Goal: Task Accomplishment & Management: Use online tool/utility

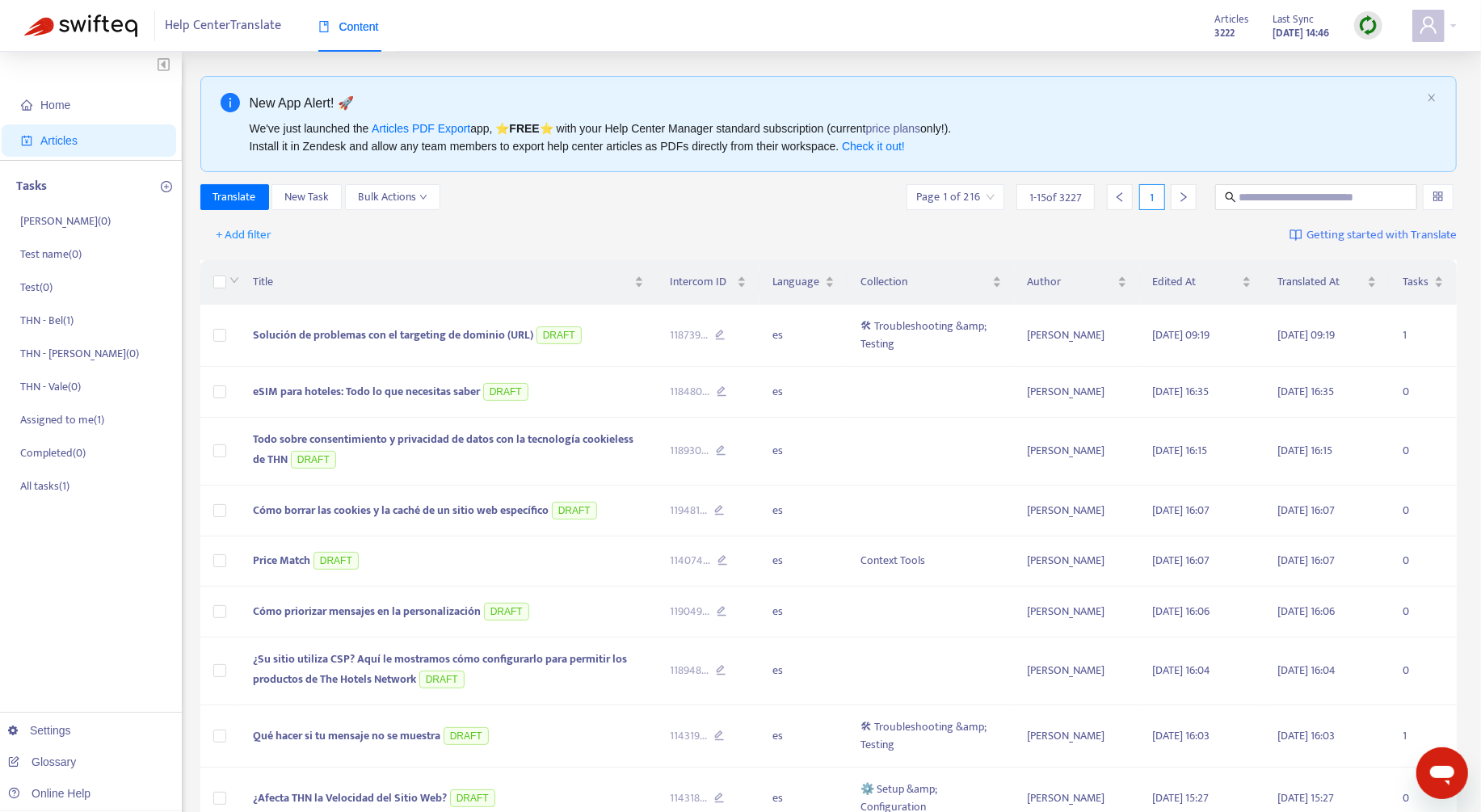
click at [1372, 32] on img at bounding box center [1368, 26] width 20 height 20
click at [1399, 88] on link "Full Sync" at bounding box center [1396, 84] width 58 height 18
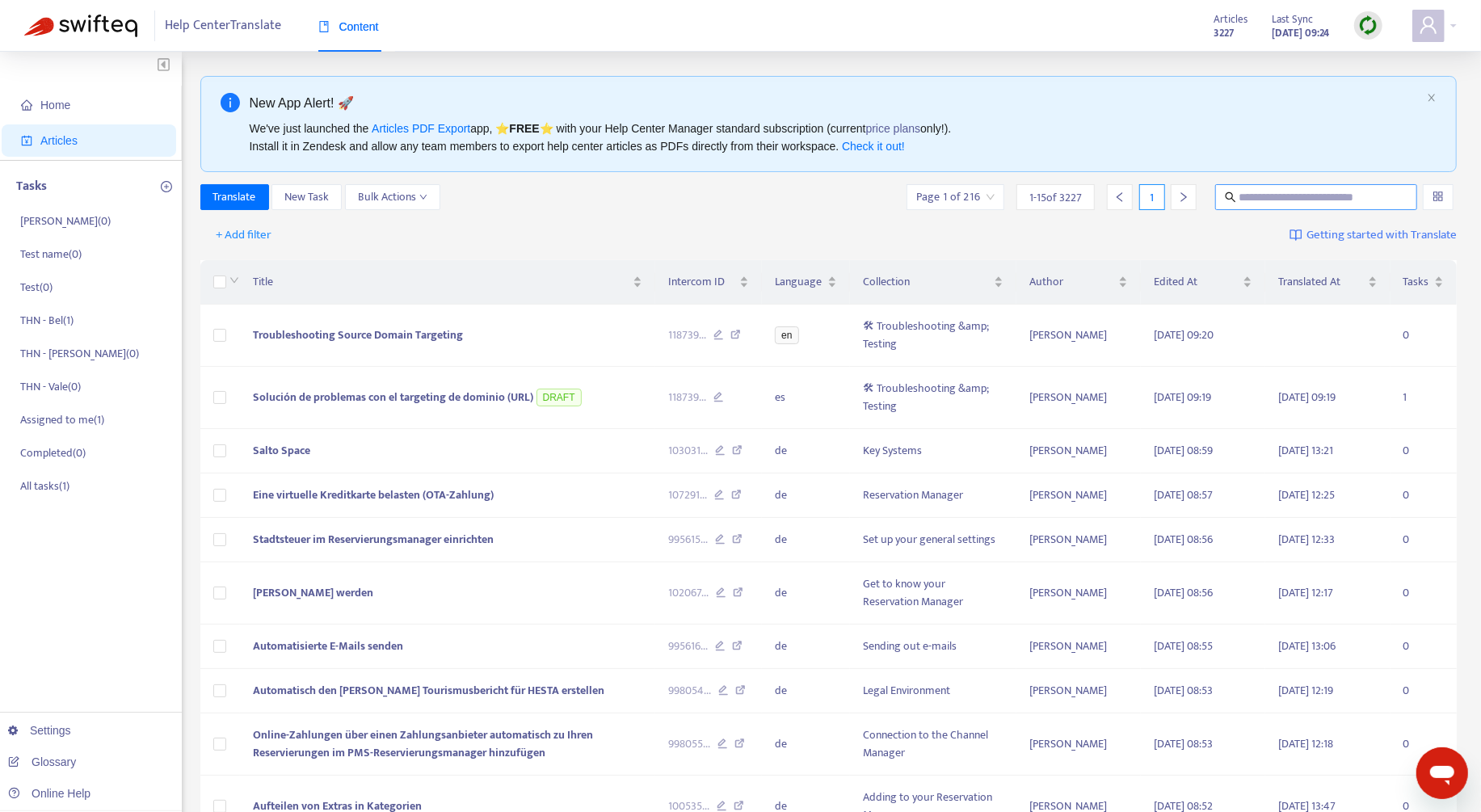
click at [1271, 199] on input "text" at bounding box center [1317, 196] width 155 height 17
paste input "**********"
type input "**********"
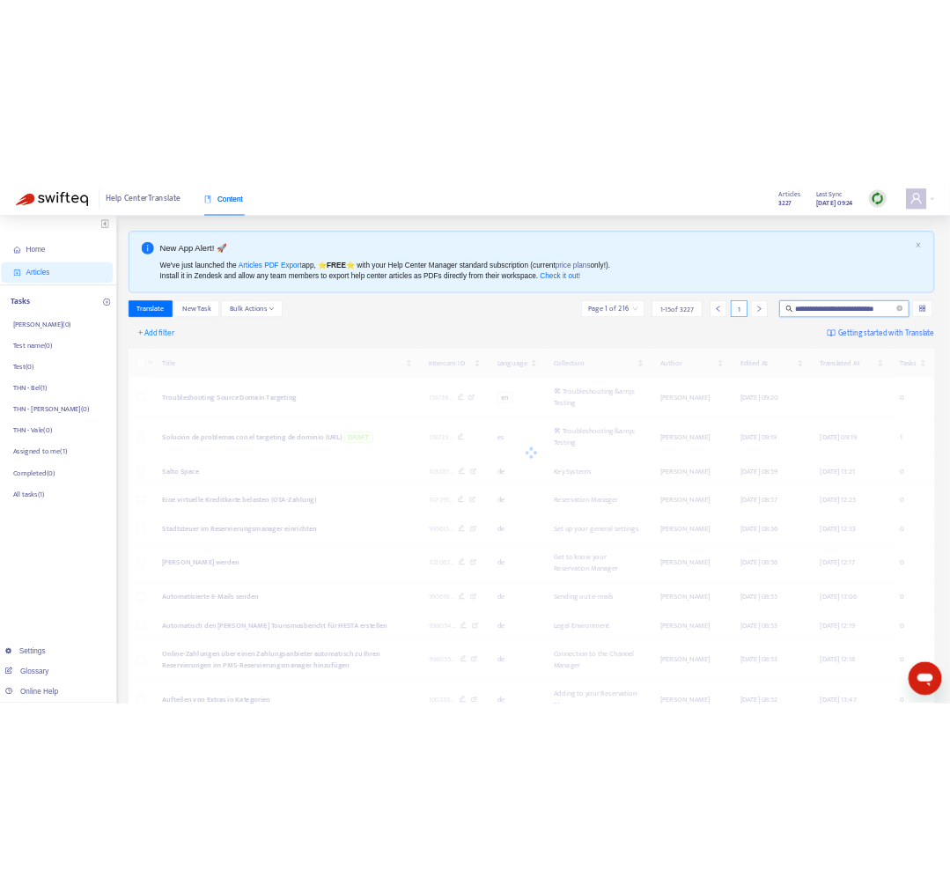
scroll to position [0, 0]
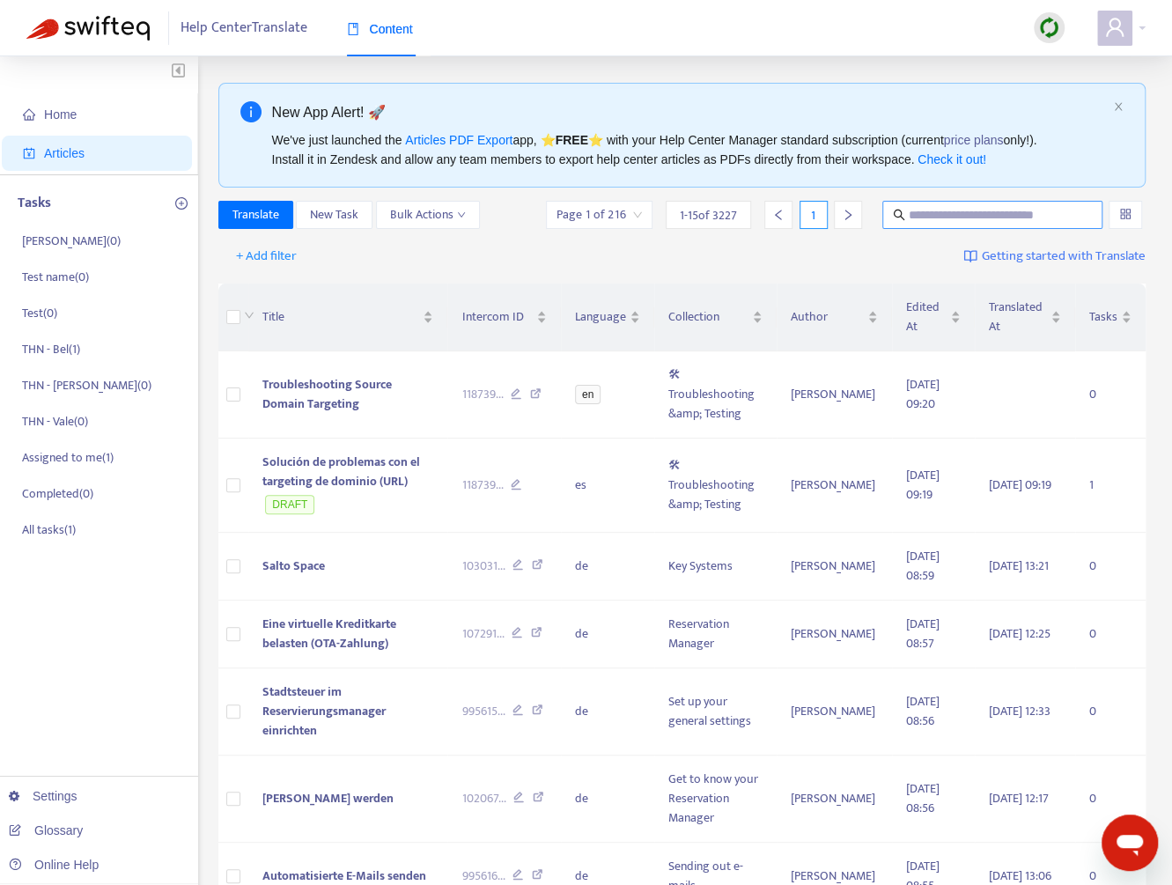
click at [967, 215] on input "text" at bounding box center [993, 214] width 169 height 19
paste input "**********"
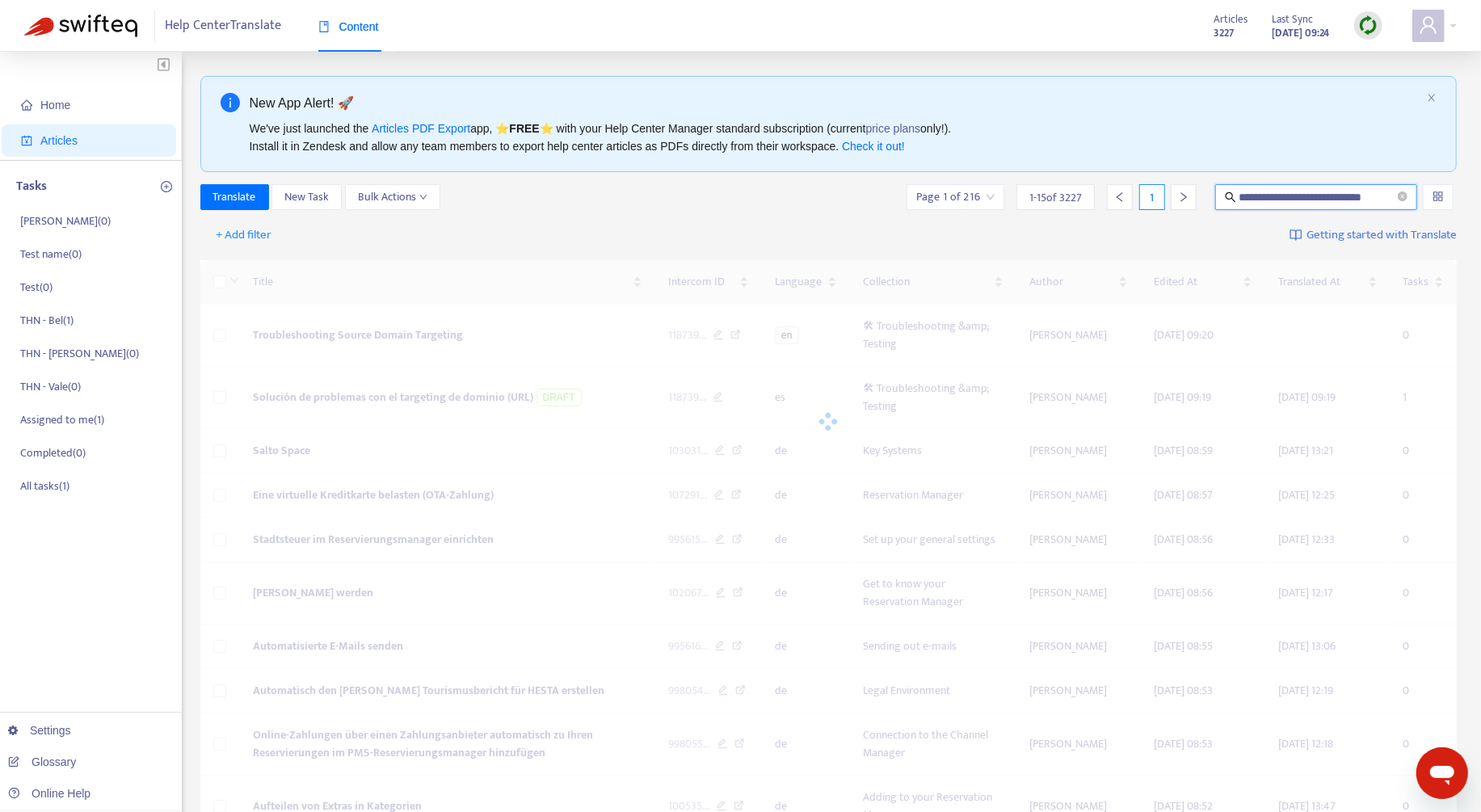
click at [887, 203] on input "**********" at bounding box center [1318, 196] width 156 height 17
paste input "text"
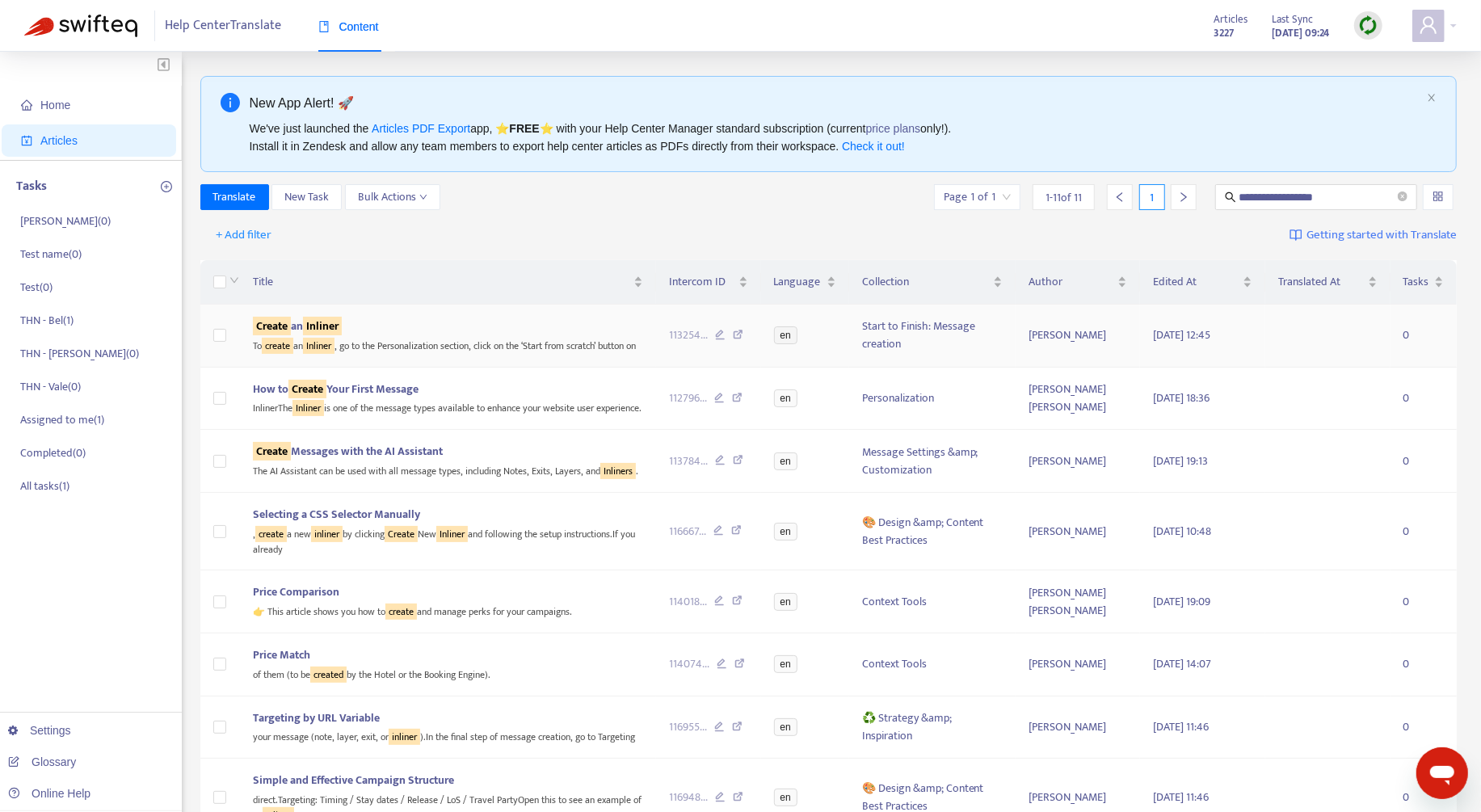
click at [408, 350] on div "To create an Inliner , go to the Personalization section, click on the ‘Start f…" at bounding box center [448, 344] width 390 height 18
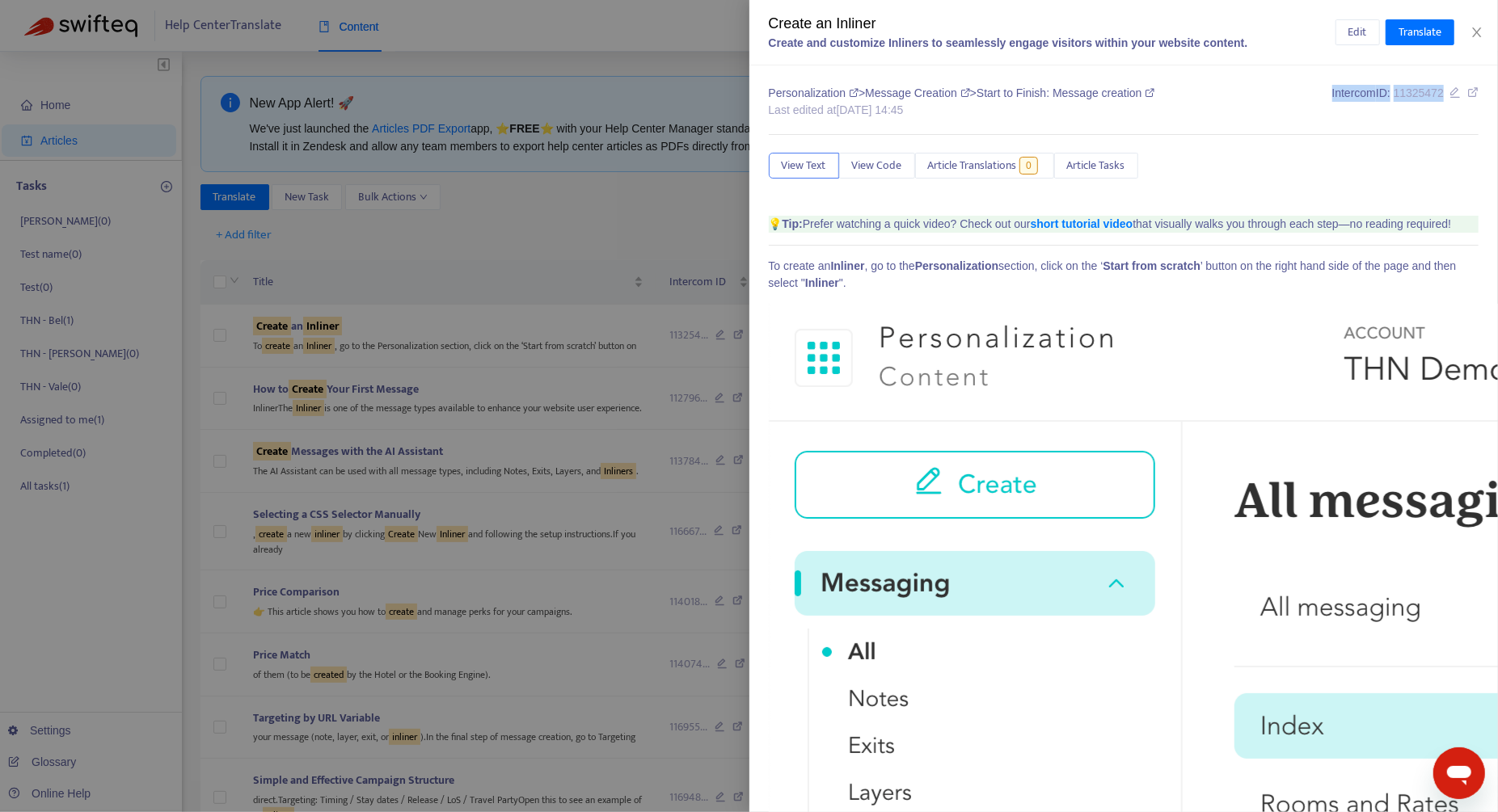
drag, startPoint x: 1291, startPoint y: 94, endPoint x: 1426, endPoint y: 93, distance: 135.0
click at [888, 93] on div "Personalization > Message Creation > Start to Finish: Message creation Last edi…" at bounding box center [1124, 103] width 710 height 38
copy div "Intercom ID: 11325472"
click at [888, 39] on div "Edit Translate" at bounding box center [1407, 32] width 144 height 26
click at [888, 33] on icon "close" at bounding box center [1477, 32] width 13 height 13
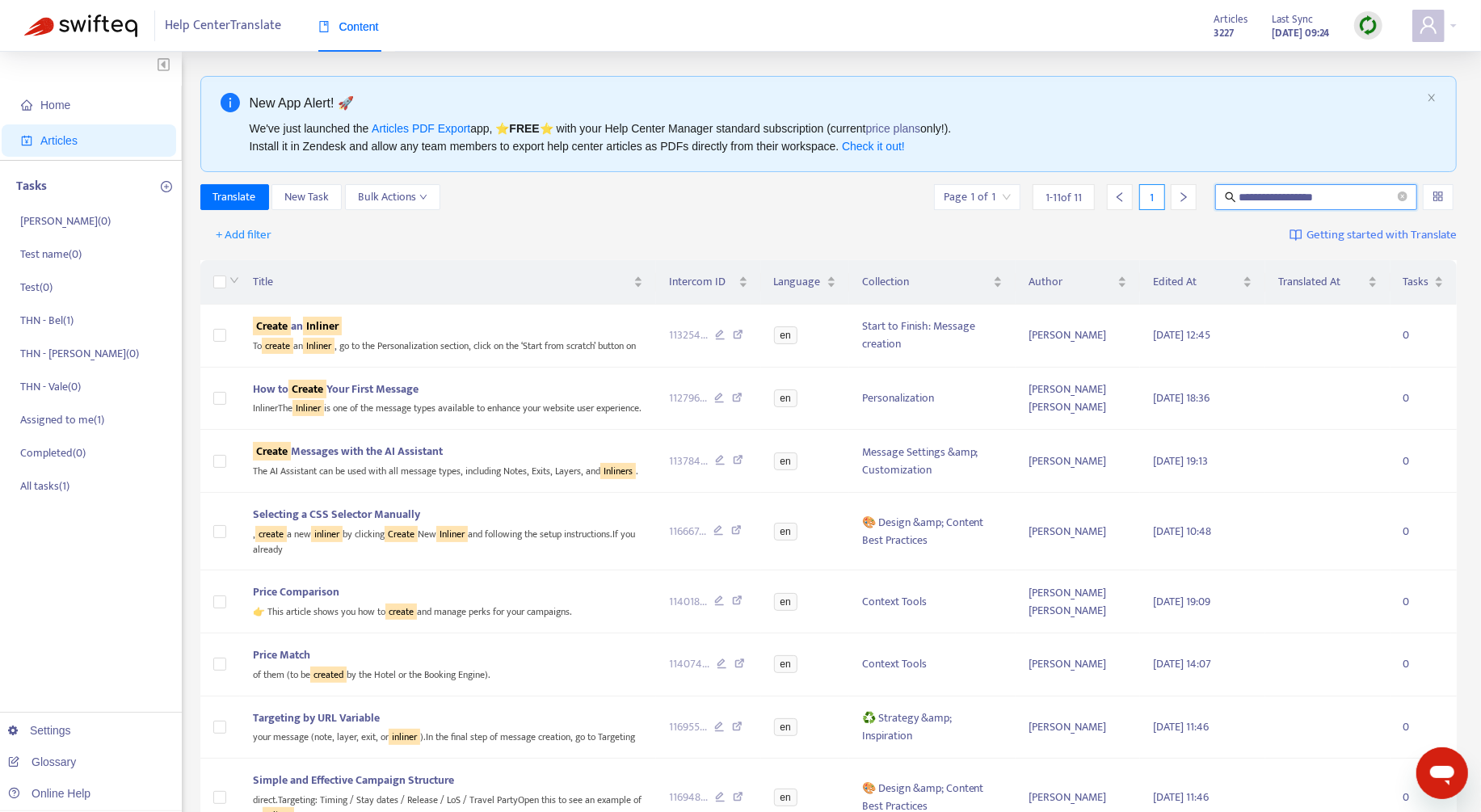
click at [887, 201] on input "**********" at bounding box center [1318, 196] width 156 height 17
paste input "text"
type input "**********"
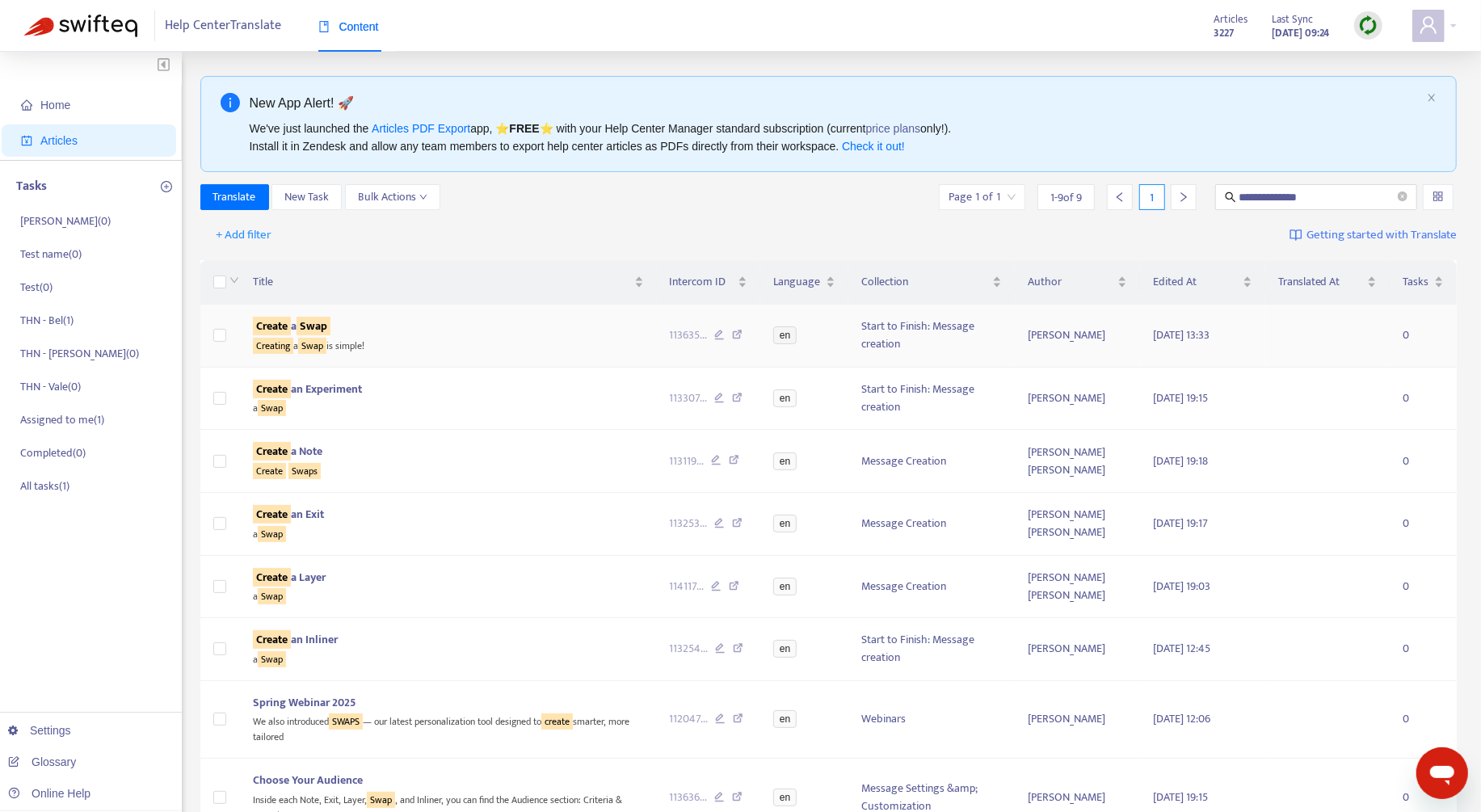
click at [417, 350] on div "Creating a Swap is simple!" at bounding box center [449, 344] width 391 height 18
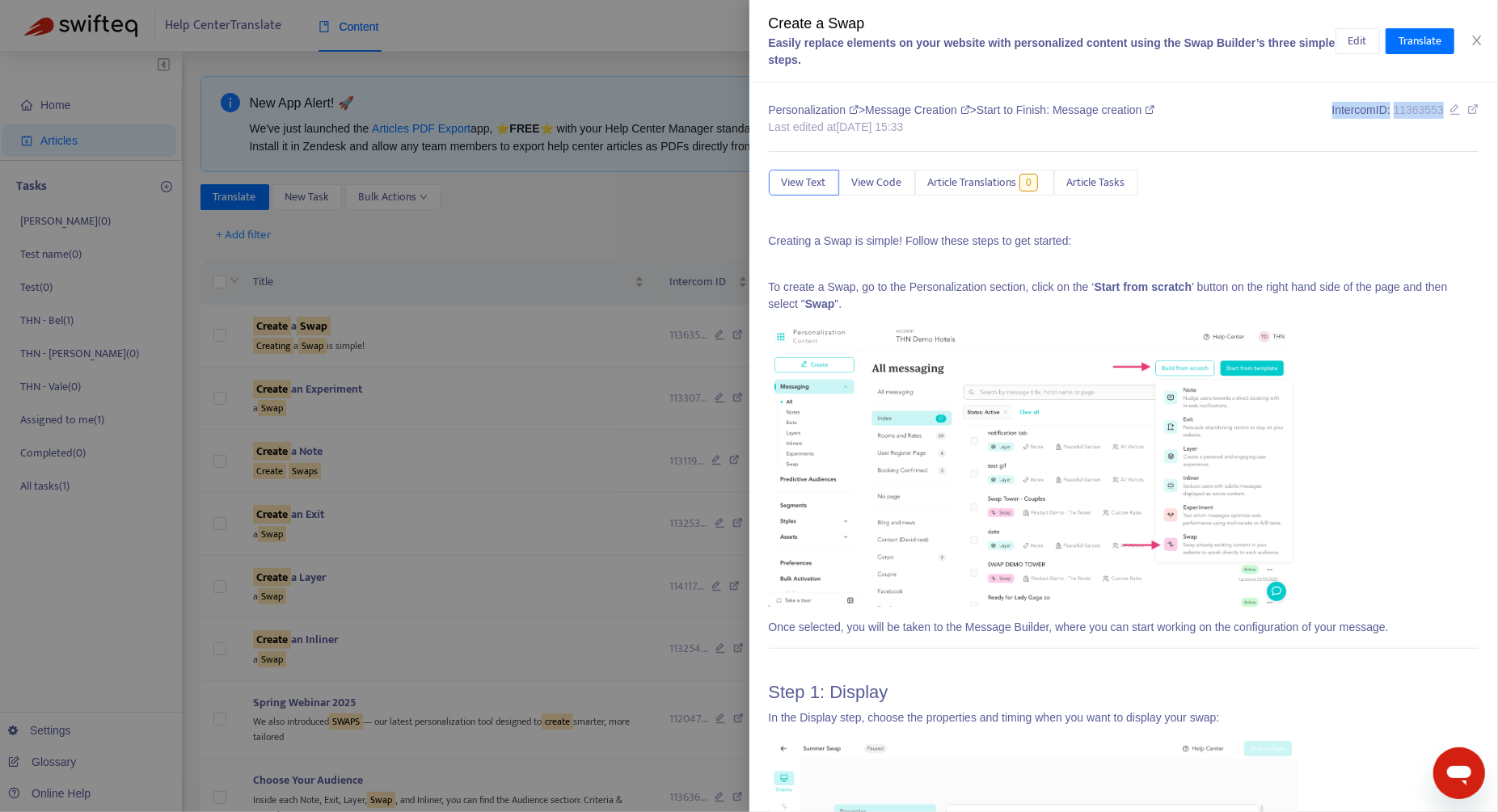
drag, startPoint x: 1429, startPoint y: 110, endPoint x: 1290, endPoint y: 110, distance: 139.0
click at [888, 110] on div "Personalization > Message Creation > Start to Finish: Message creation Last edi…" at bounding box center [1124, 120] width 710 height 38
copy div "Intercom ID: 11363553"
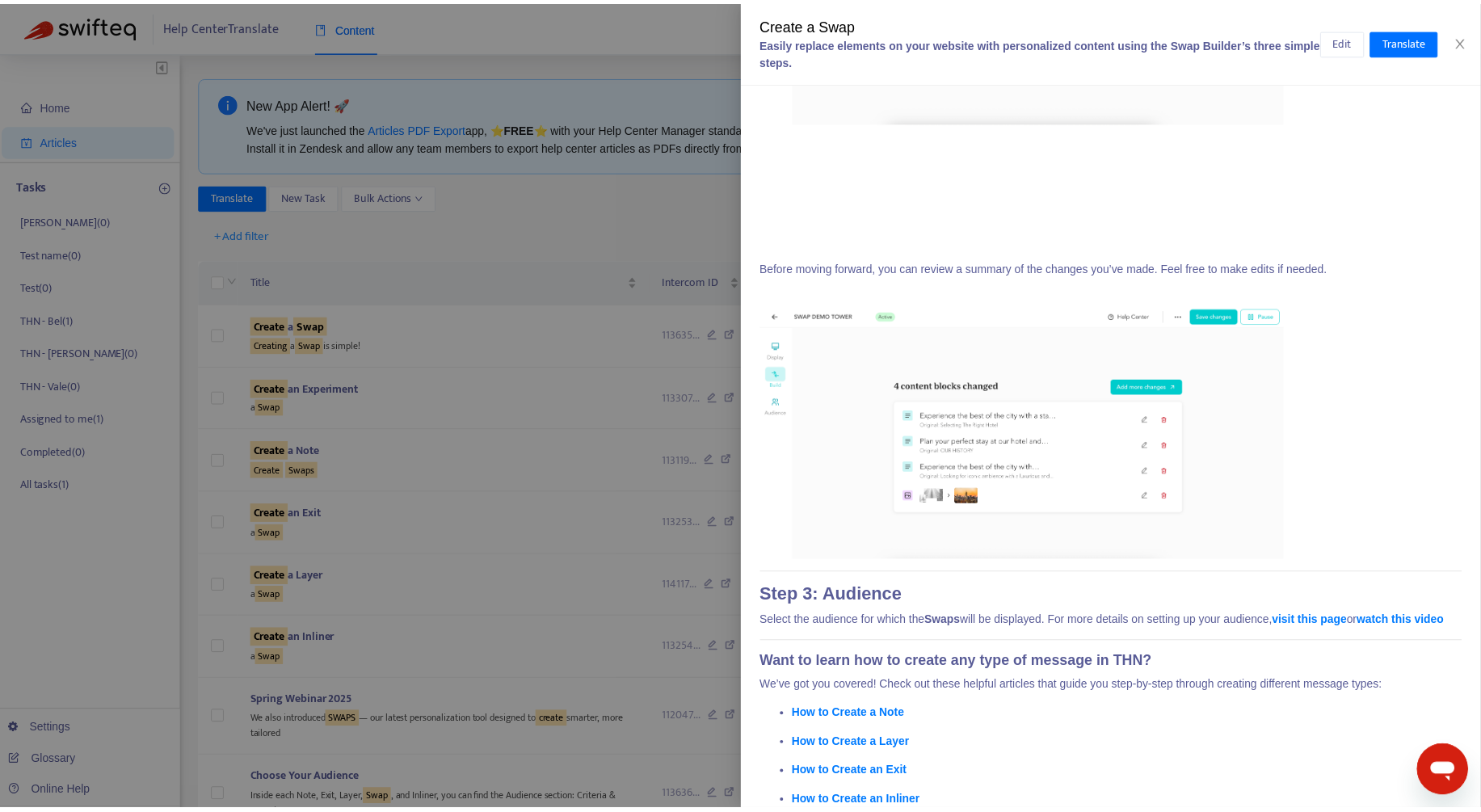
scroll to position [1982, 0]
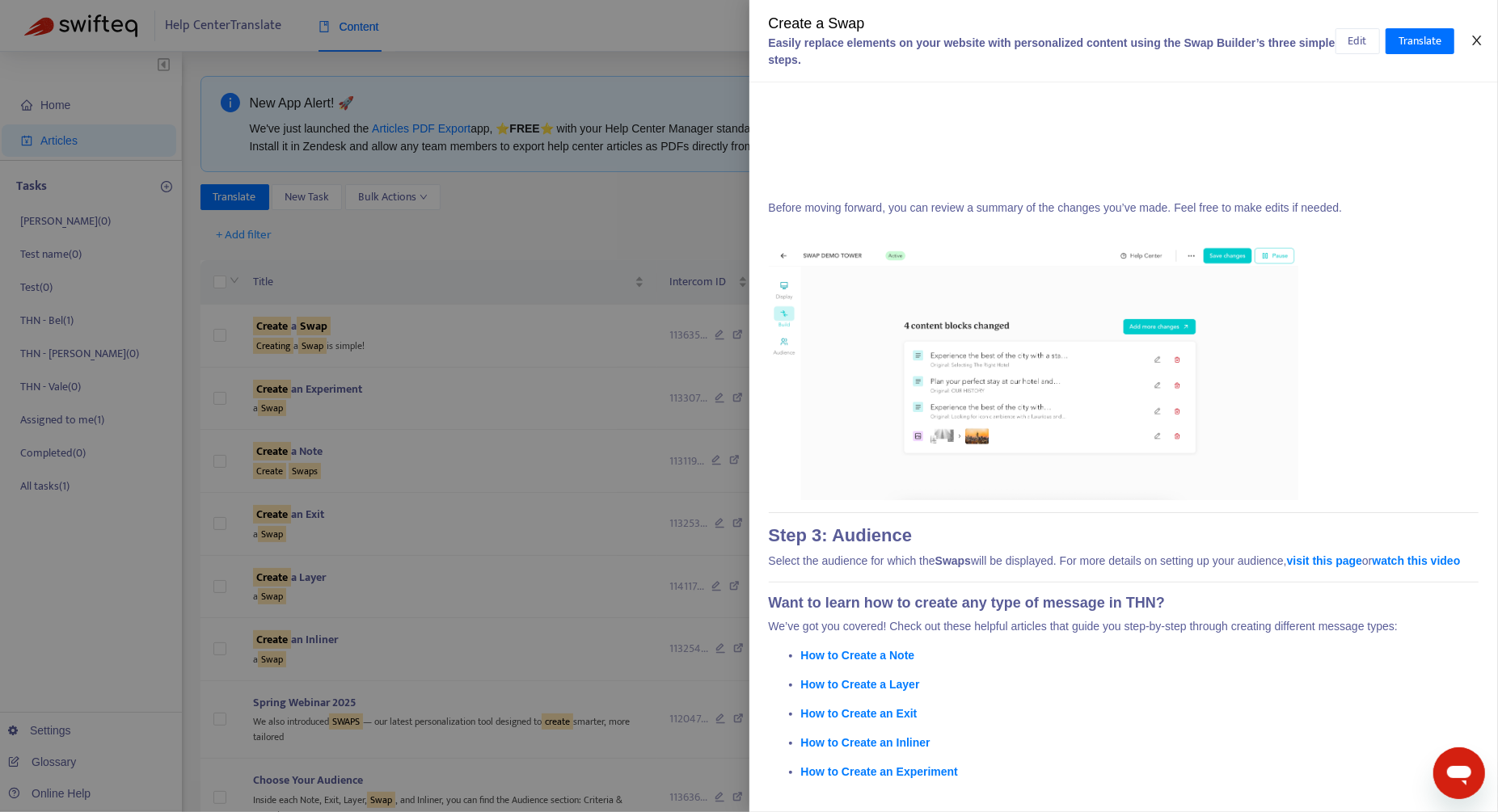
click at [888, 42] on button "Close" at bounding box center [1477, 40] width 23 height 16
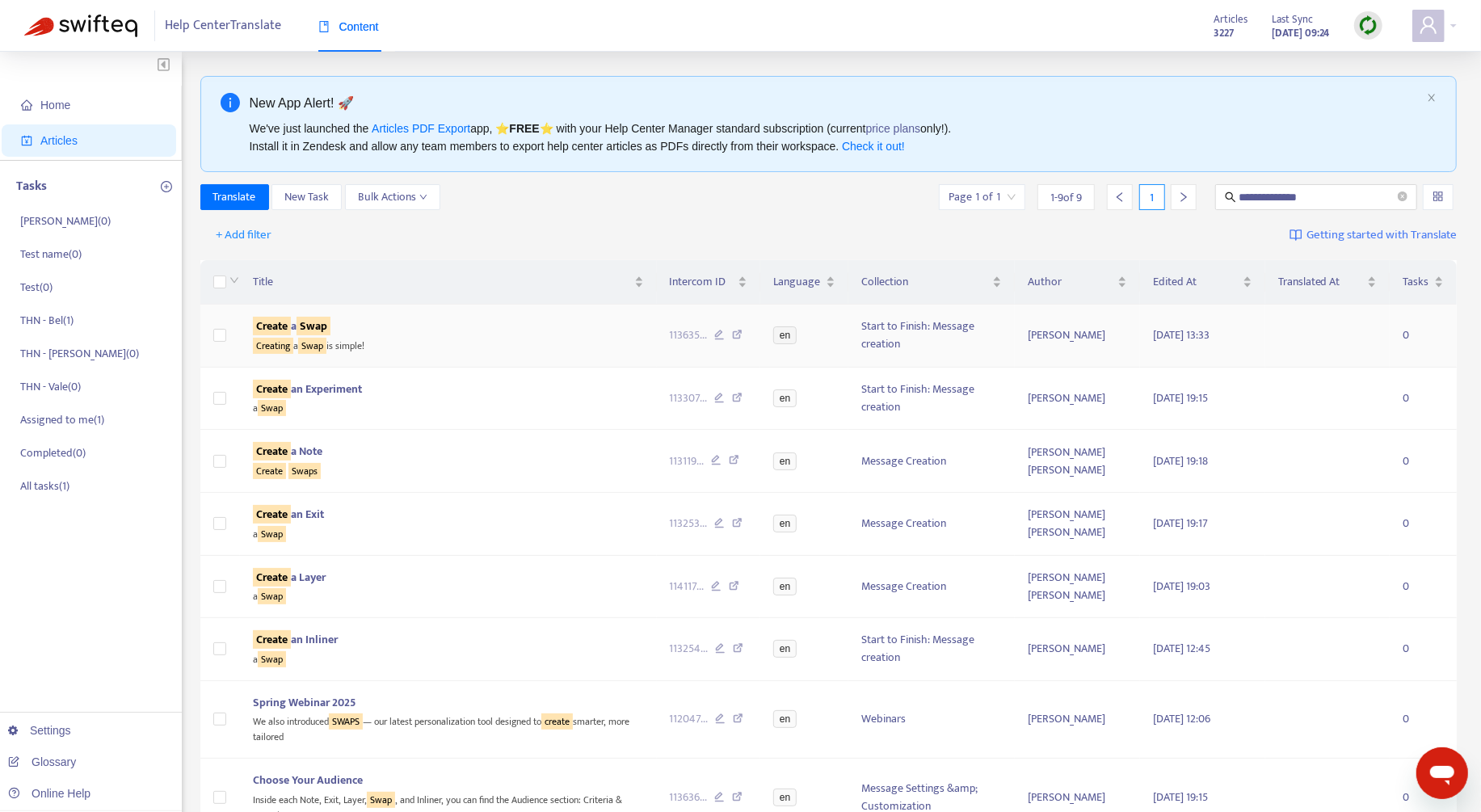
click at [606, 341] on div "Creating a Swap is simple!" at bounding box center [449, 344] width 391 height 18
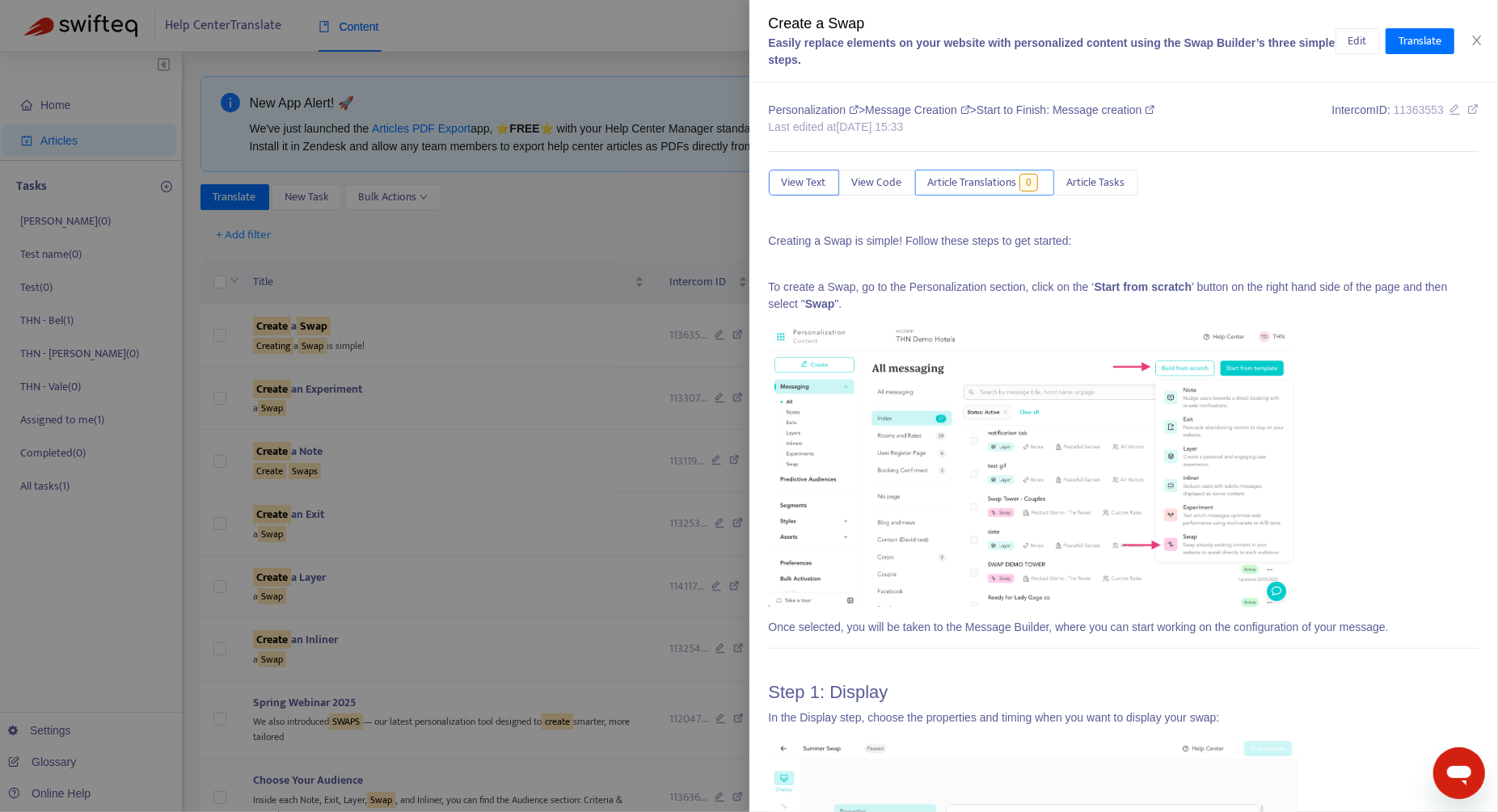
click at [888, 187] on span "Article Translations" at bounding box center [972, 182] width 89 height 17
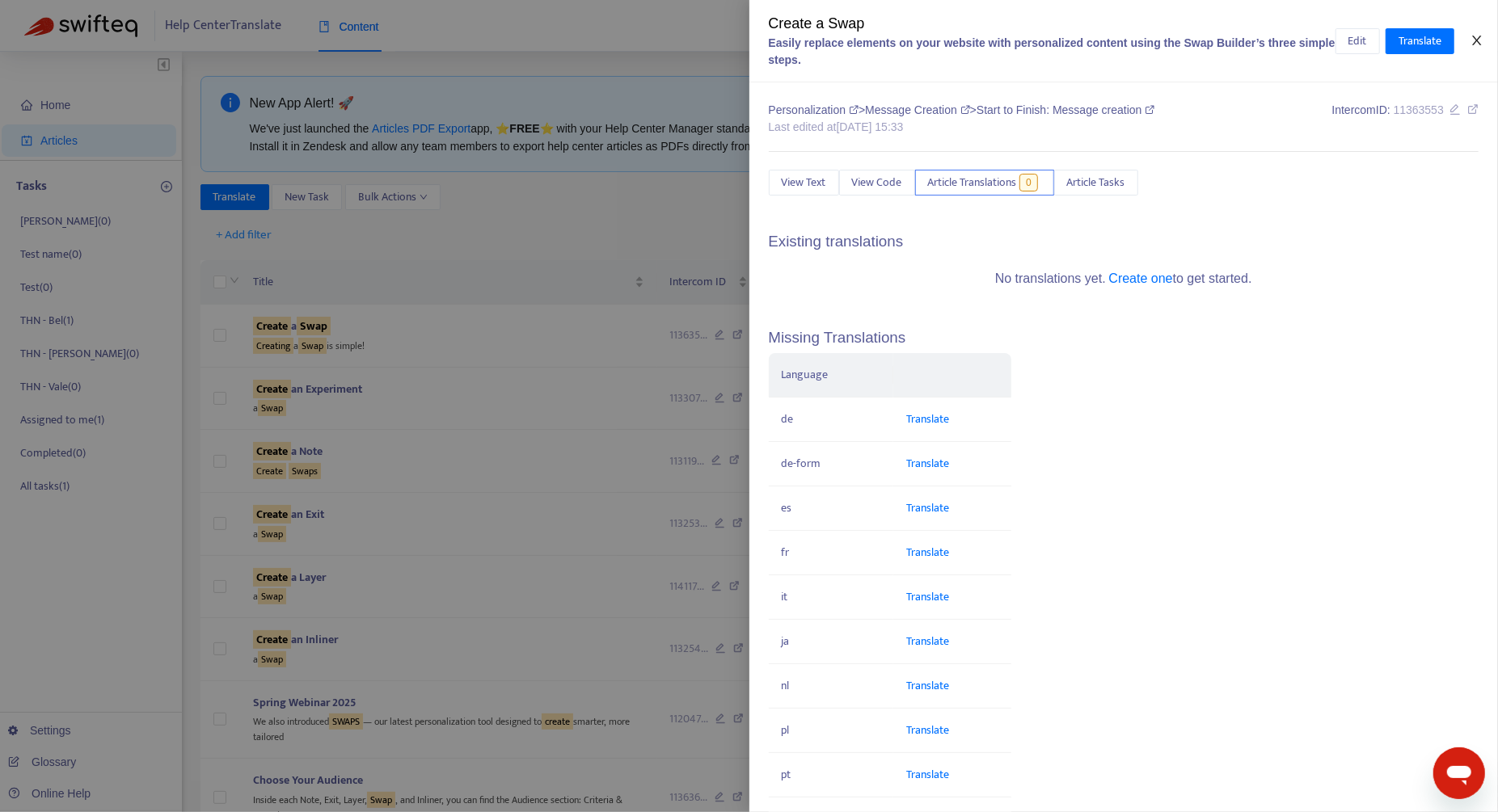
click at [888, 39] on icon "close" at bounding box center [1477, 40] width 9 height 10
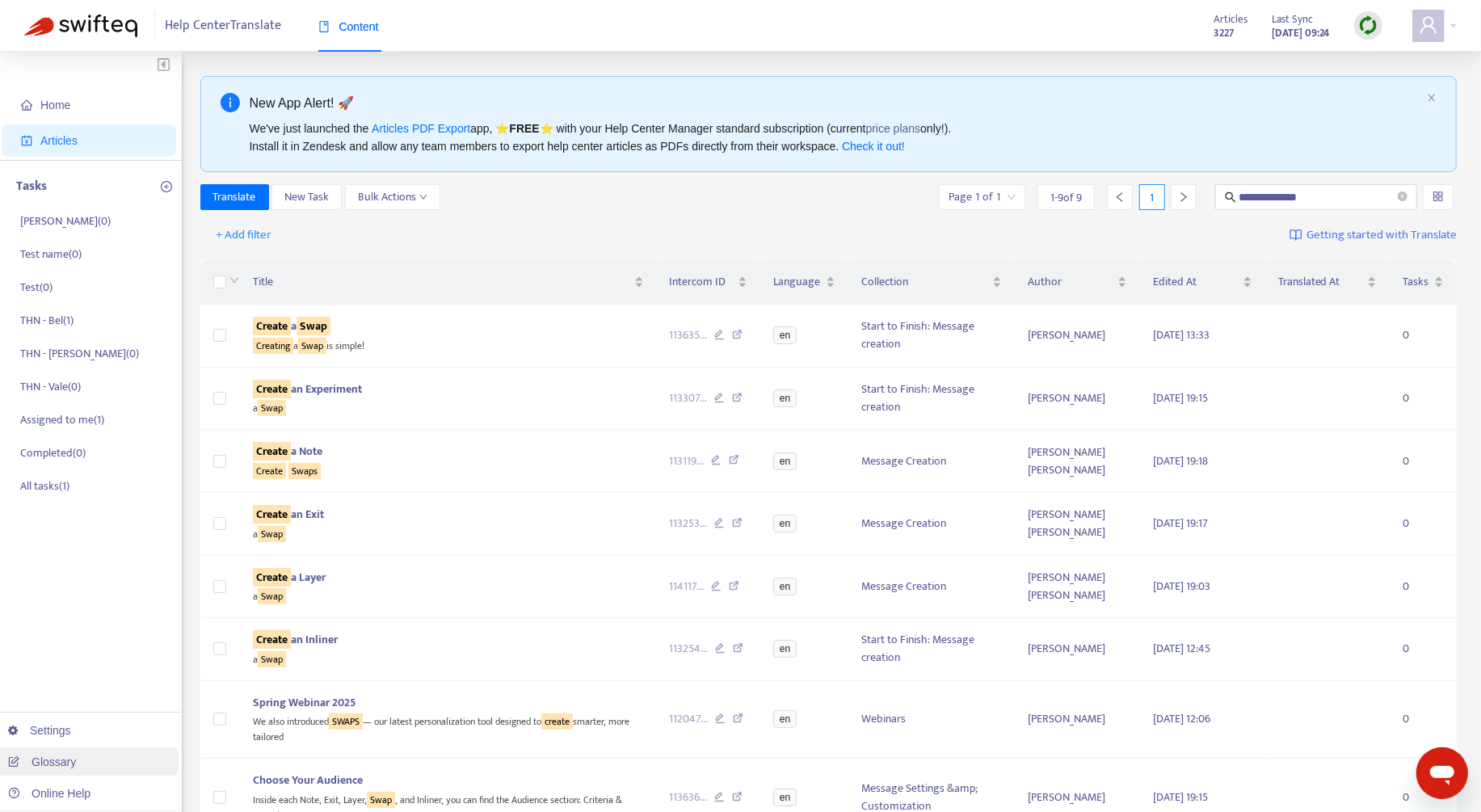
click at [72, 755] on link "Glossary" at bounding box center [42, 762] width 68 height 13
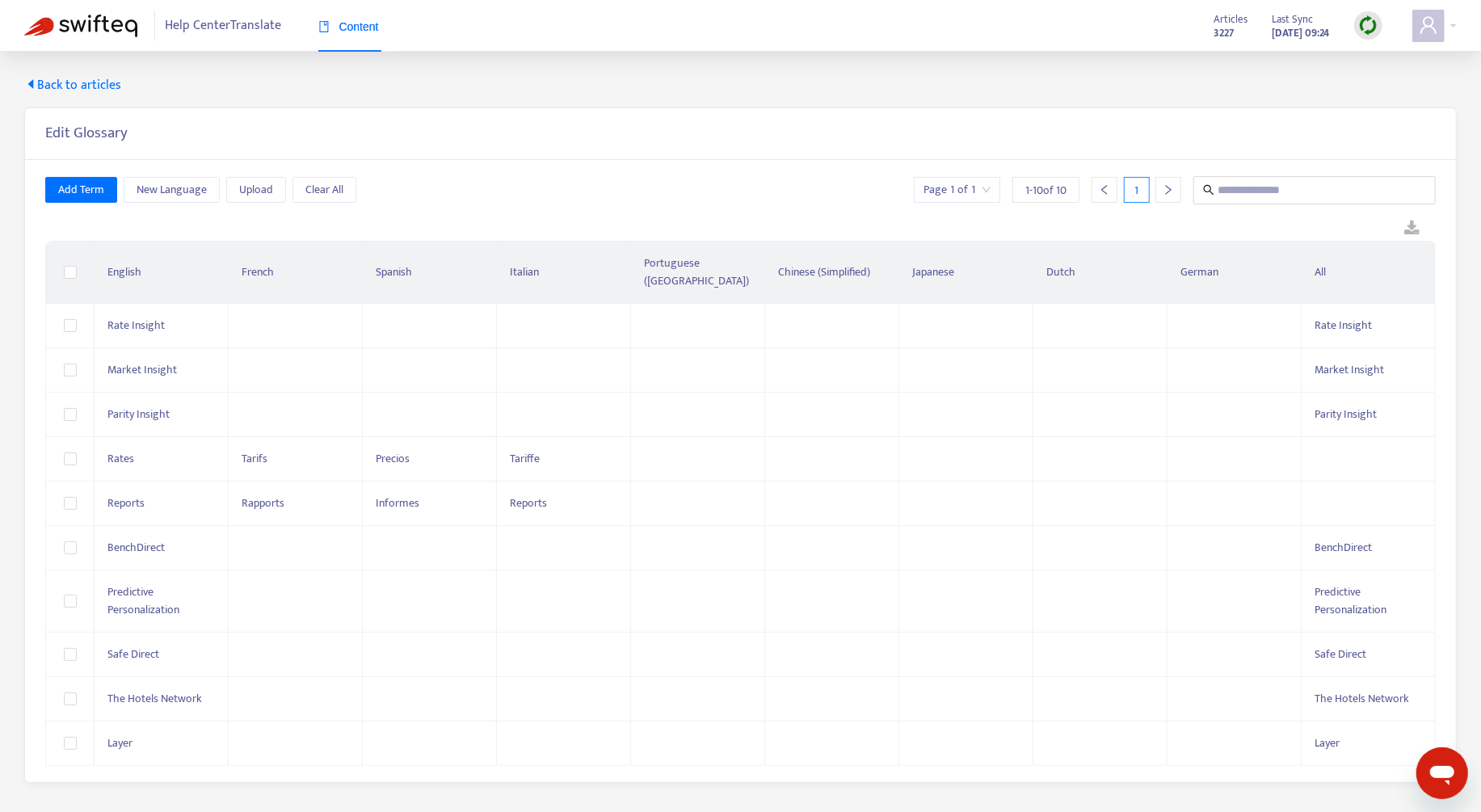
click at [32, 85] on icon "caret-left" at bounding box center [31, 83] width 6 height 9
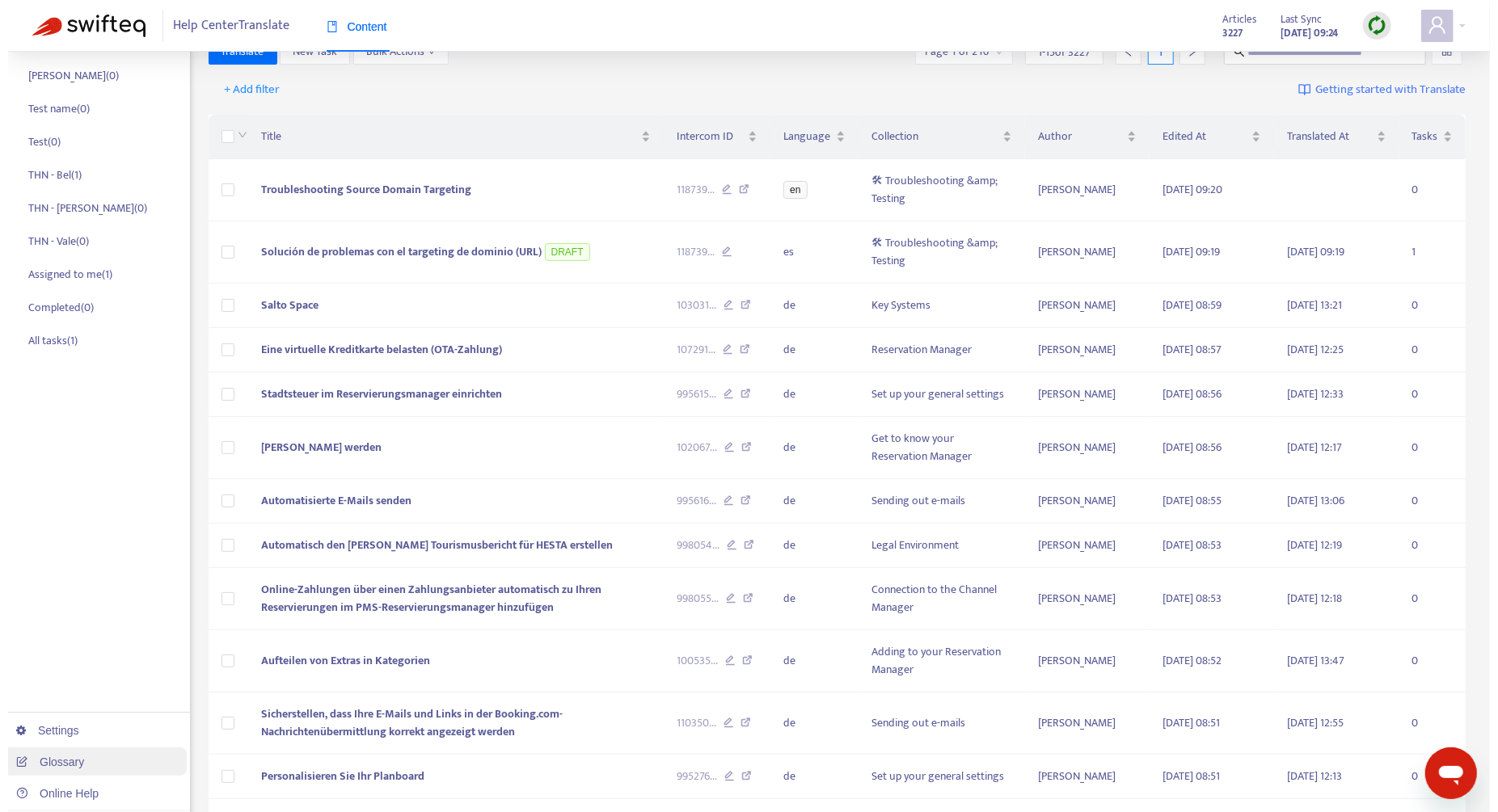
scroll to position [149, 0]
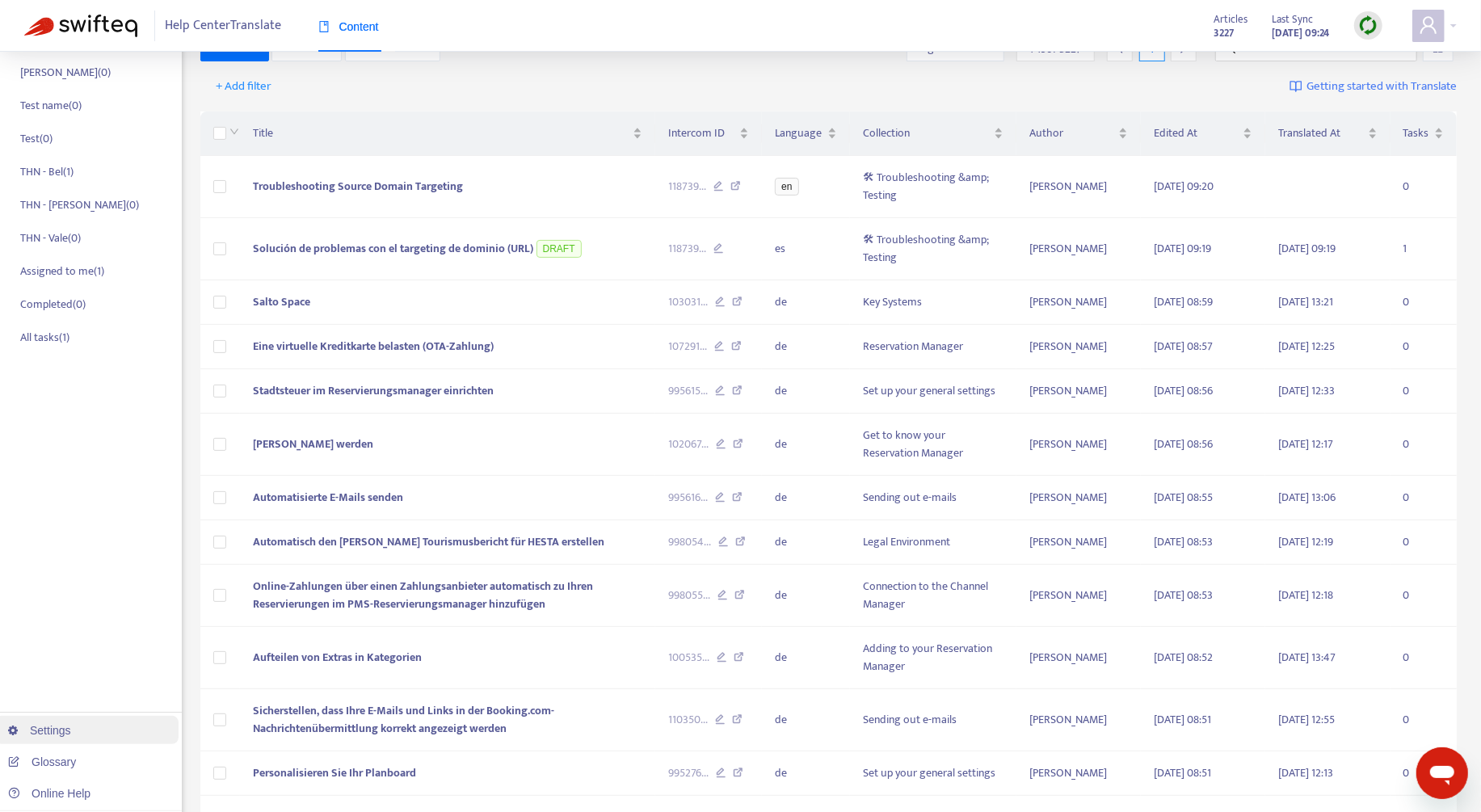
click at [71, 734] on link "Settings" at bounding box center [39, 730] width 63 height 13
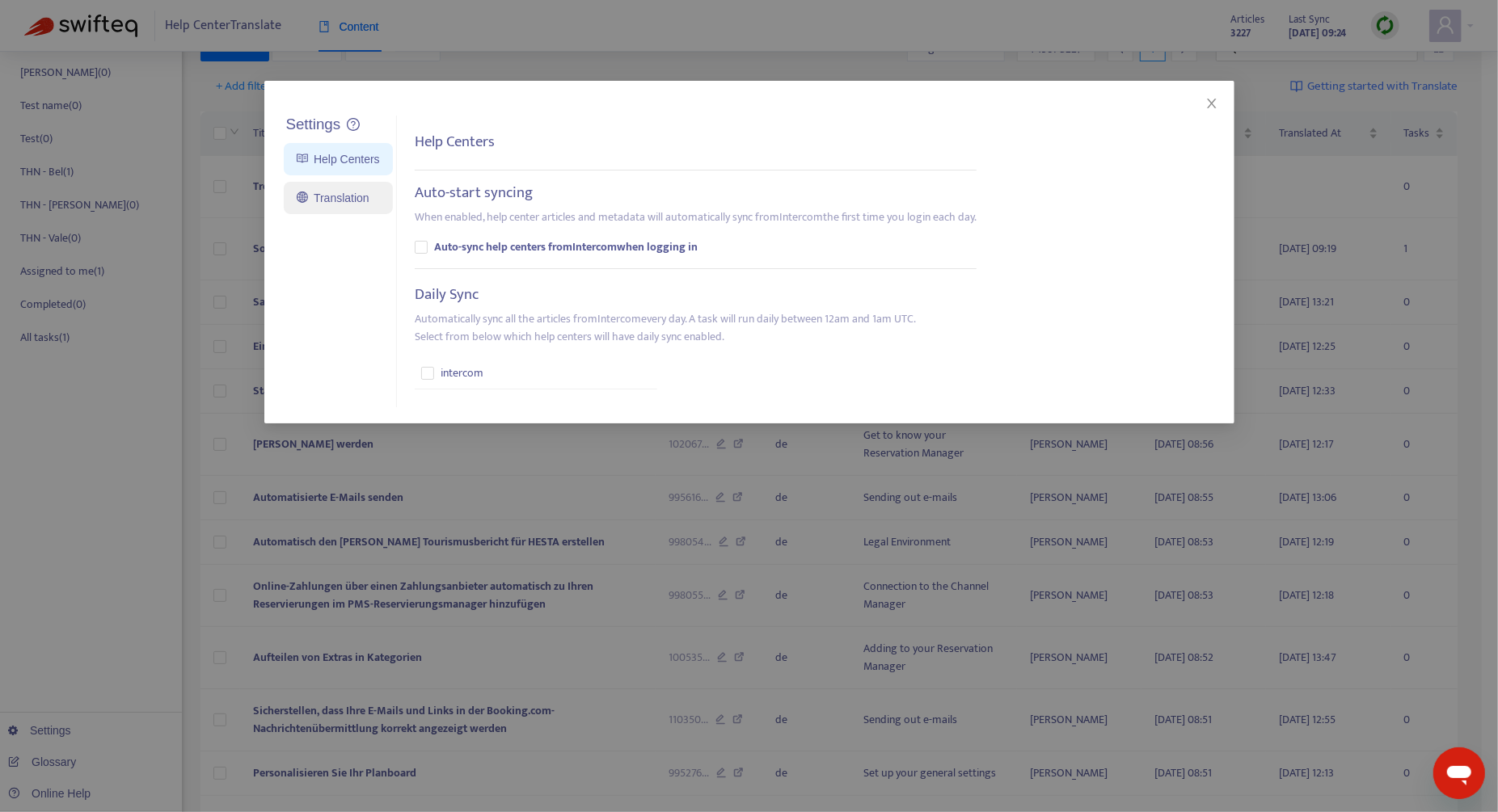
click at [329, 192] on link "Translation" at bounding box center [332, 198] width 73 height 13
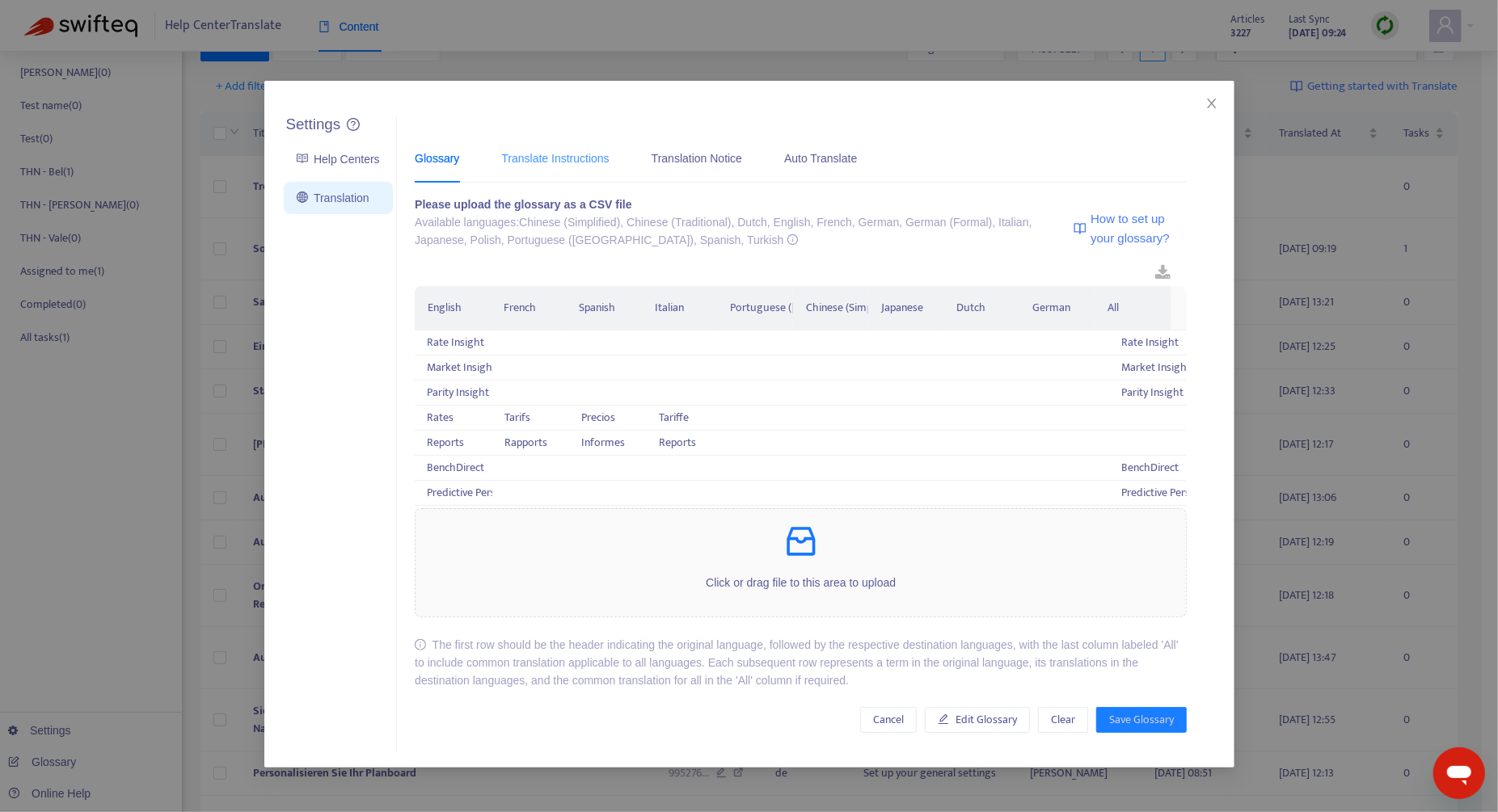
click at [567, 168] on div "Translate Instructions" at bounding box center [554, 158] width 107 height 50
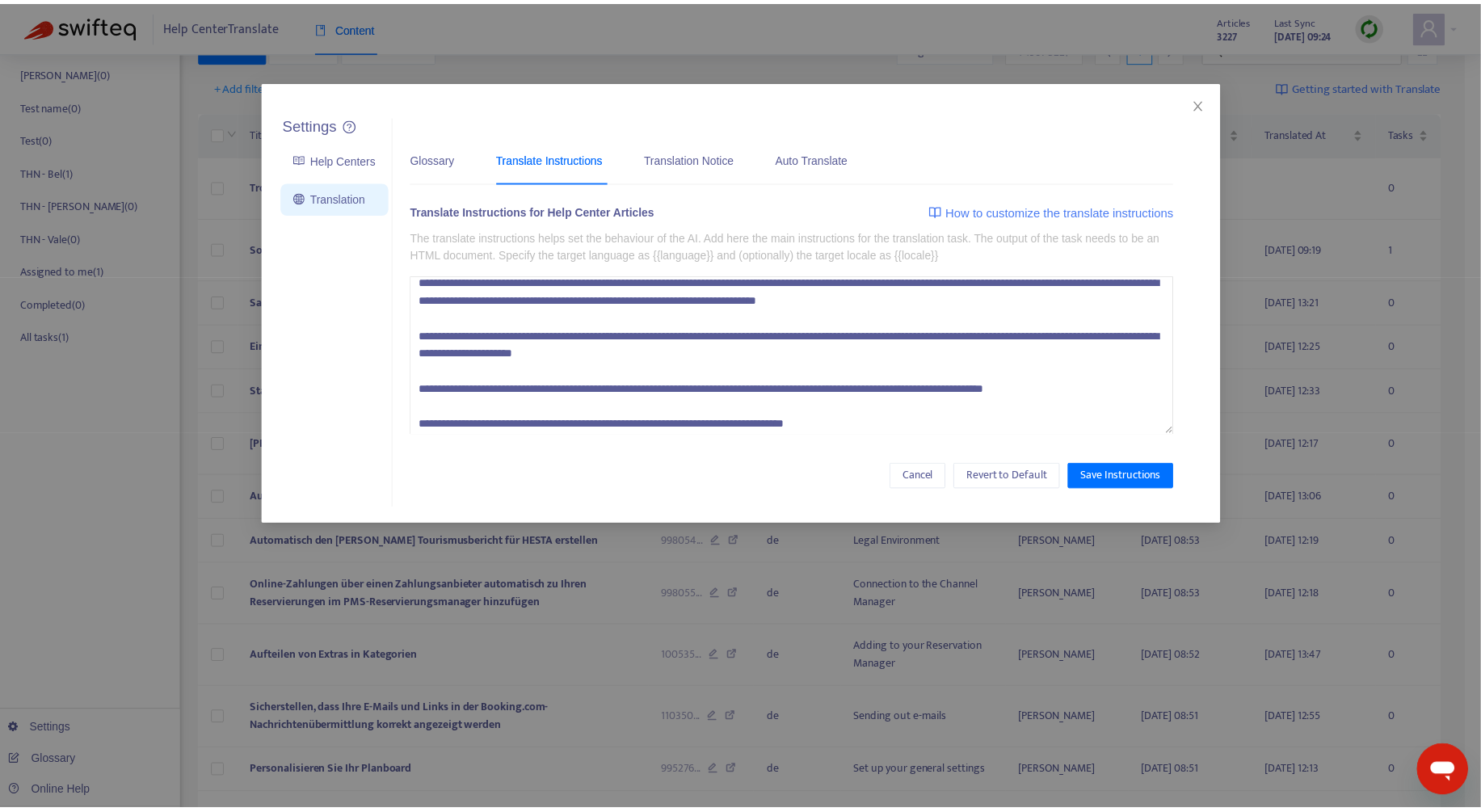
scroll to position [178, 0]
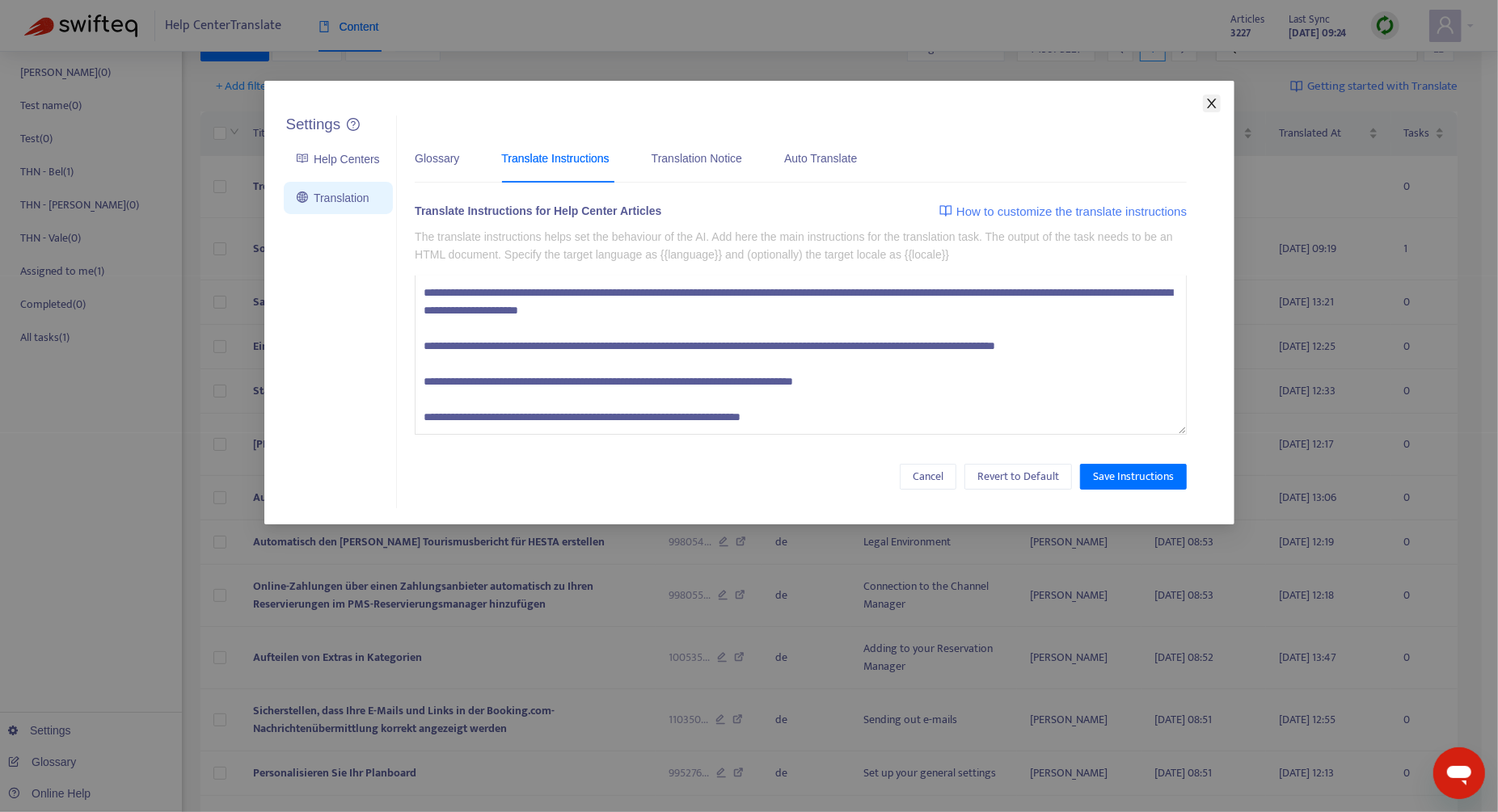
click at [888, 106] on icon "close" at bounding box center [1212, 103] width 9 height 10
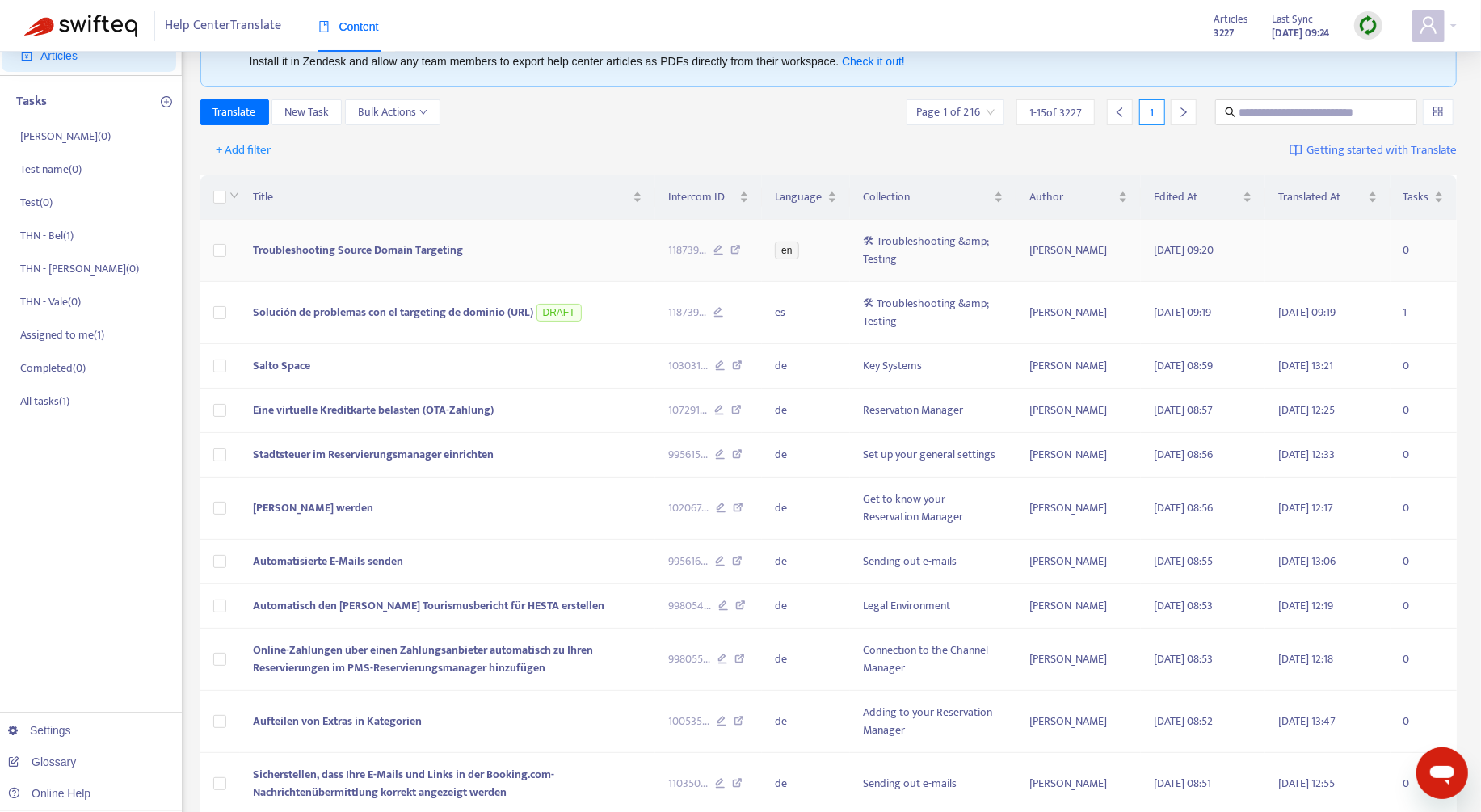
scroll to position [0, 0]
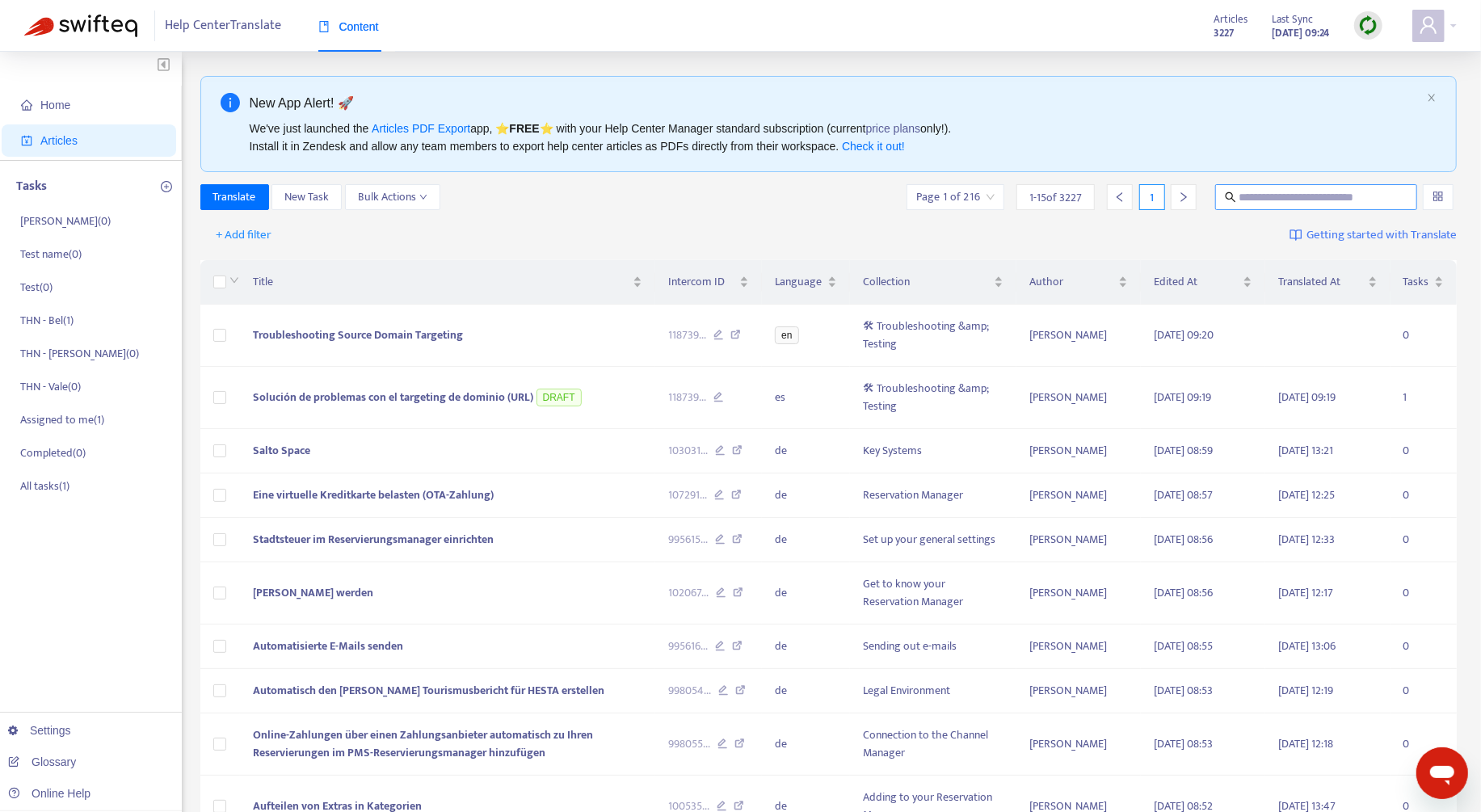
click at [887, 188] on input "text" at bounding box center [1317, 196] width 155 height 17
paste input "**********"
type input "**********"
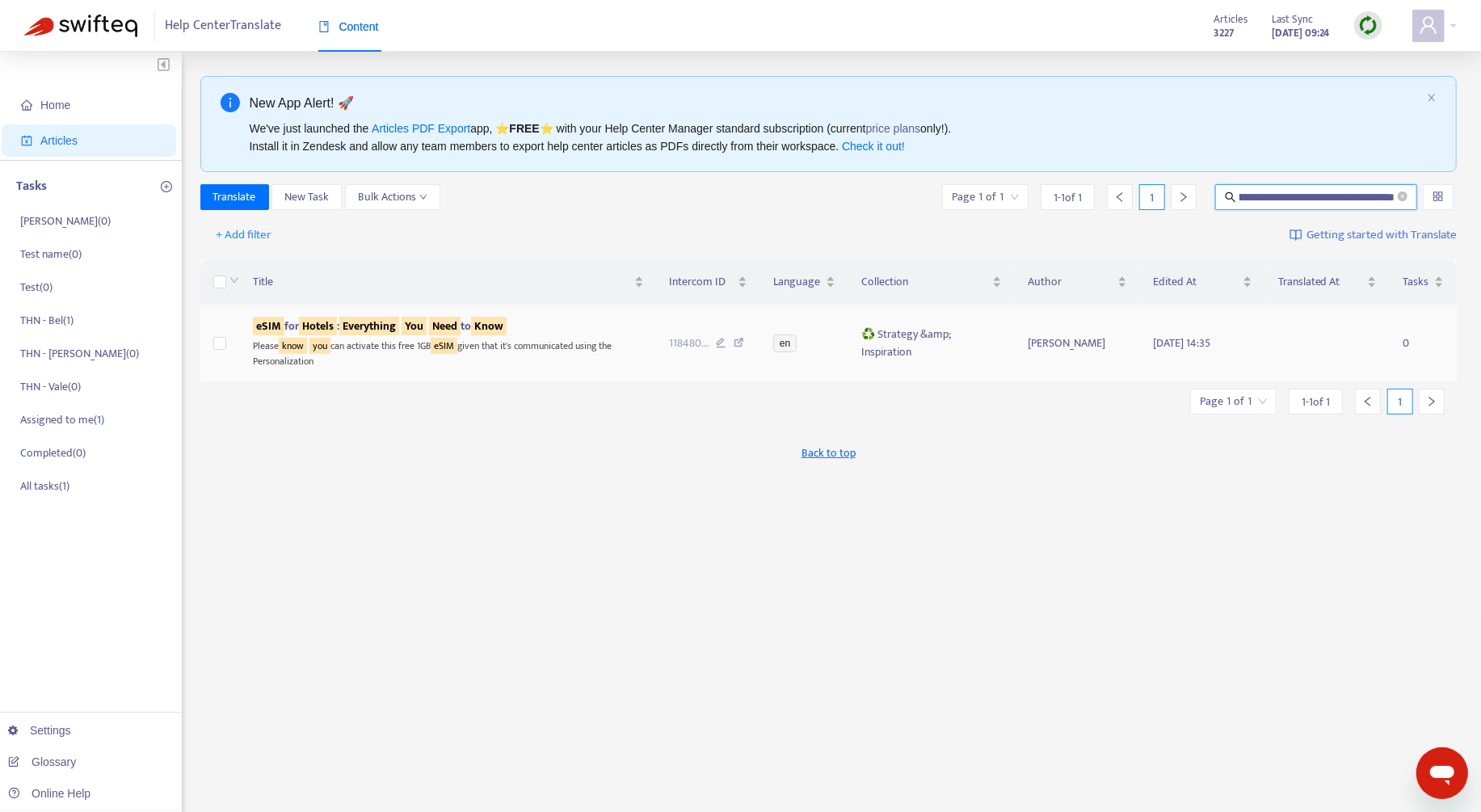
click at [585, 335] on div "Please know you can activate this free 1GB eSIM given that it's communicated us…" at bounding box center [449, 351] width 391 height 33
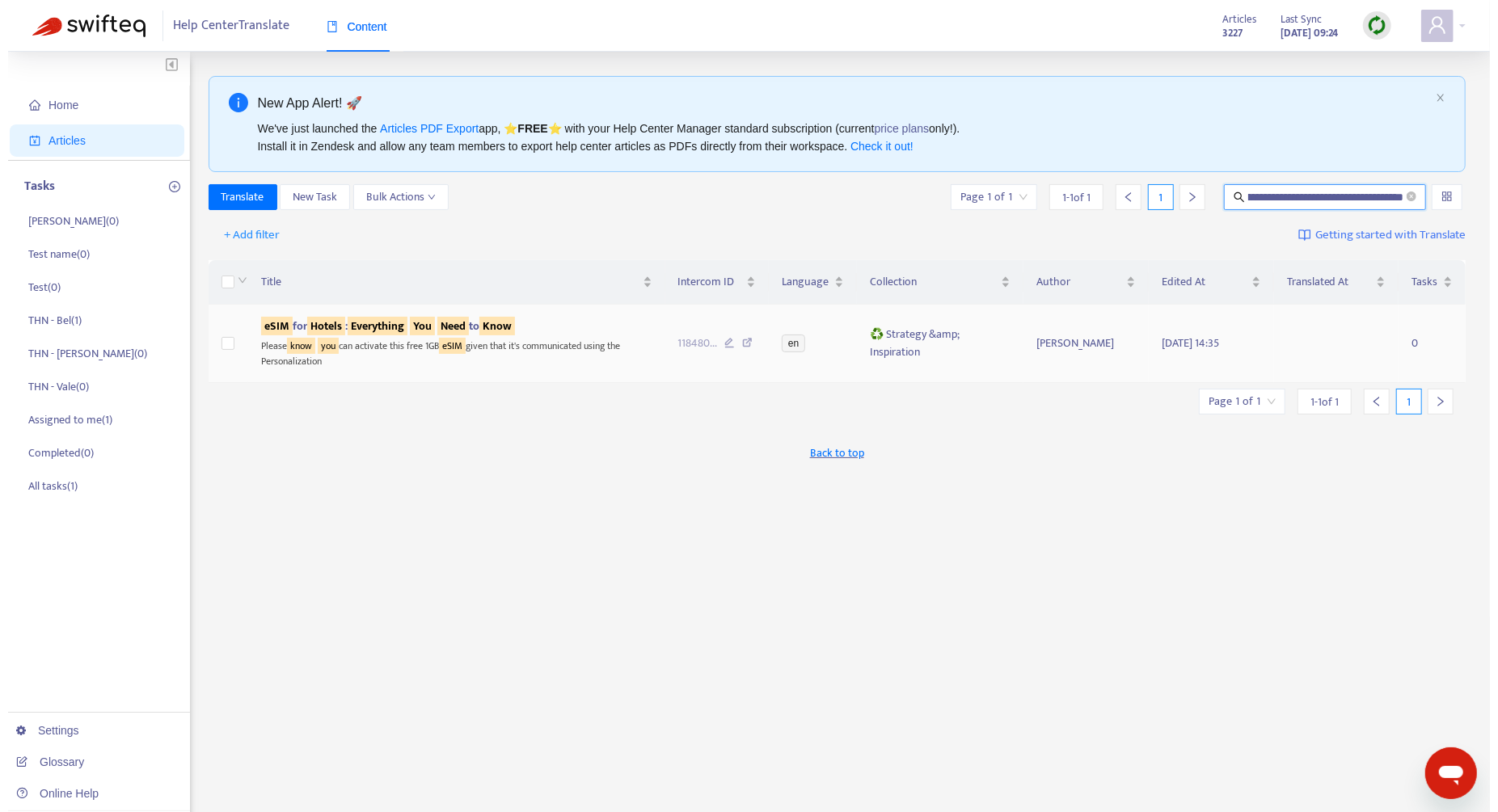
scroll to position [0, 0]
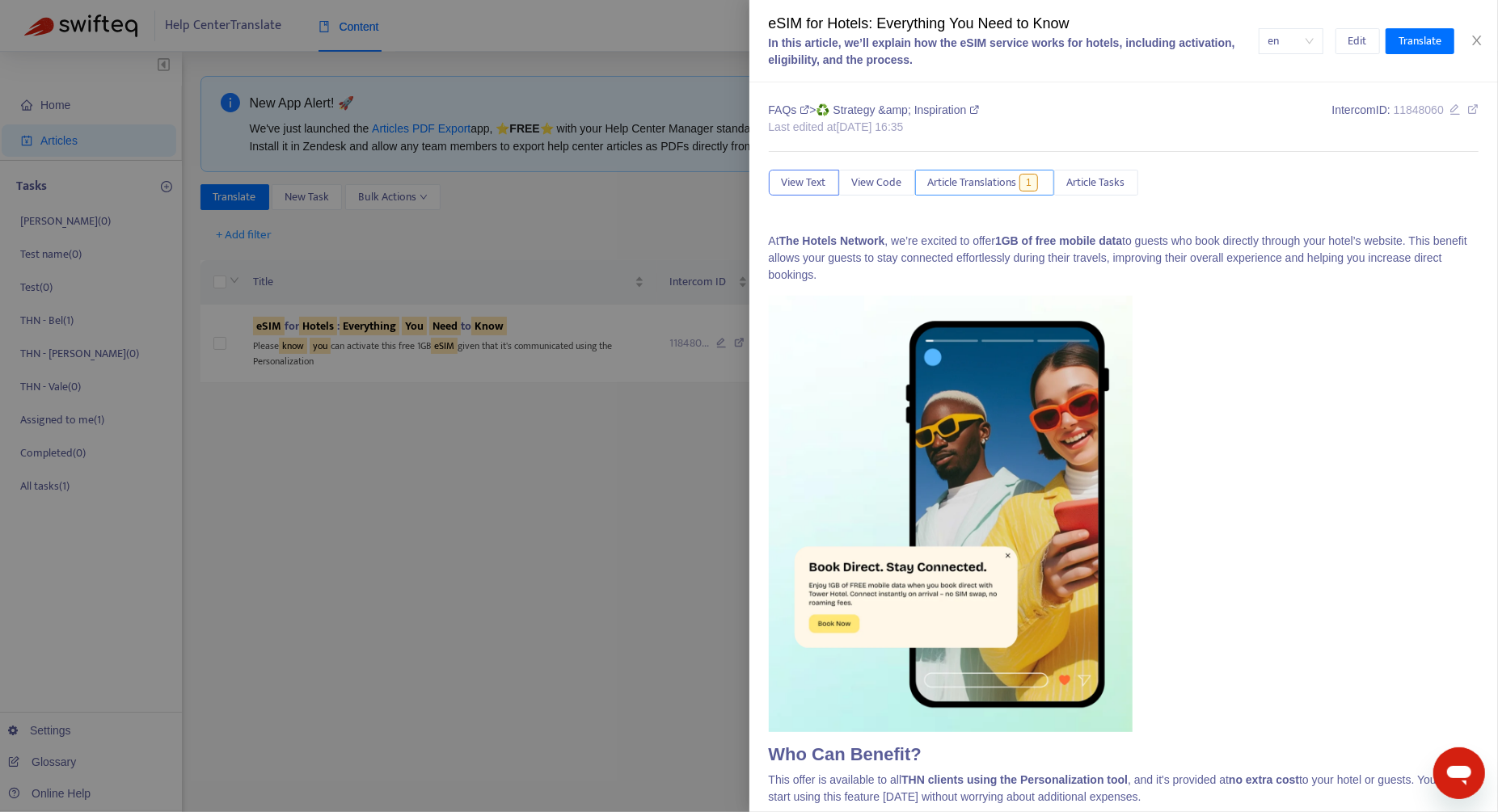
click at [888, 174] on span "Article Translations" at bounding box center [972, 182] width 89 height 17
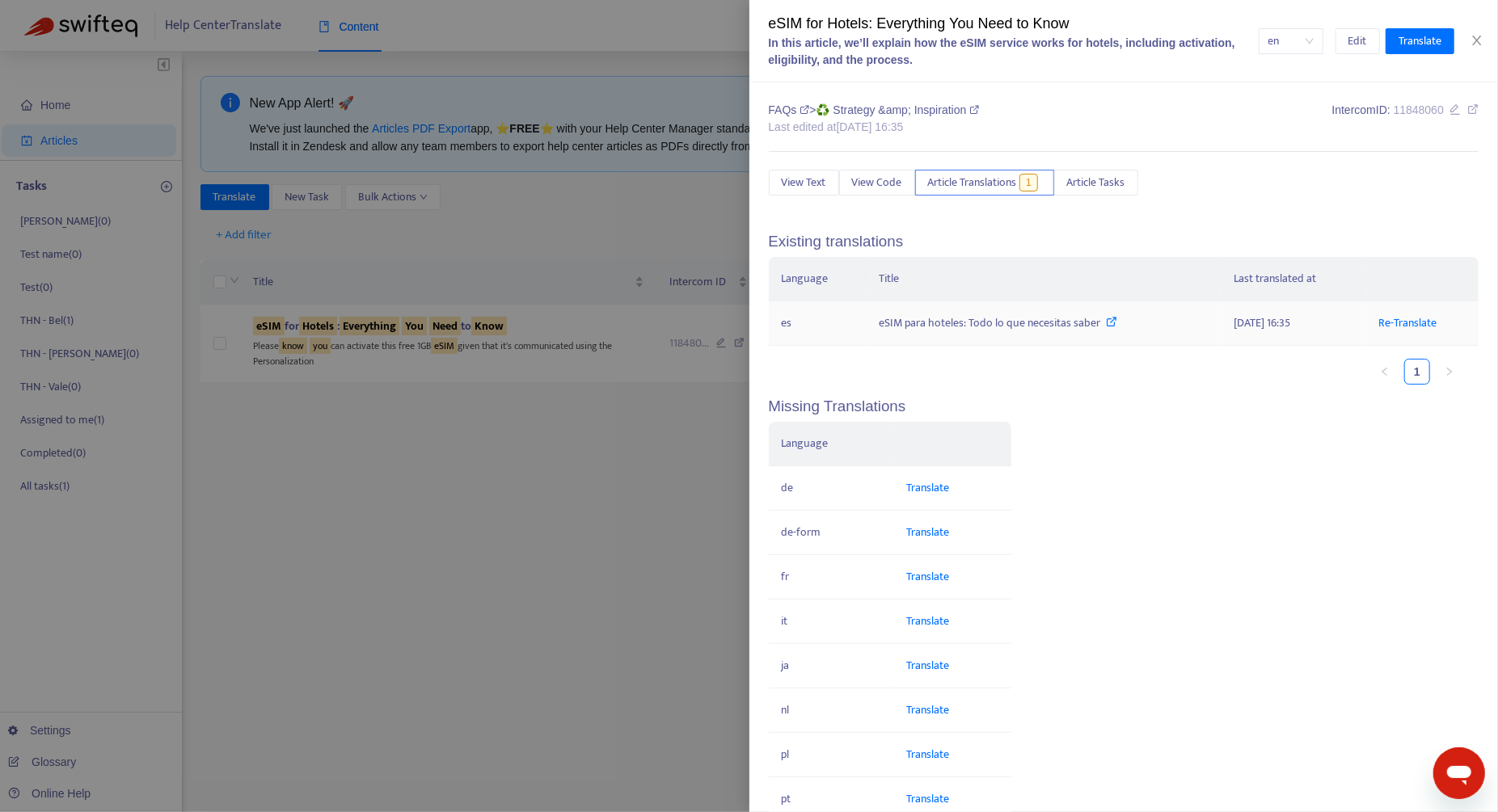
click at [888, 322] on div "eSIM para hoteles: Todo lo que necesitas saber" at bounding box center [1043, 323] width 329 height 17
click at [888, 324] on icon at bounding box center [1112, 321] width 11 height 11
click at [809, 330] on td "es" at bounding box center [818, 323] width 98 height 44
click at [888, 47] on icon "close" at bounding box center [1477, 40] width 13 height 13
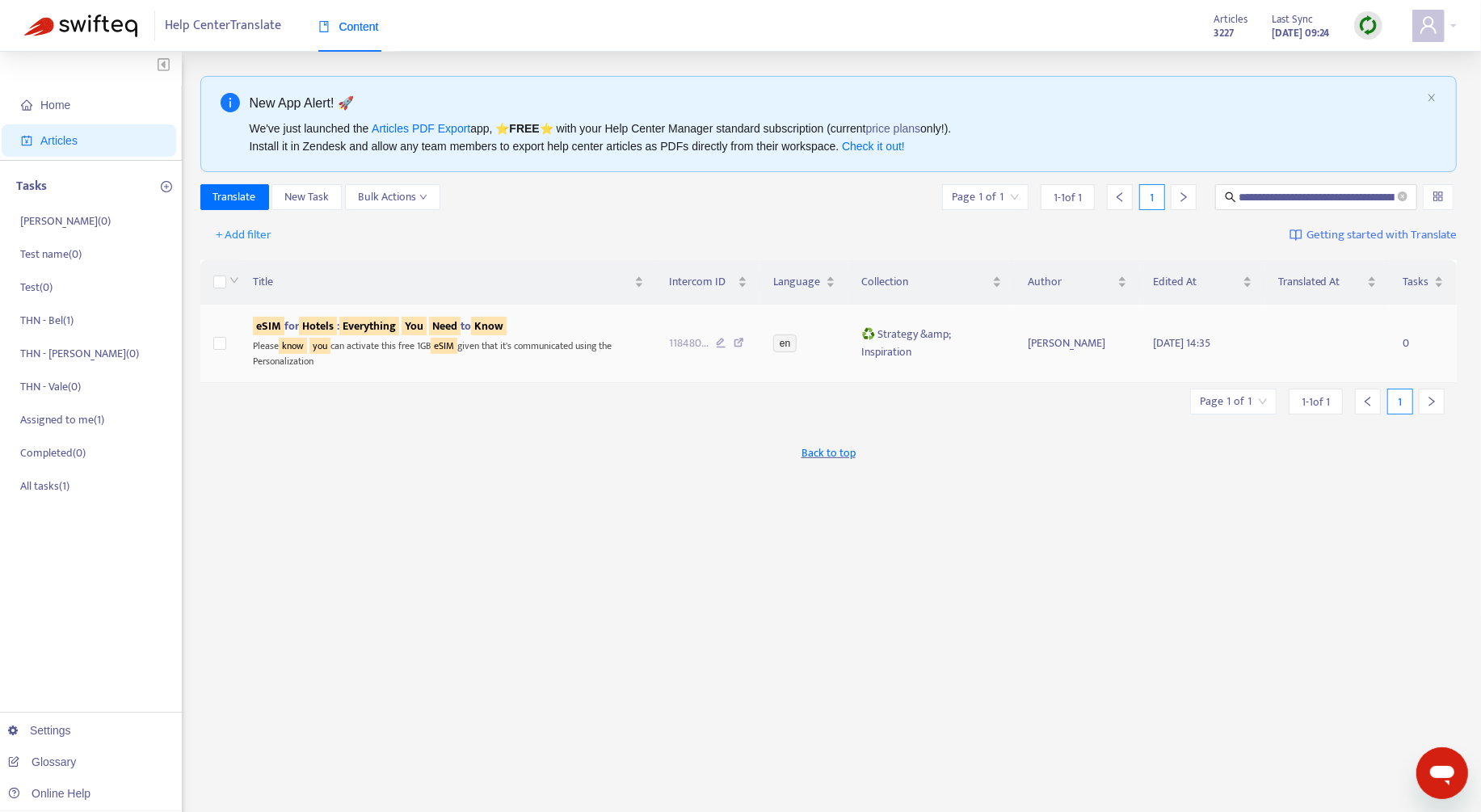
click at [562, 345] on div "Please know you can activate this free 1GB eSIM given that it's communicated us…" at bounding box center [449, 351] width 391 height 33
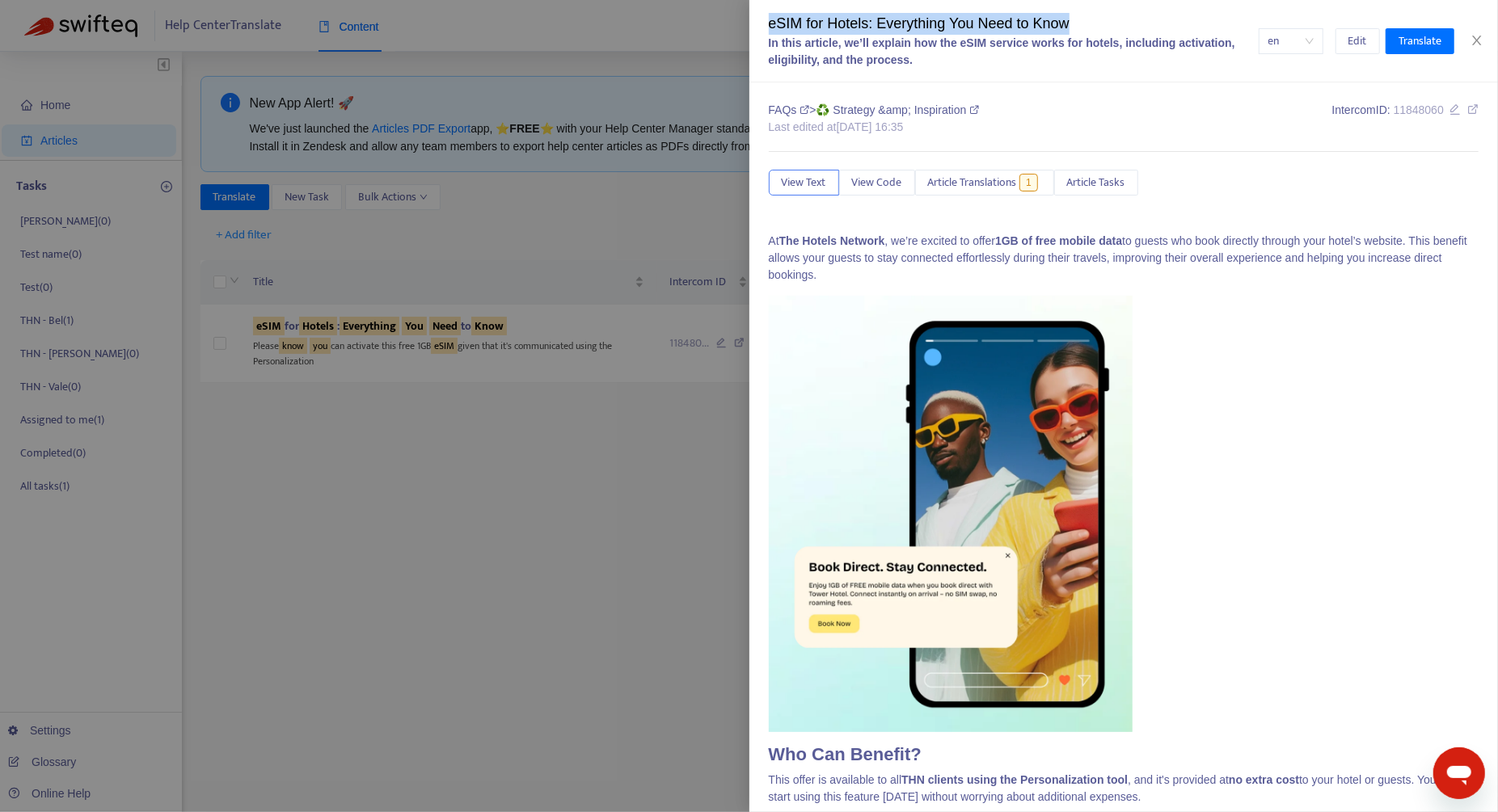
drag, startPoint x: 1068, startPoint y: 27, endPoint x: 769, endPoint y: 18, distance: 299.1
click at [769, 18] on div "eSIM for Hotels: Everything You Need to Know" at bounding box center [1014, 24] width 490 height 22
copy div "eSIM for Hotels: Everything You Need to Know"
click at [489, 477] on div at bounding box center [749, 406] width 1498 height 812
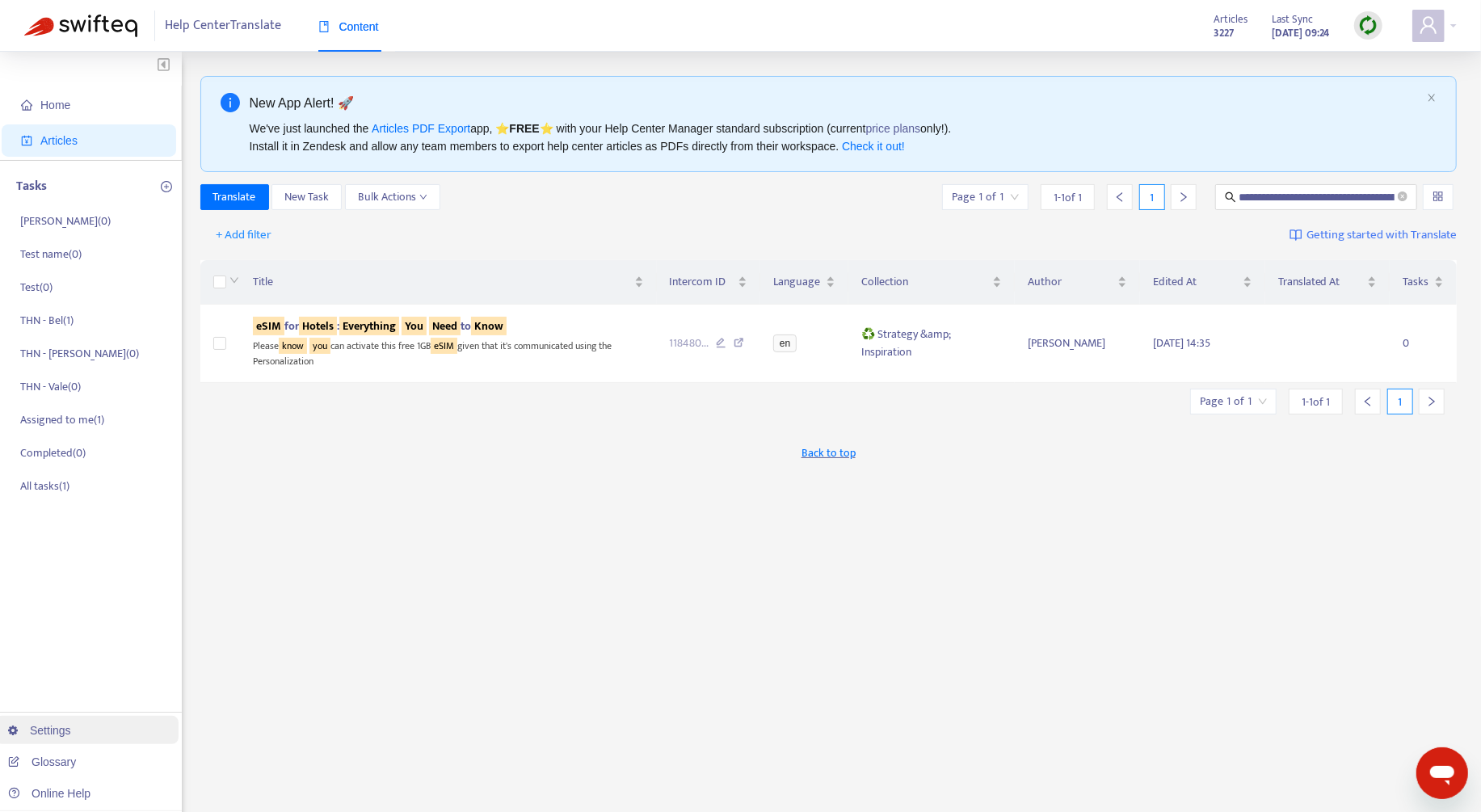
click at [71, 728] on link "Settings" at bounding box center [39, 730] width 63 height 13
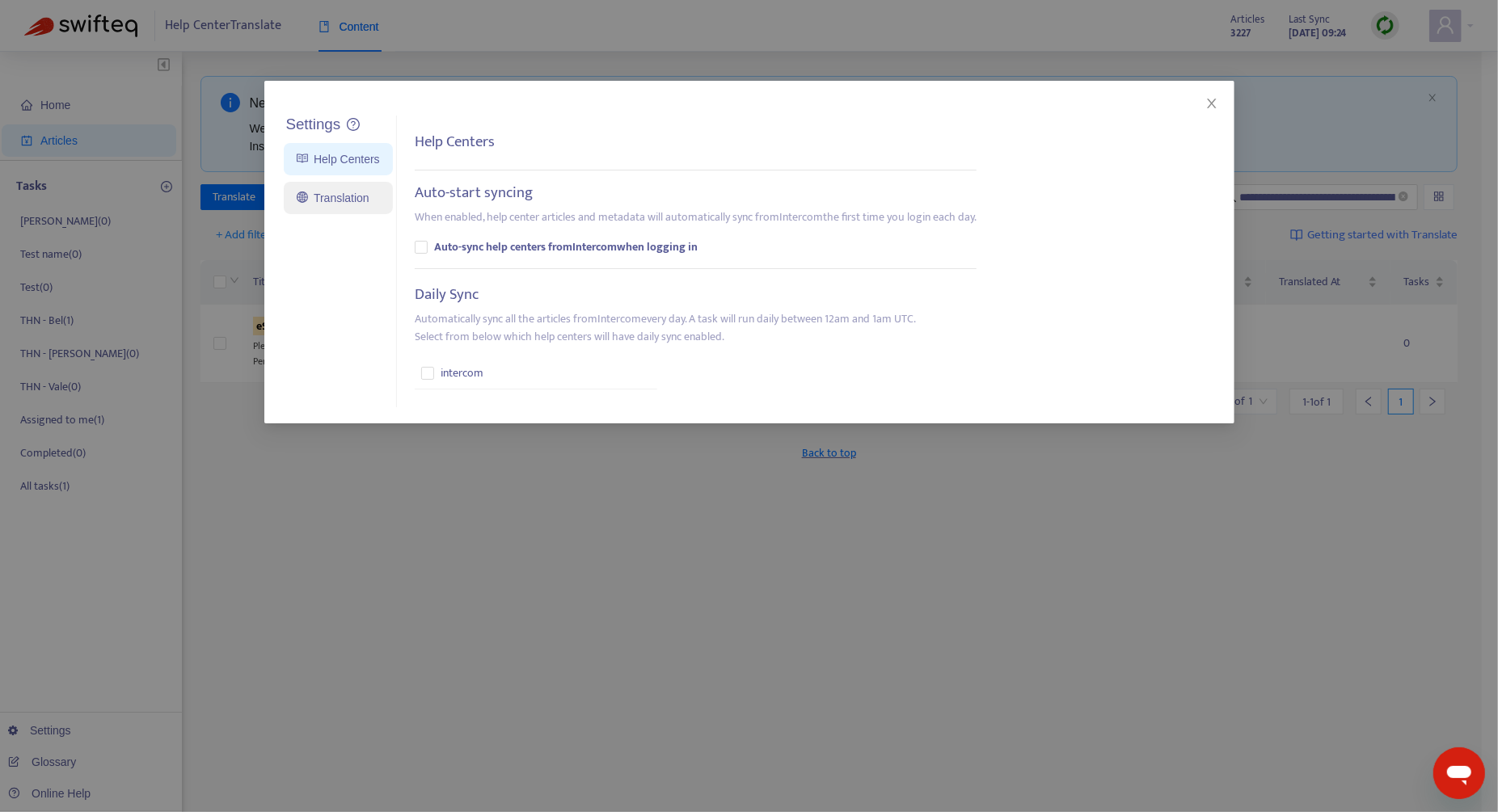
click at [367, 205] on link "Translation" at bounding box center [332, 198] width 73 height 13
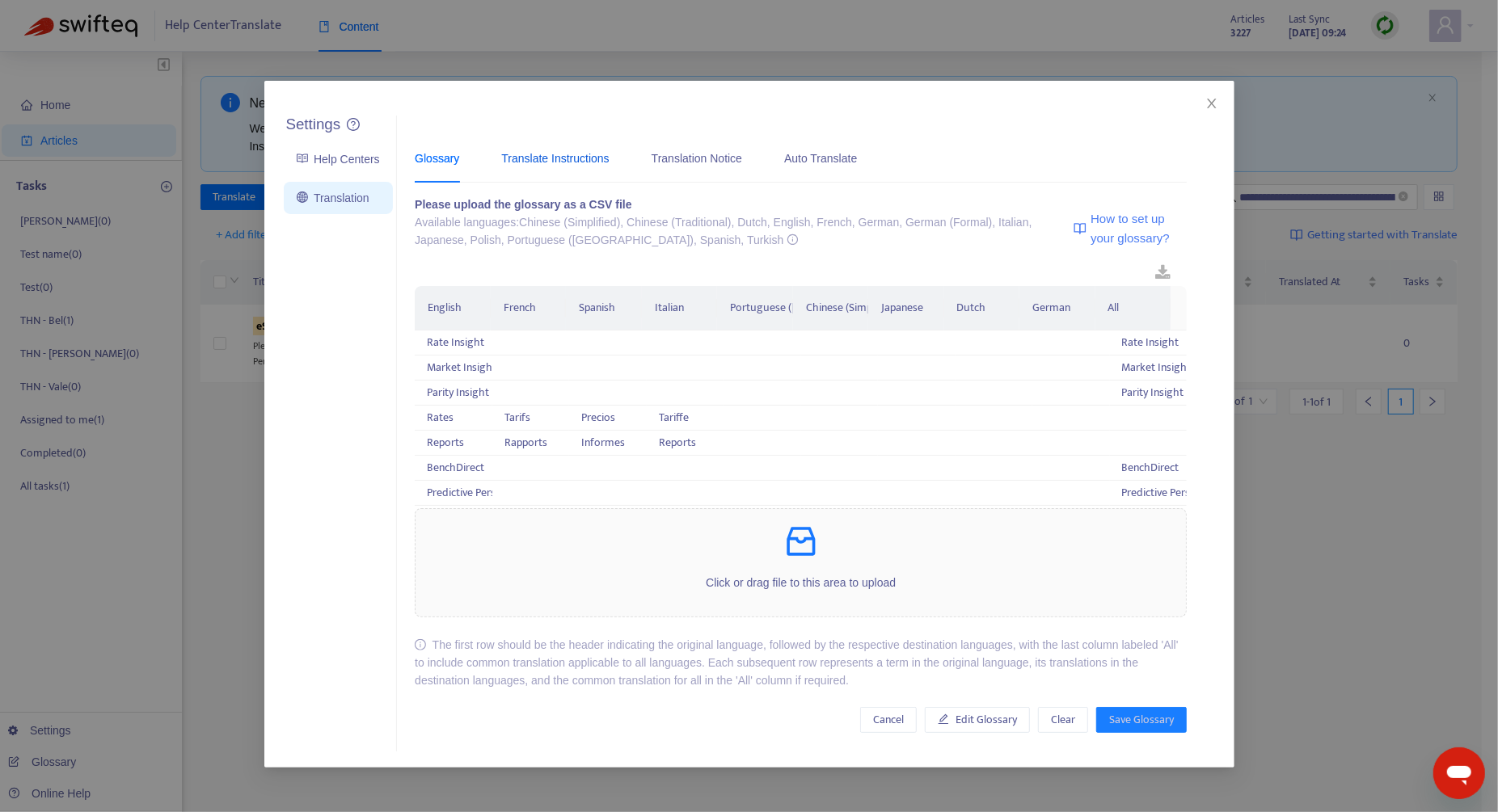
click at [599, 166] on div "Translate Instructions" at bounding box center [554, 158] width 107 height 17
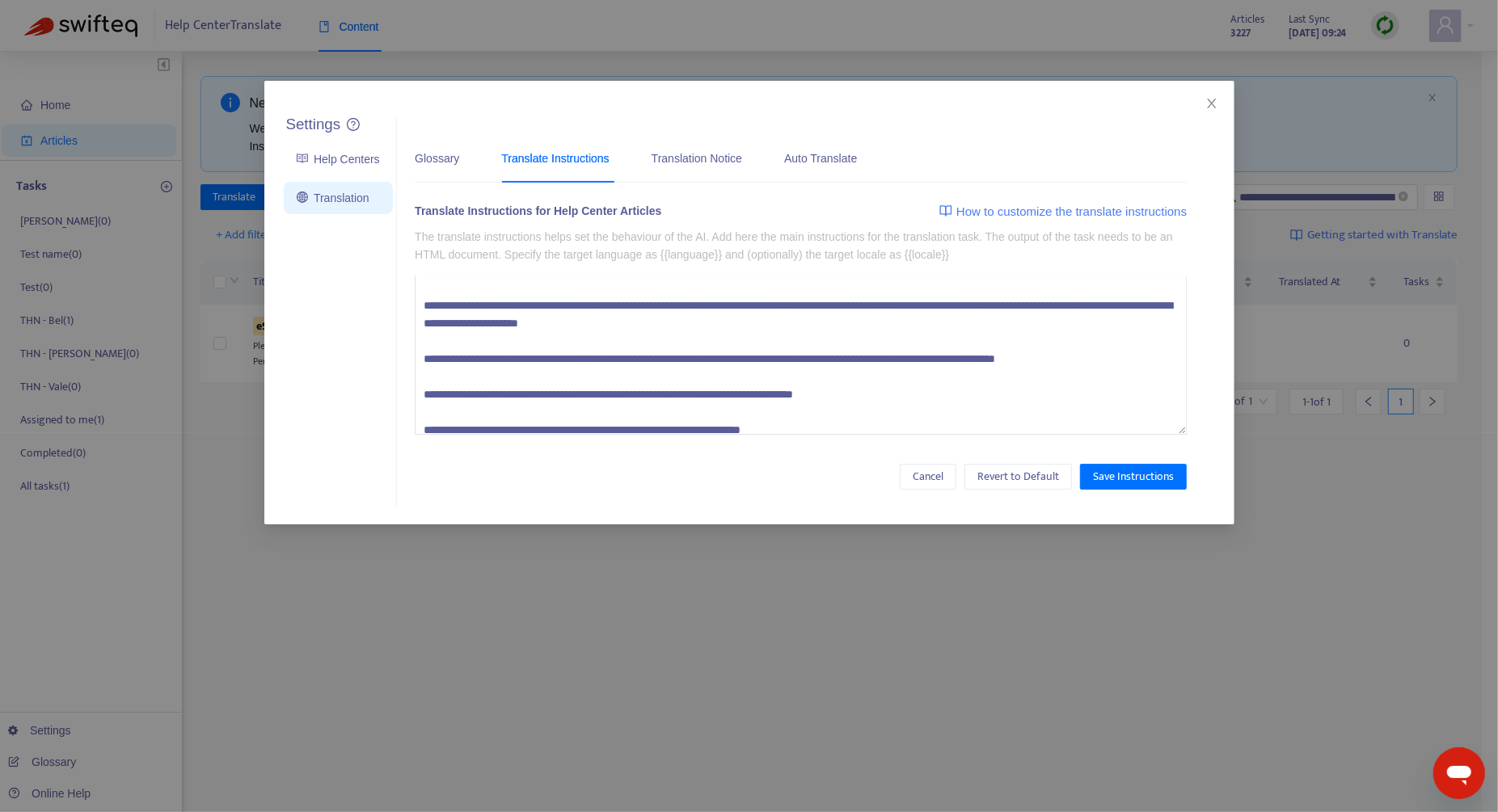
scroll to position [178, 0]
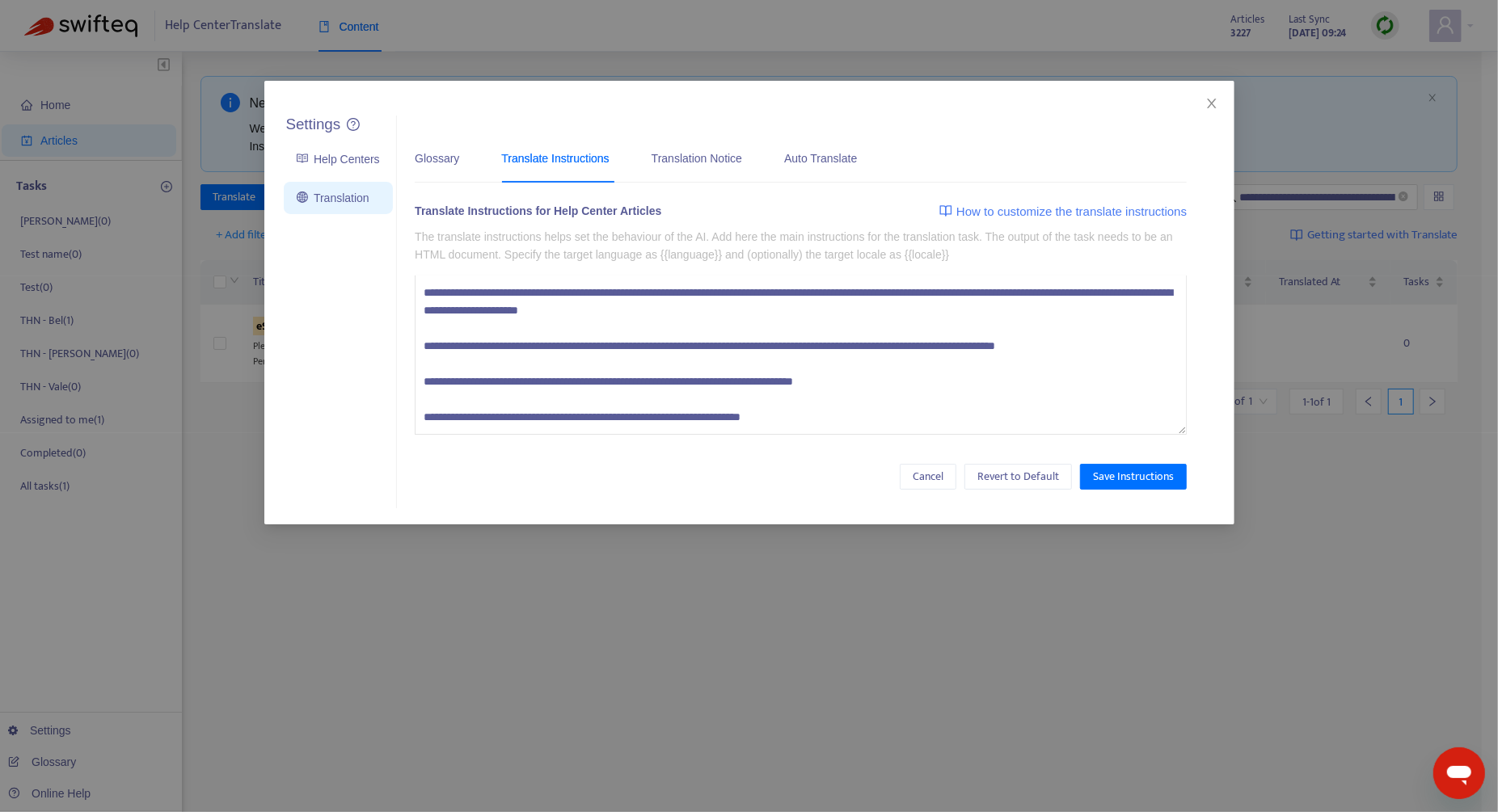
click at [852, 422] on textarea at bounding box center [800, 354] width 772 height 159
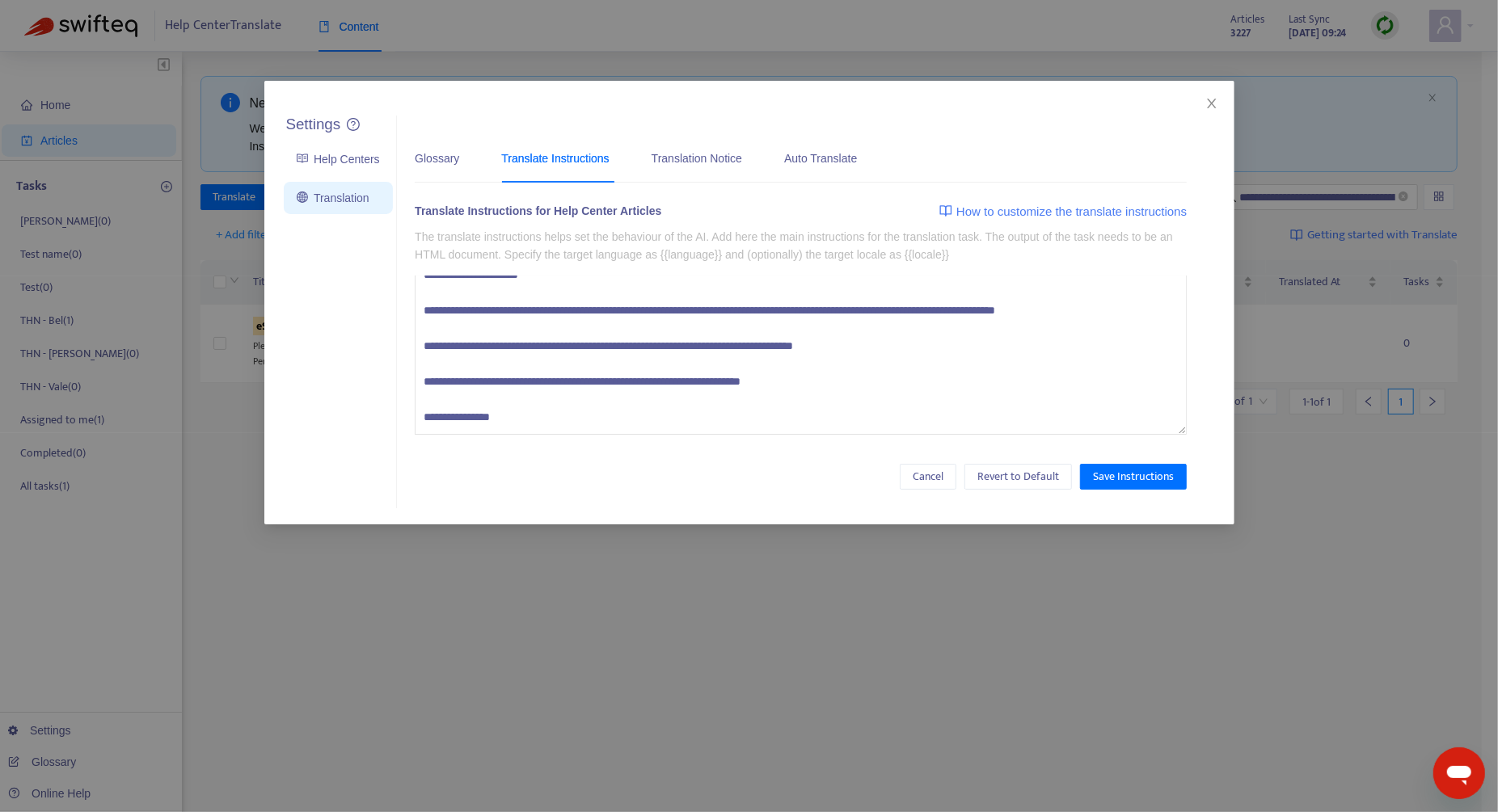
scroll to position [213, 0]
drag, startPoint x: 546, startPoint y: 427, endPoint x: 421, endPoint y: 419, distance: 125.3
click at [421, 419] on textarea at bounding box center [800, 354] width 772 height 159
paste textarea "**********"
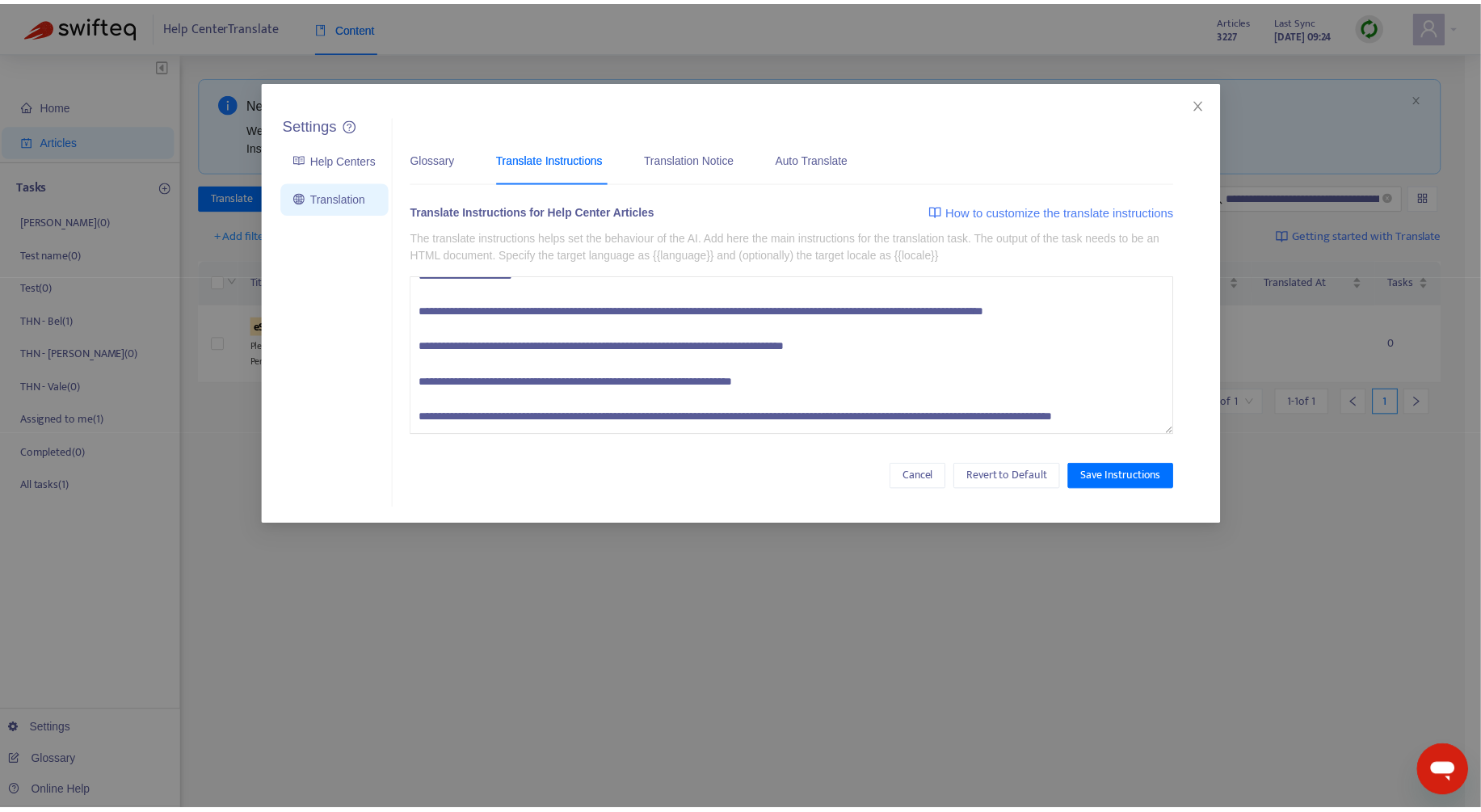
scroll to position [220, 0]
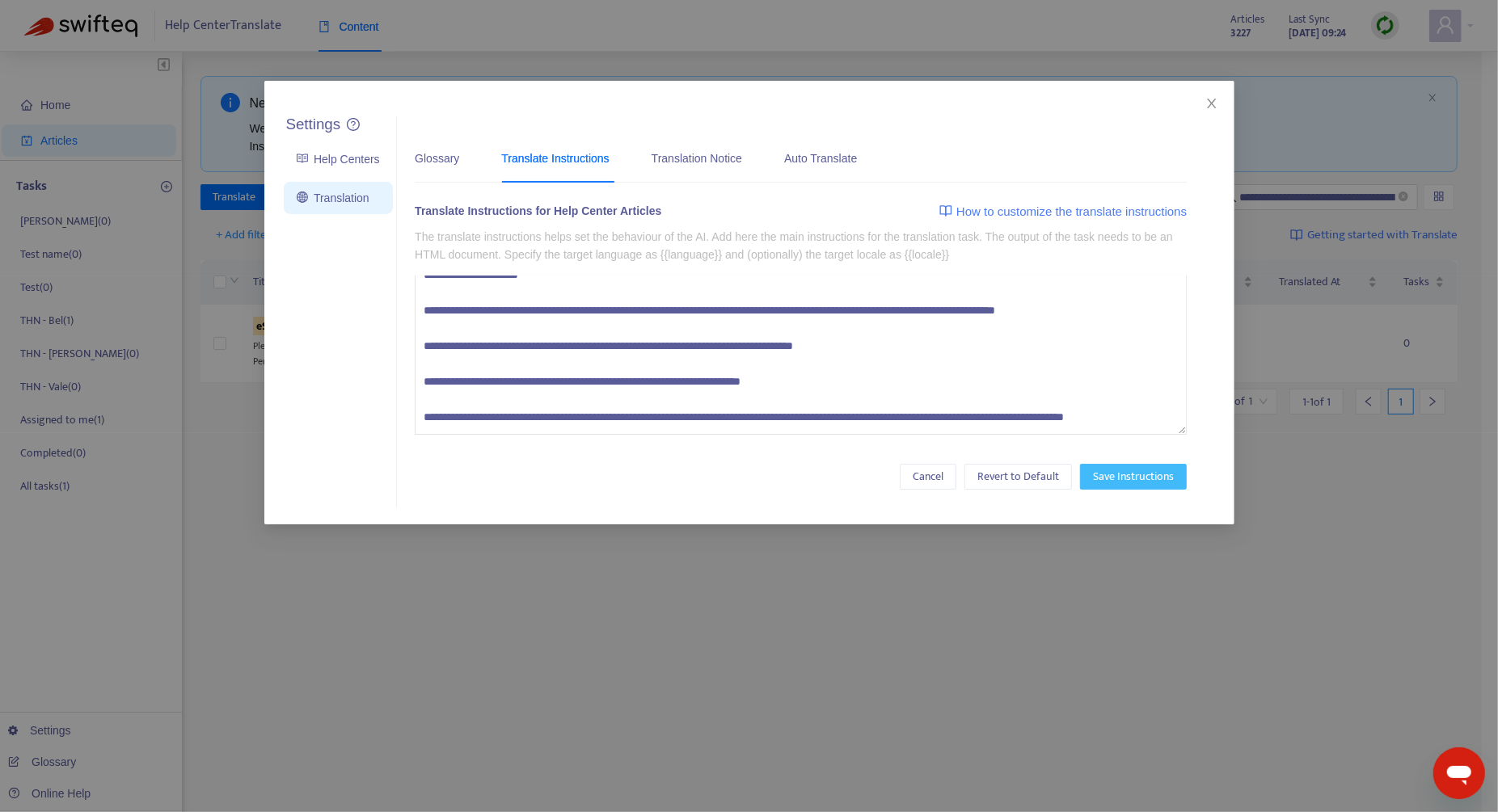
click at [888, 478] on span "Save Instructions" at bounding box center [1134, 476] width 81 height 17
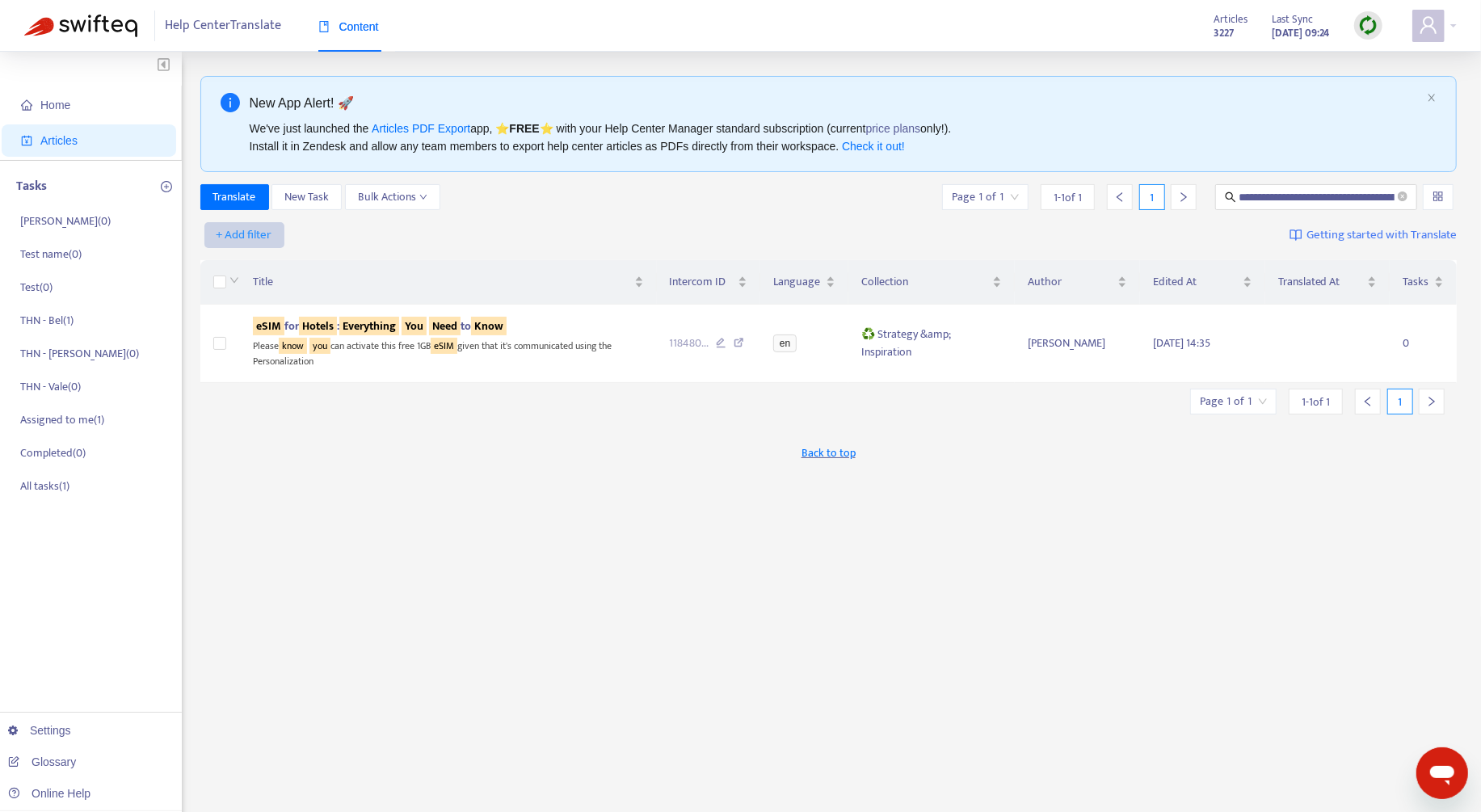
click at [270, 233] on span "+ Add filter" at bounding box center [244, 235] width 56 height 19
click at [284, 323] on span "Help Center" at bounding box center [268, 317] width 101 height 17
click at [261, 228] on div at bounding box center [253, 235] width 98 height 19
click at [284, 288] on div "THN Help Center" at bounding box center [353, 291] width 281 height 17
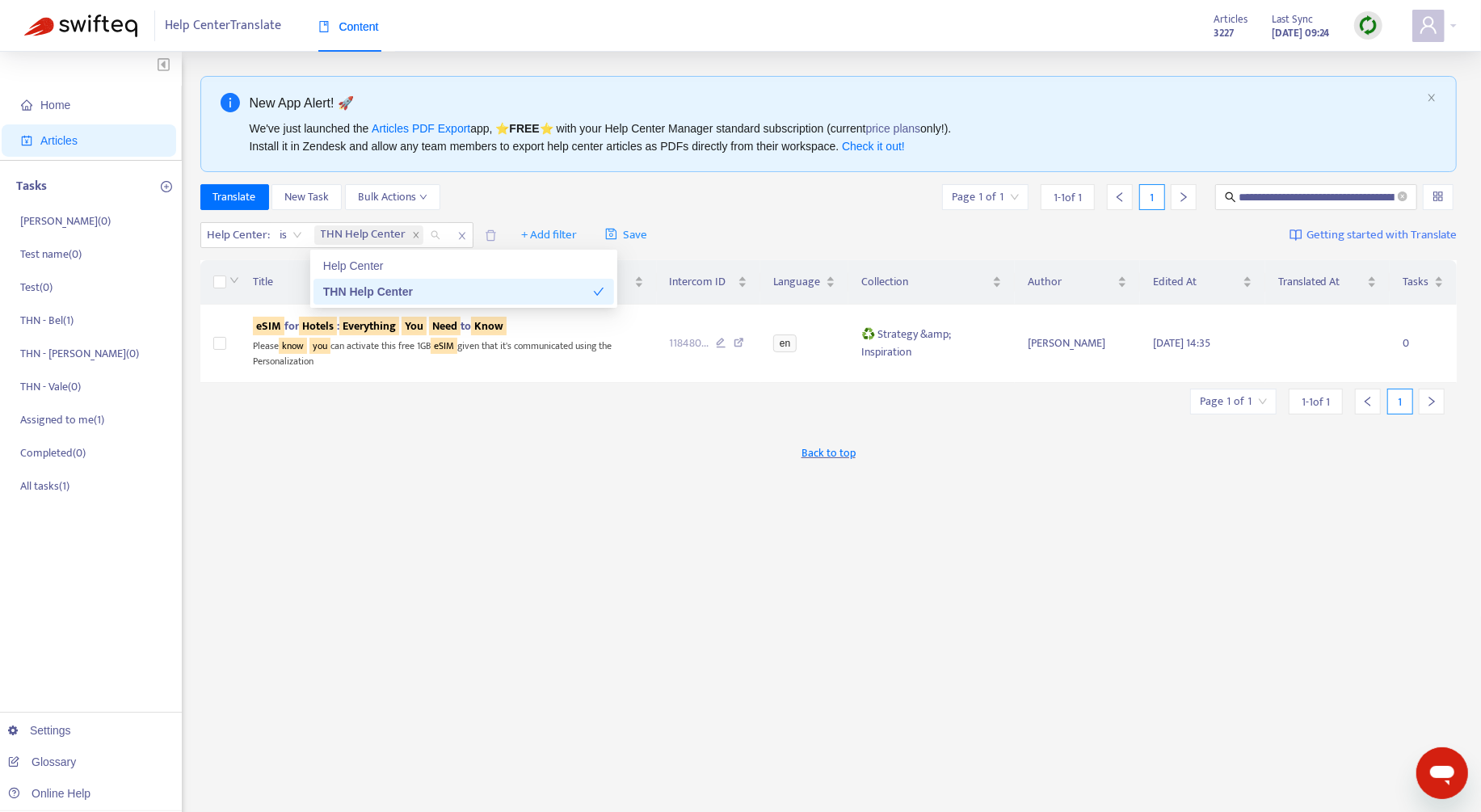
click at [436, 284] on div "THN Help Center" at bounding box center [458, 291] width 270 height 17
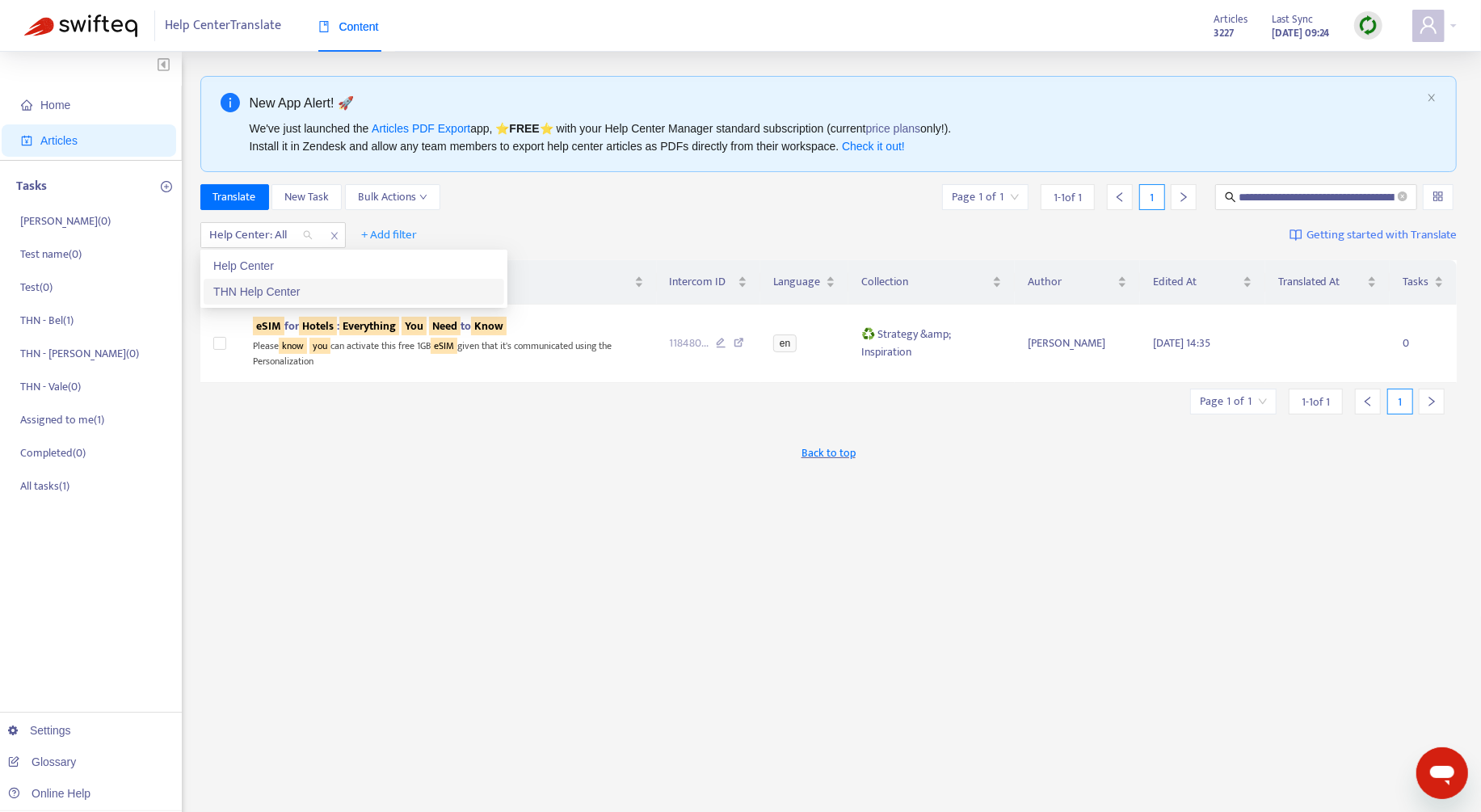
click at [306, 281] on div "THN Help Center" at bounding box center [354, 292] width 301 height 26
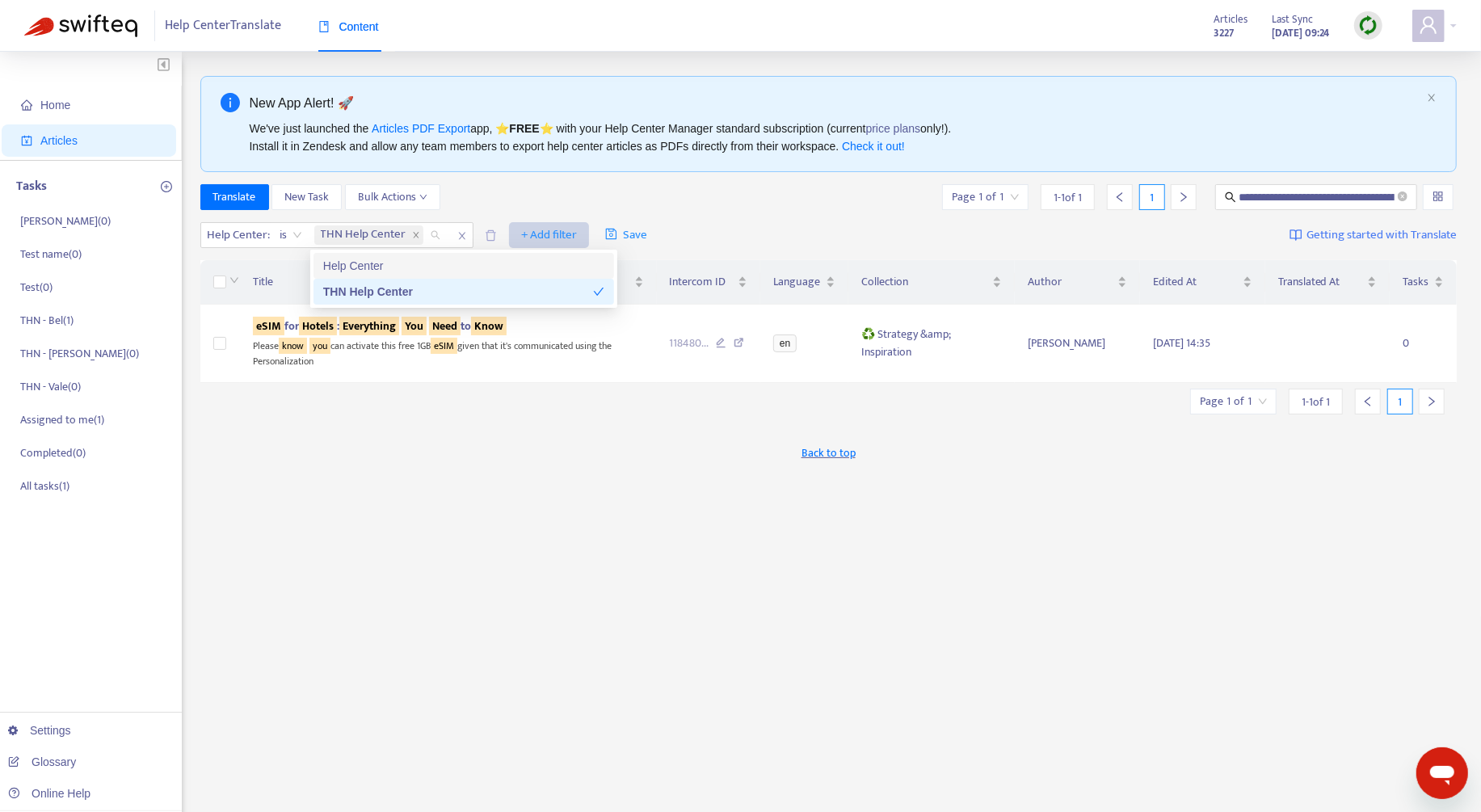
click at [573, 238] on span "+ Add filter" at bounding box center [549, 235] width 56 height 19
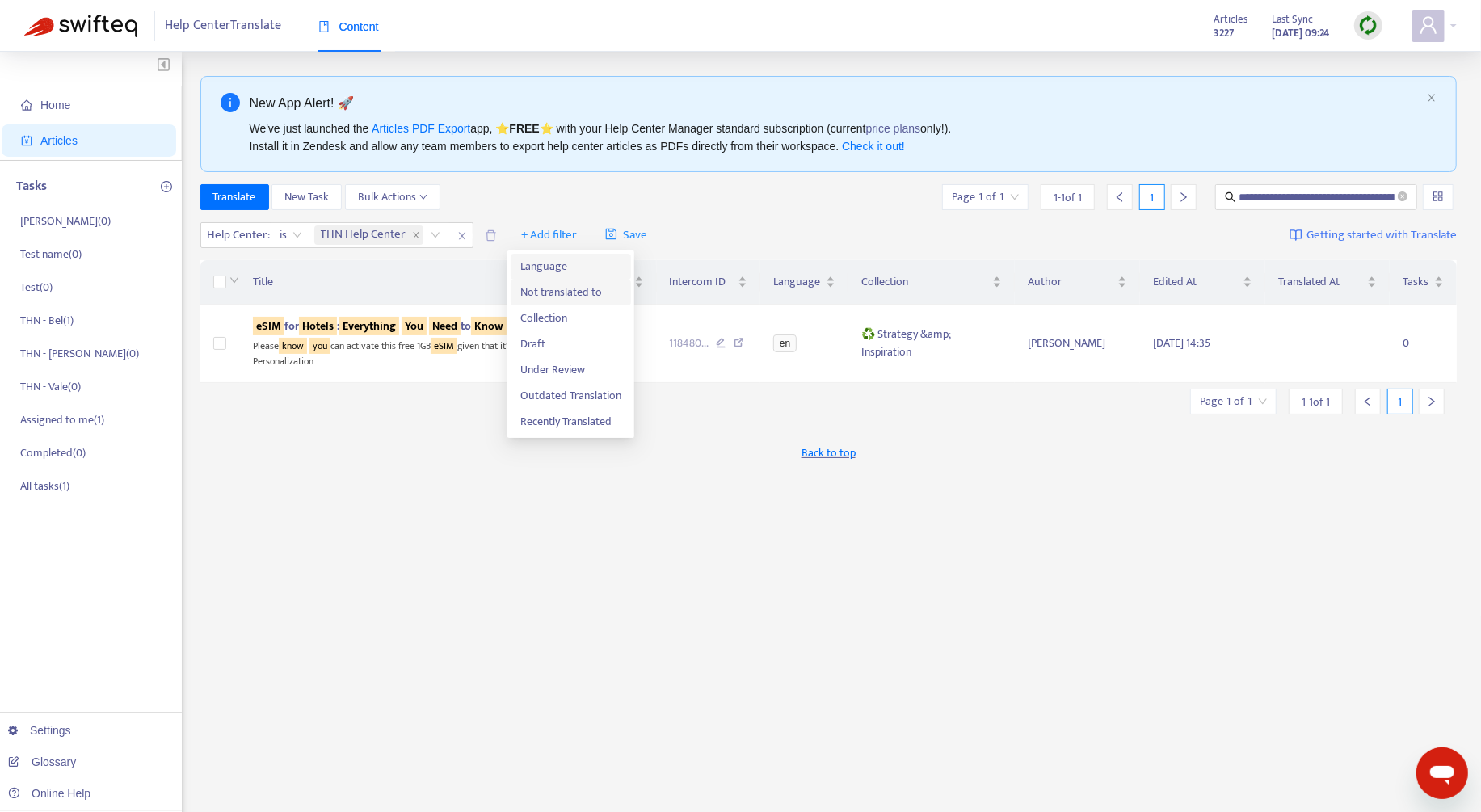
click at [574, 286] on span "Not translated to" at bounding box center [571, 292] width 101 height 17
click at [698, 236] on span "+ Add filter" at bounding box center [698, 235] width 56 height 19
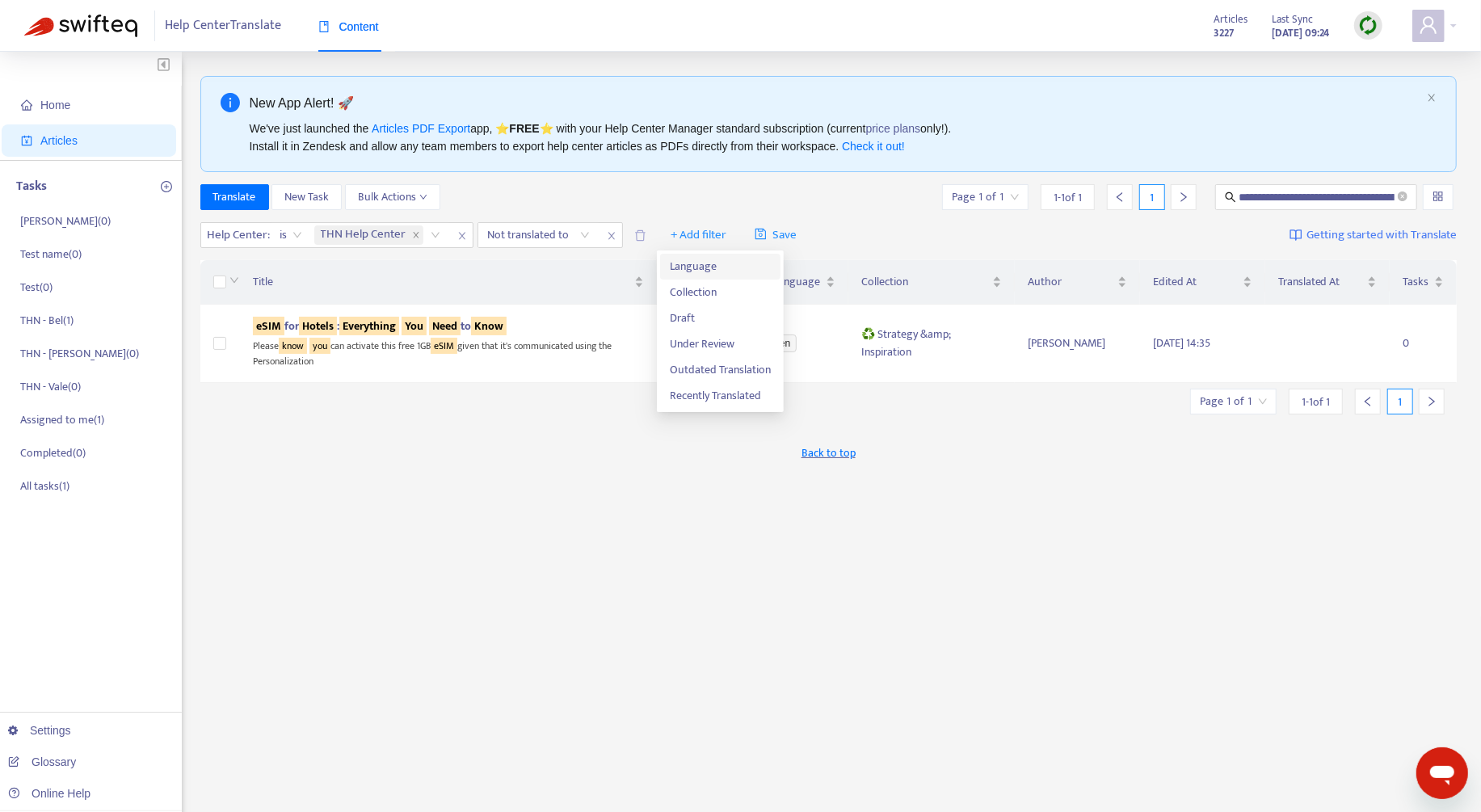
click at [728, 274] on span "Language" at bounding box center [720, 266] width 101 height 17
click at [695, 238] on div at bounding box center [680, 235] width 98 height 19
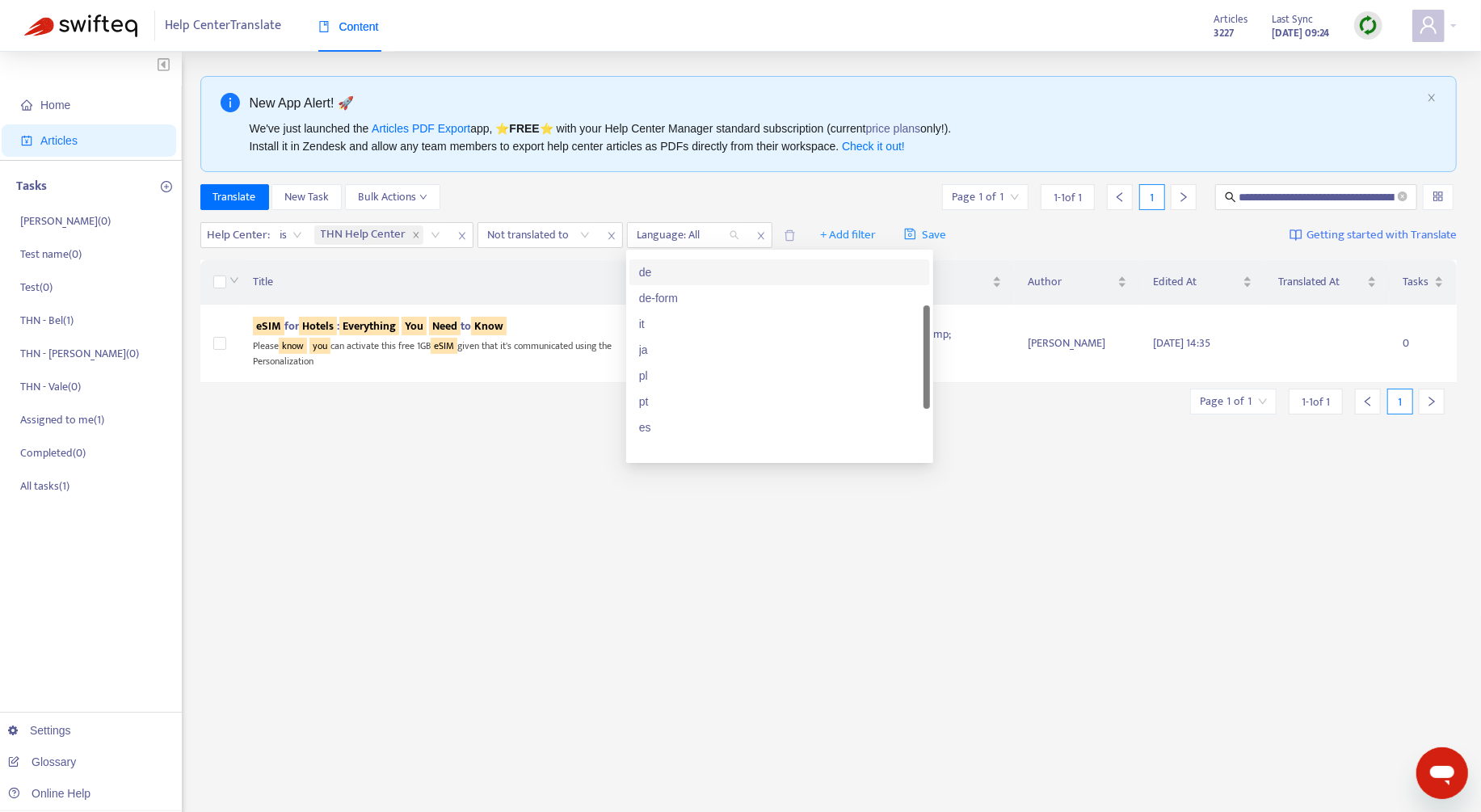
scroll to position [129, 0]
click at [703, 430] on div "es" at bounding box center [780, 421] width 301 height 26
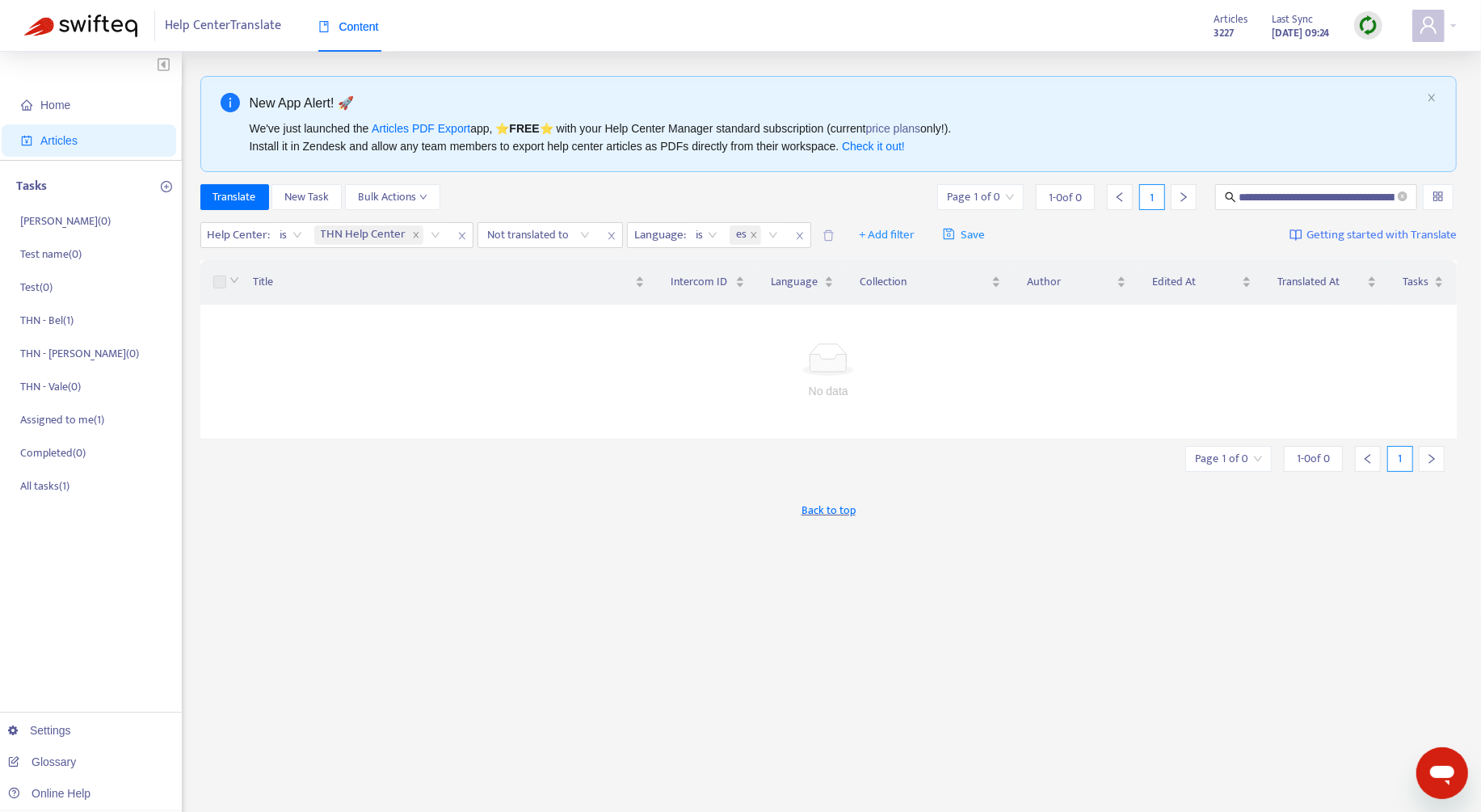
click at [549, 481] on div "**********" at bounding box center [829, 549] width 1257 height 945
click at [563, 227] on div at bounding box center [530, 235] width 98 height 19
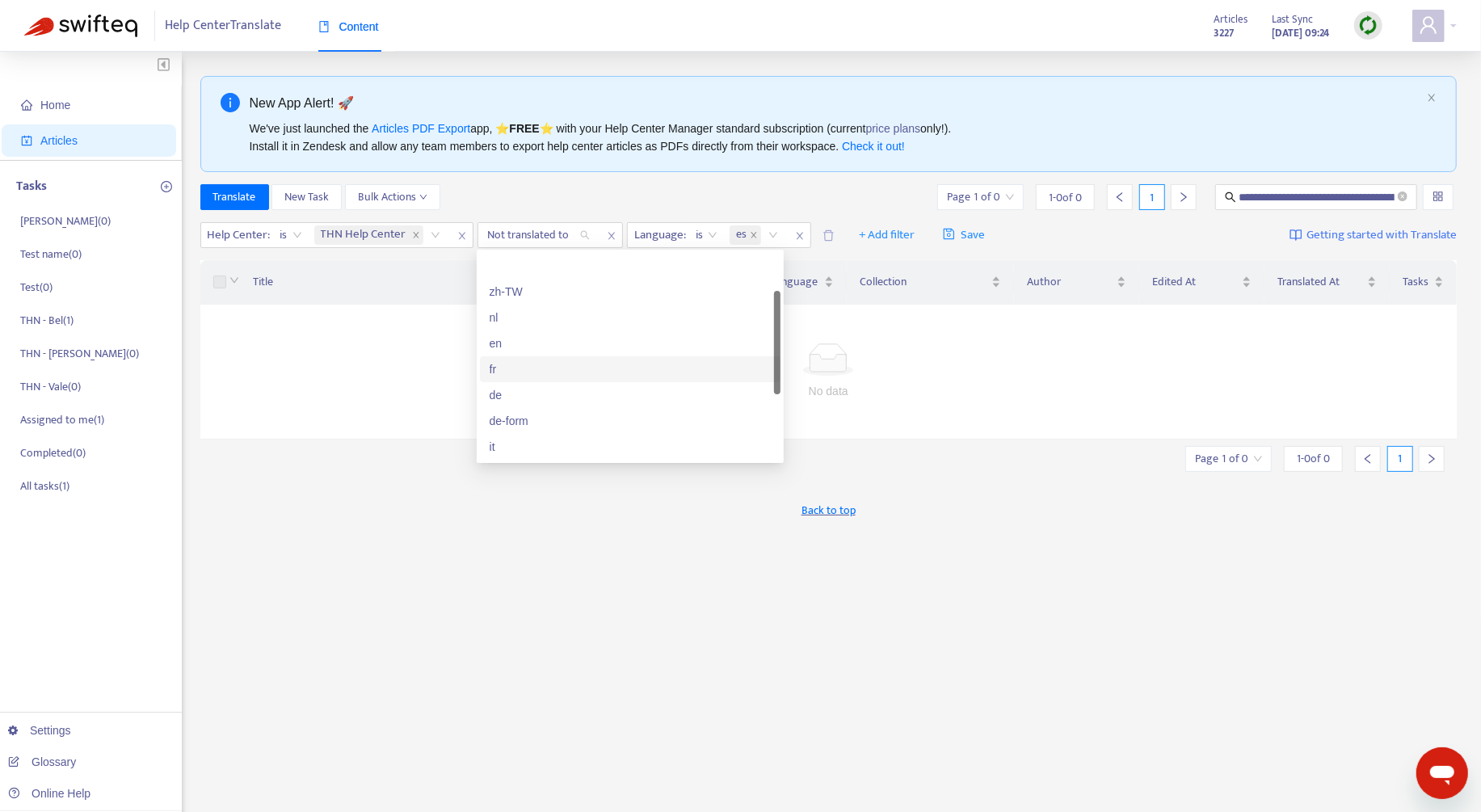
scroll to position [123, 0]
click at [591, 417] on div "es" at bounding box center [630, 428] width 301 height 26
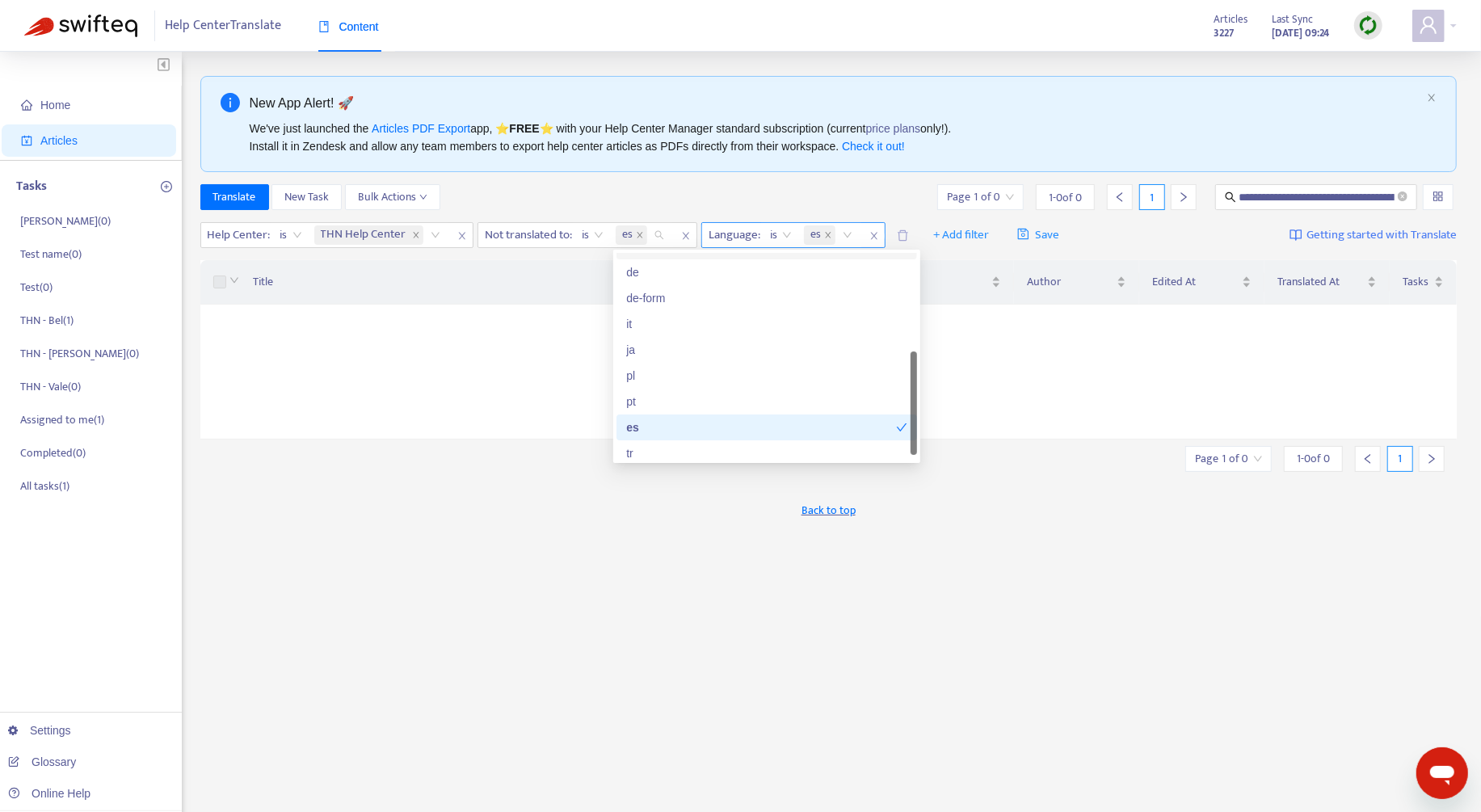
click at [869, 238] on span "close" at bounding box center [874, 236] width 21 height 19
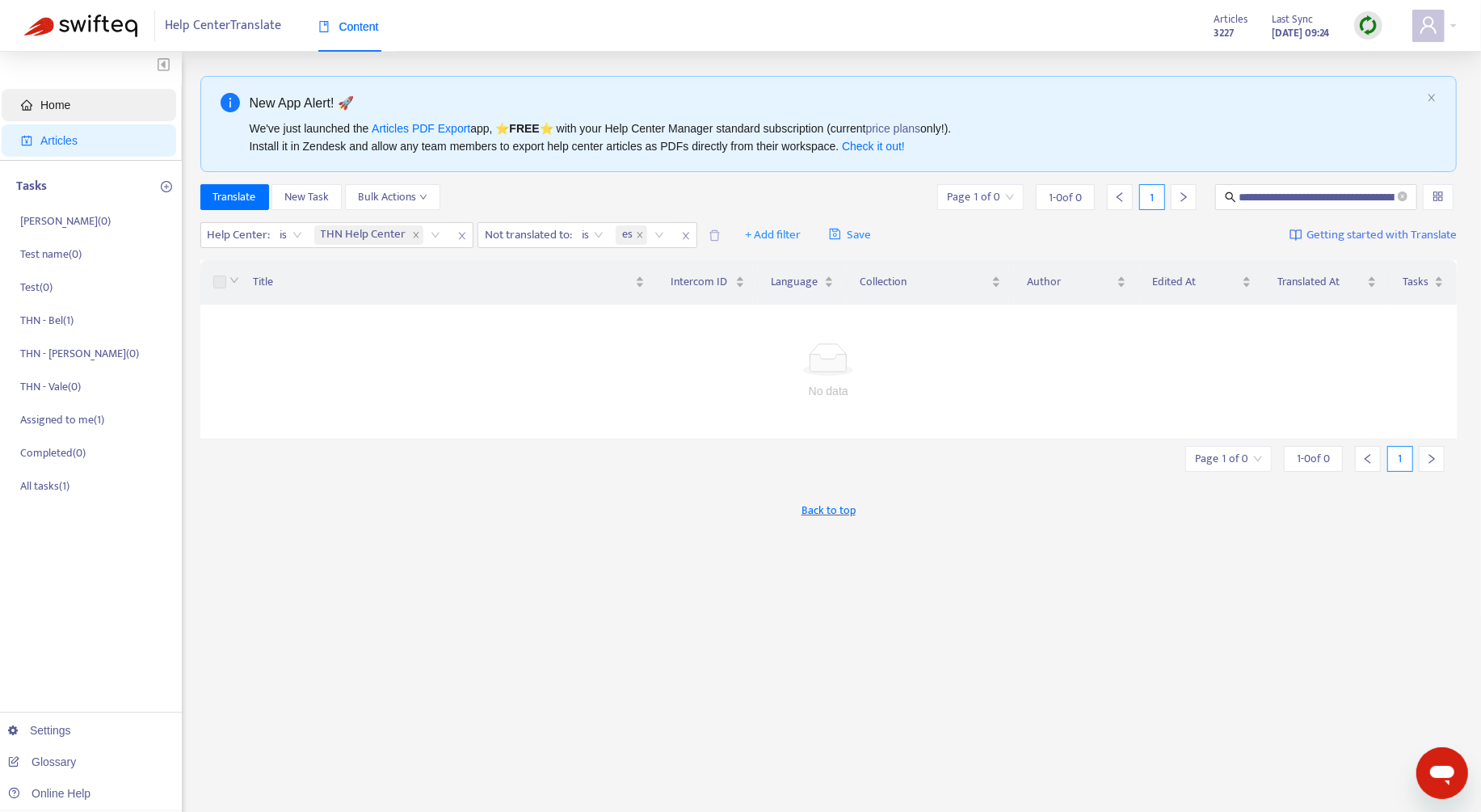
click at [90, 110] on span "Home" at bounding box center [92, 105] width 142 height 32
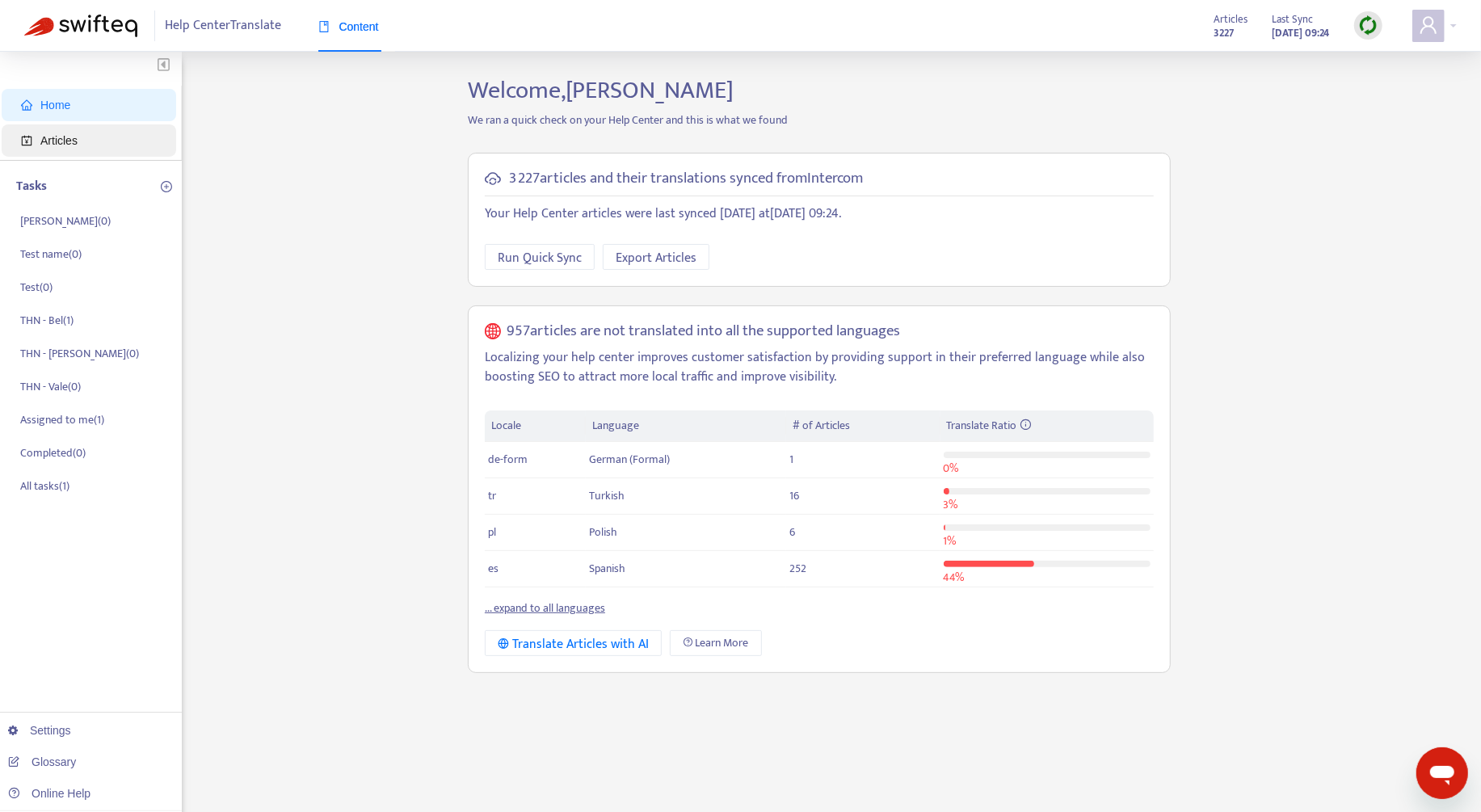
click at [103, 140] on span "Articles" at bounding box center [92, 140] width 142 height 32
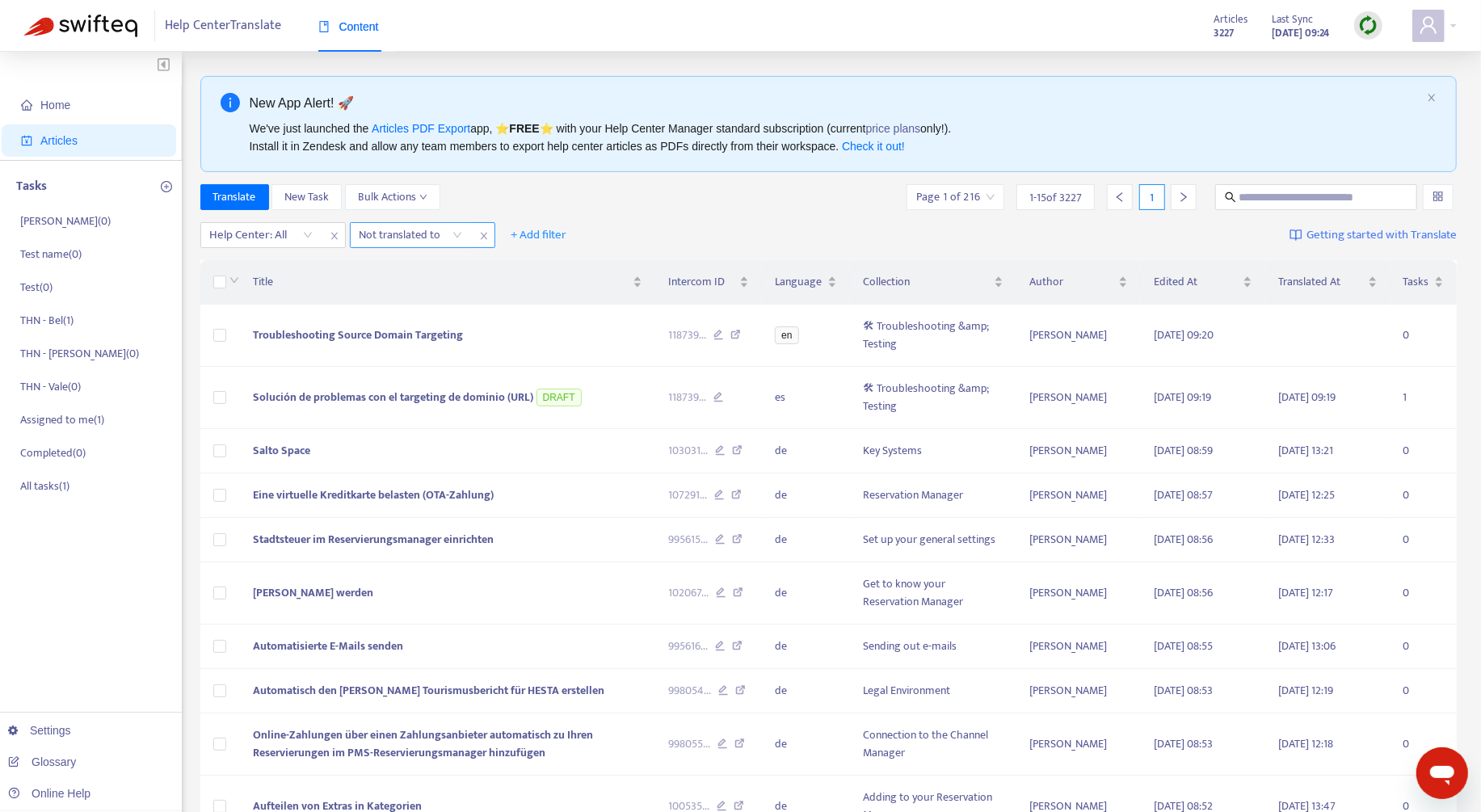
click at [441, 236] on div at bounding box center [403, 235] width 98 height 19
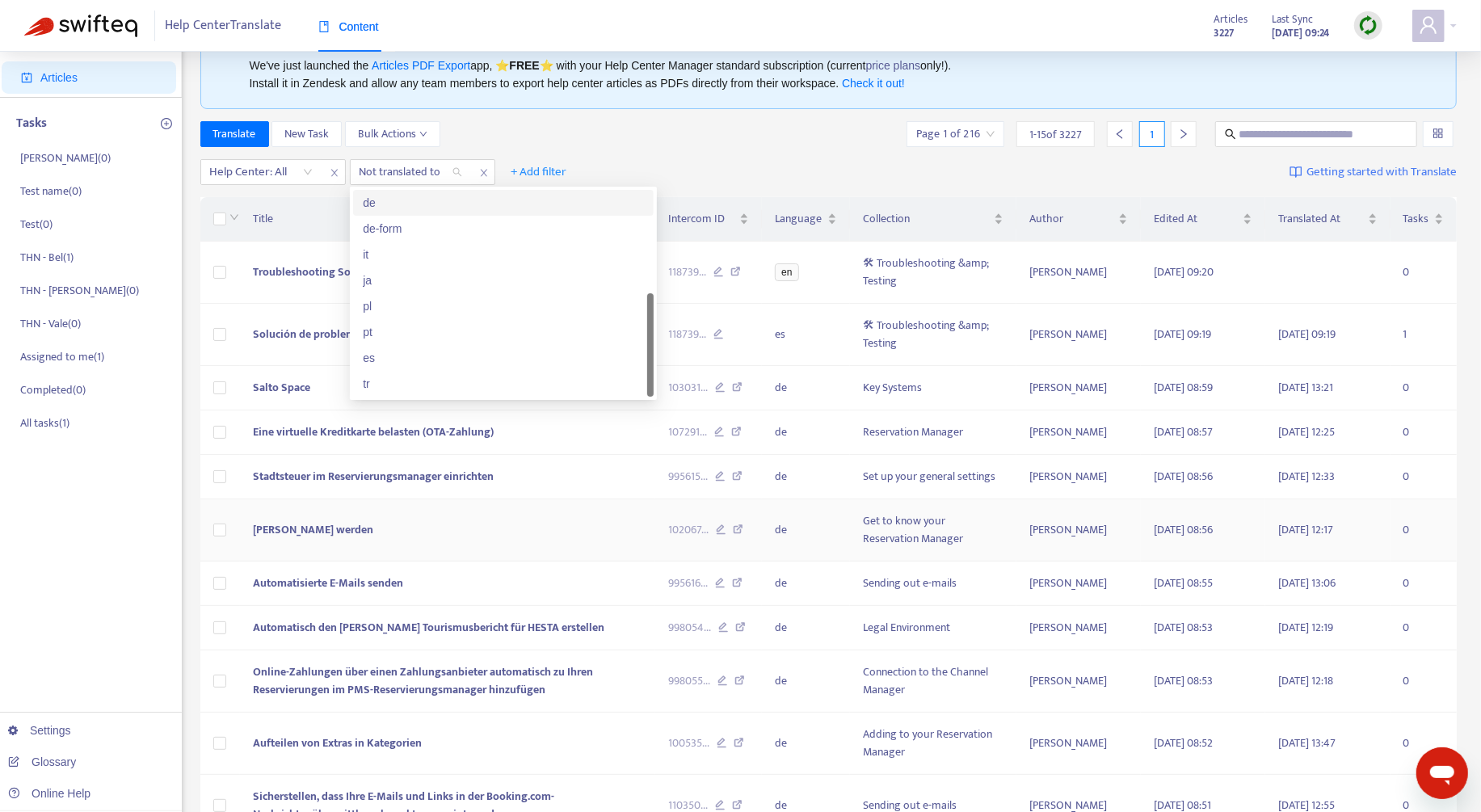
scroll to position [156, 0]
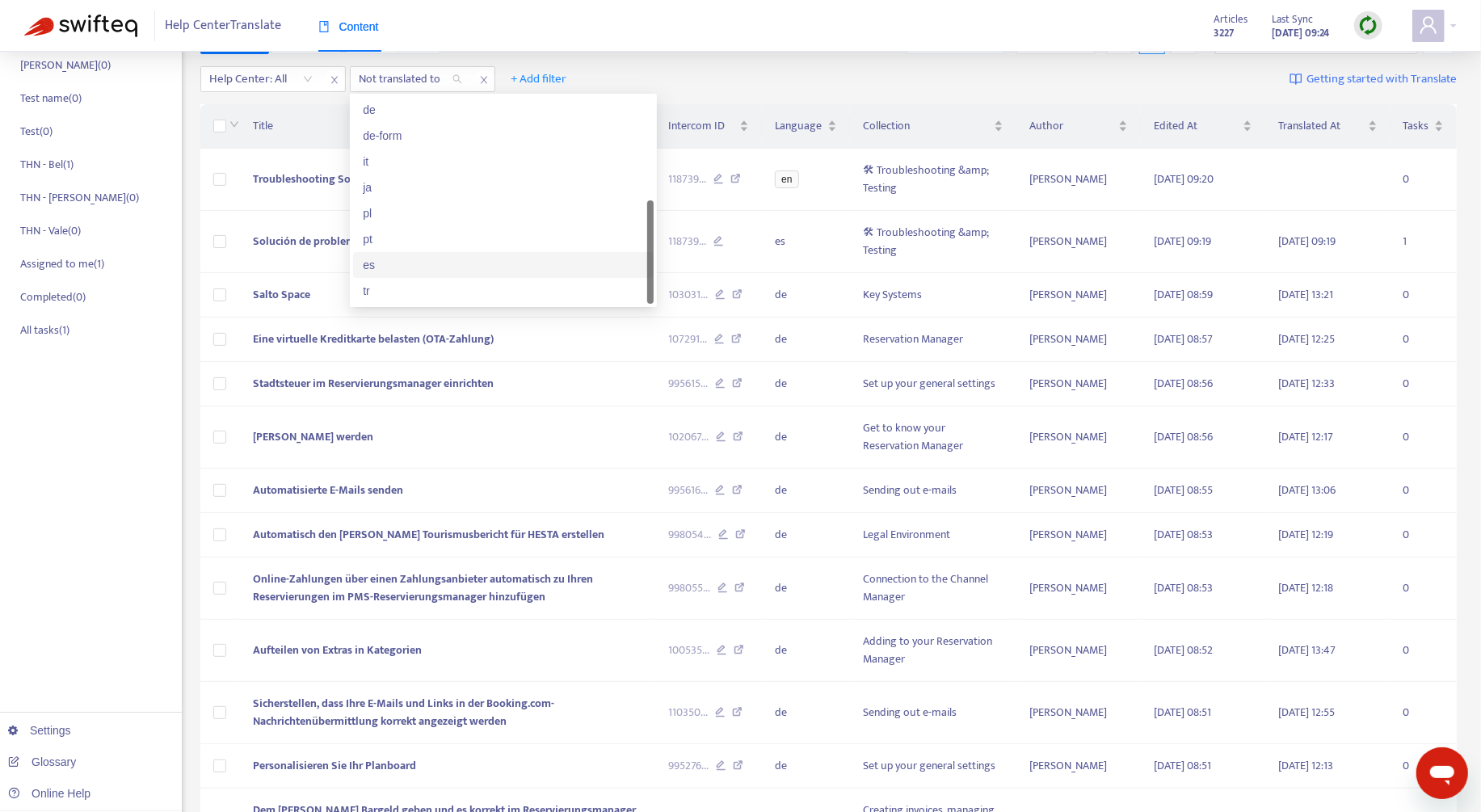
click at [437, 264] on div "es" at bounding box center [503, 264] width 281 height 17
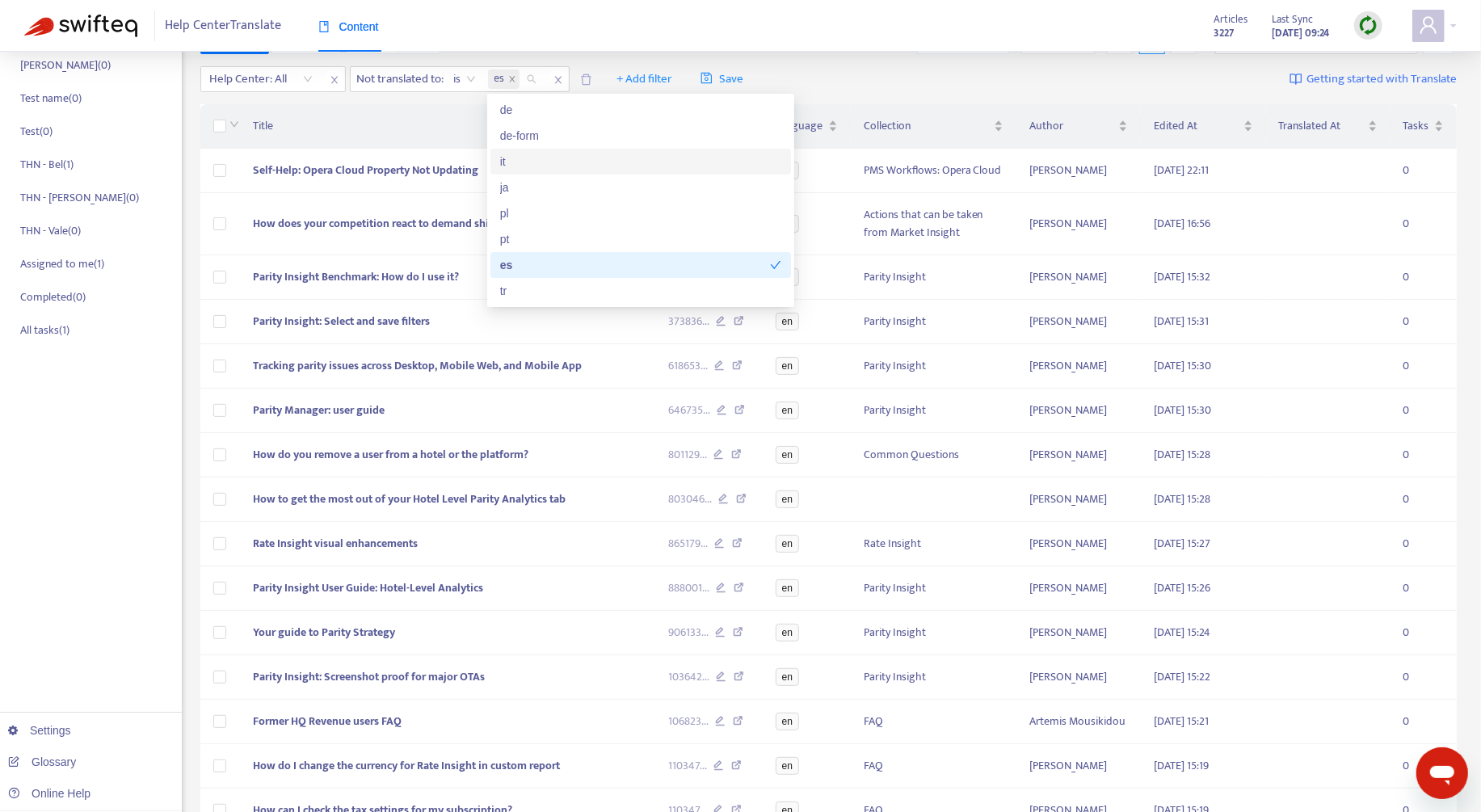
click at [887, 55] on div "Translate New Task Bulk Actions Page 1 of 48 1 - 15 of 706 1" at bounding box center [829, 44] width 1257 height 32
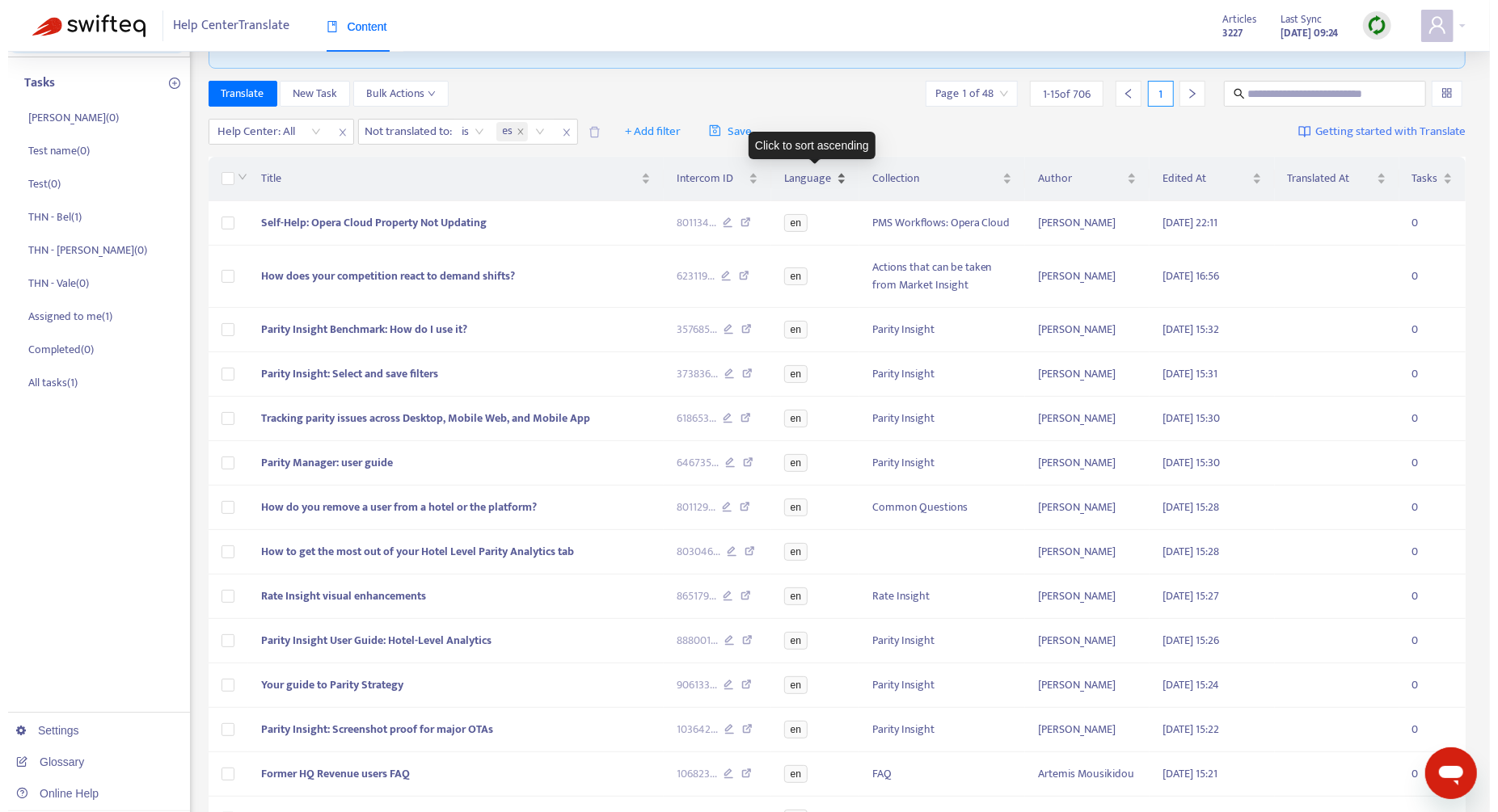
scroll to position [0, 0]
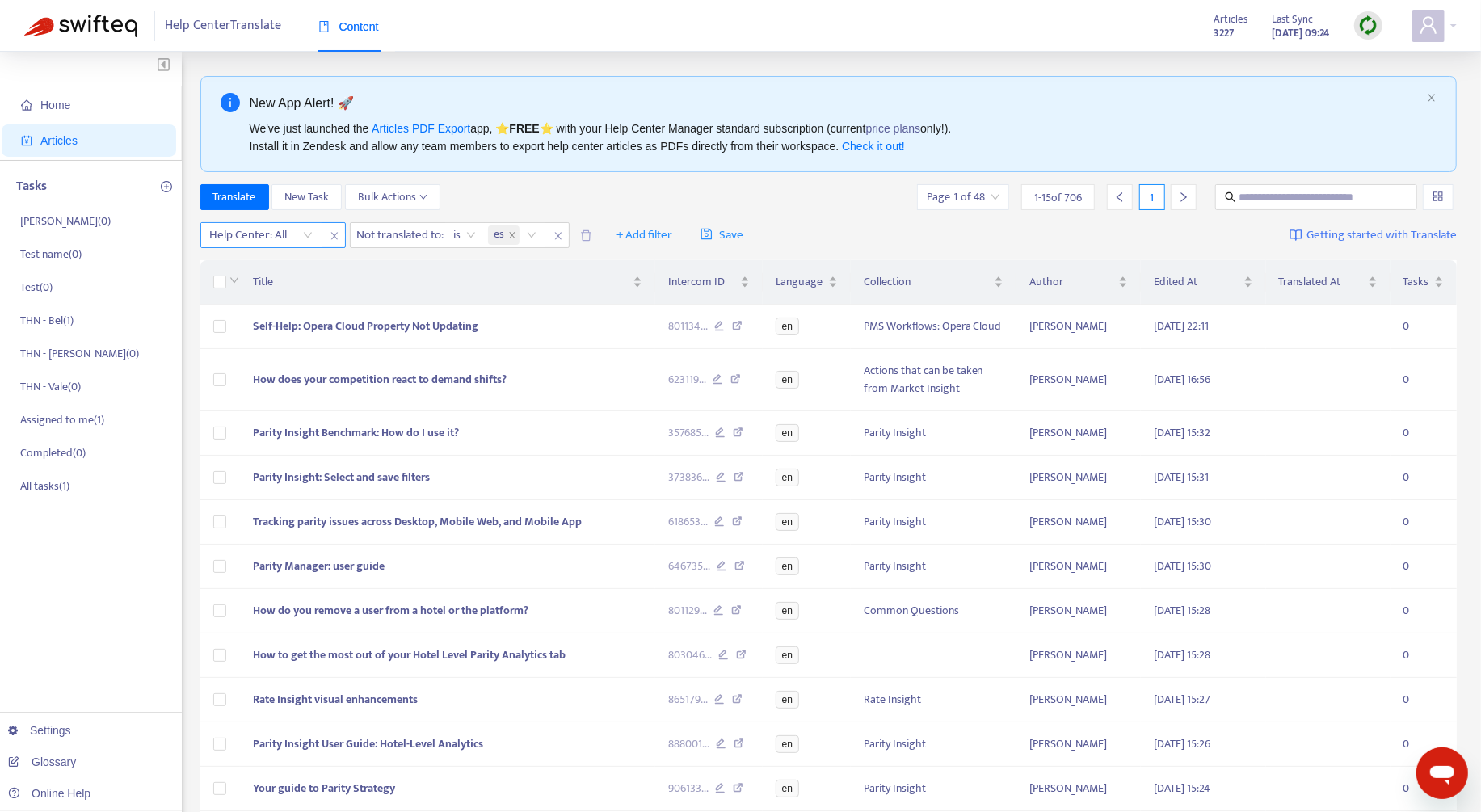
click at [265, 239] on div at bounding box center [253, 235] width 98 height 19
click at [290, 281] on div "THN Help Center" at bounding box center [354, 292] width 301 height 26
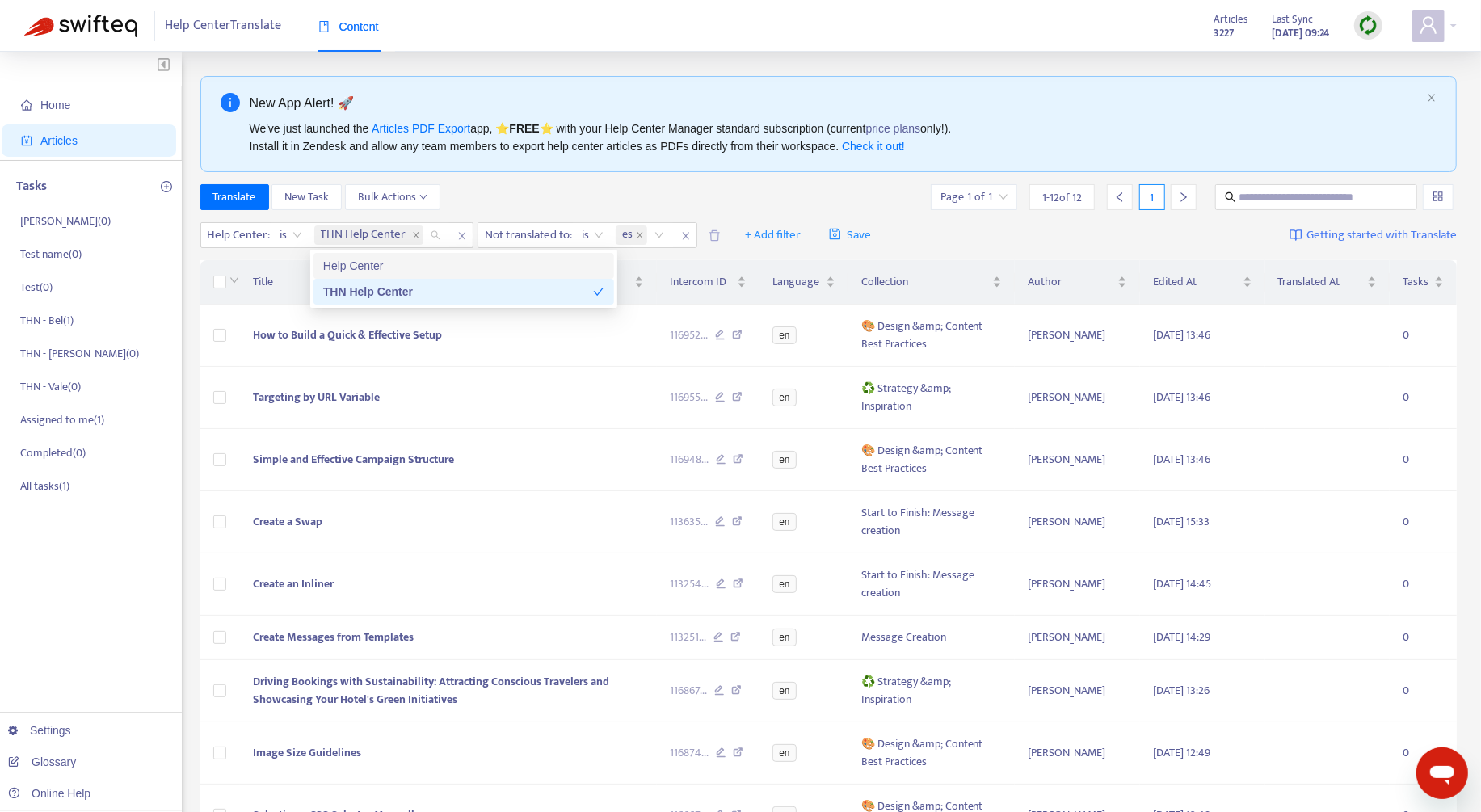
click at [607, 186] on div "Translate New Task Bulk Actions Page 1 of 1 1 - 12 of 12 1" at bounding box center [829, 197] width 1257 height 26
click at [483, 342] on td "How to Build a Quick & Effective Setup" at bounding box center [449, 336] width 417 height 62
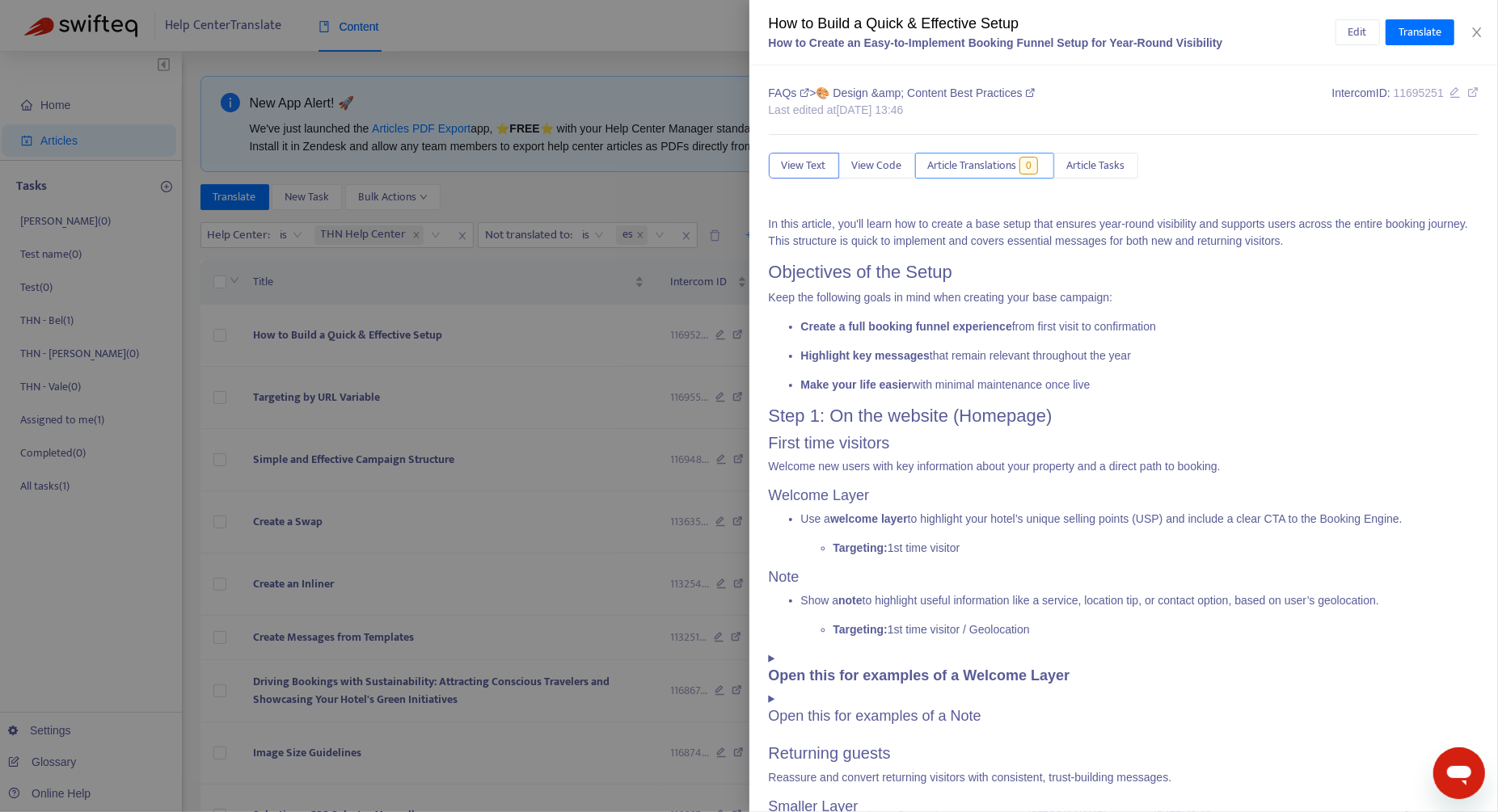
click at [888, 176] on button "Article Translations 0" at bounding box center [984, 165] width 139 height 26
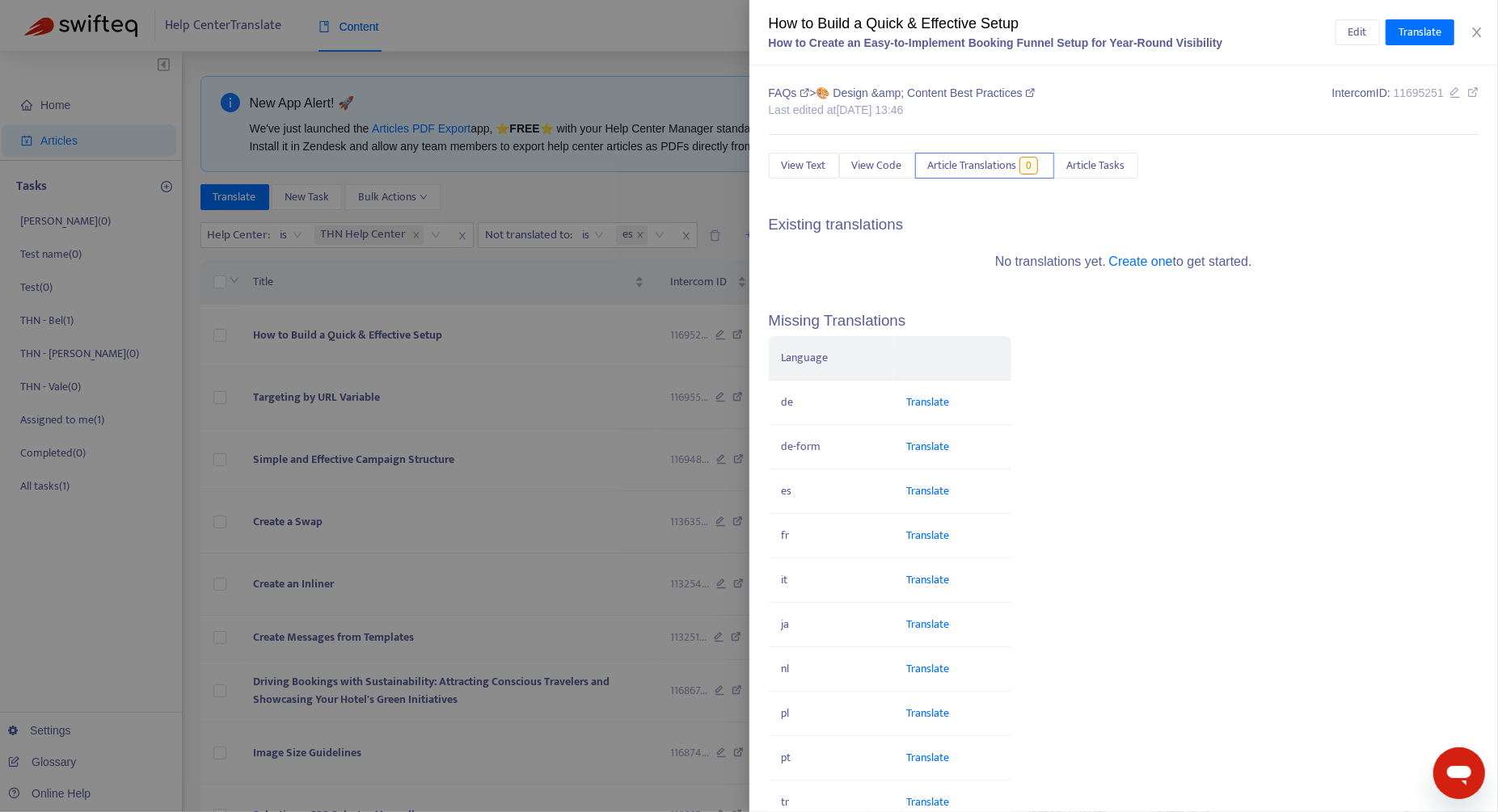
click at [803, 183] on div "FAQs > 🎨 Design &amp; Content Best Practices Last edited at [DATE] 13:46 Interc…" at bounding box center [1124, 480] width 710 height 792
click at [800, 171] on span "View Text" at bounding box center [804, 165] width 44 height 17
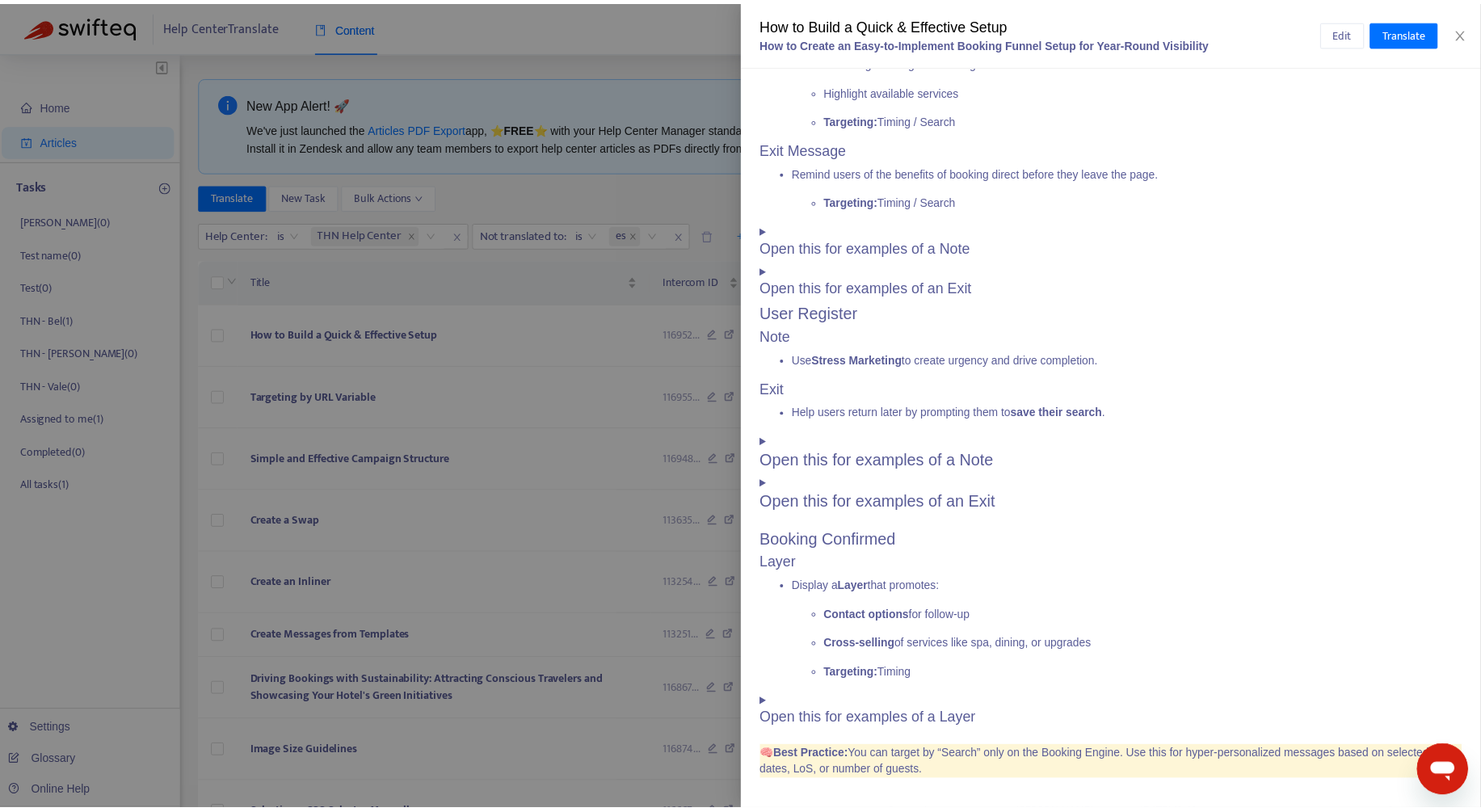
scroll to position [1224, 0]
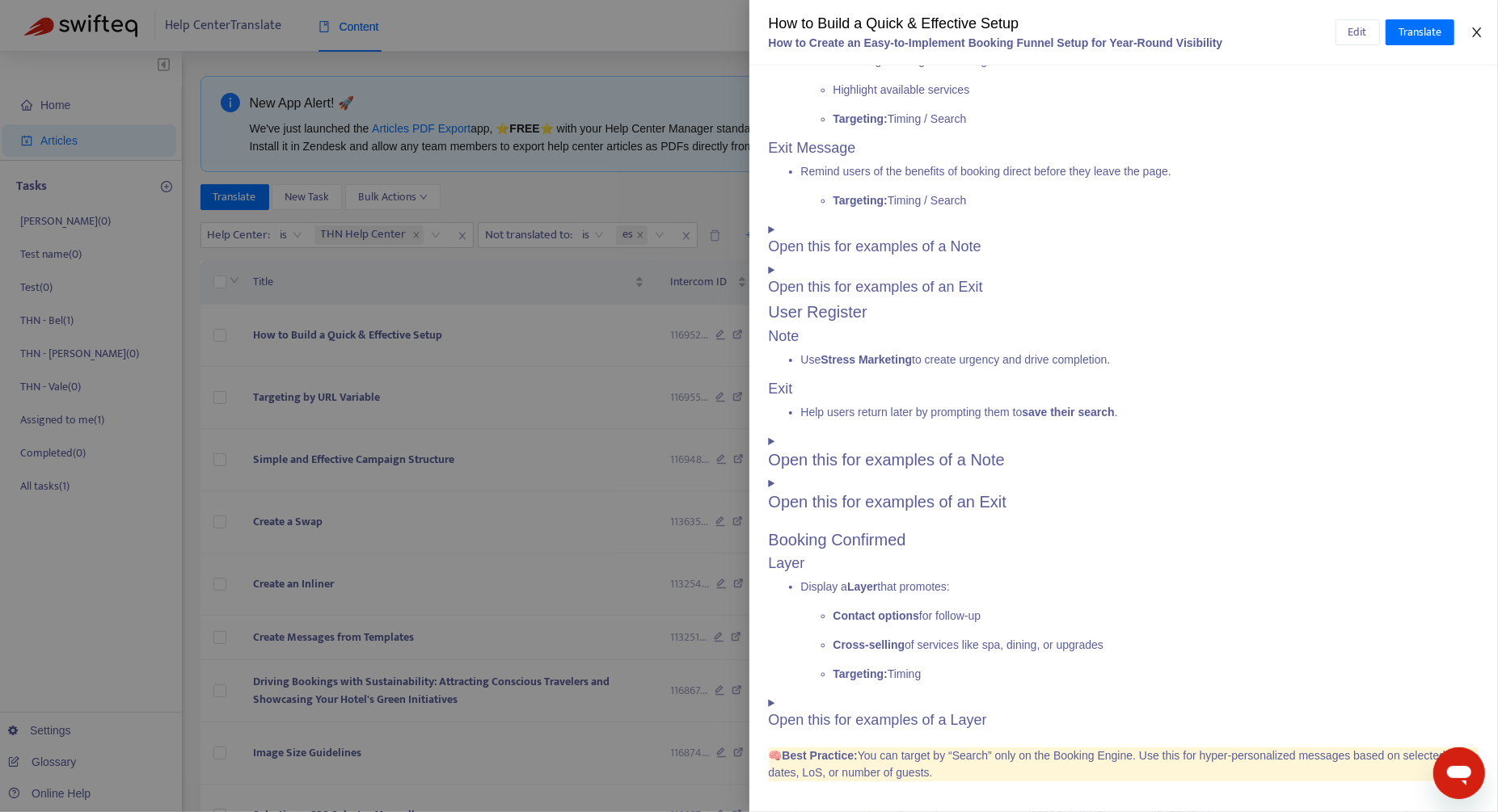
click at [888, 32] on icon "close" at bounding box center [1477, 32] width 13 height 13
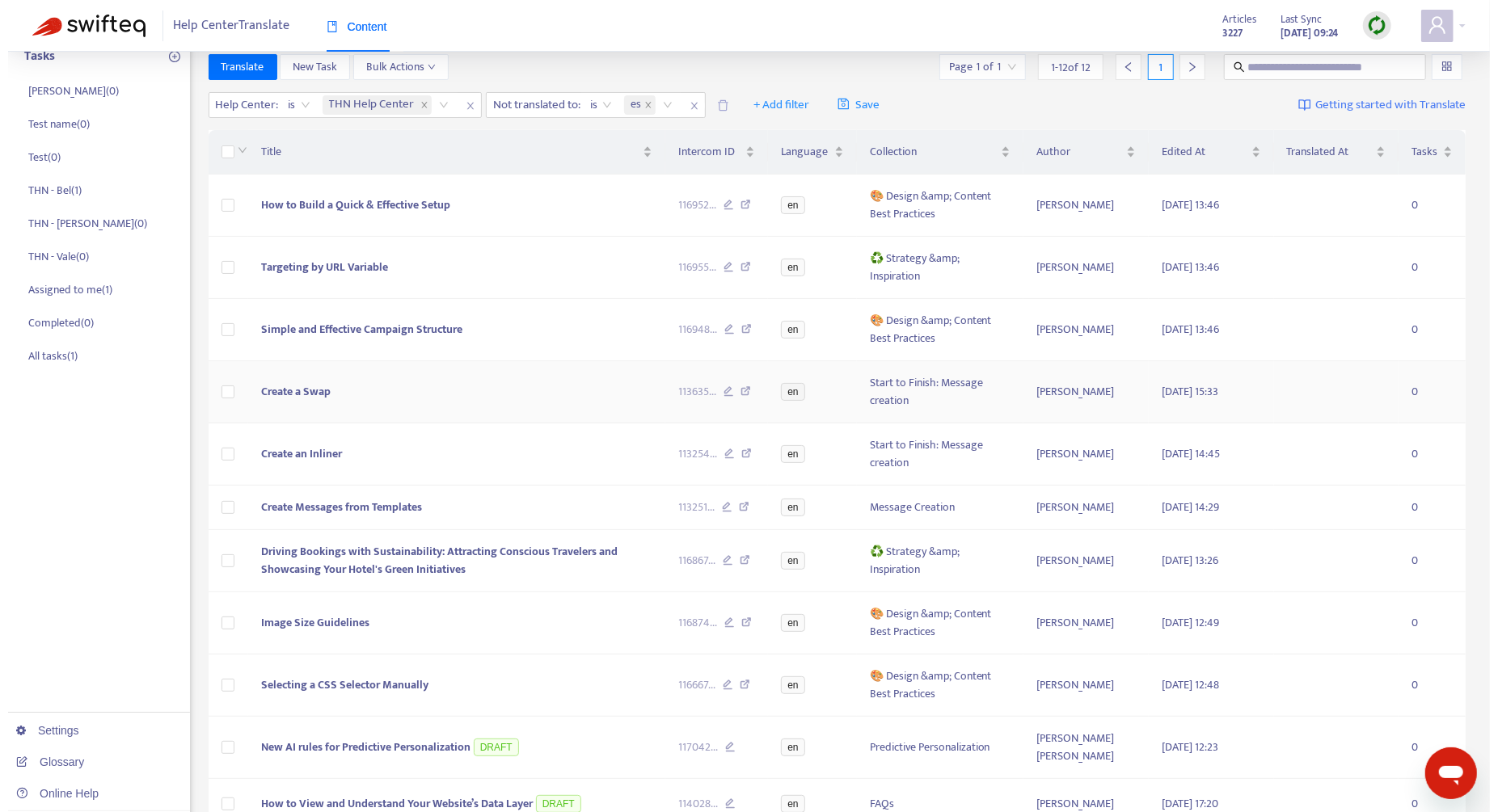
scroll to position [147, 0]
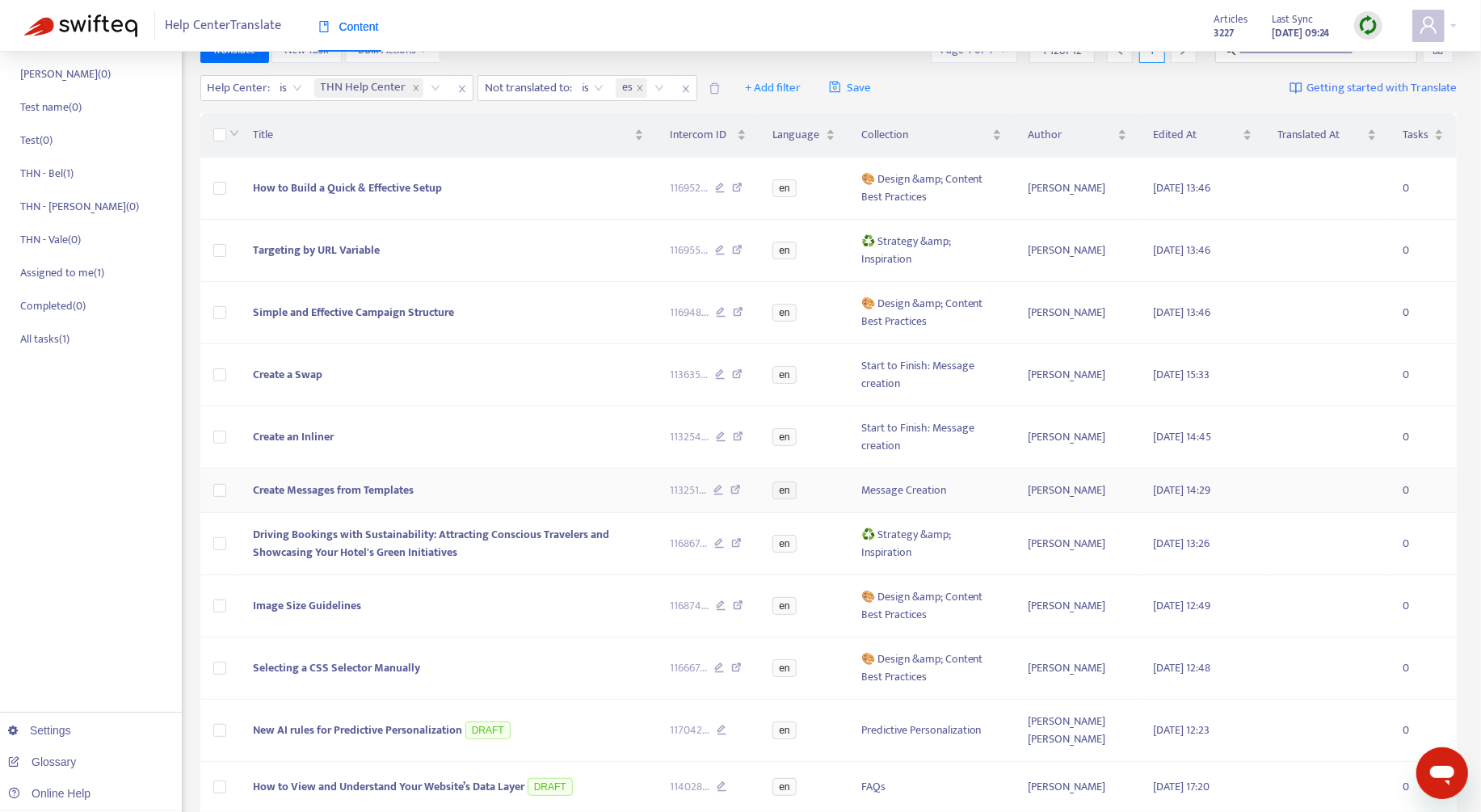
click at [555, 495] on td "Create Messages from Templates" at bounding box center [449, 491] width 417 height 44
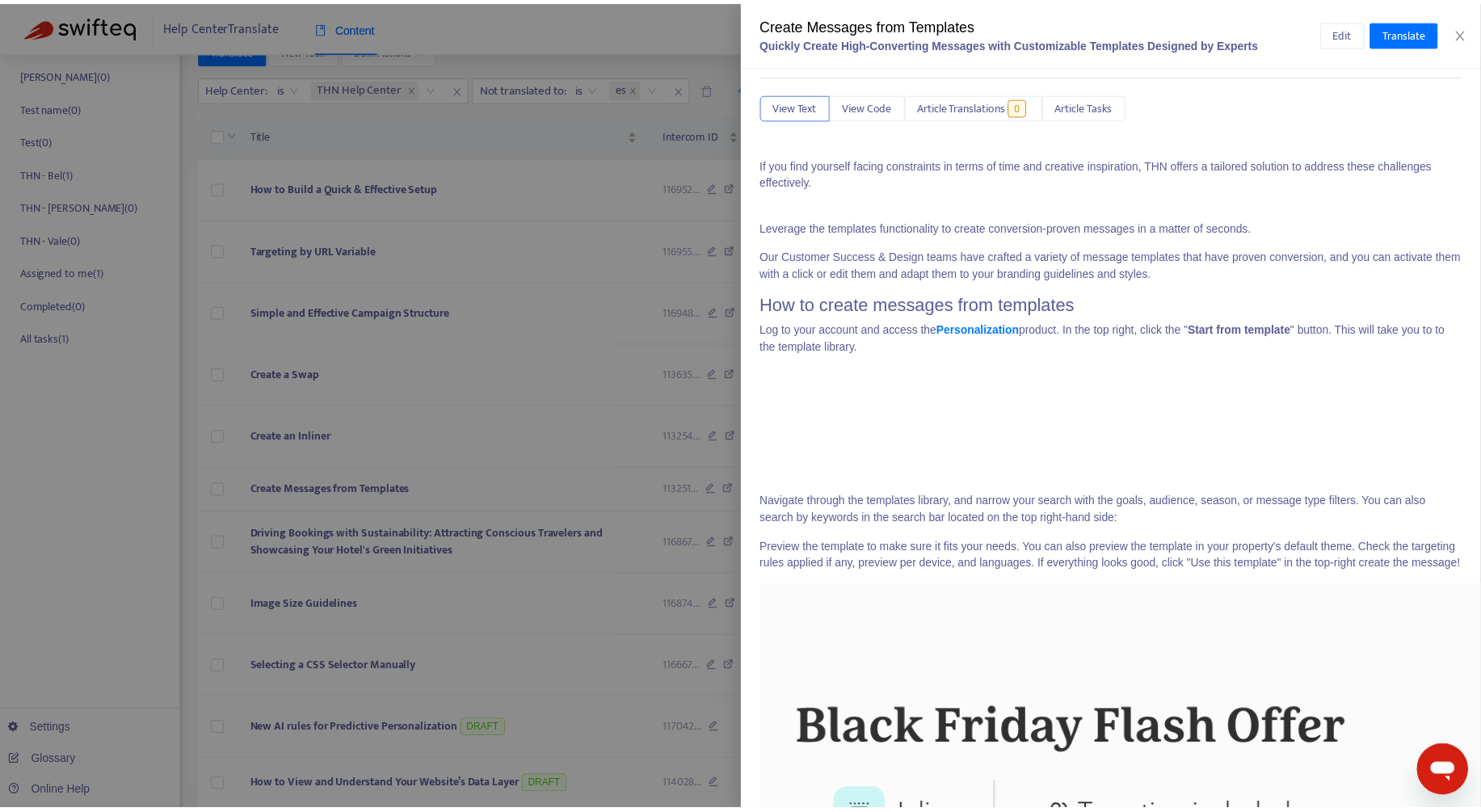
scroll to position [185, 0]
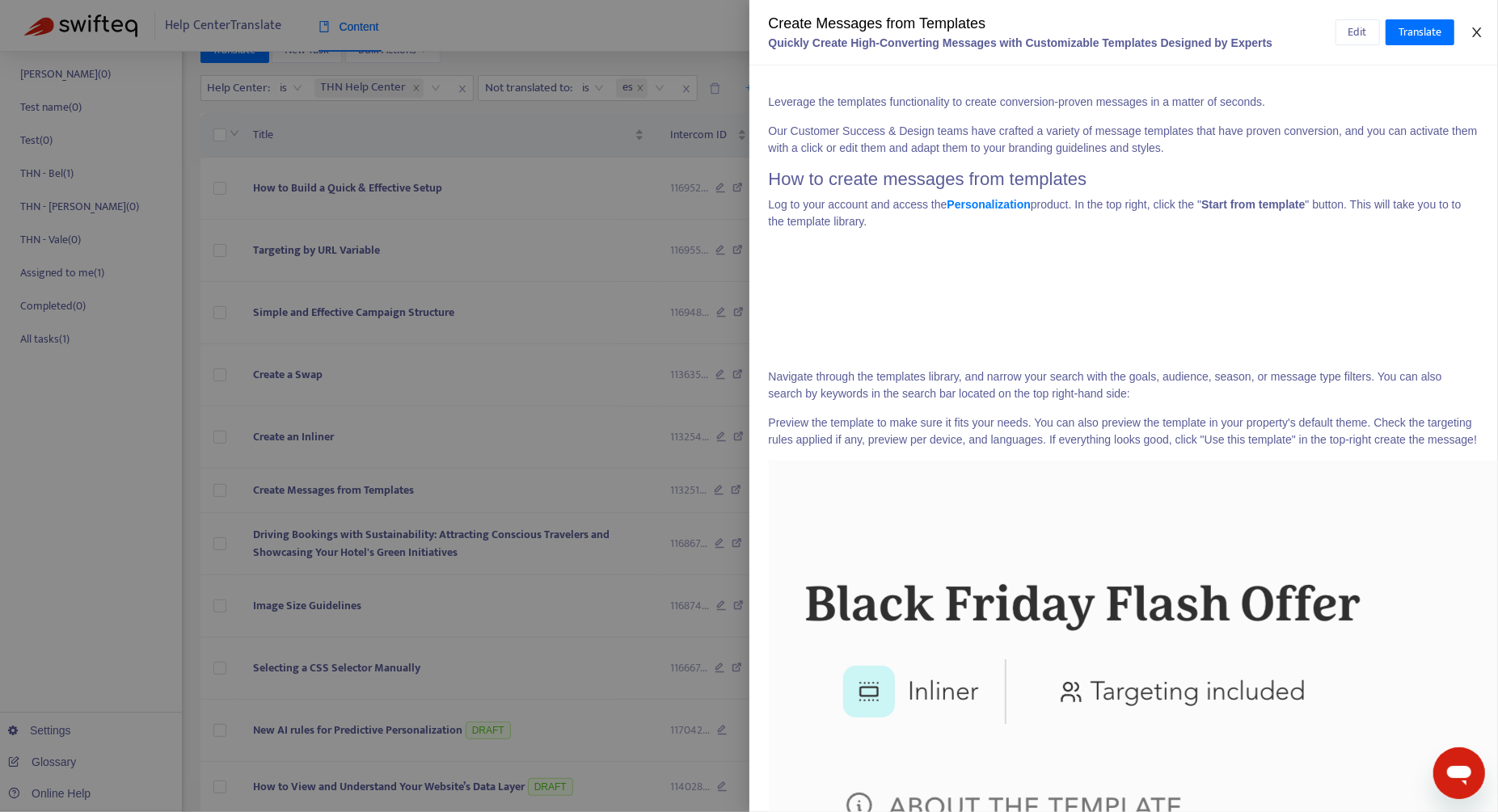
click at [888, 29] on icon "close" at bounding box center [1477, 32] width 9 height 10
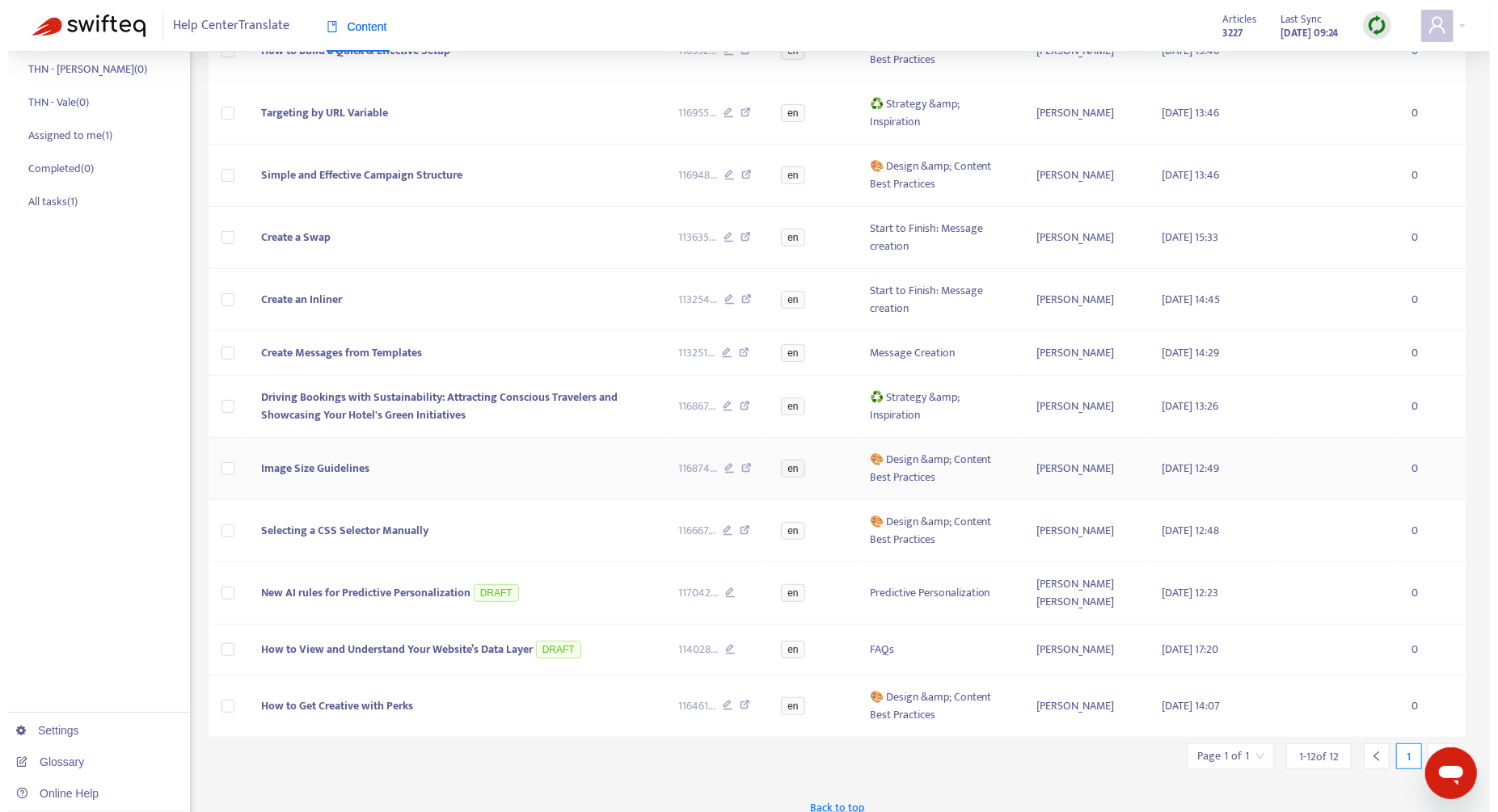
scroll to position [295, 0]
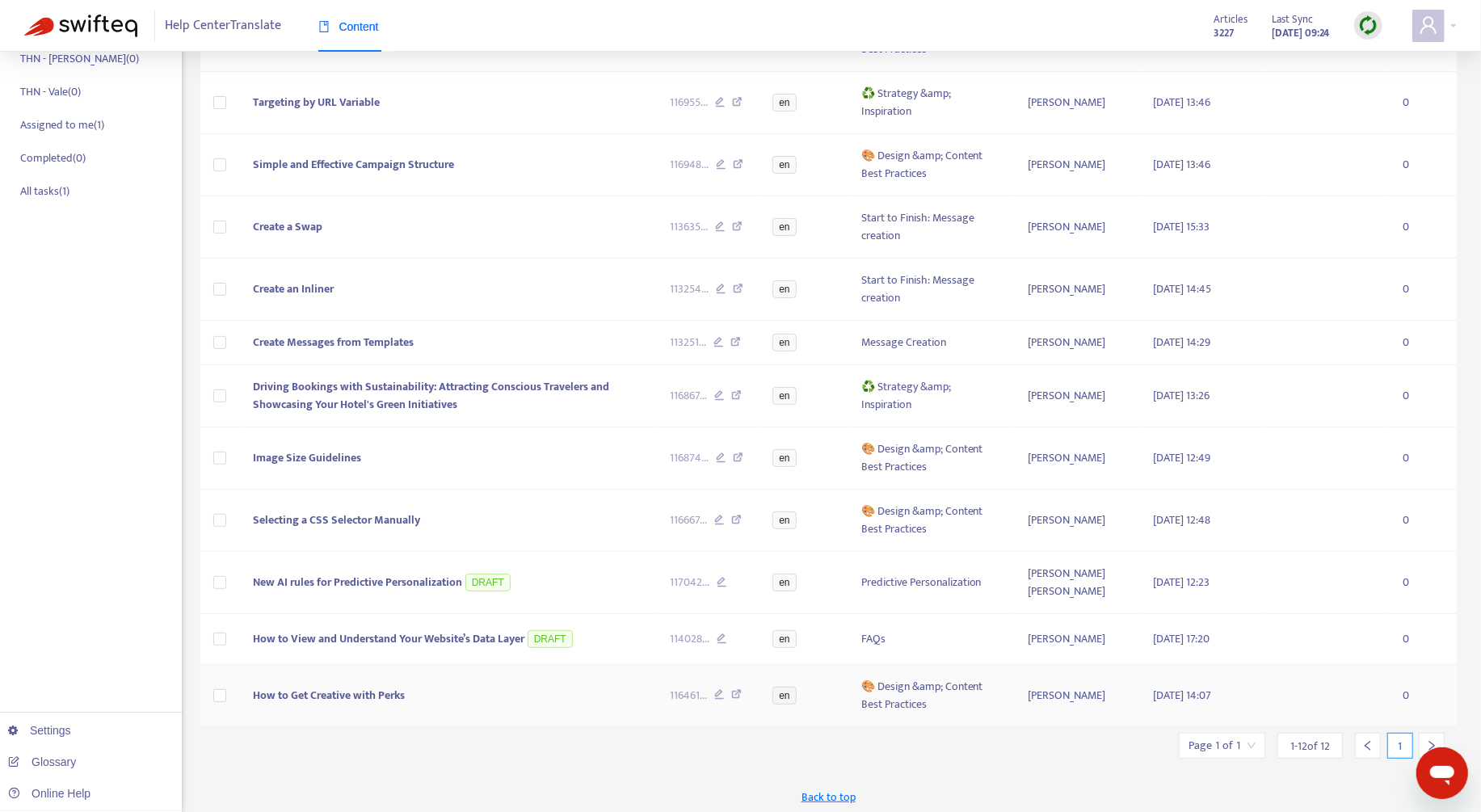
click at [539, 680] on td "How to Get Creative with Perks" at bounding box center [449, 696] width 417 height 62
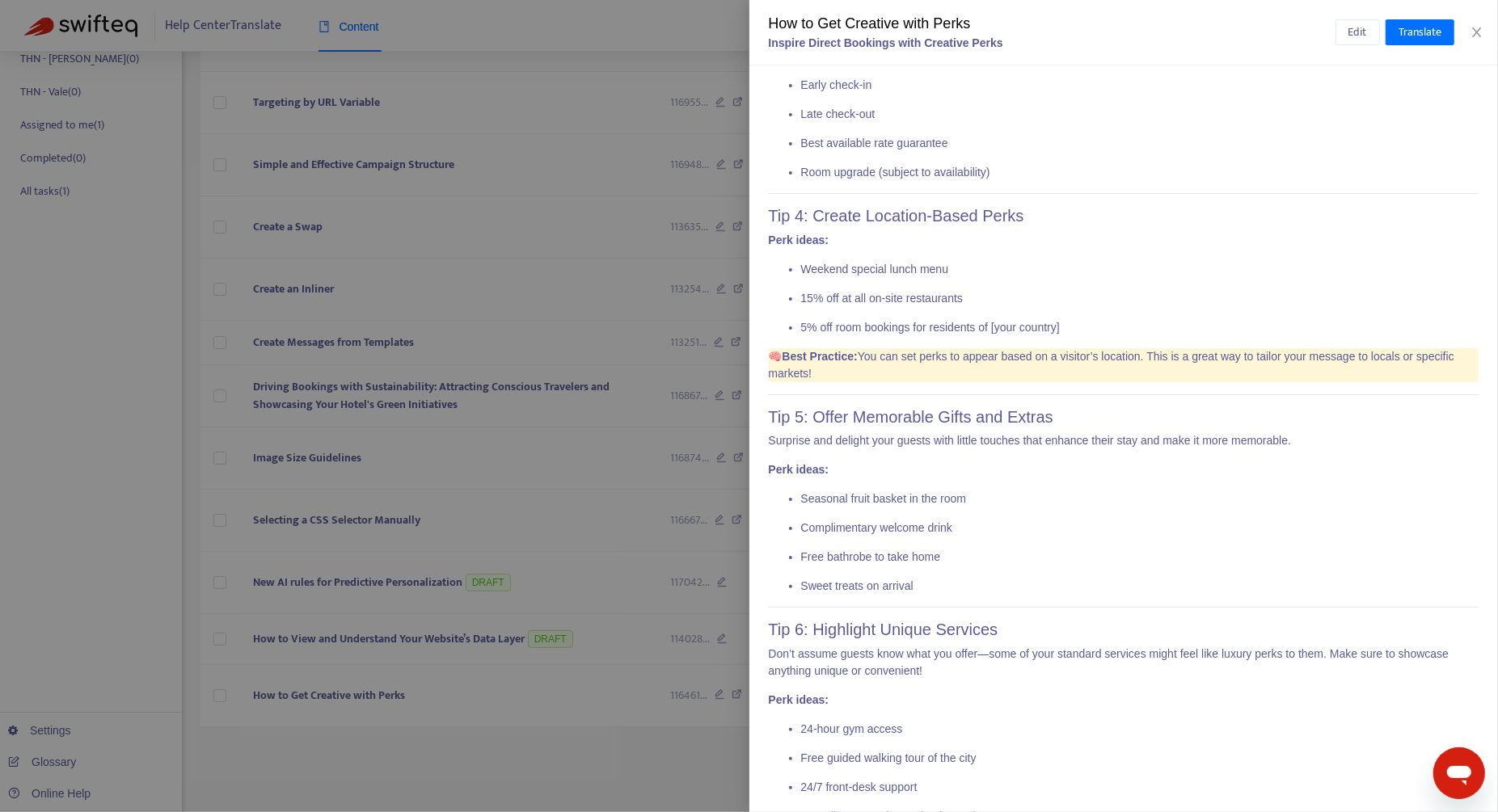
scroll to position [870, 0]
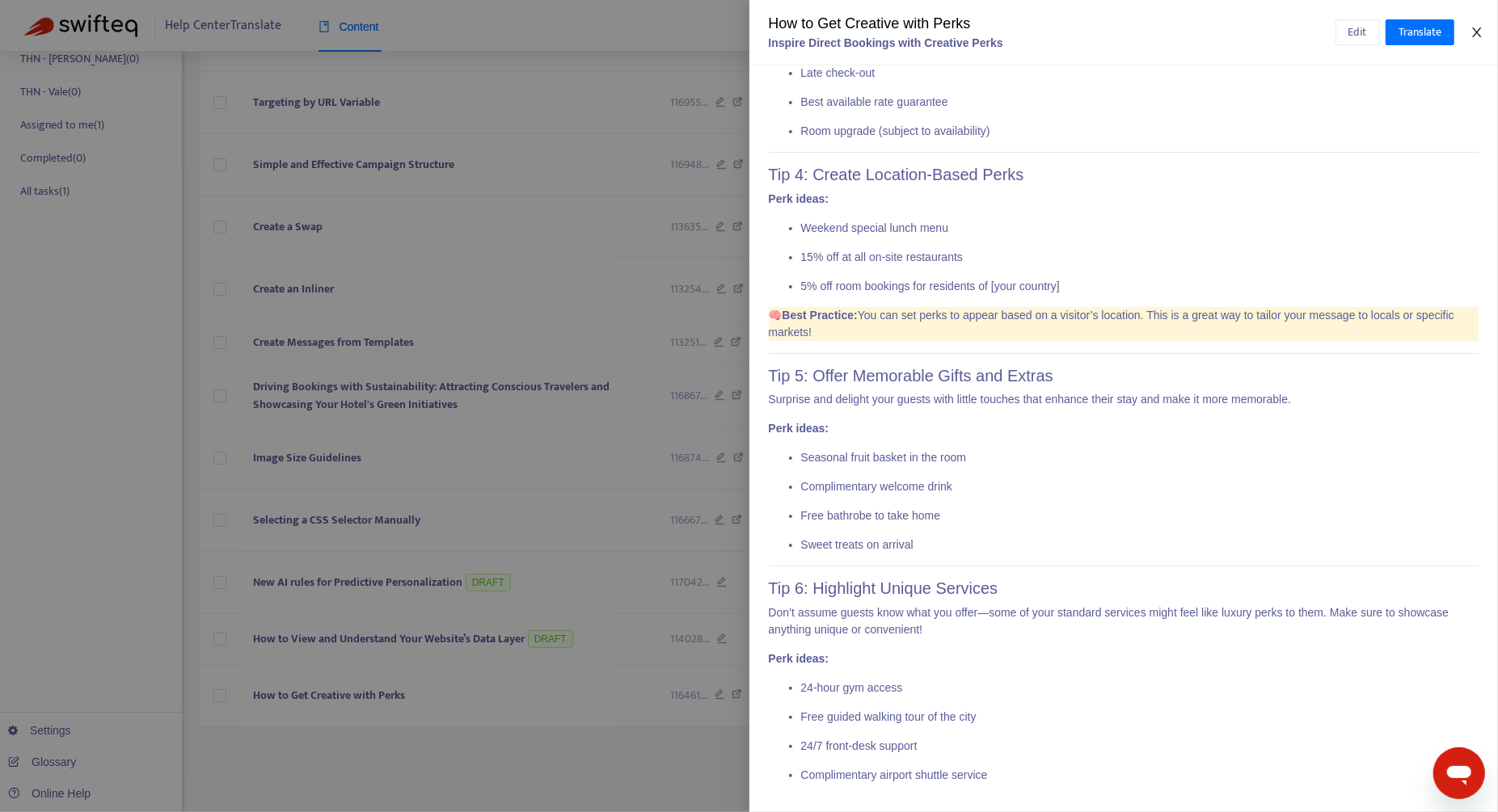
click at [888, 32] on icon "close" at bounding box center [1477, 32] width 9 height 10
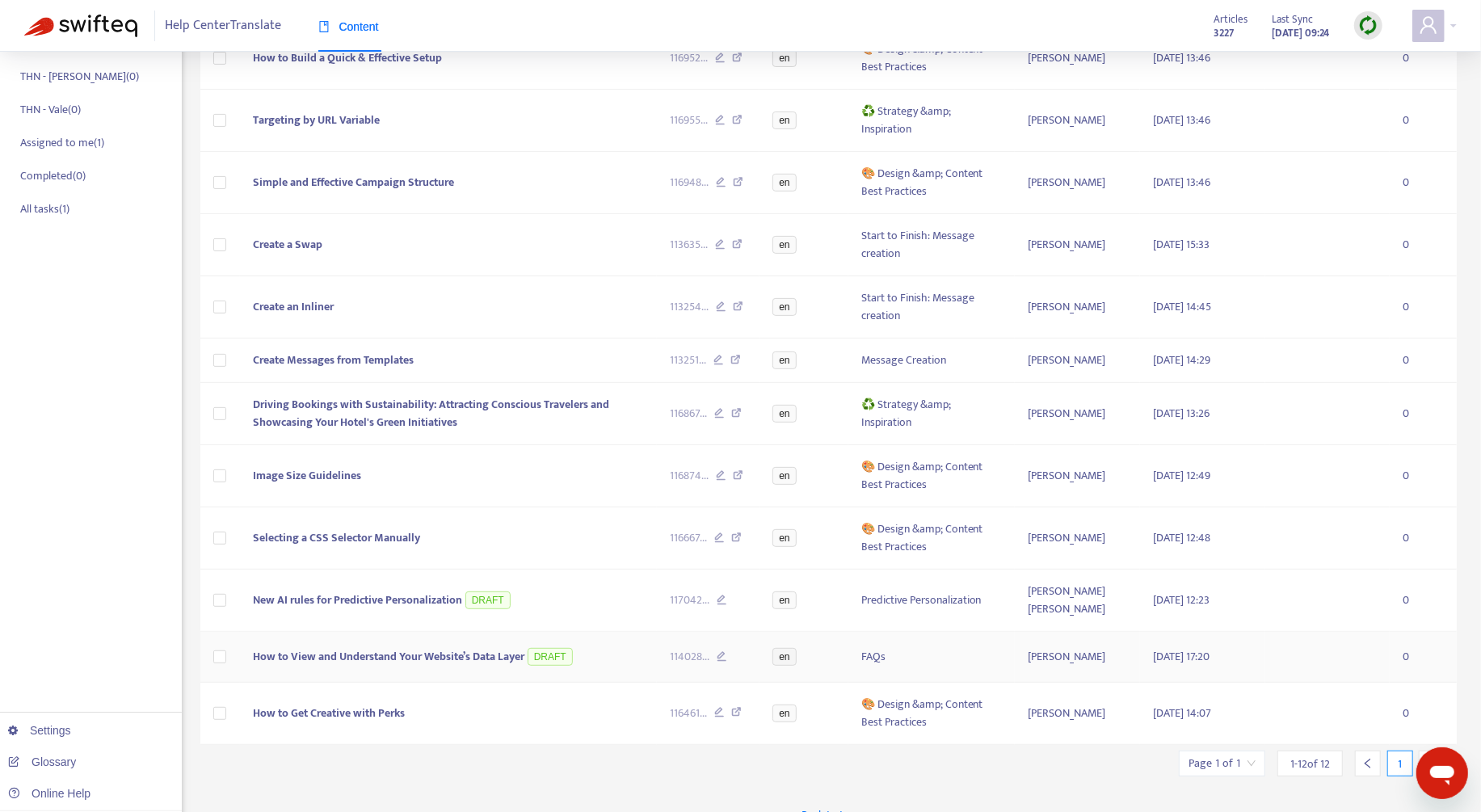
click at [623, 658] on td "How to View and Understand Your Website’s Data Layer DRAFT" at bounding box center [449, 657] width 417 height 50
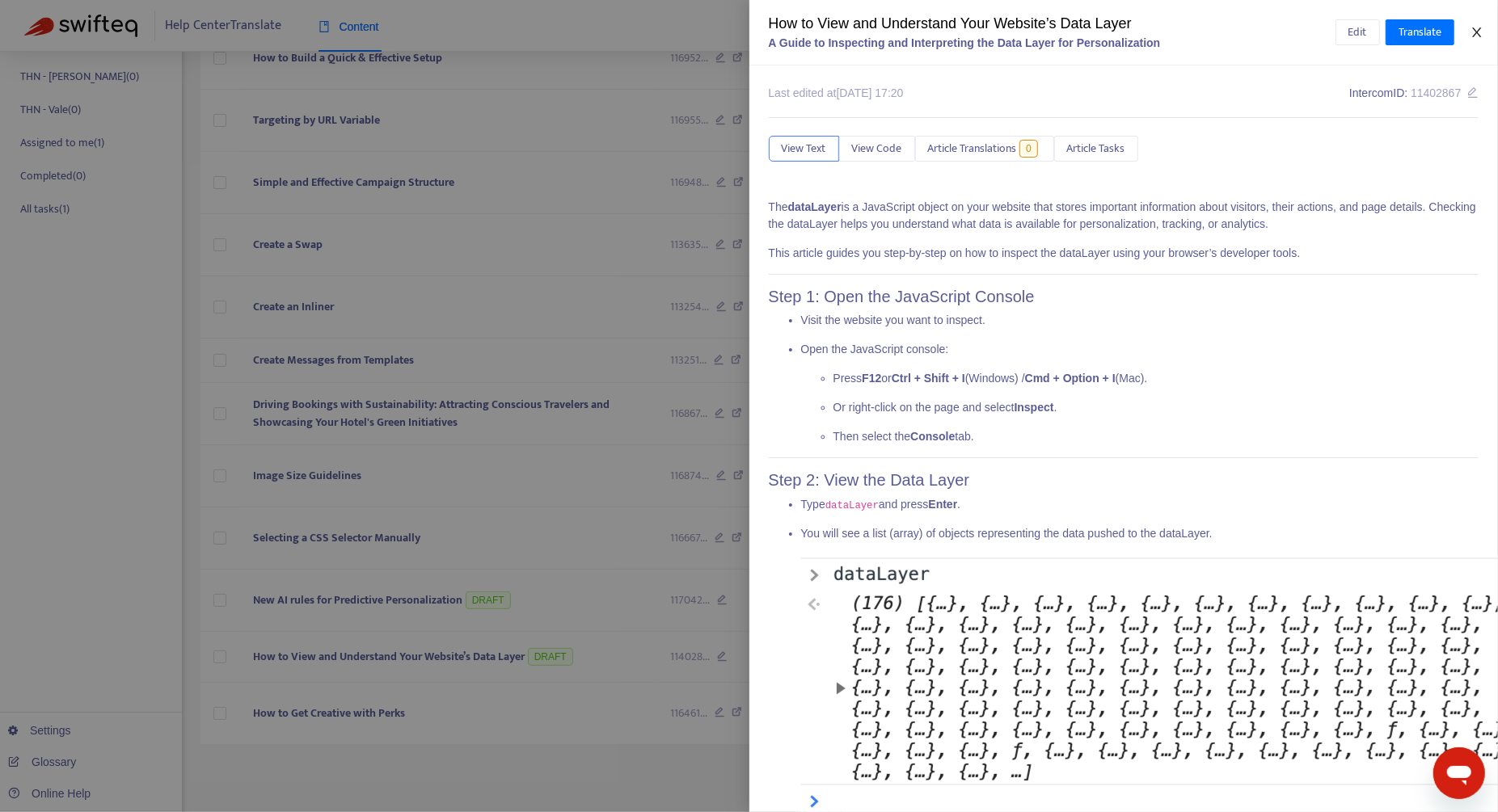
click at [888, 31] on icon "close" at bounding box center [1477, 32] width 13 height 13
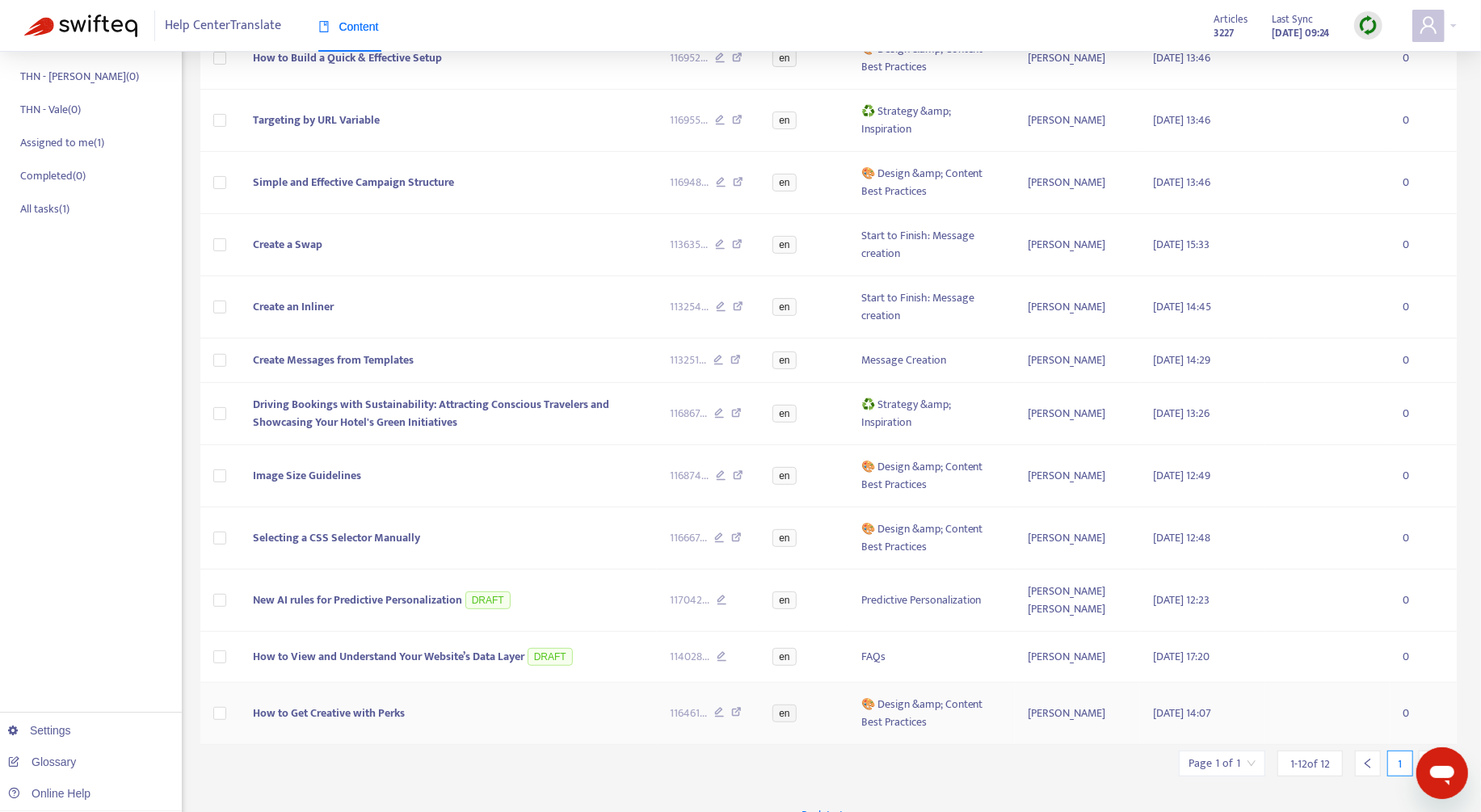
click at [577, 695] on td "How to Get Creative with Perks" at bounding box center [449, 714] width 417 height 62
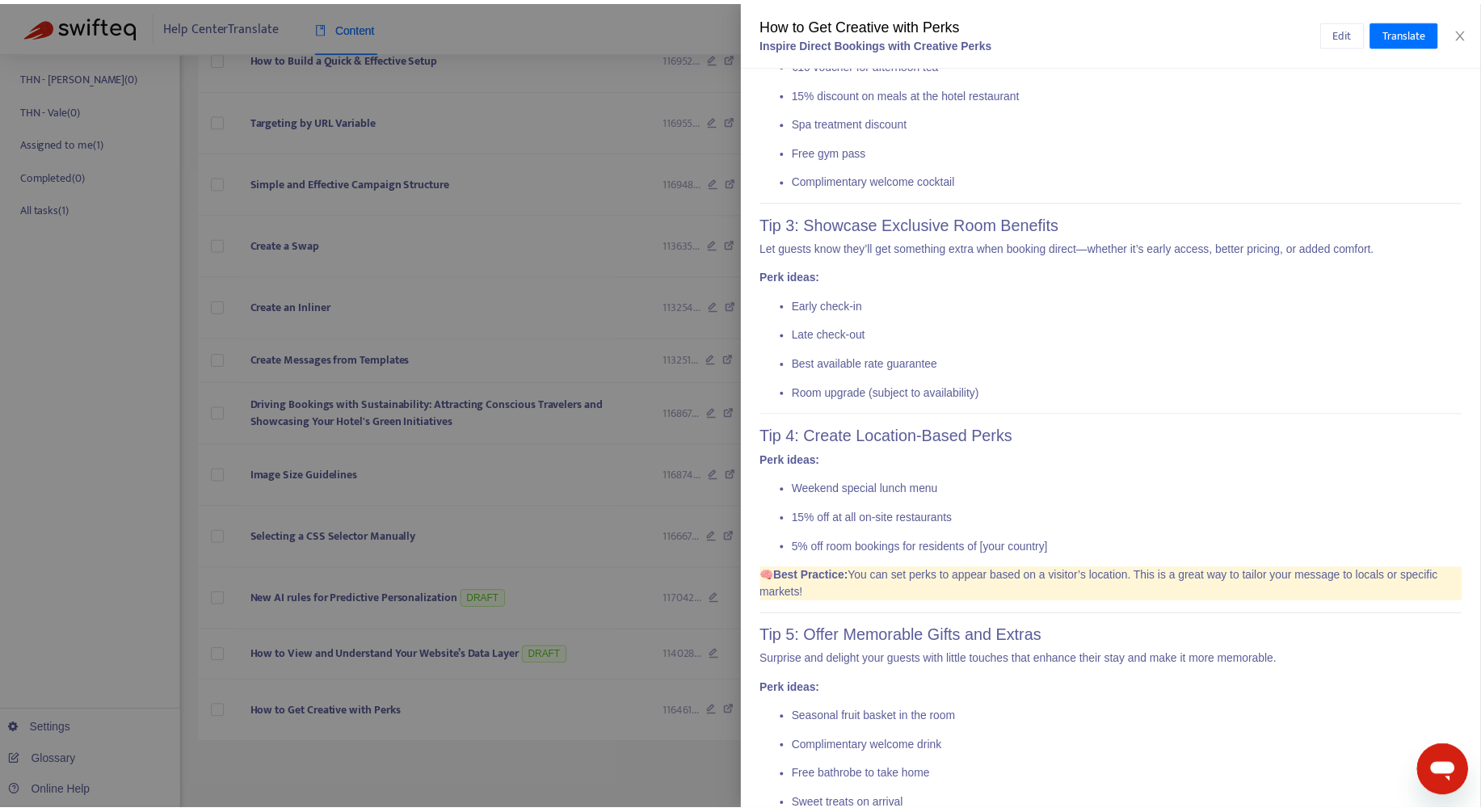
scroll to position [870, 0]
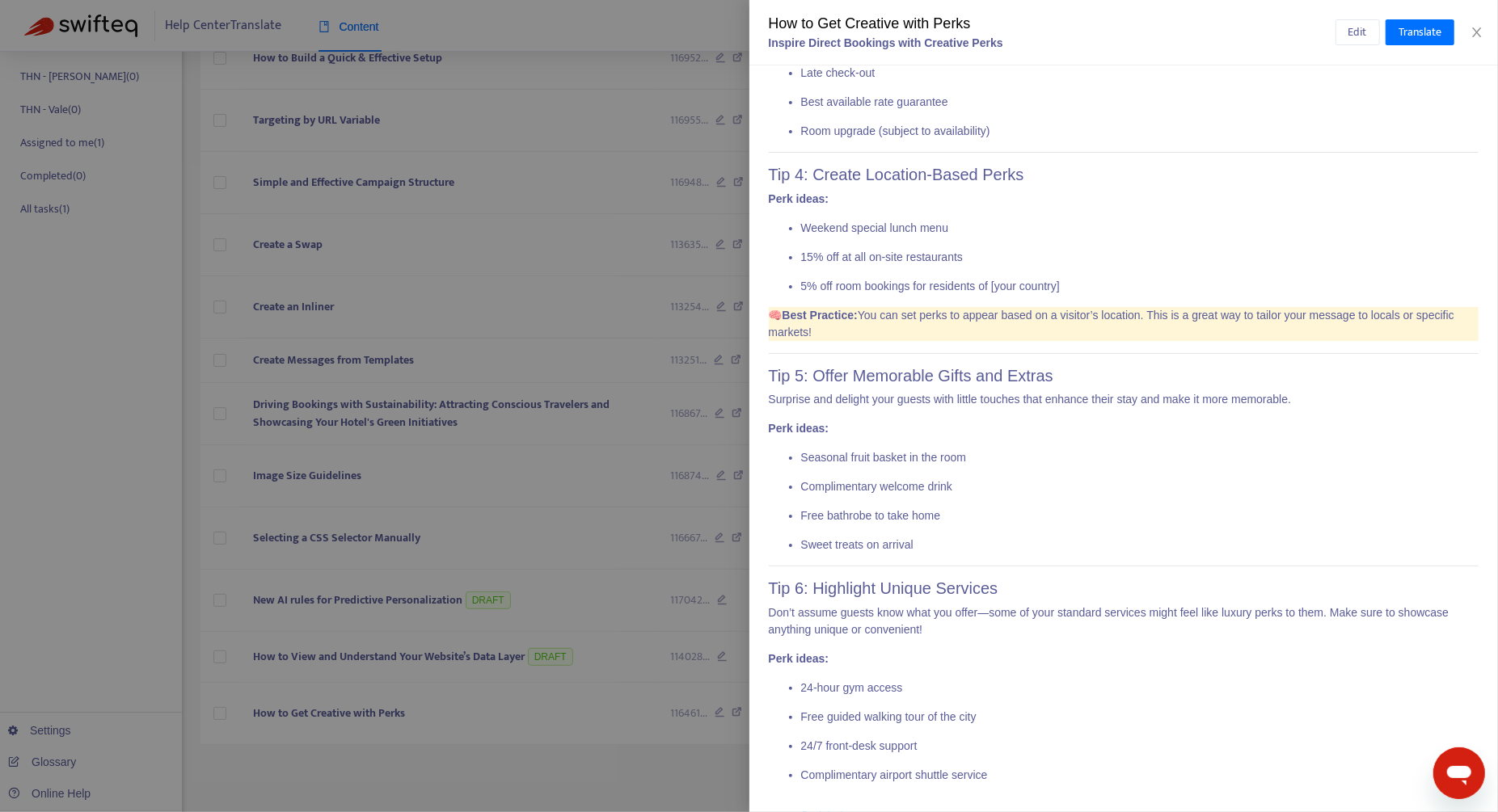
click at [366, 715] on div at bounding box center [749, 406] width 1498 height 812
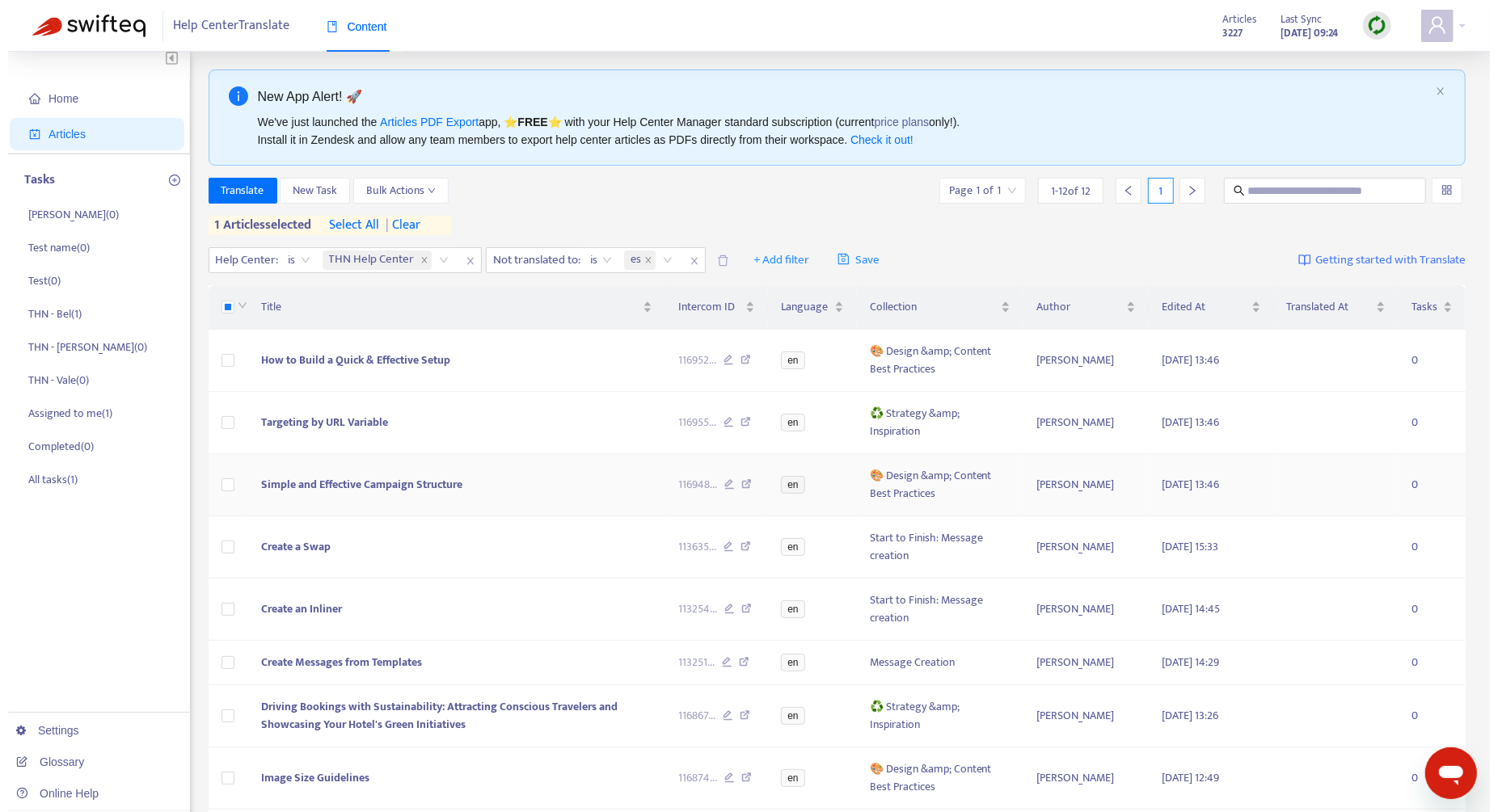
scroll to position [0, 0]
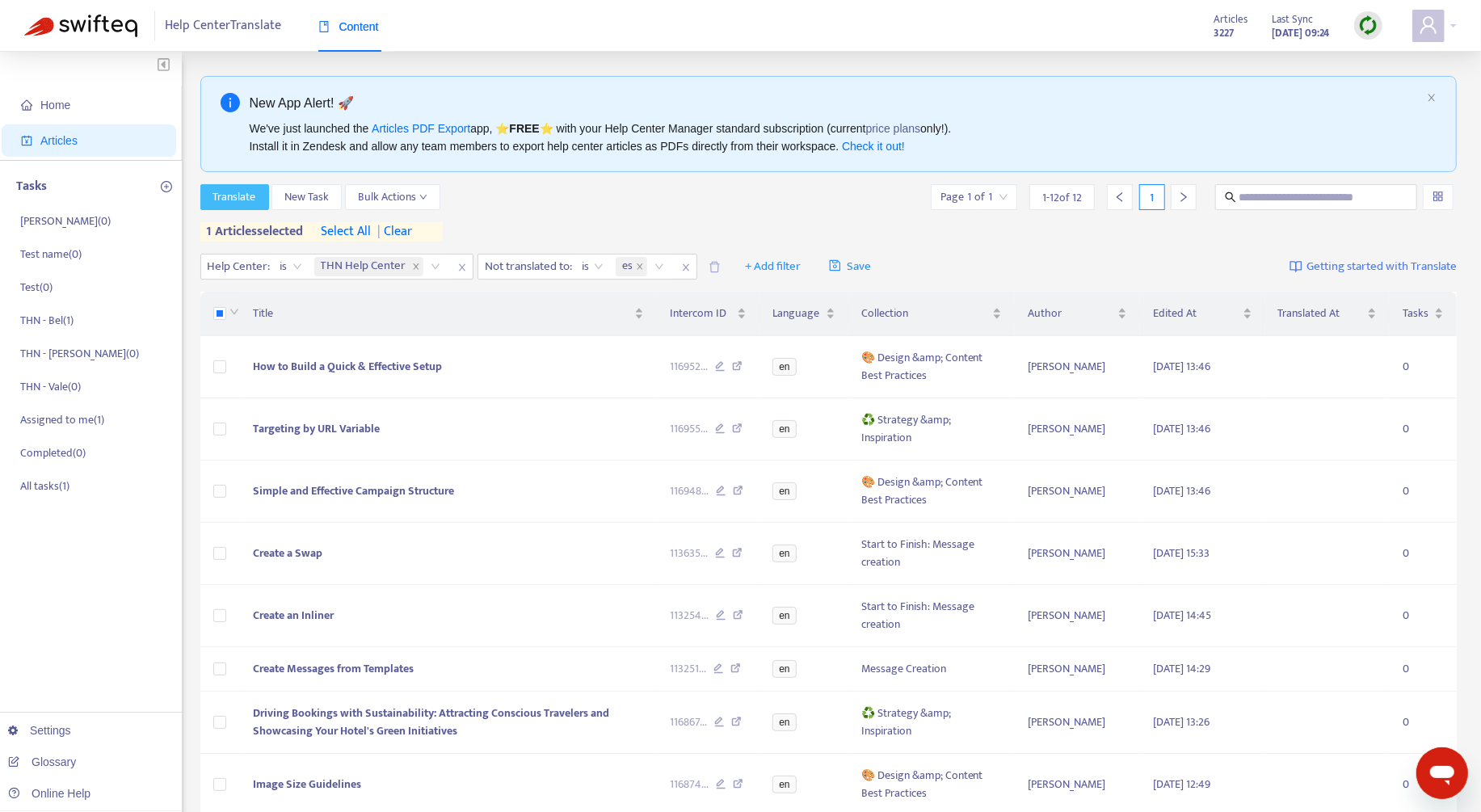
click at [258, 205] on button "Translate" at bounding box center [234, 197] width 69 height 26
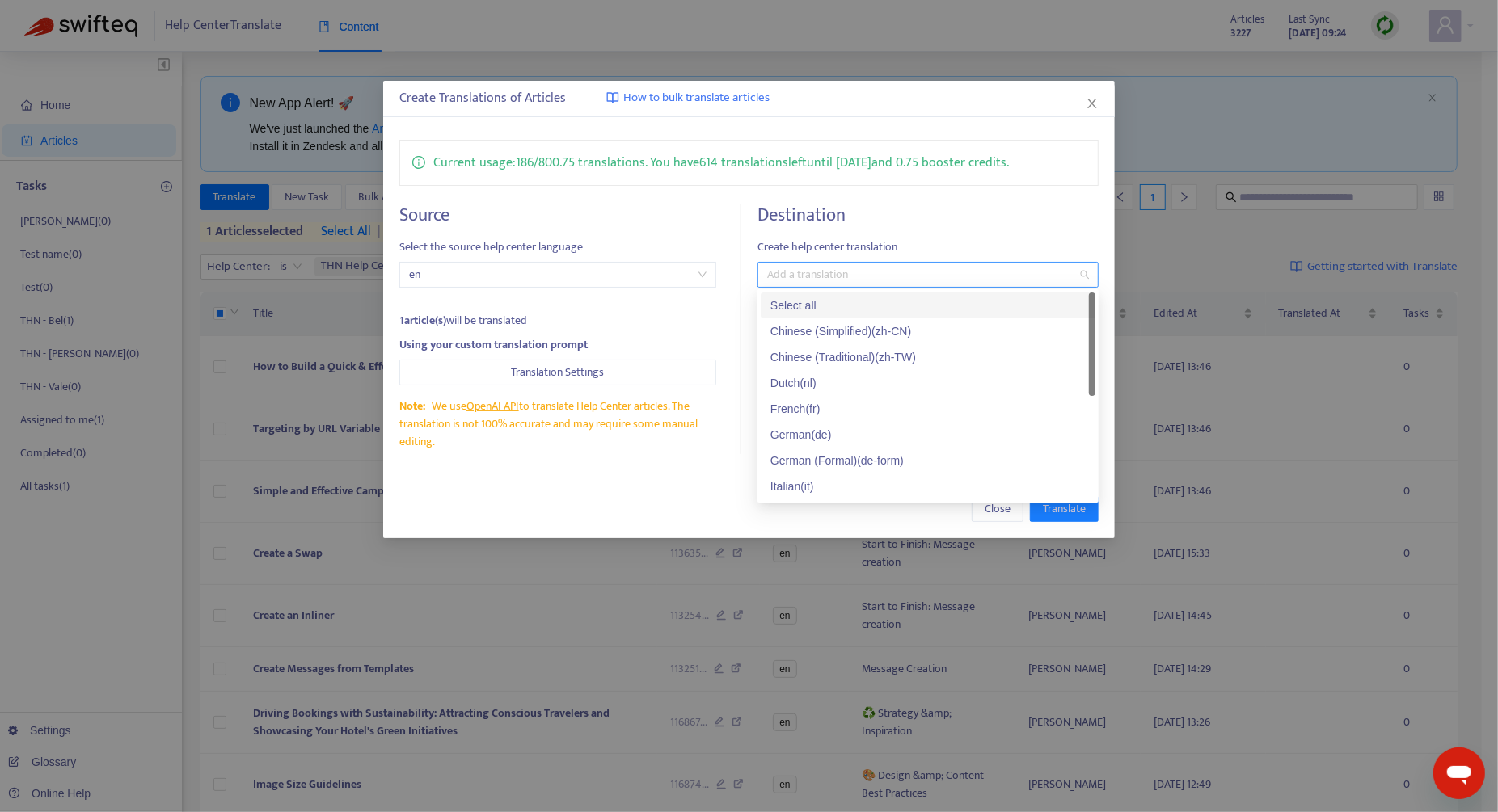
click at [813, 282] on div at bounding box center [920, 274] width 317 height 19
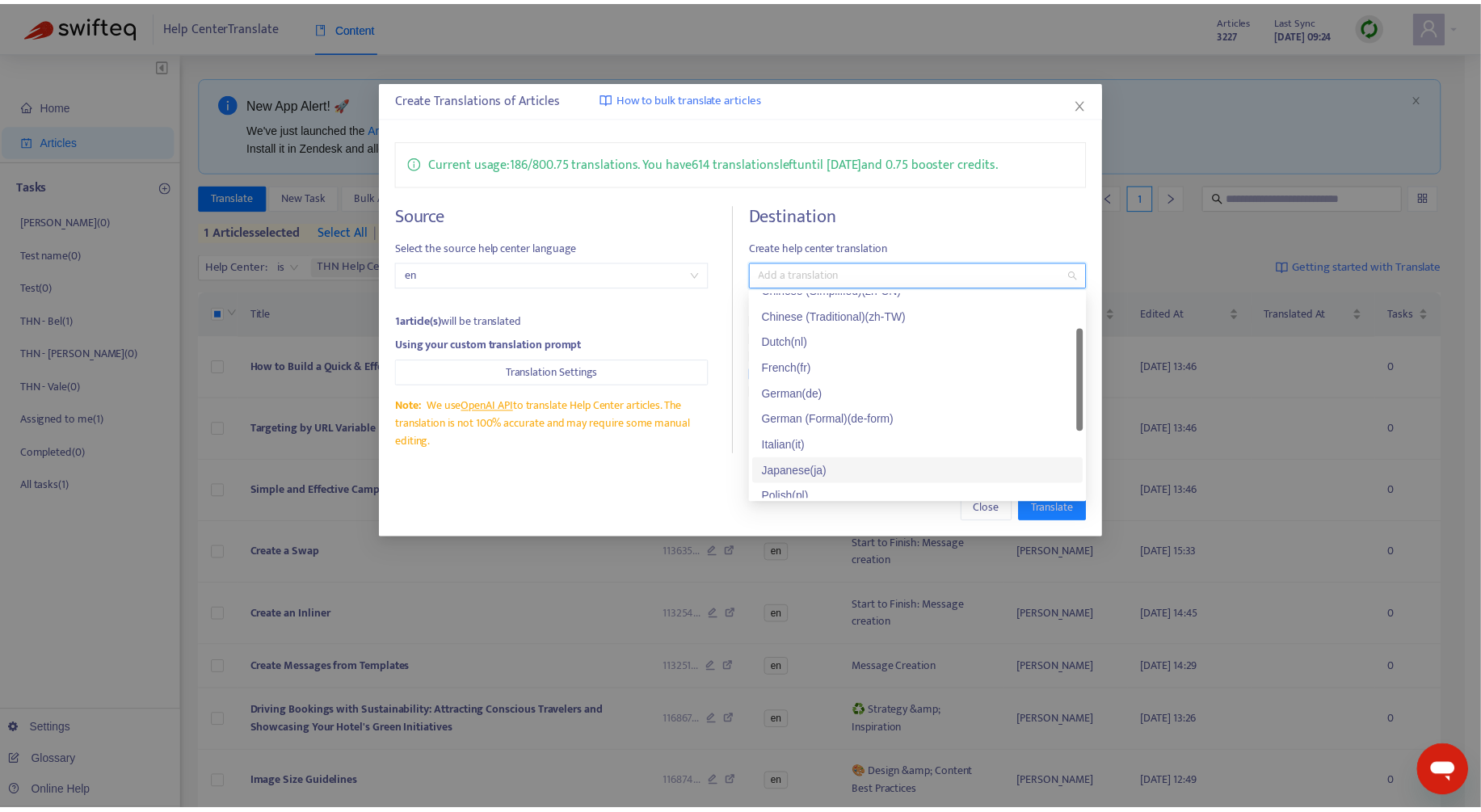
scroll to position [129, 0]
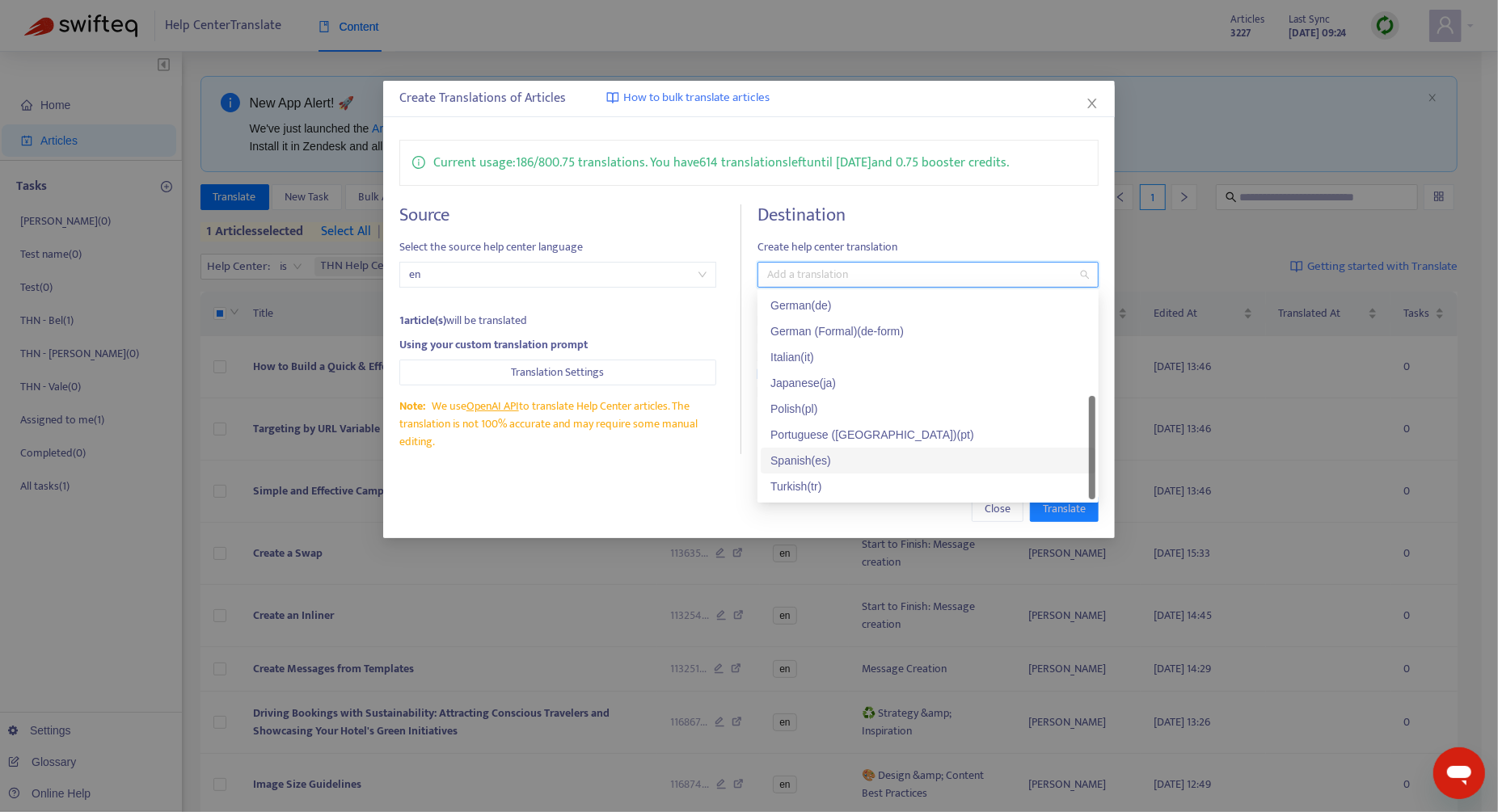
click at [855, 461] on div "Spanish ( es )" at bounding box center [927, 460] width 315 height 17
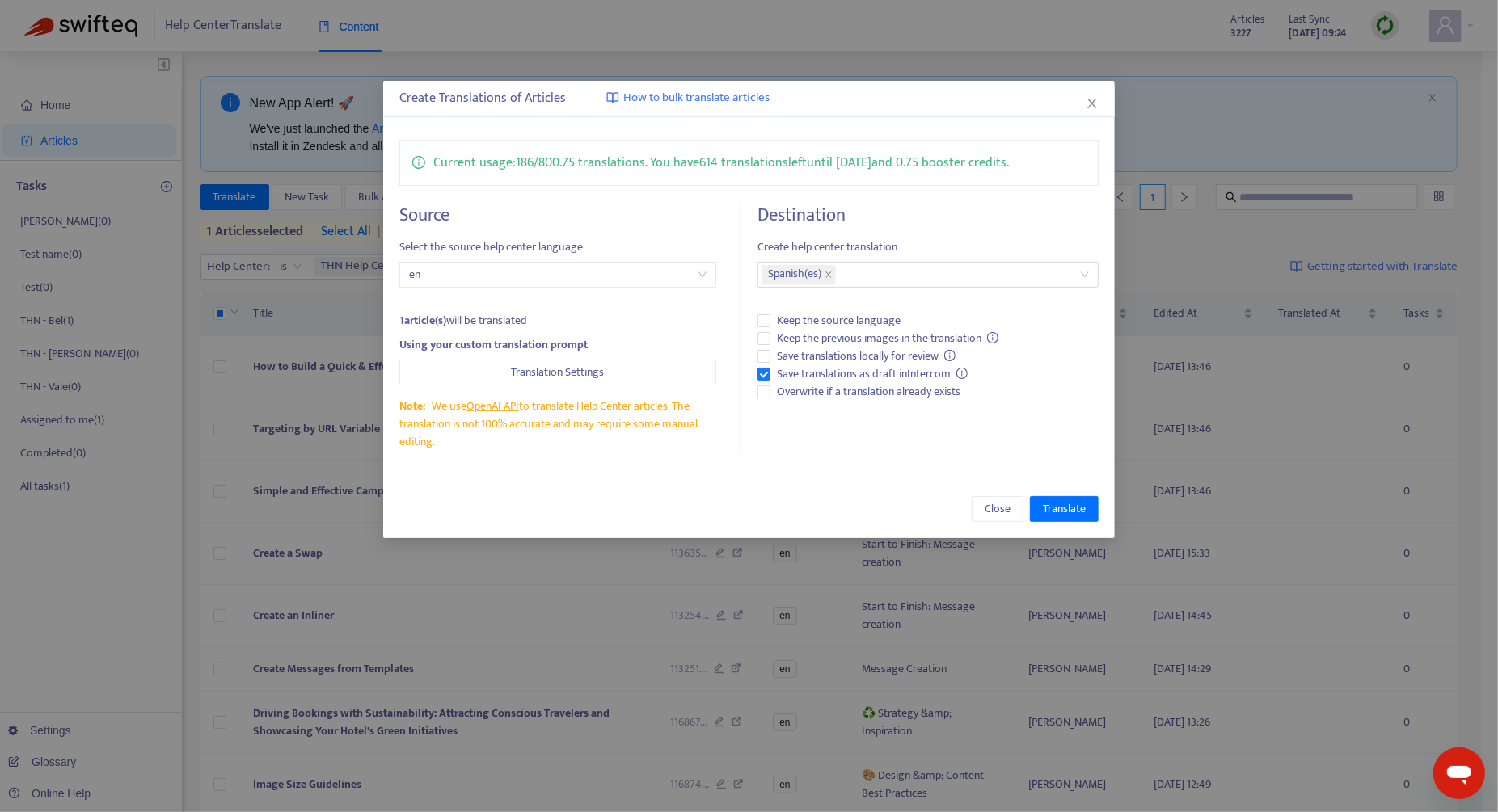
click at [689, 511] on div "Close Translate" at bounding box center [749, 509] width 699 height 26
click at [888, 511] on span "Translate" at bounding box center [1064, 508] width 43 height 17
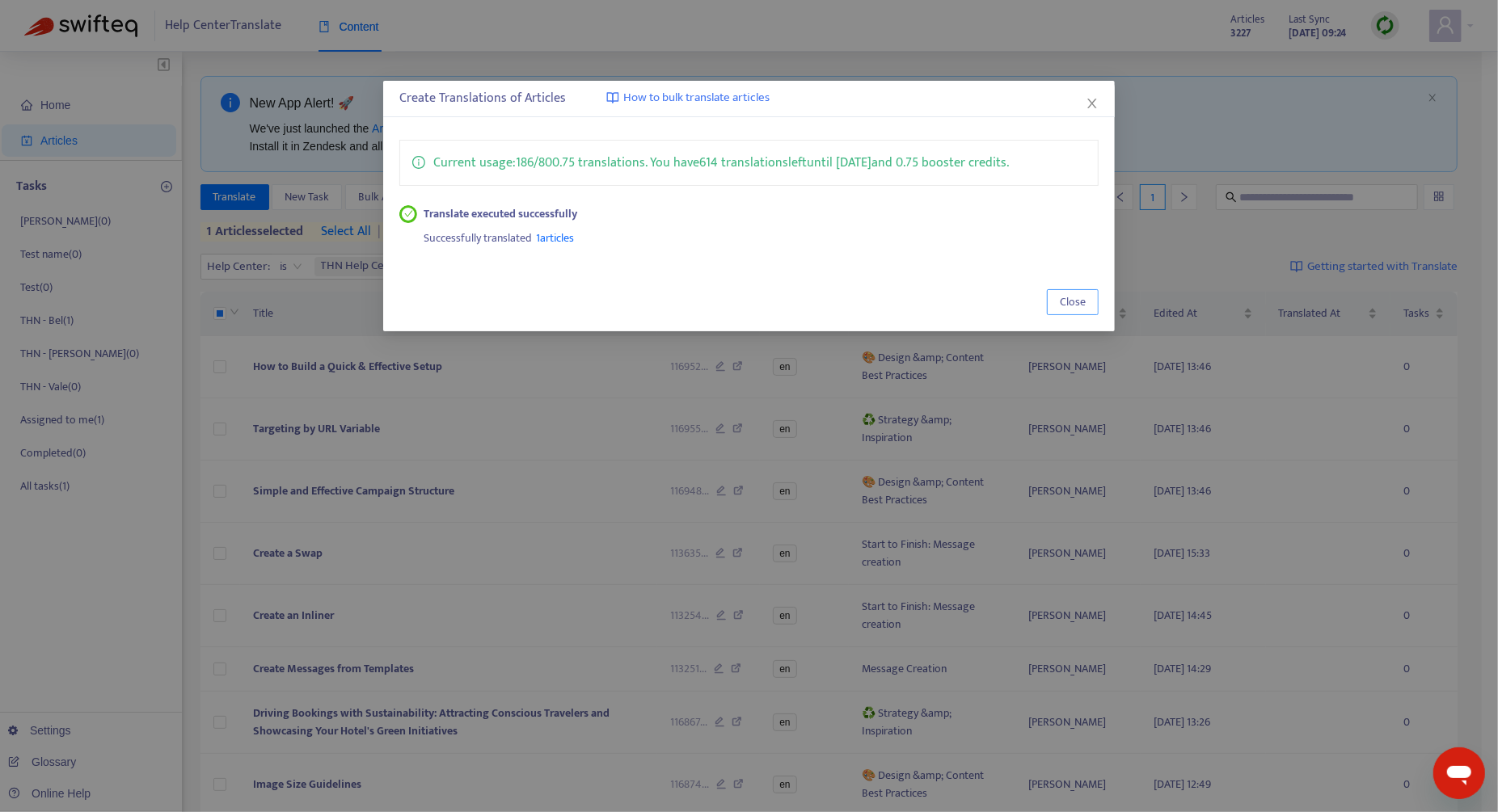
click at [888, 305] on span "Close" at bounding box center [1073, 302] width 26 height 17
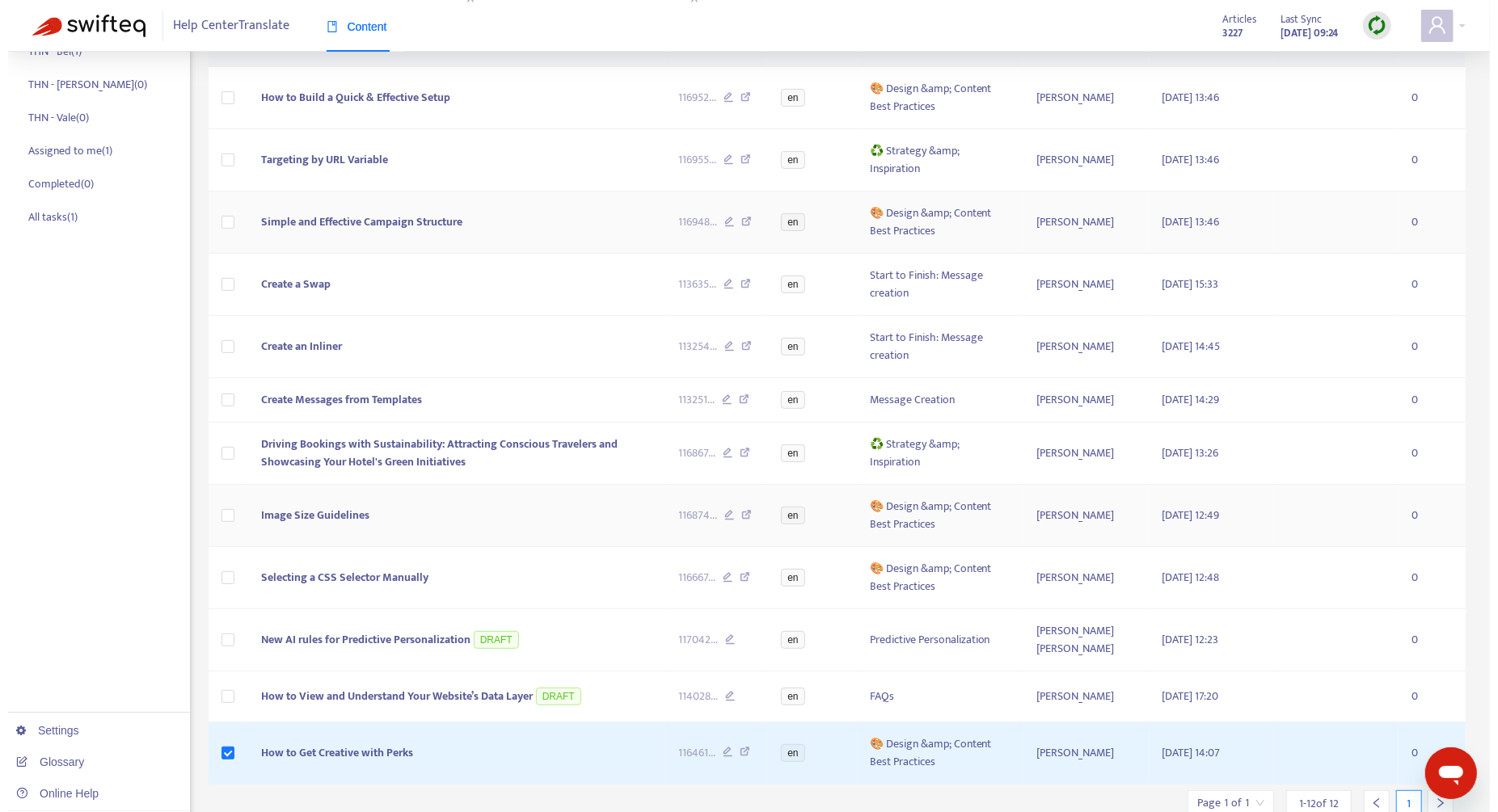
scroll to position [327, 0]
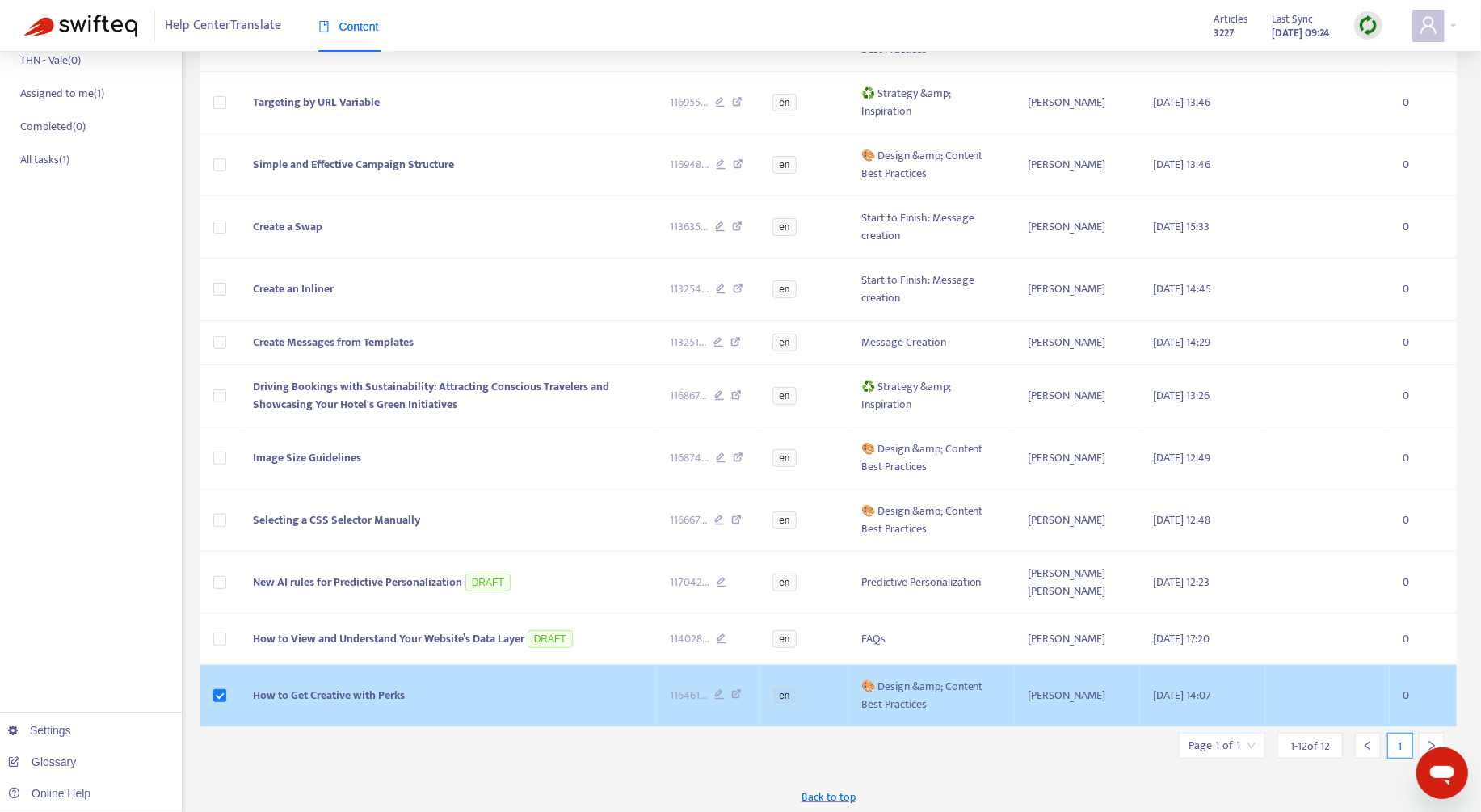
click at [445, 685] on td "How to Get Creative with Perks" at bounding box center [449, 696] width 417 height 62
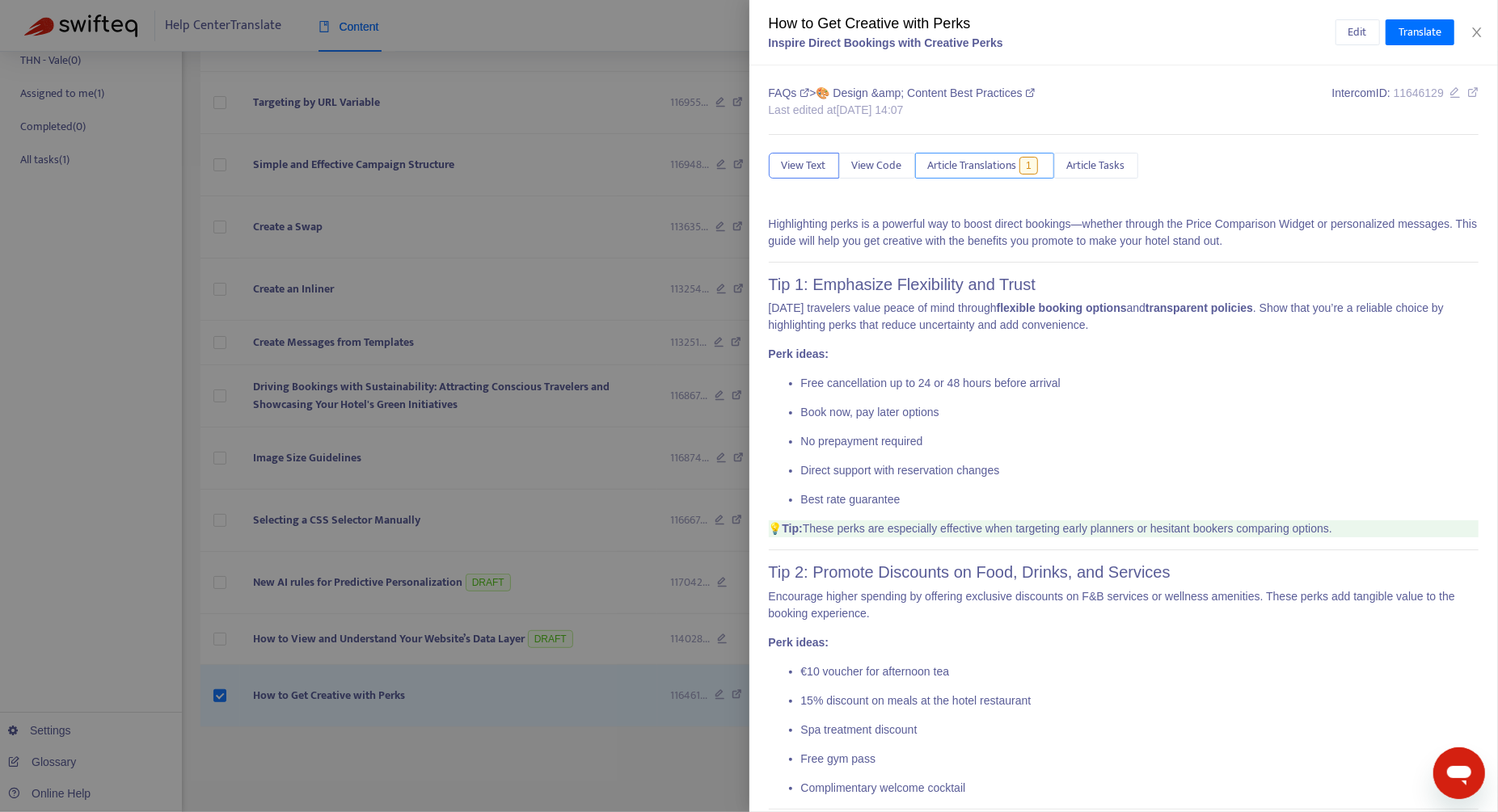
click at [888, 172] on span "Article Translations" at bounding box center [972, 165] width 89 height 17
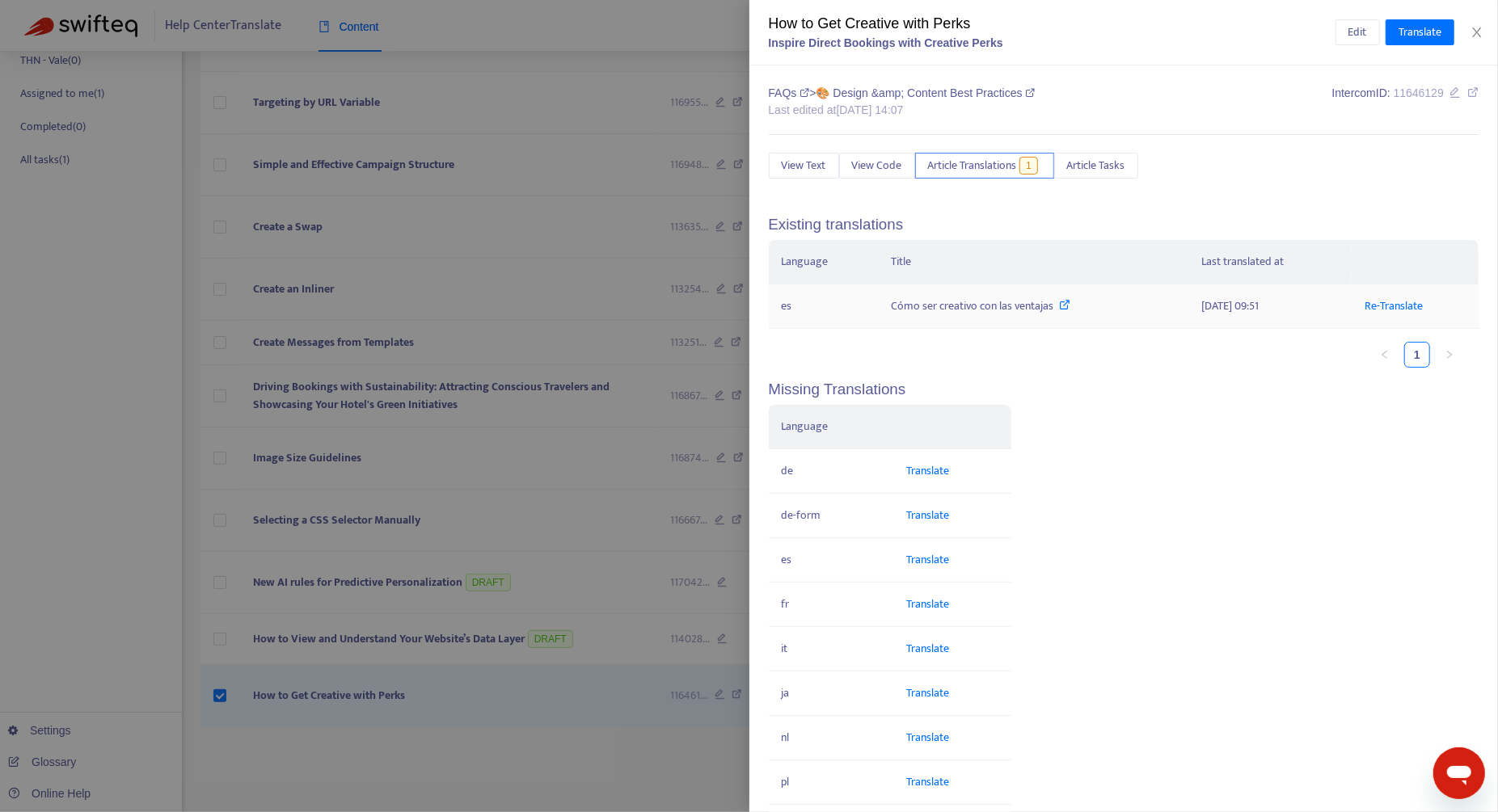
click at [888, 316] on td "Cómo ser creativo con las ventajas" at bounding box center [1033, 306] width 310 height 44
click at [888, 24] on div "How to Get Creative with Perks" at bounding box center [1052, 24] width 566 height 22
copy div "How to Get Creative with Perks"
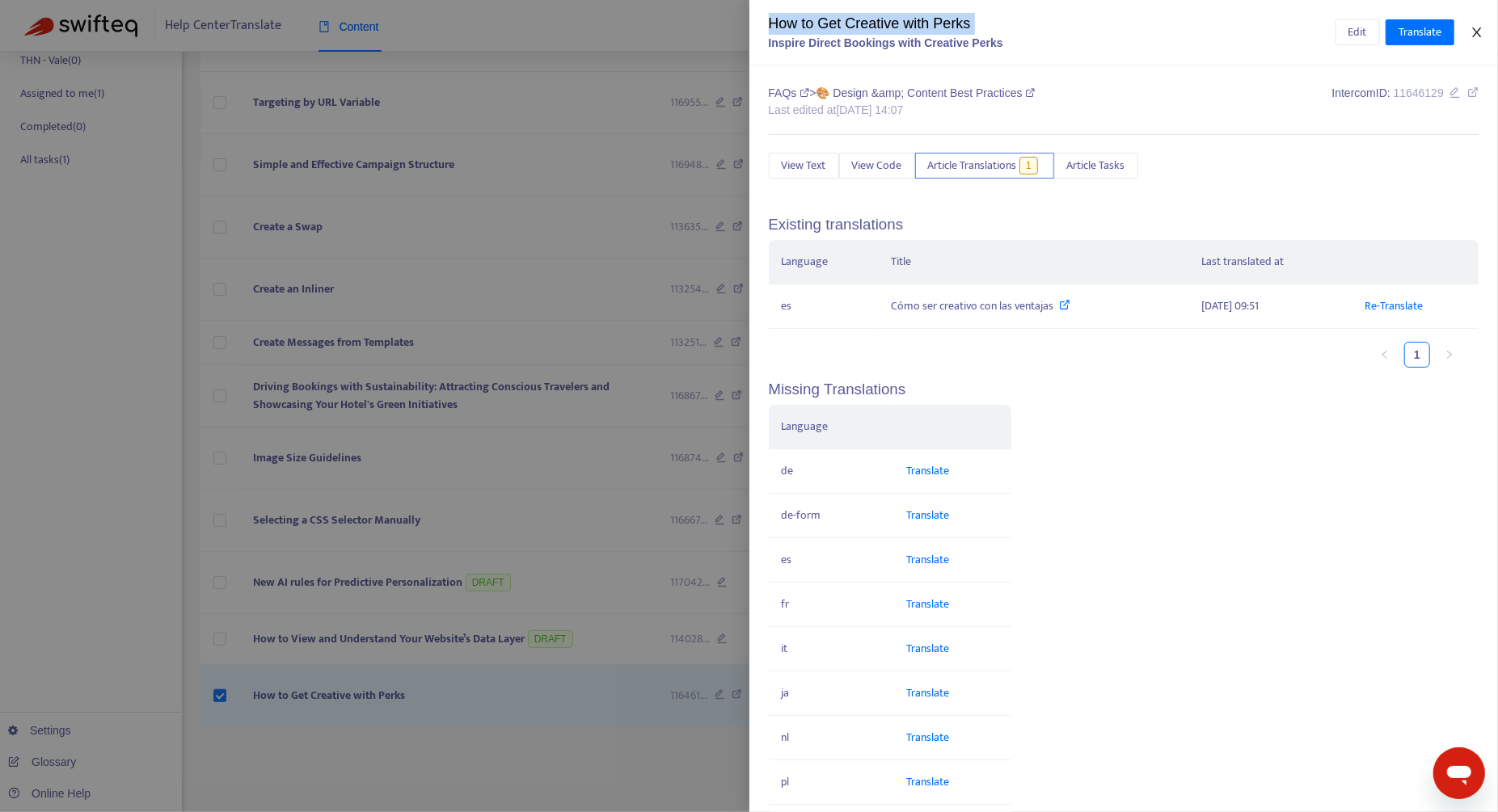
click at [888, 36] on button "Close" at bounding box center [1477, 32] width 23 height 16
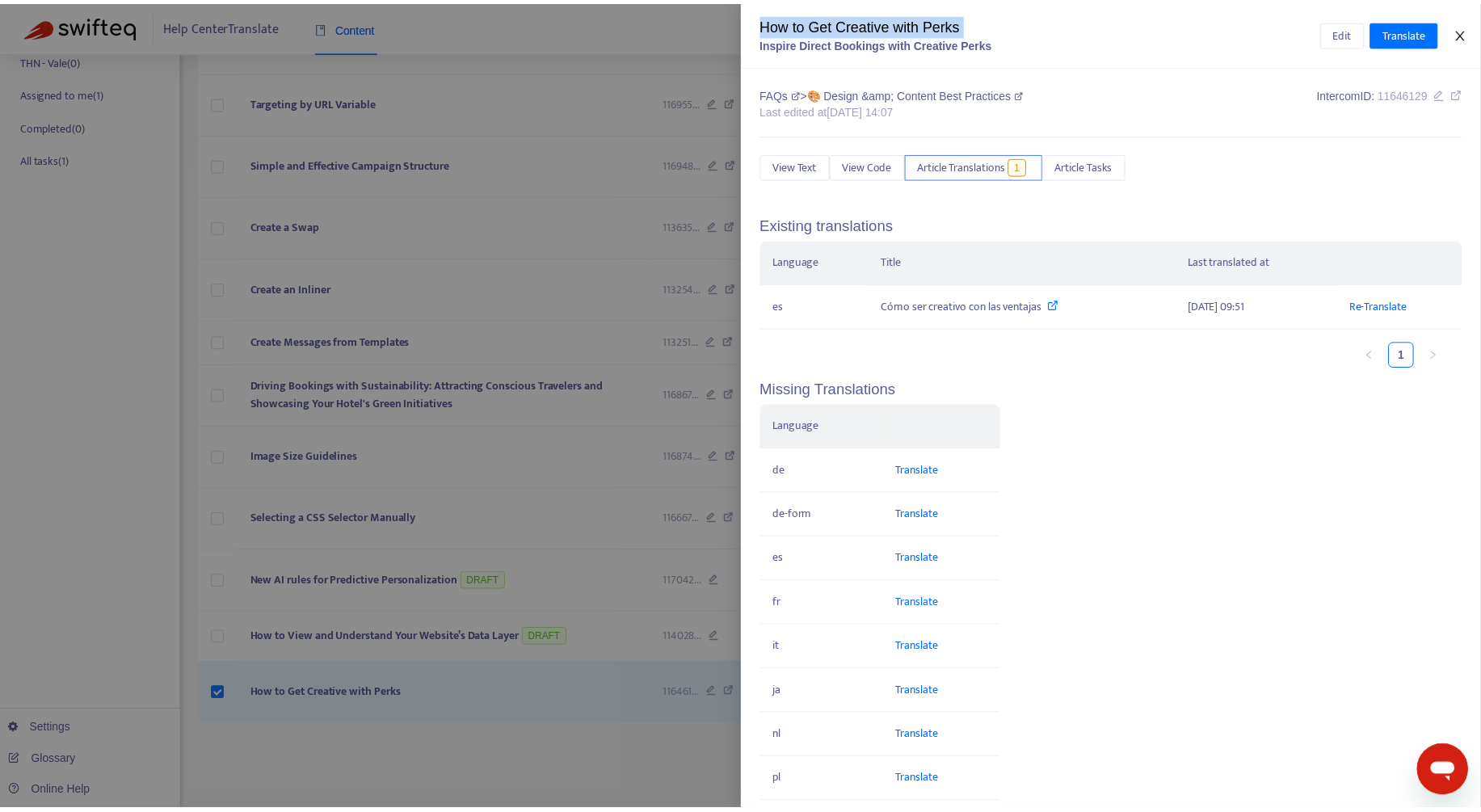
scroll to position [308, 0]
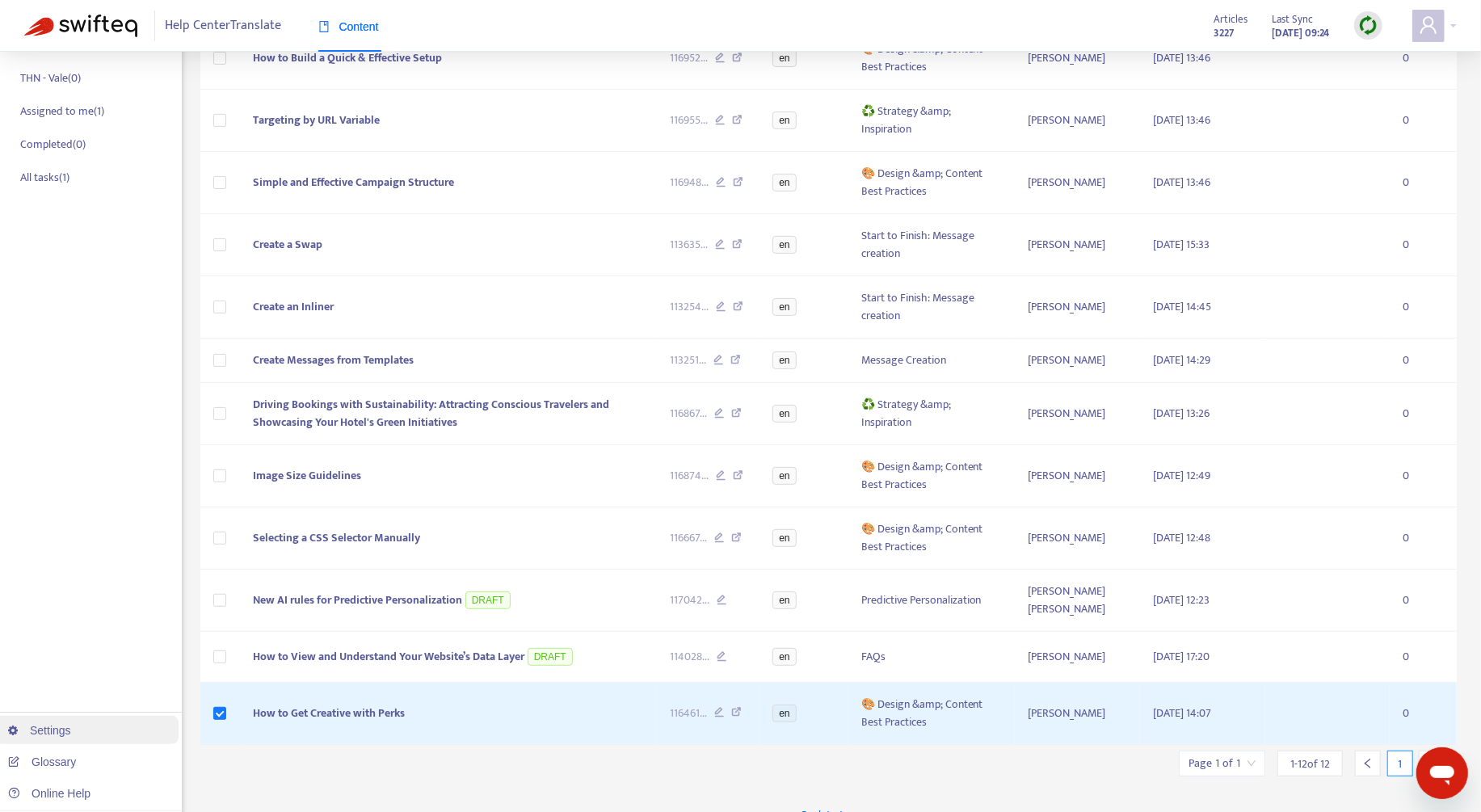
click at [71, 731] on link "Settings" at bounding box center [39, 730] width 63 height 13
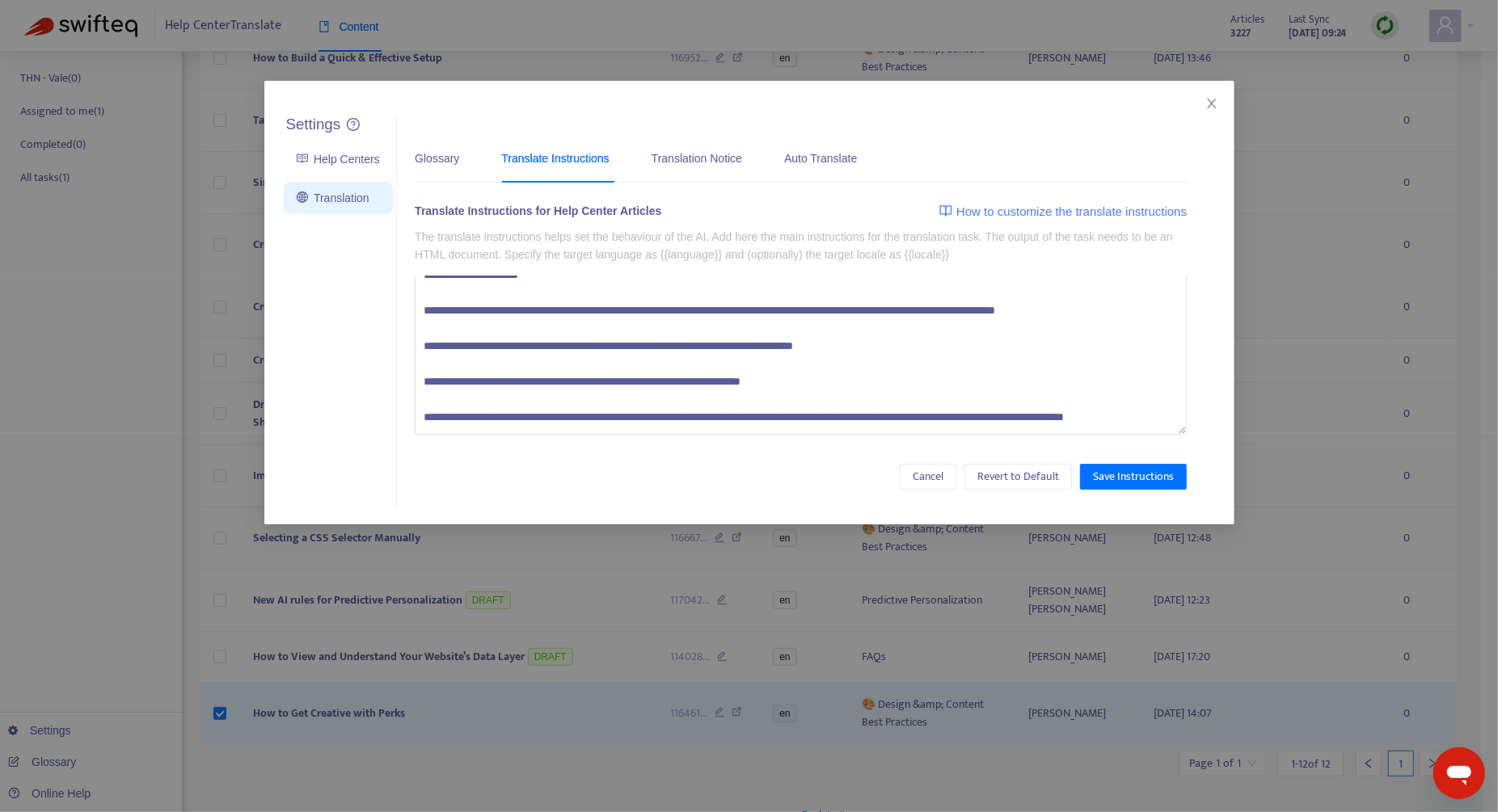
click at [638, 410] on textarea at bounding box center [800, 354] width 772 height 159
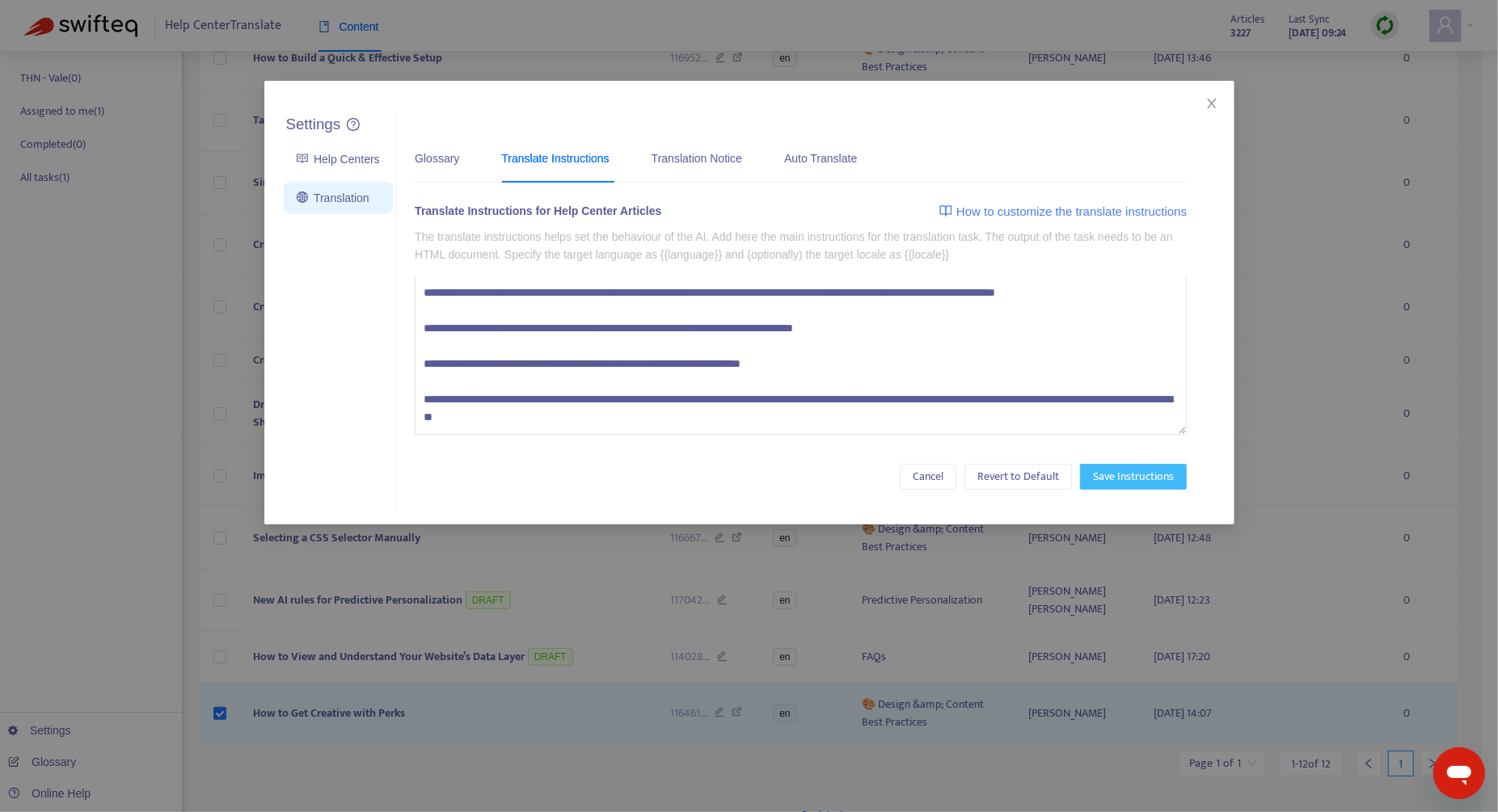
type textarea "**********"
click at [888, 478] on span "Save Instructions" at bounding box center [1134, 476] width 81 height 17
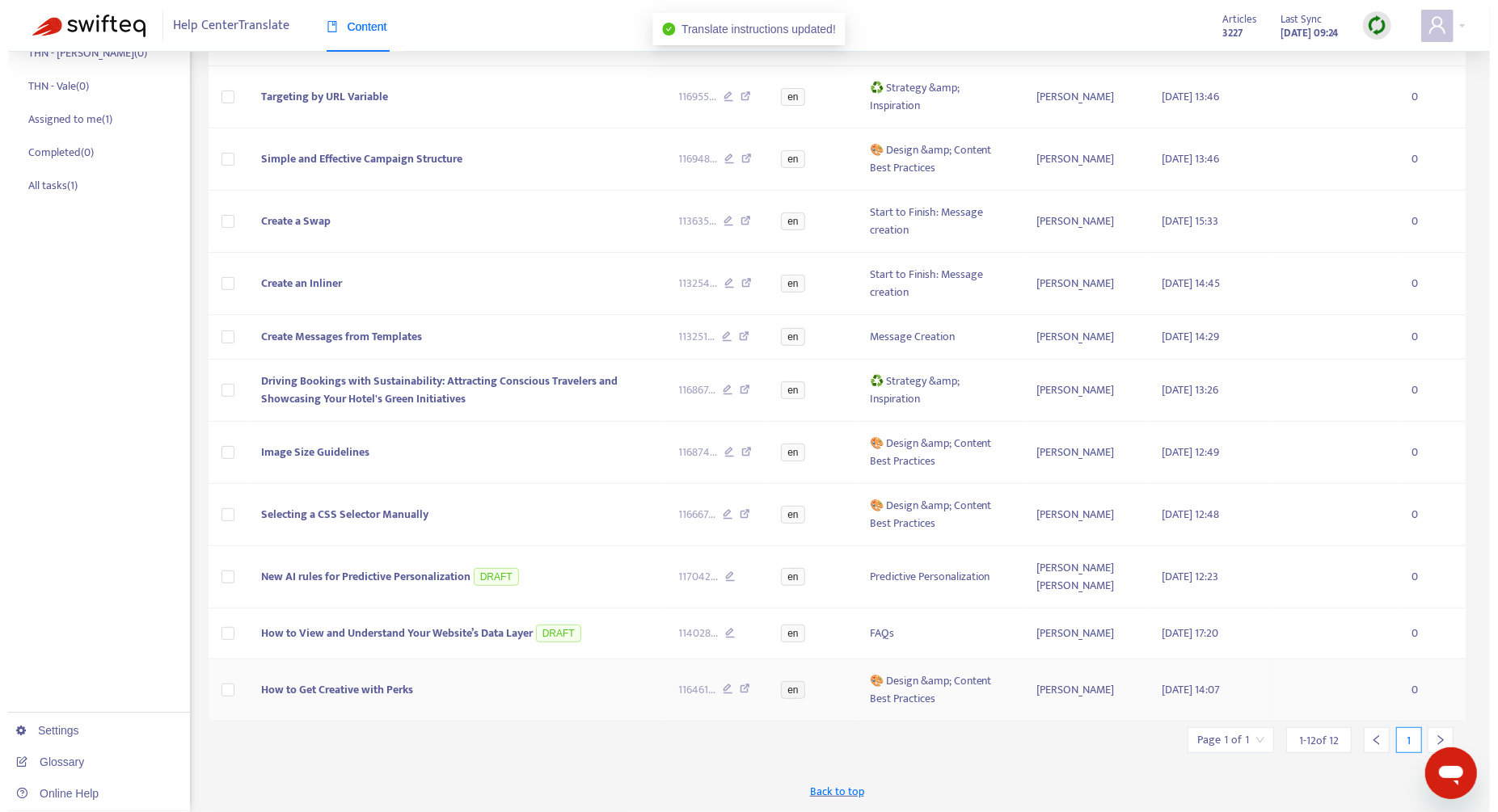
scroll to position [295, 0]
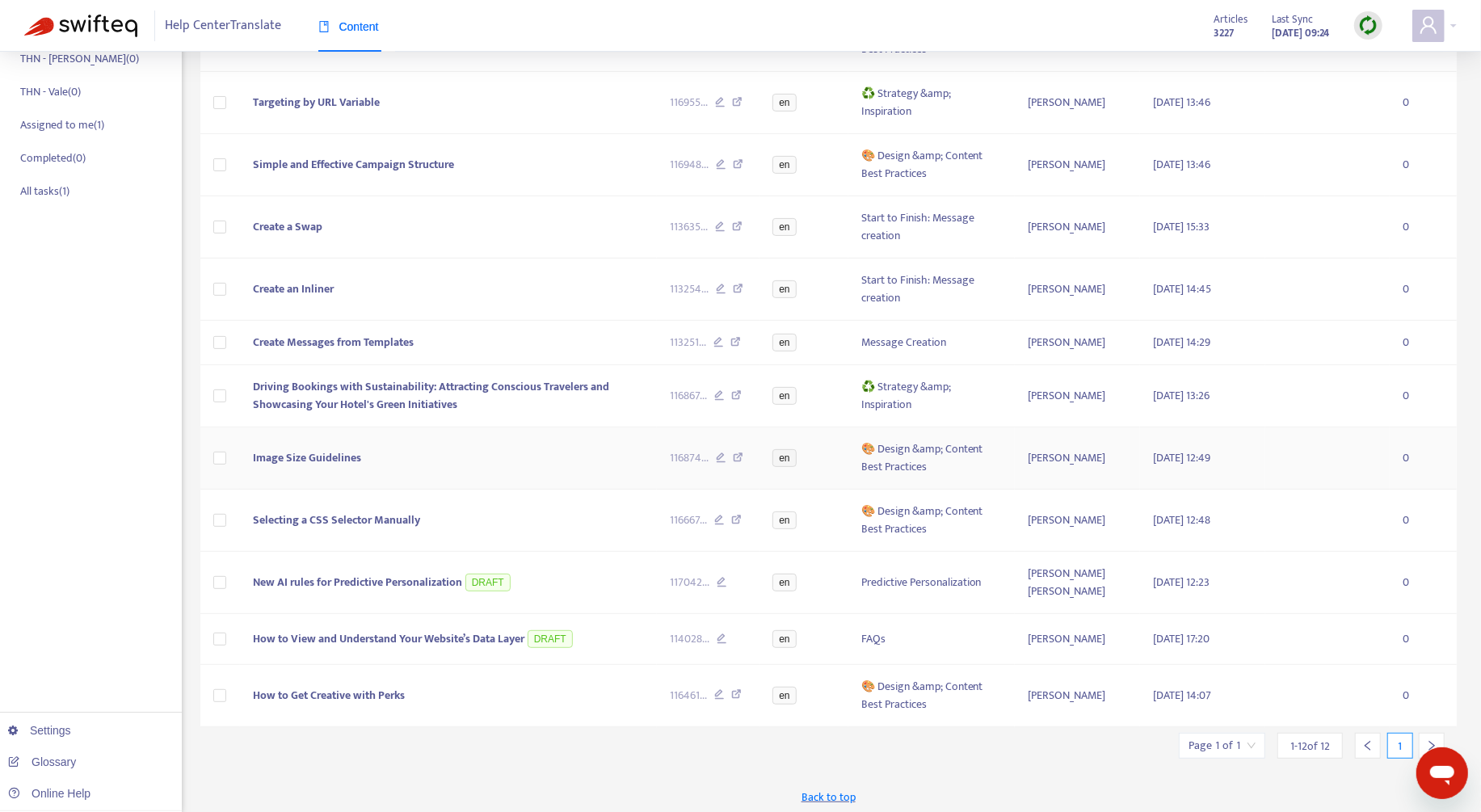
click at [366, 452] on td "Image Size Guidelines" at bounding box center [449, 459] width 417 height 62
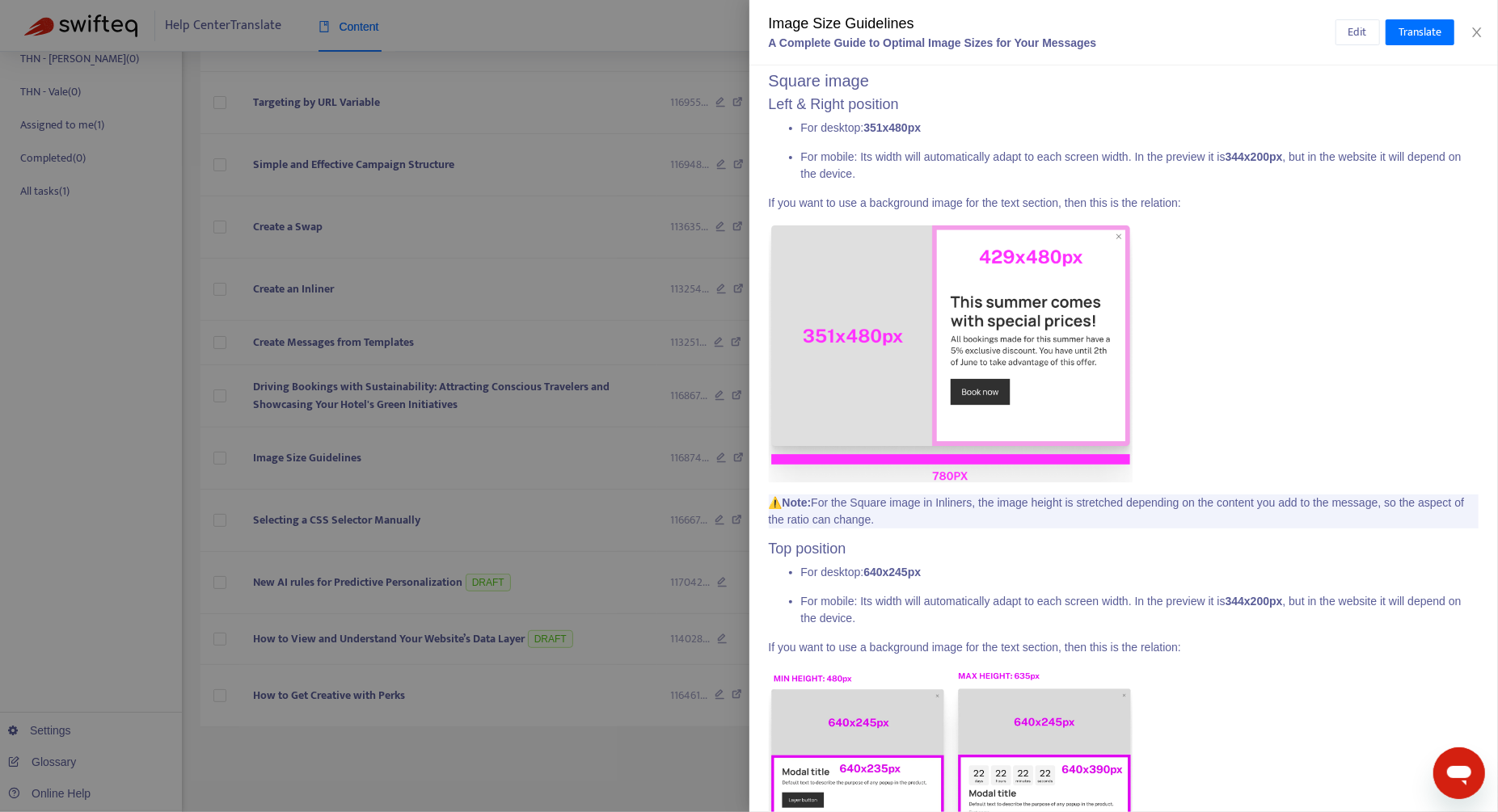
scroll to position [0, 0]
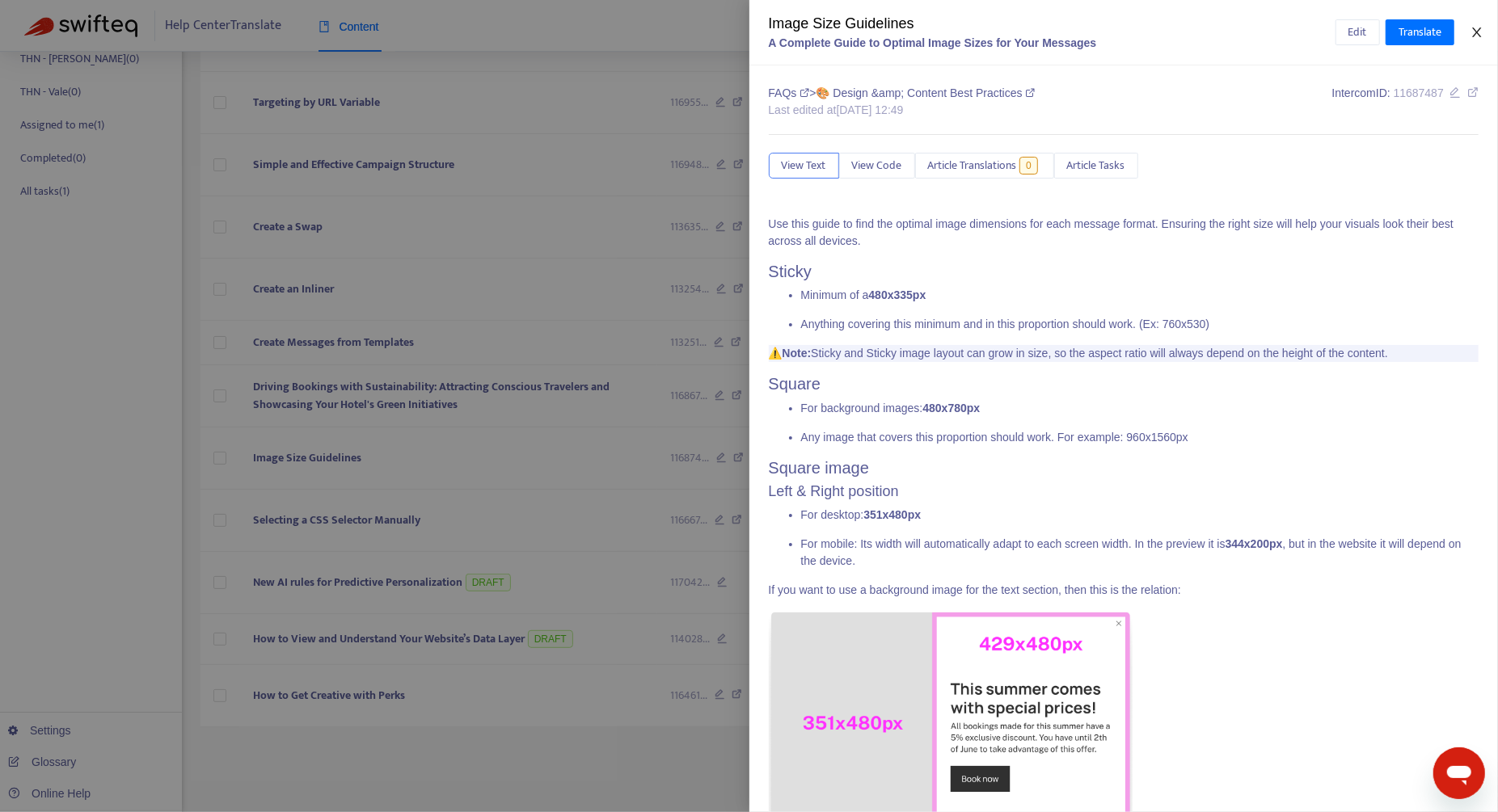
click at [888, 34] on icon "close" at bounding box center [1477, 32] width 13 height 13
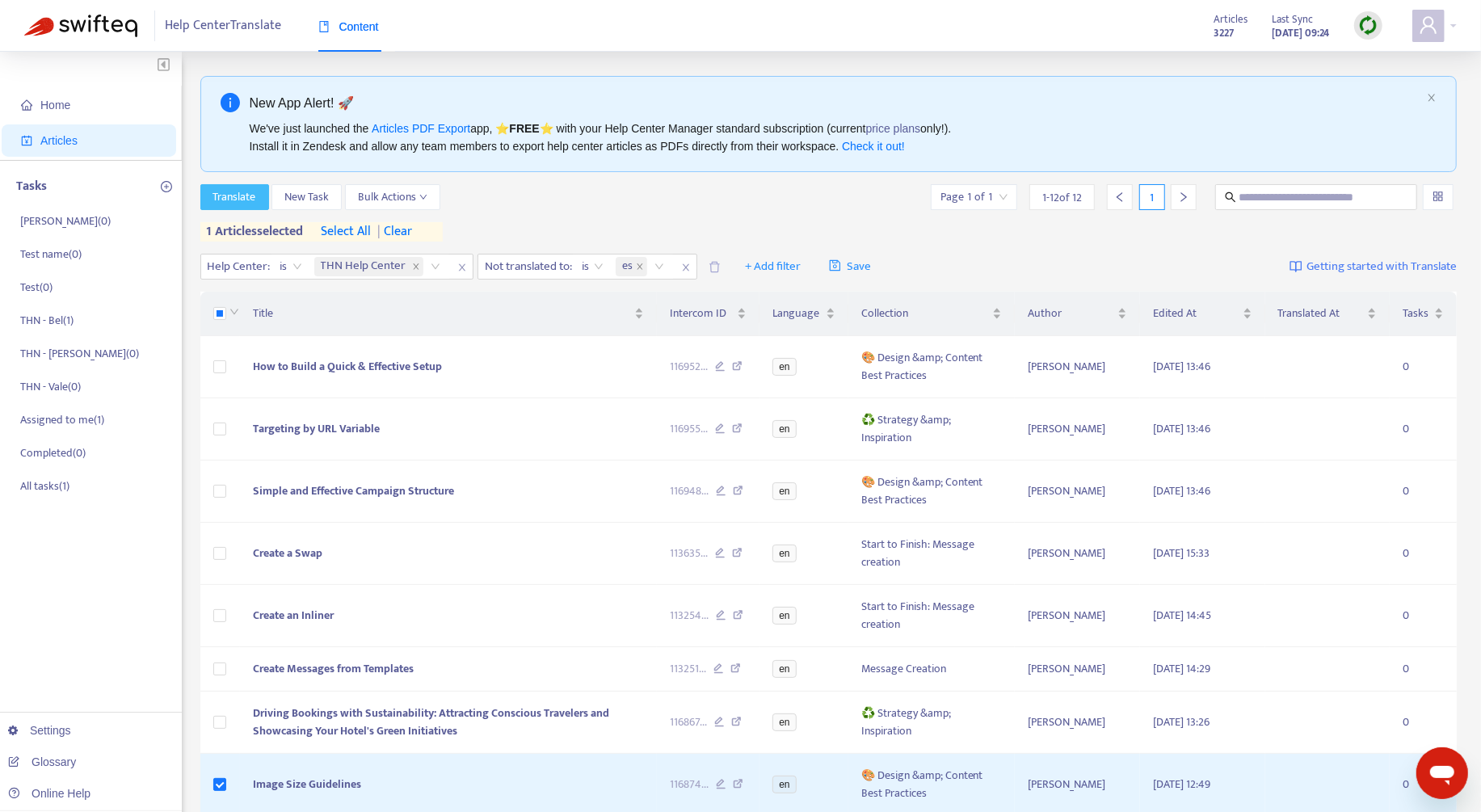
click at [240, 205] on span "Translate" at bounding box center [234, 196] width 43 height 17
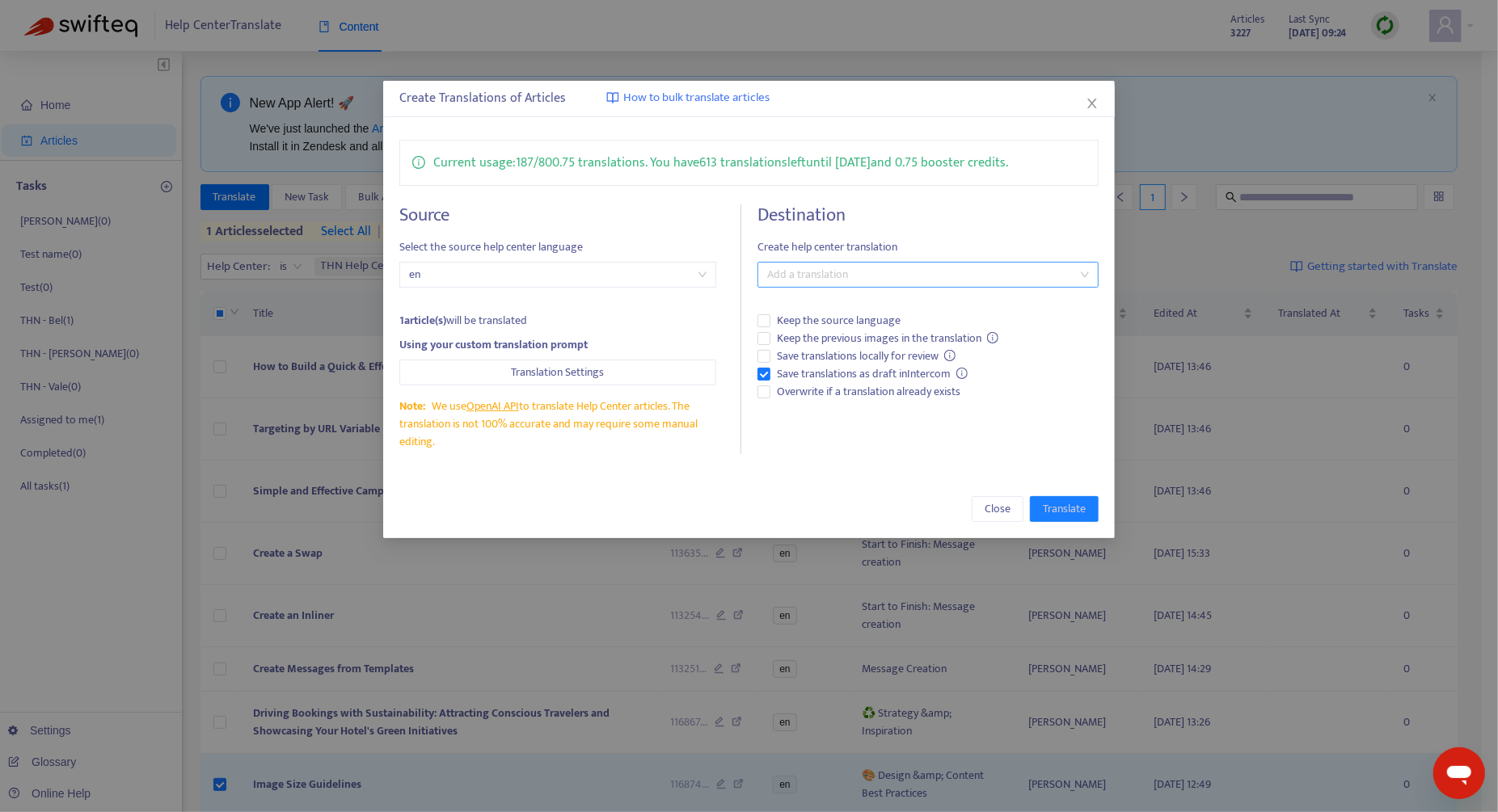
click at [888, 274] on div at bounding box center [920, 274] width 317 height 19
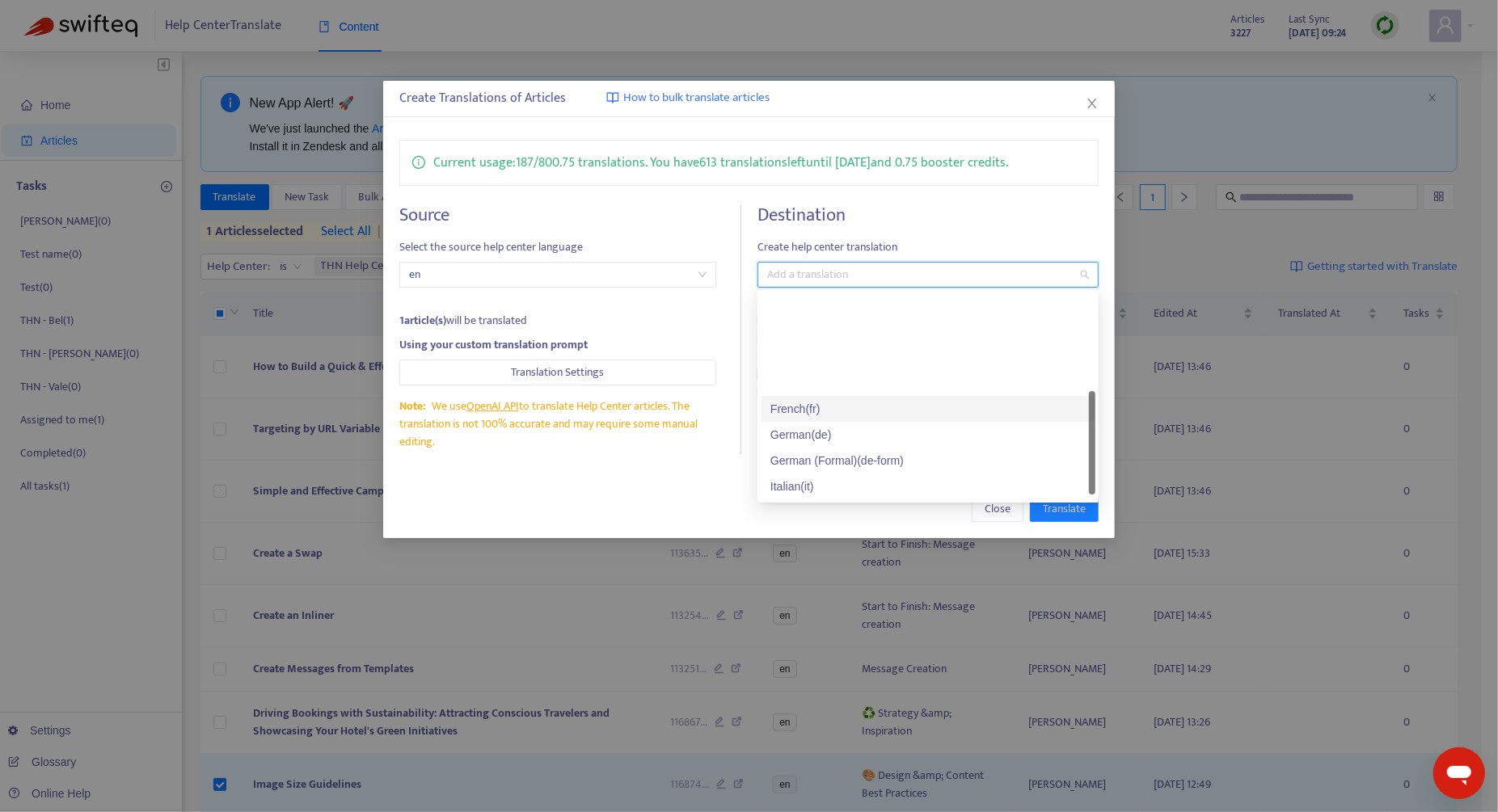
scroll to position [123, 0]
click at [864, 457] on div "Spanish ( es )" at bounding box center [928, 467] width 335 height 26
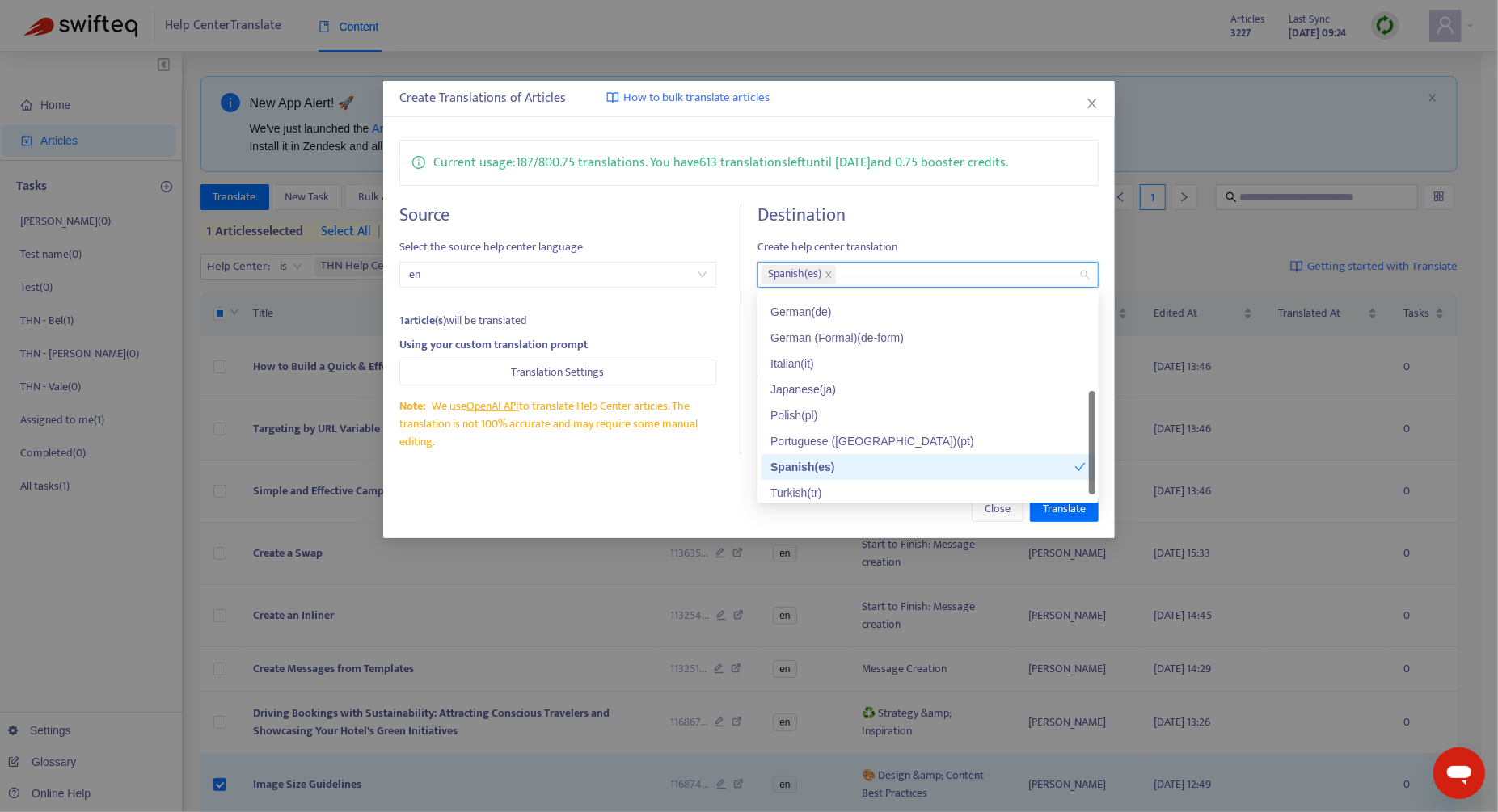
click at [633, 489] on div "Close Translate" at bounding box center [748, 508] width 732 height 58
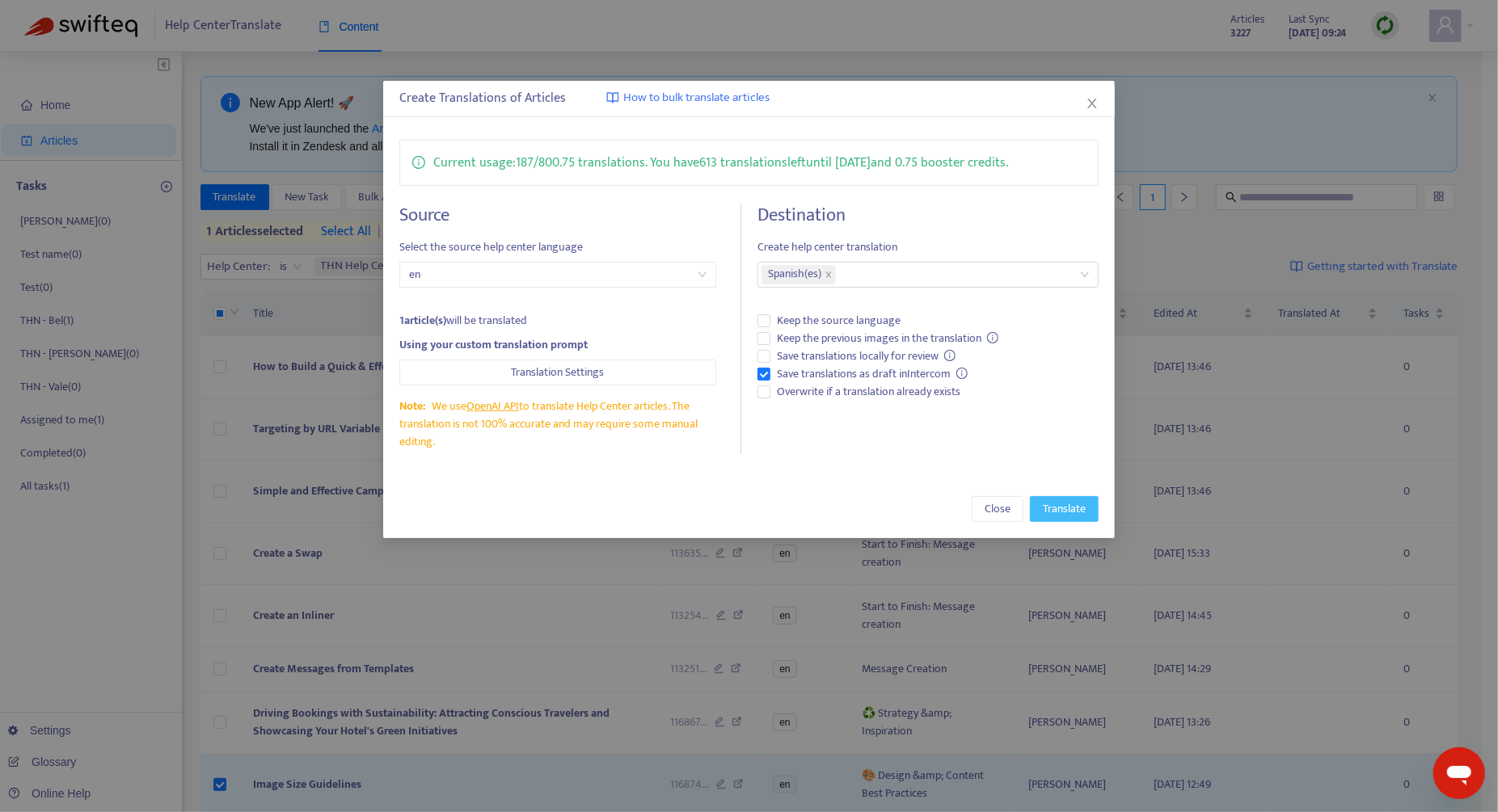
click at [888, 509] on span "Translate" at bounding box center [1064, 508] width 43 height 17
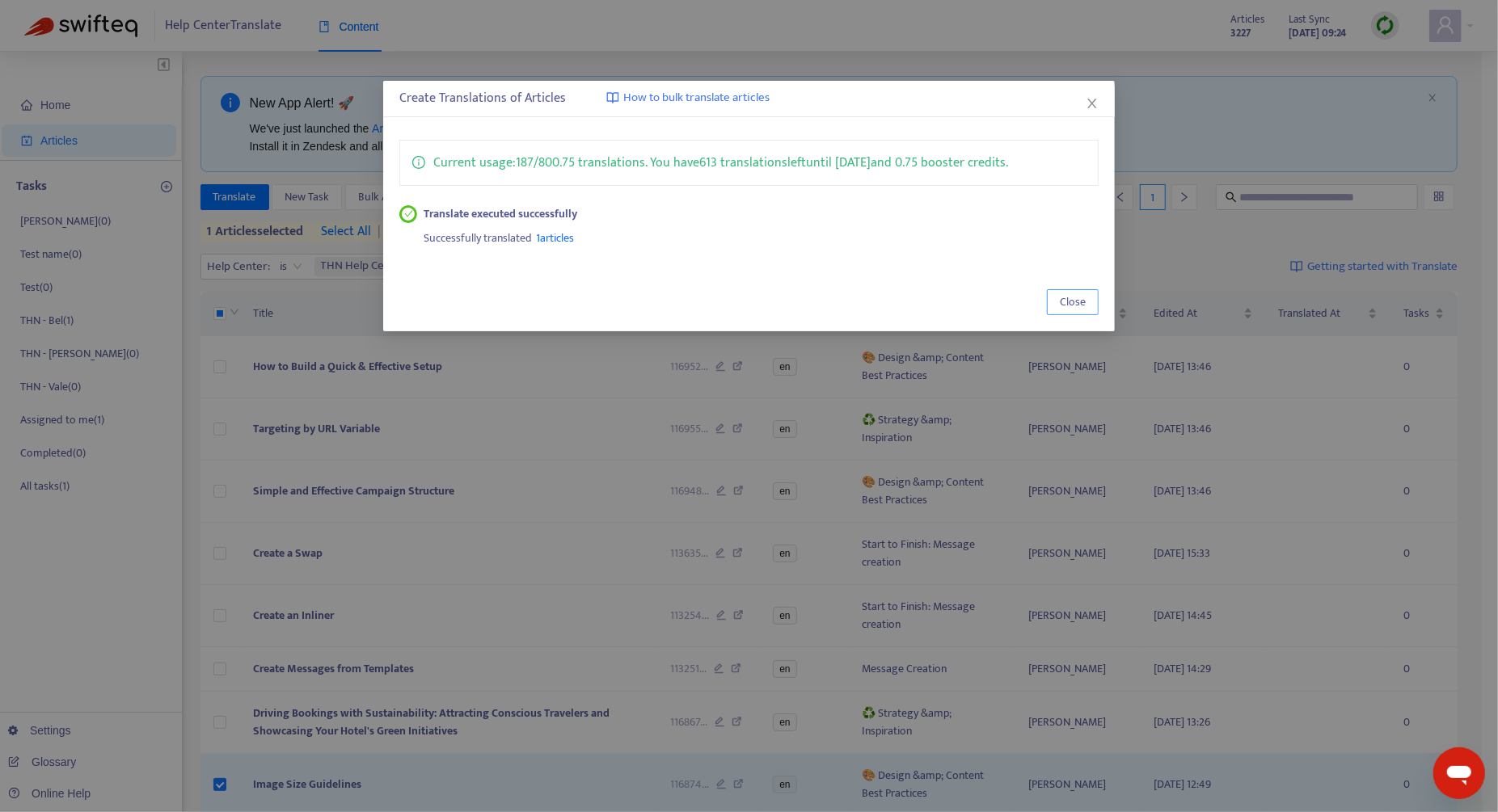
click at [888, 299] on button "Close" at bounding box center [1072, 302] width 51 height 26
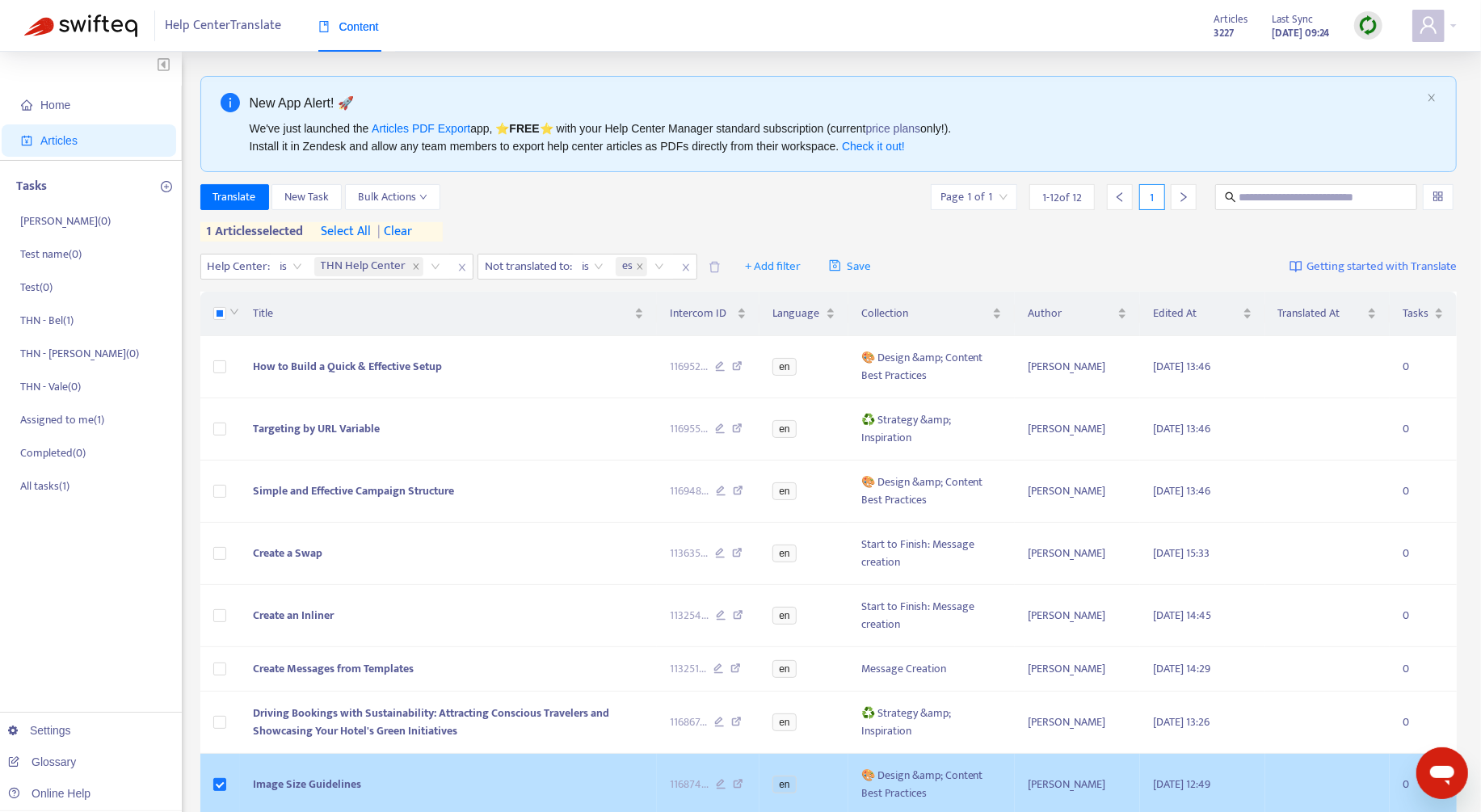
click at [507, 760] on td "Image Size Guidelines" at bounding box center [449, 785] width 417 height 62
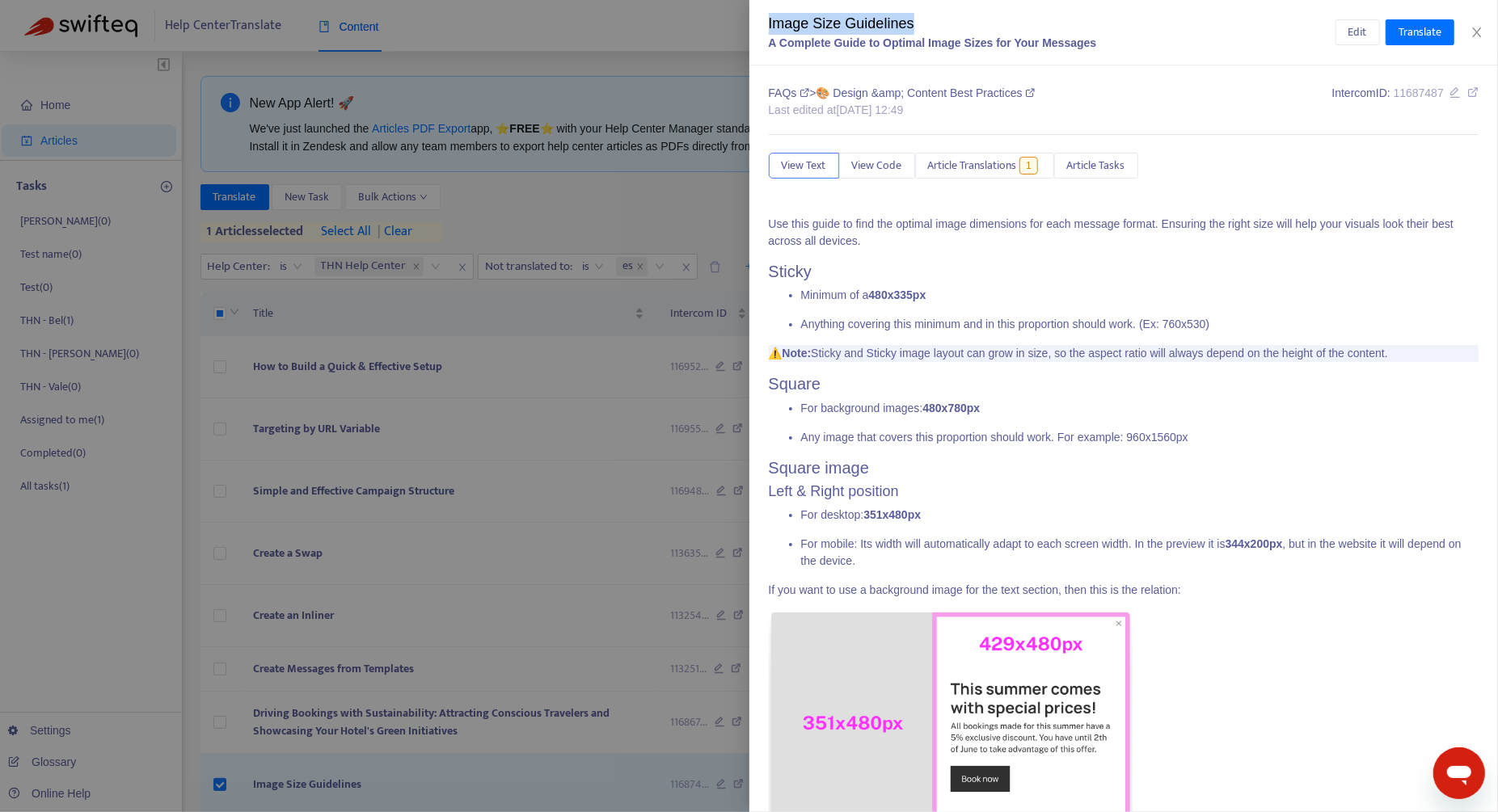
drag, startPoint x: 931, startPoint y: 22, endPoint x: 742, endPoint y: 17, distance: 189.1
click at [742, 17] on div "Image Size Guidelines A Complete Guide to Optimal Image Sizes for Your Messages…" at bounding box center [749, 406] width 1498 height 812
copy div "Image Size Guidelines"
click at [888, 33] on button "Close" at bounding box center [1477, 32] width 23 height 16
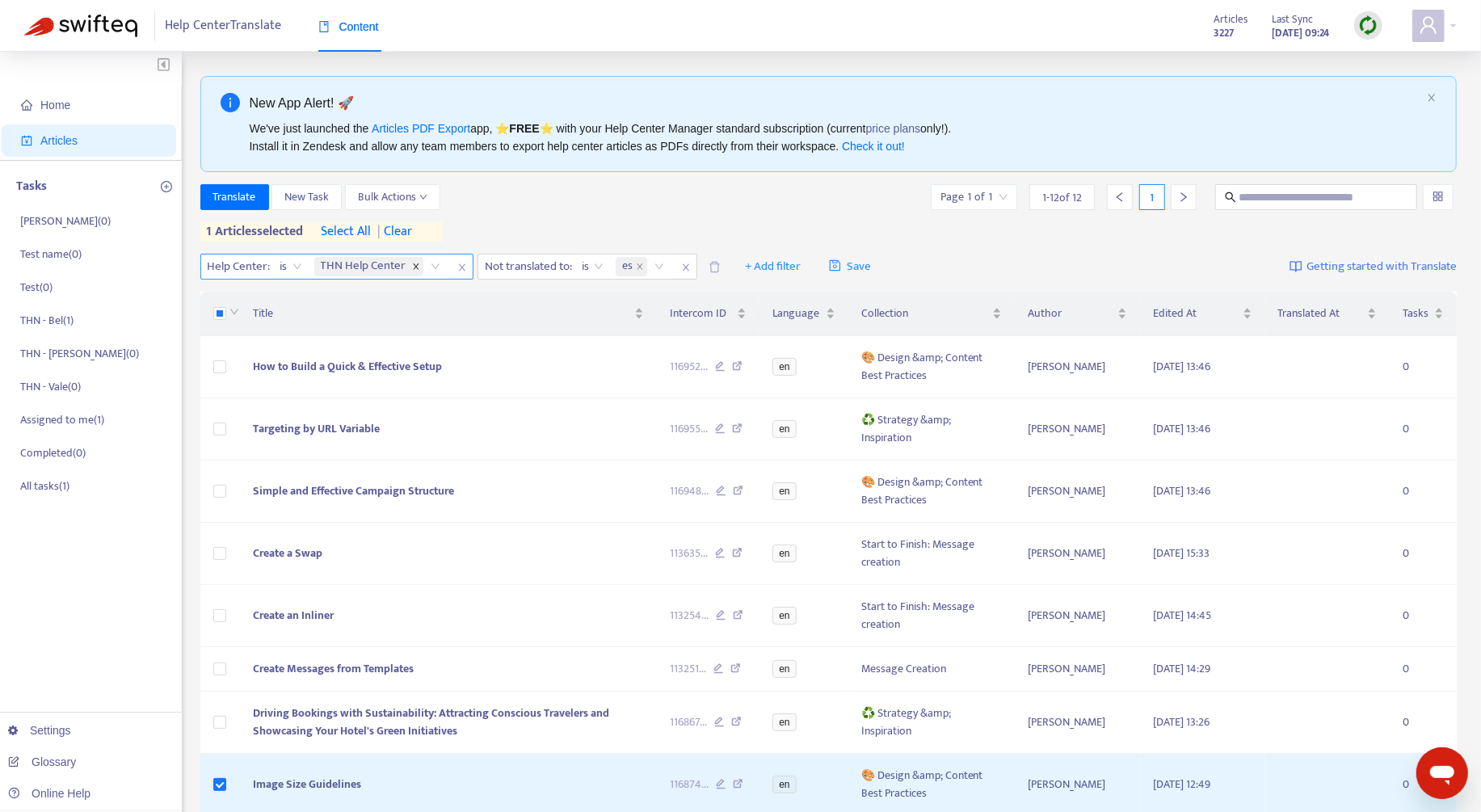
click at [412, 266] on icon "close" at bounding box center [416, 266] width 8 height 8
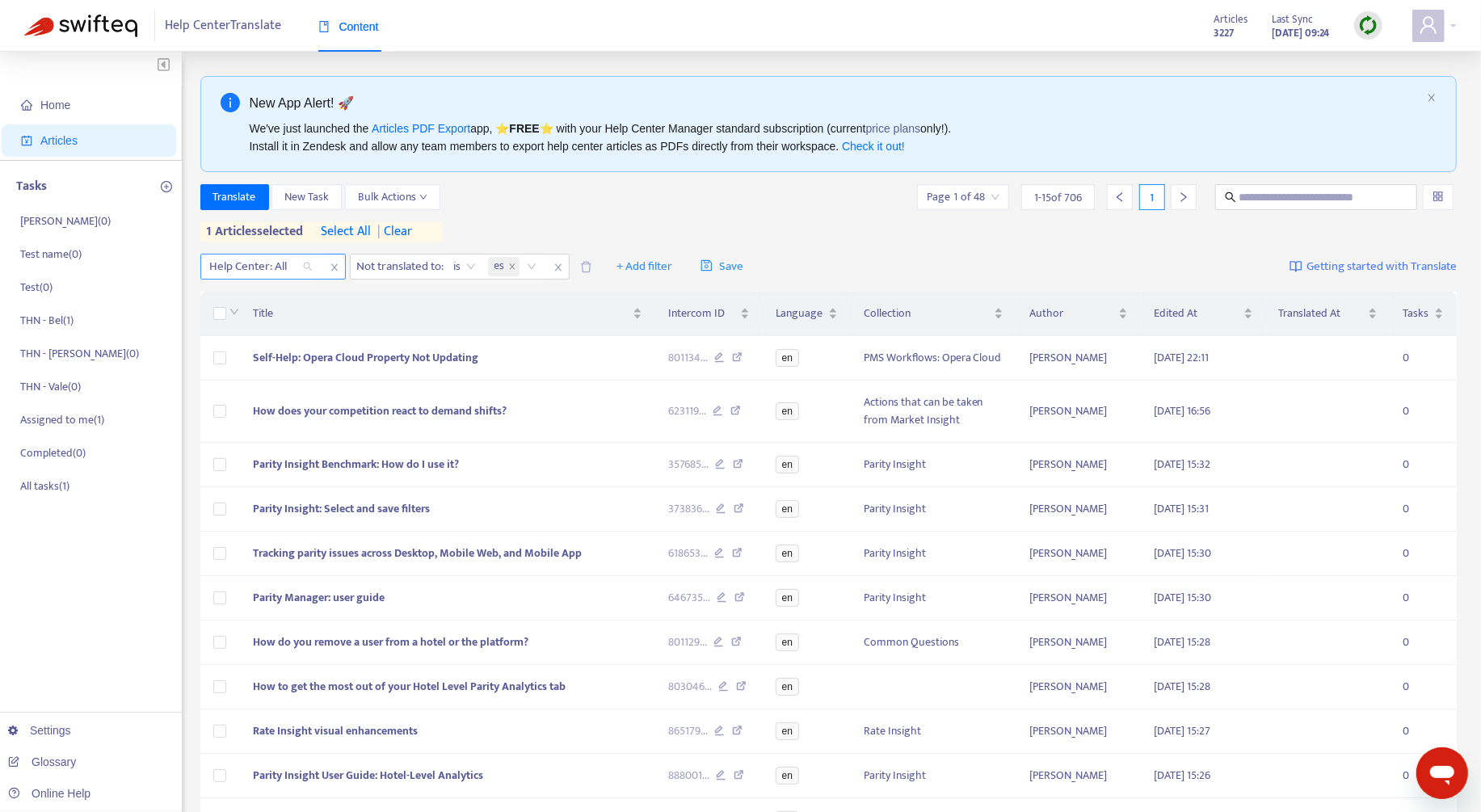
click at [275, 266] on div at bounding box center [253, 266] width 98 height 19
click at [286, 295] on div "Help Center" at bounding box center [353, 296] width 281 height 17
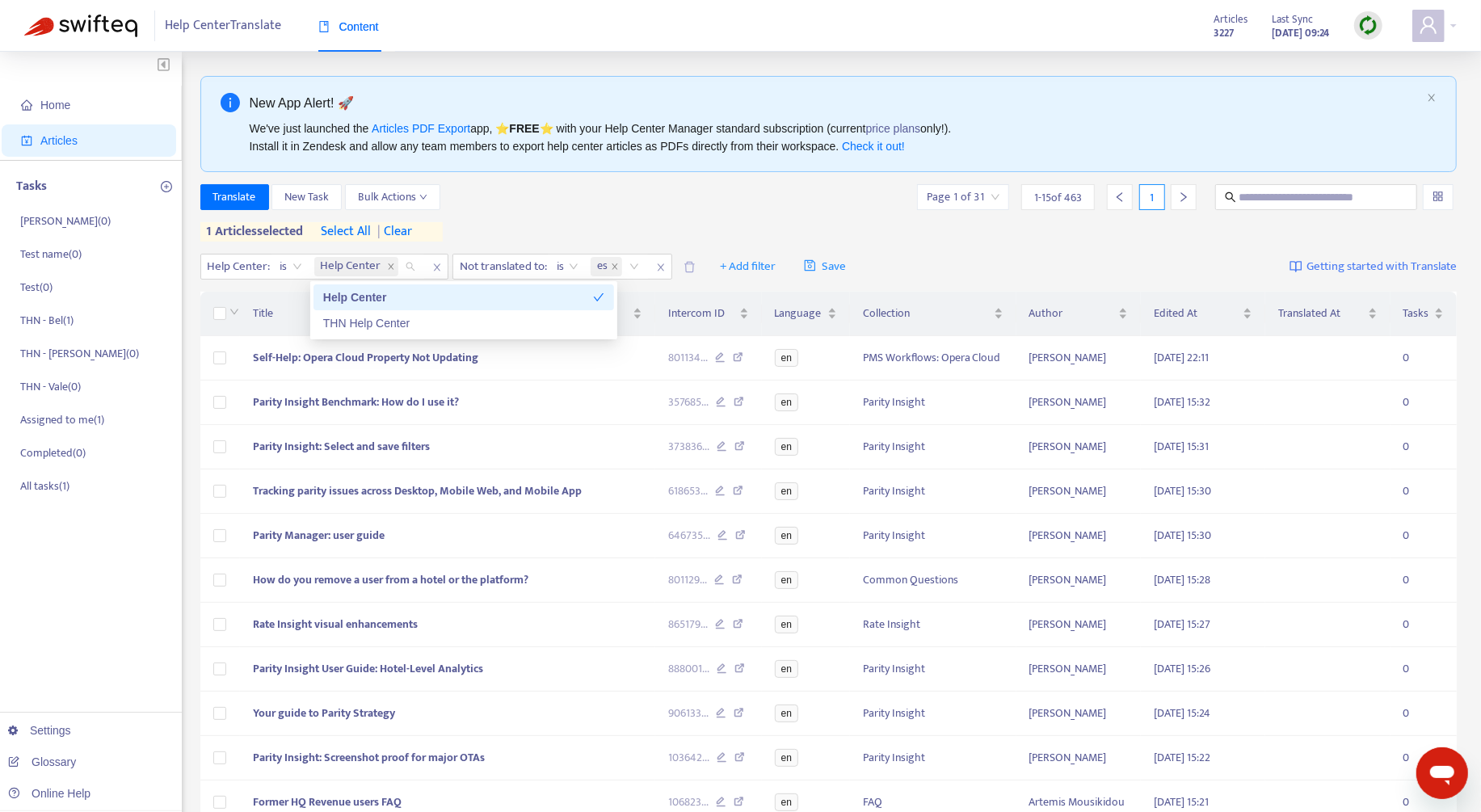
click at [774, 200] on div "Translate New Task Bulk Actions Page 1 of 31 1 - 15 of 463 1" at bounding box center [829, 197] width 1257 height 26
click at [454, 401] on span "Parity Insight Benchmark: How do I use it?" at bounding box center [356, 402] width 206 height 18
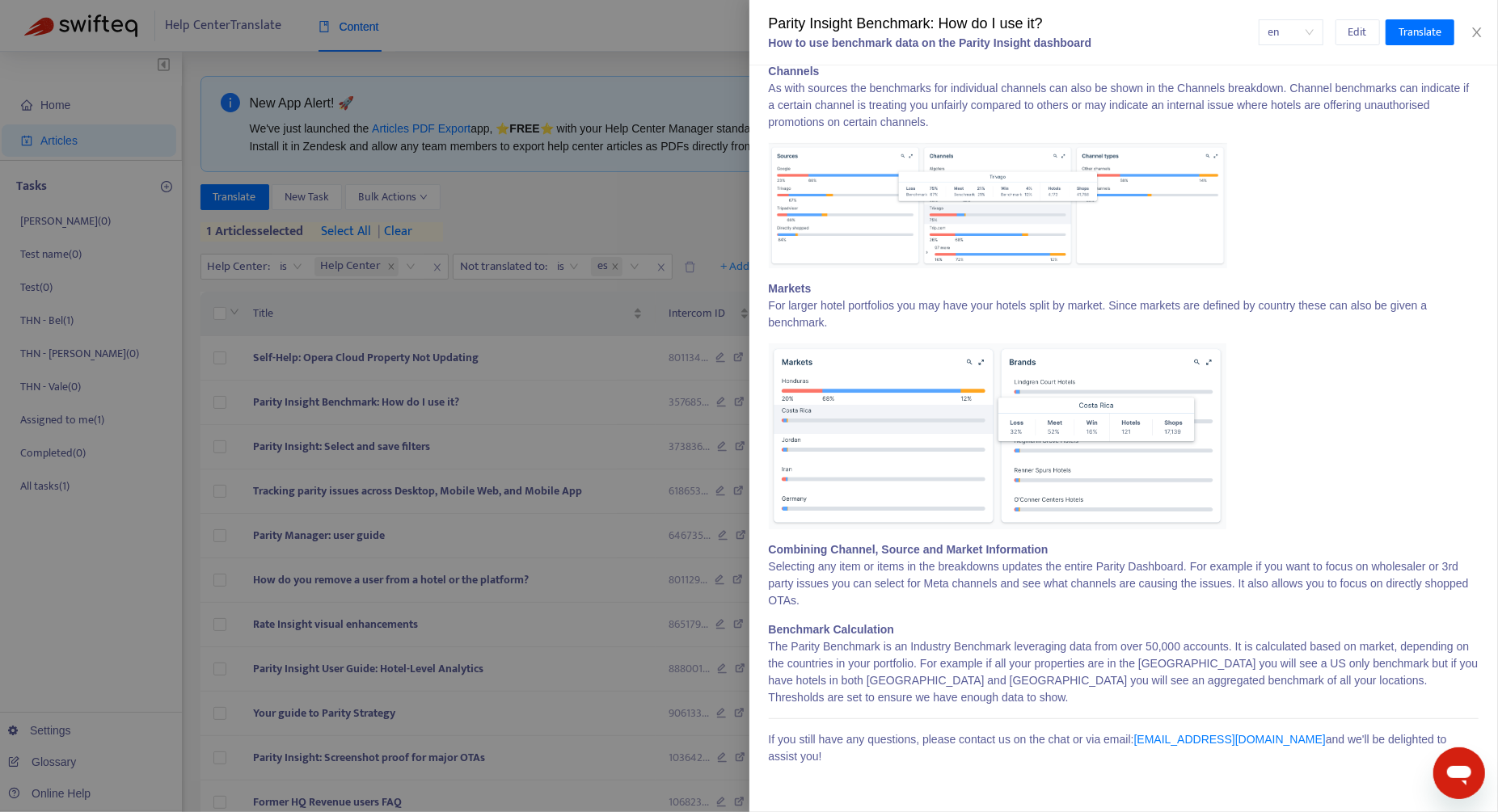
scroll to position [0, 0]
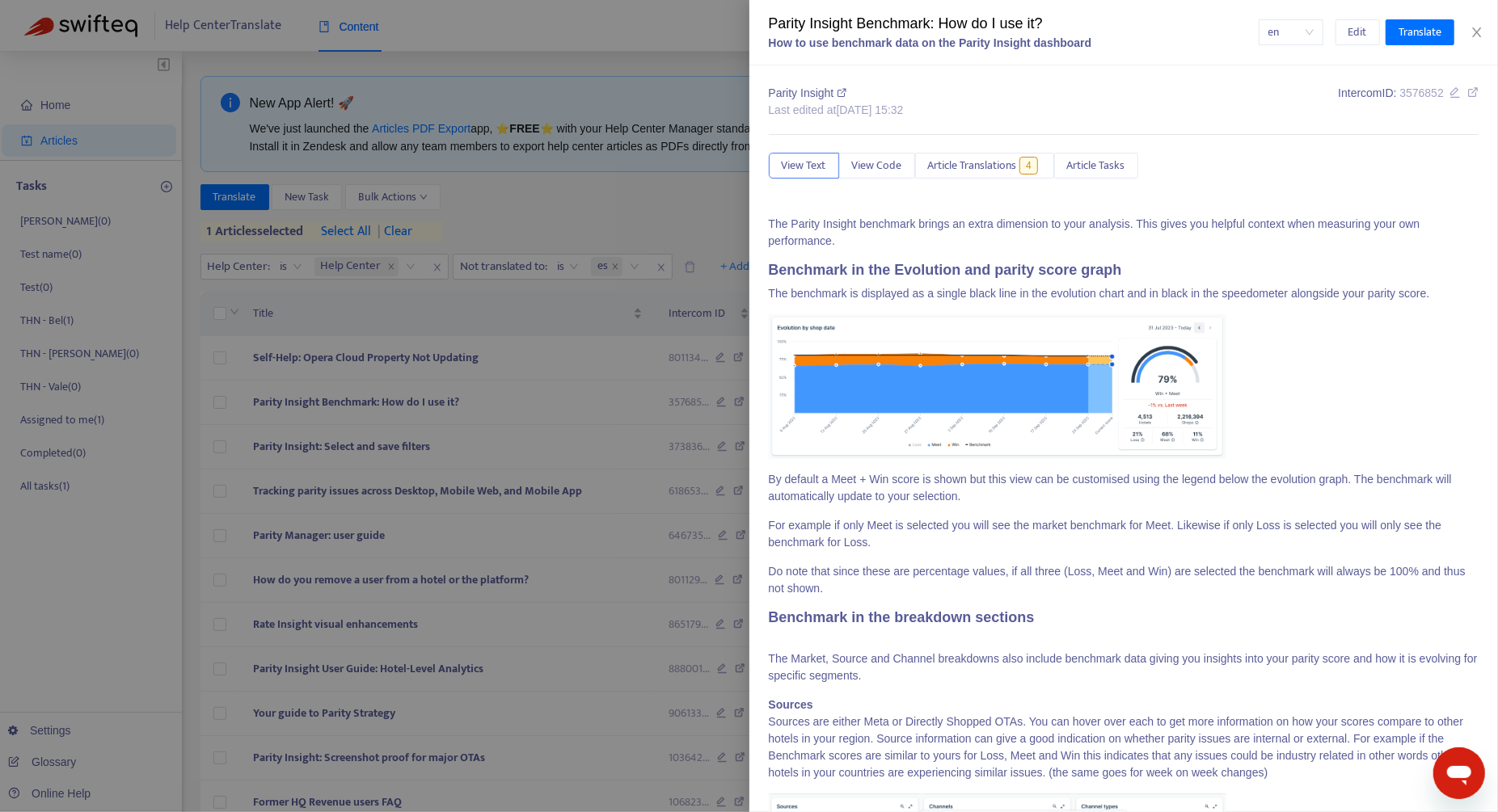
click at [888, 25] on div "Parity Insight Benchmark: How do I use it?" at bounding box center [1014, 24] width 490 height 22
copy div "Parity Insight Benchmark: How do I use it?"
click at [888, 172] on span "Article Translations" at bounding box center [972, 165] width 89 height 17
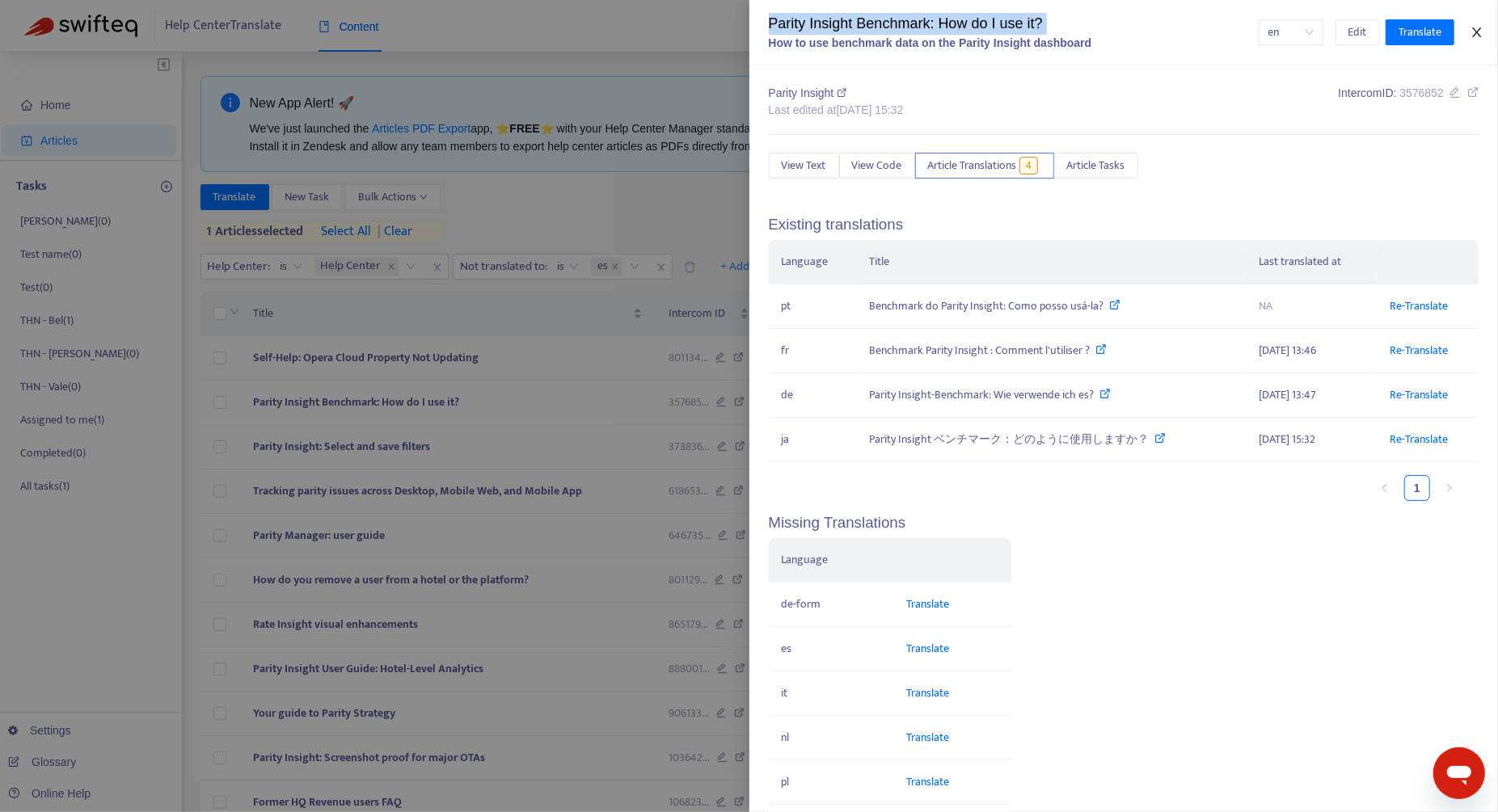
click at [888, 30] on icon "close" at bounding box center [1477, 32] width 13 height 13
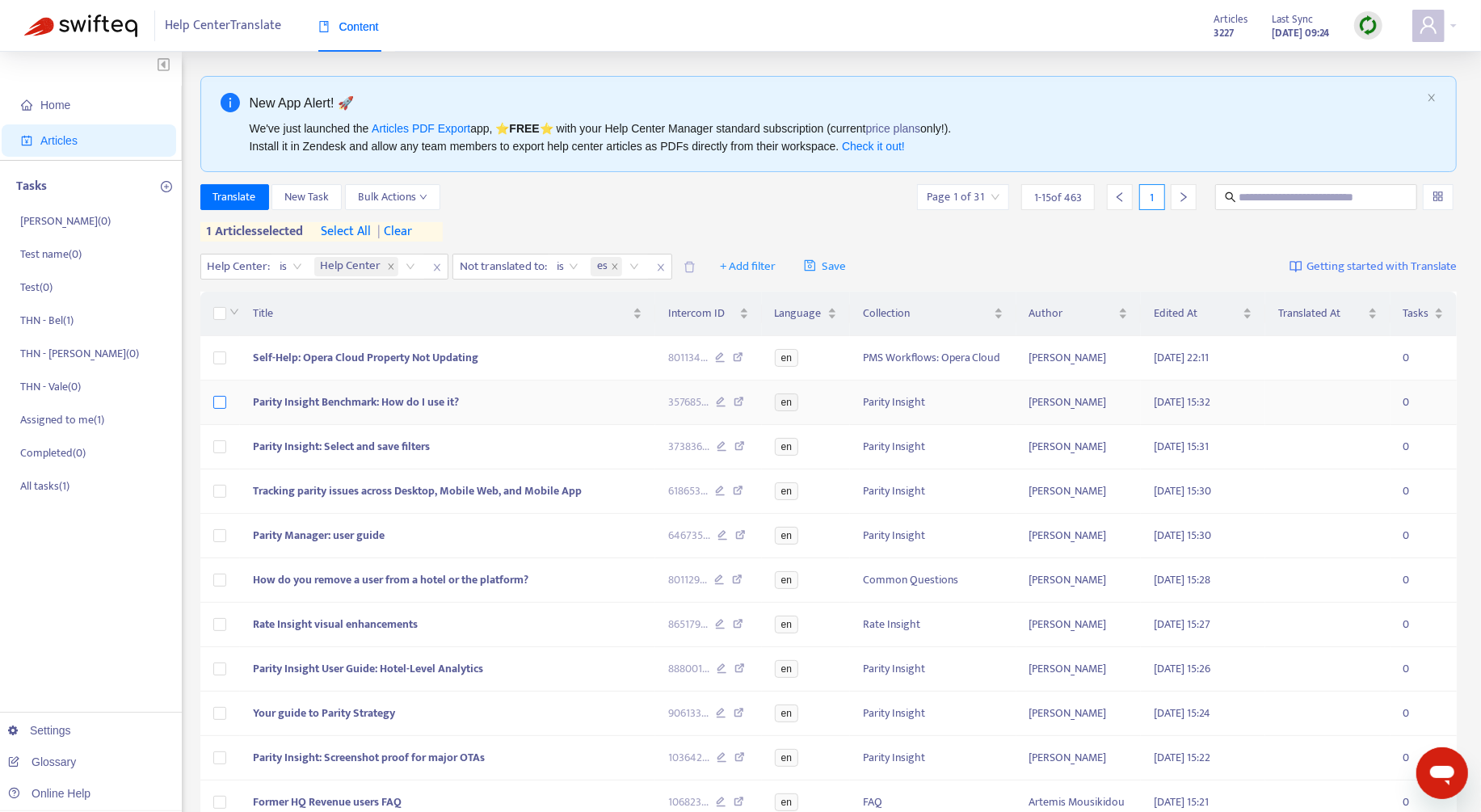
click at [218, 407] on label at bounding box center [219, 402] width 13 height 17
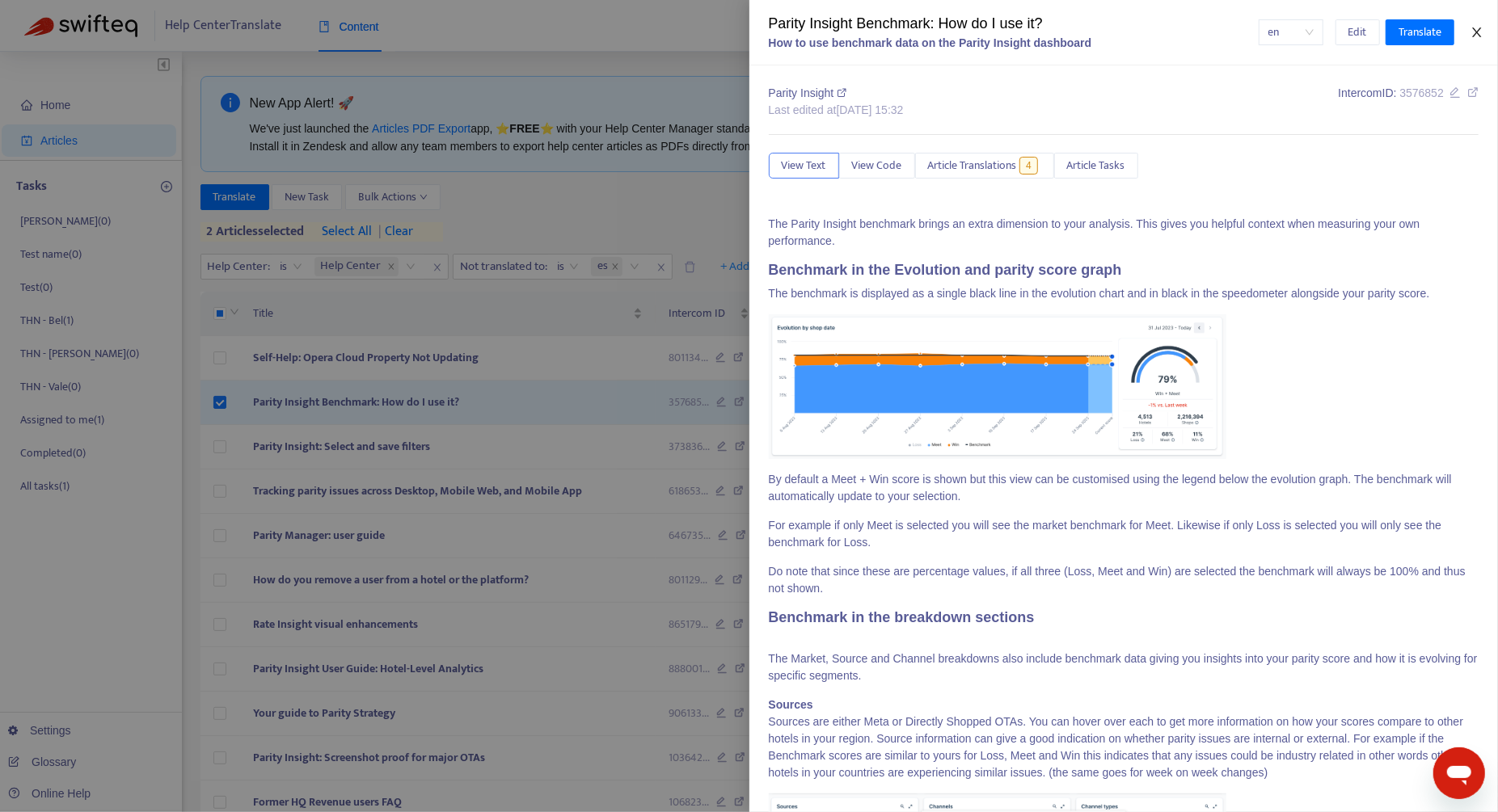
click at [888, 31] on icon "close" at bounding box center [1477, 32] width 13 height 13
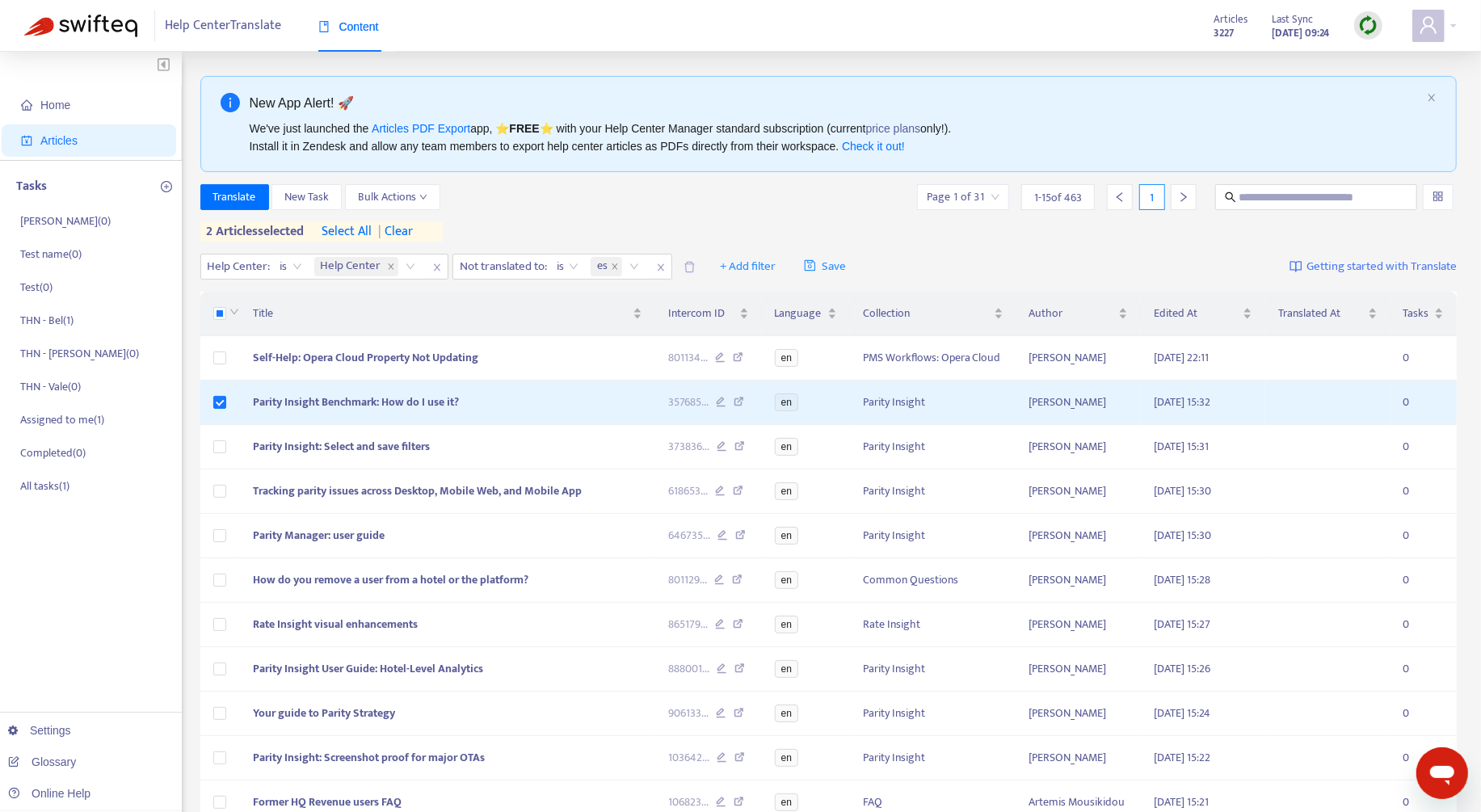
click at [411, 236] on span "| clear" at bounding box center [393, 231] width 40 height 19
click at [246, 203] on span "Translate" at bounding box center [234, 196] width 43 height 17
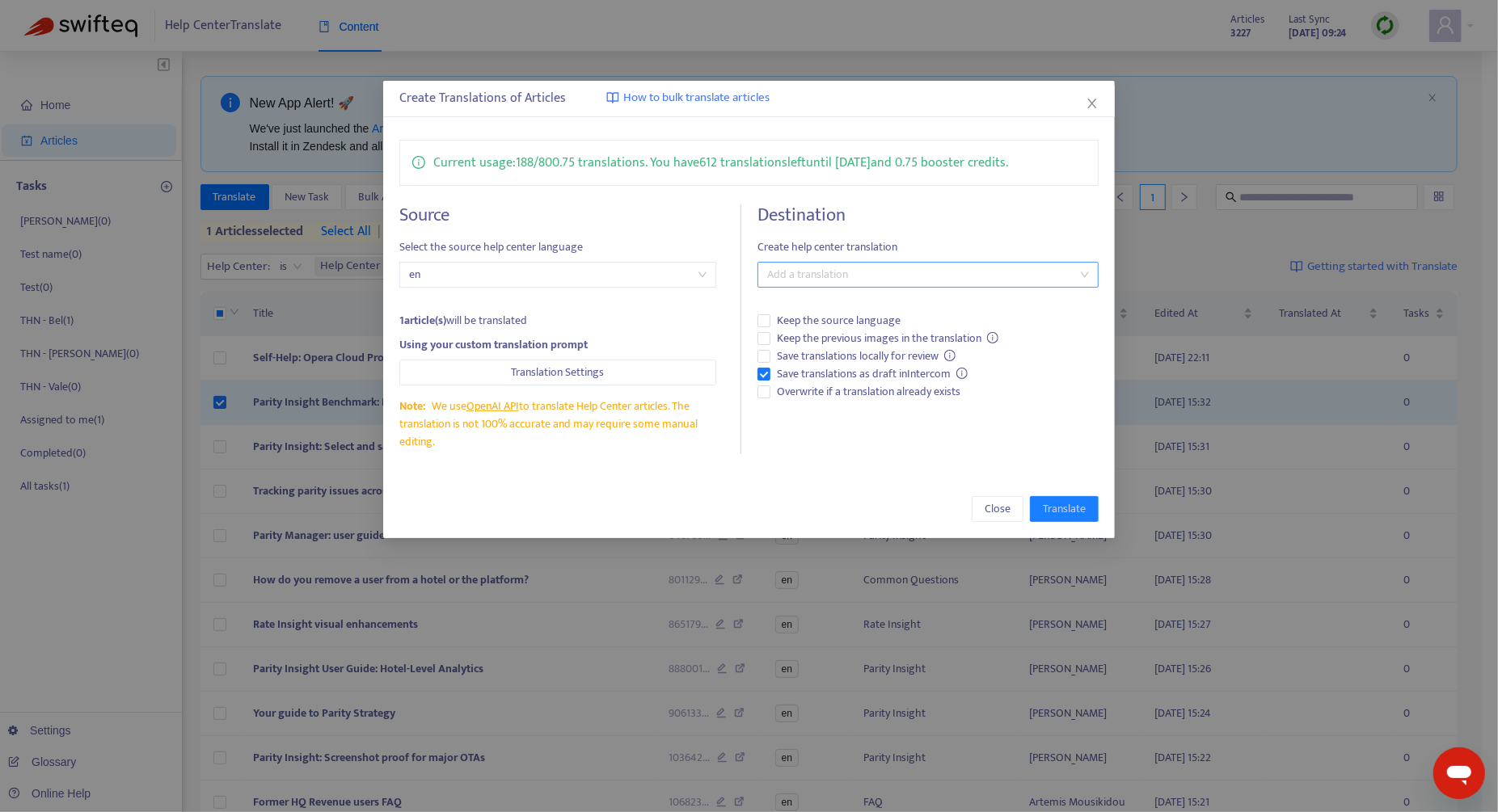
click at [821, 270] on div at bounding box center [920, 274] width 317 height 19
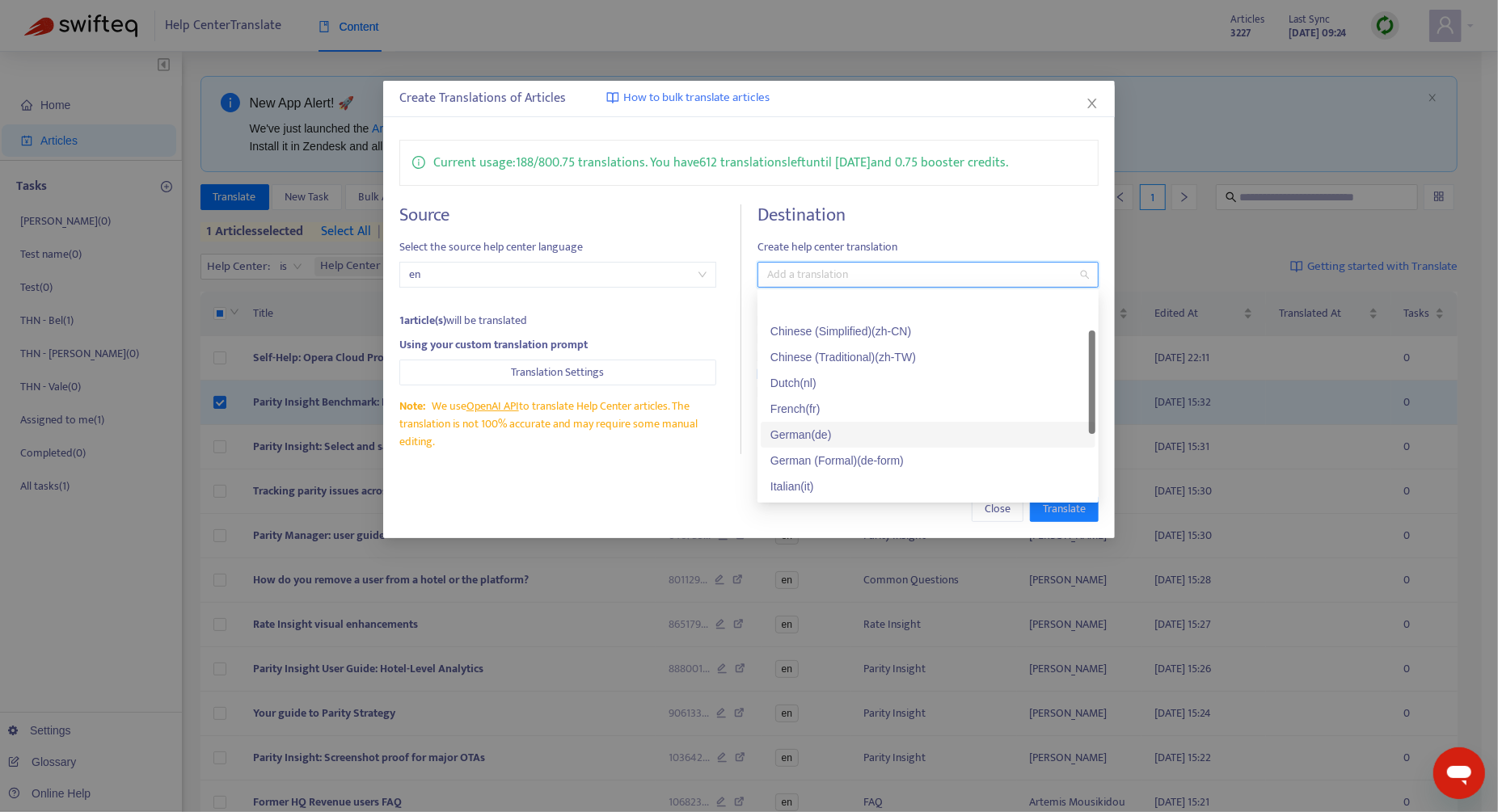
scroll to position [123, 0]
click at [848, 459] on div "Spanish ( es )" at bounding box center [927, 466] width 315 height 17
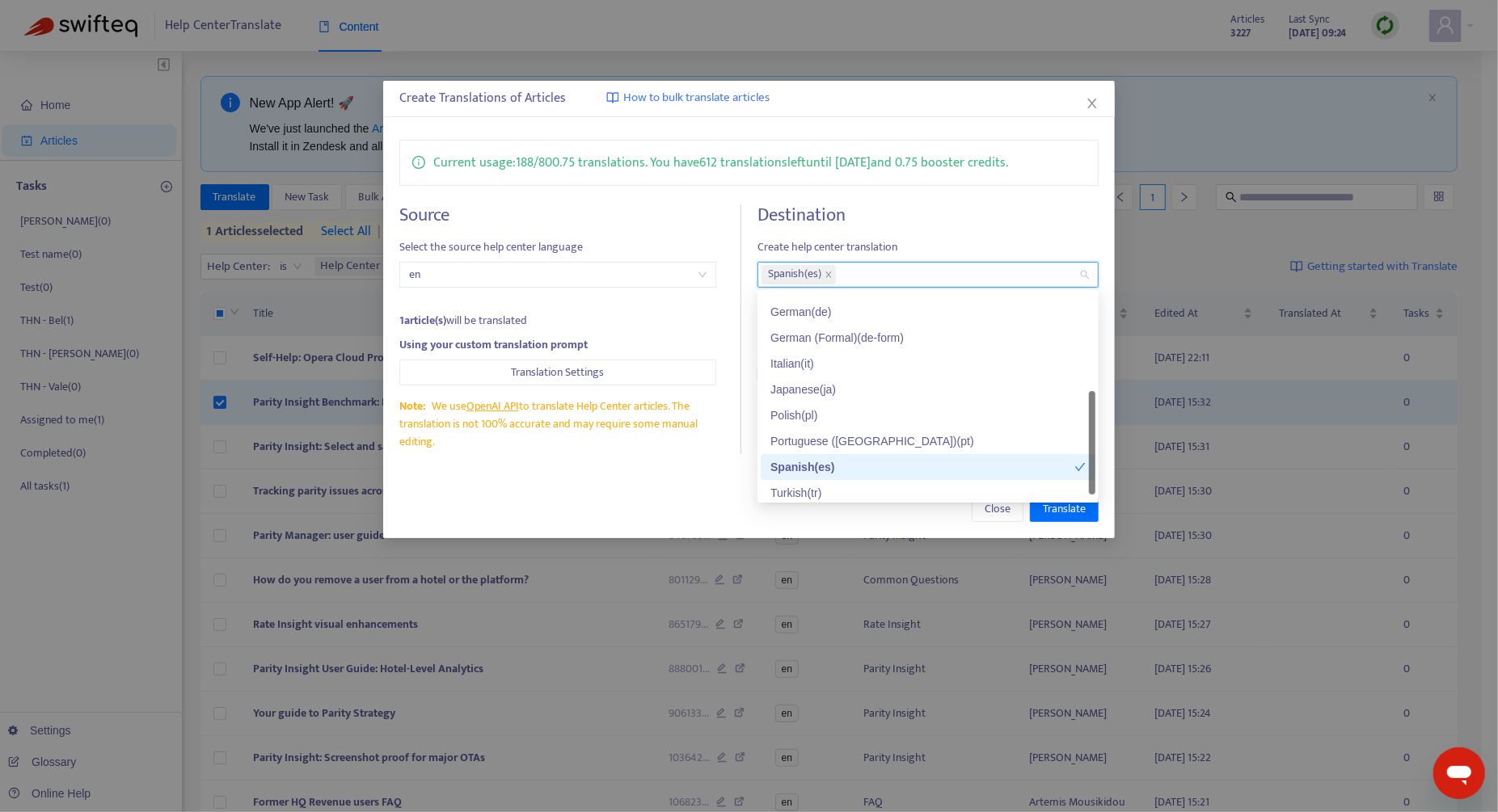
click at [690, 480] on div "Close Translate" at bounding box center [748, 508] width 732 height 58
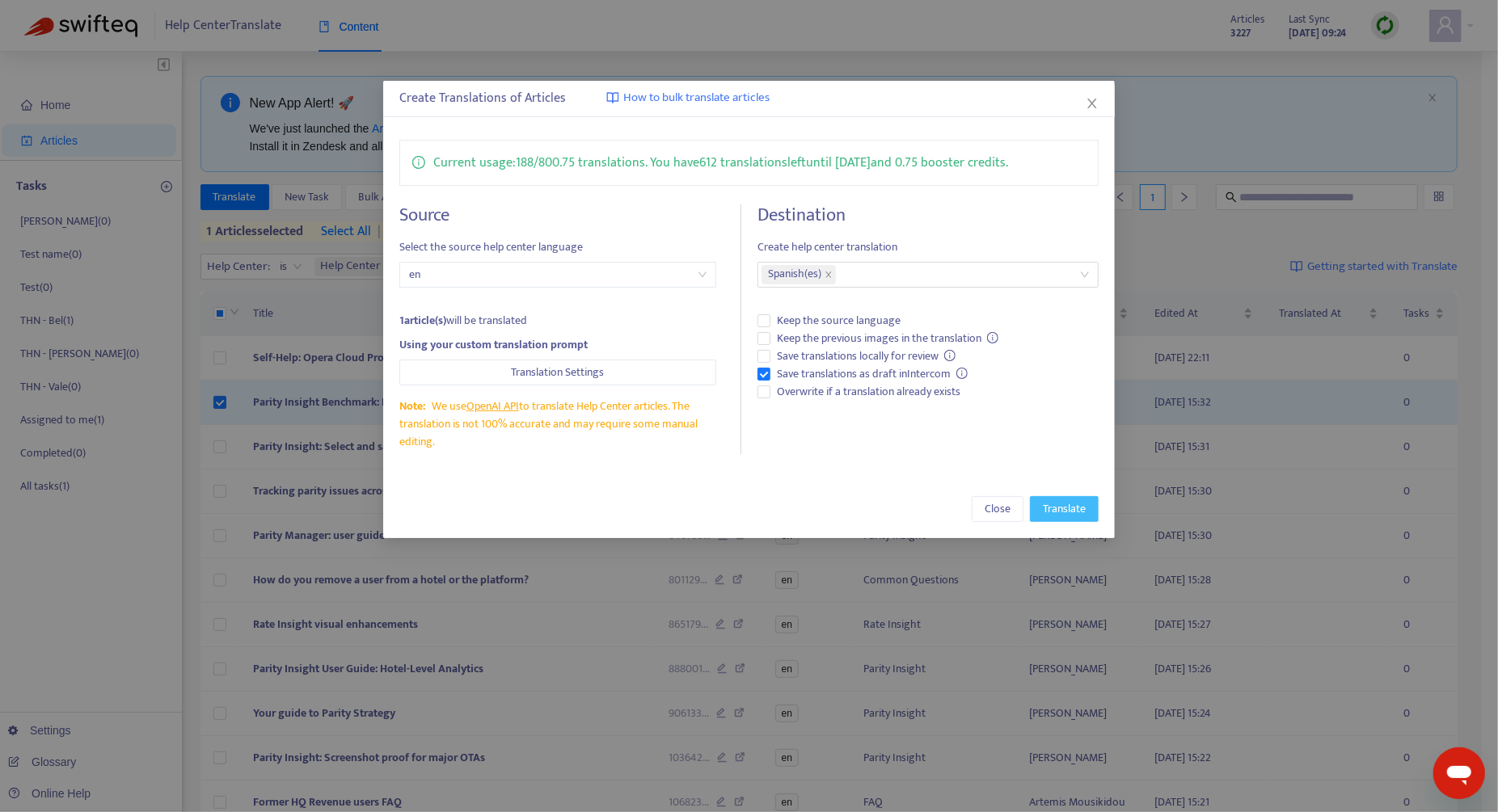
click at [888, 515] on span "Translate" at bounding box center [1064, 508] width 43 height 17
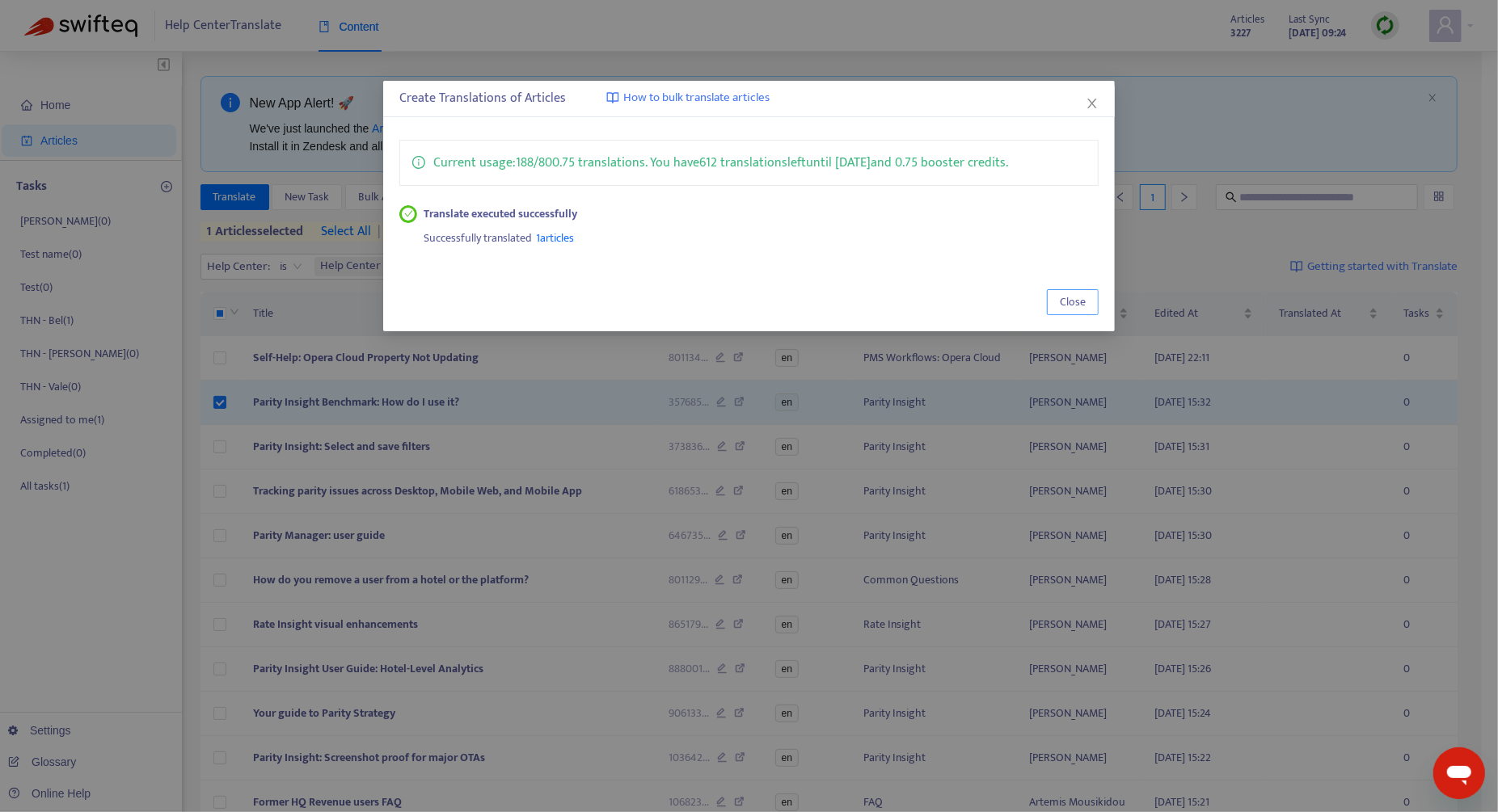
click at [888, 302] on button "Close" at bounding box center [1072, 302] width 51 height 26
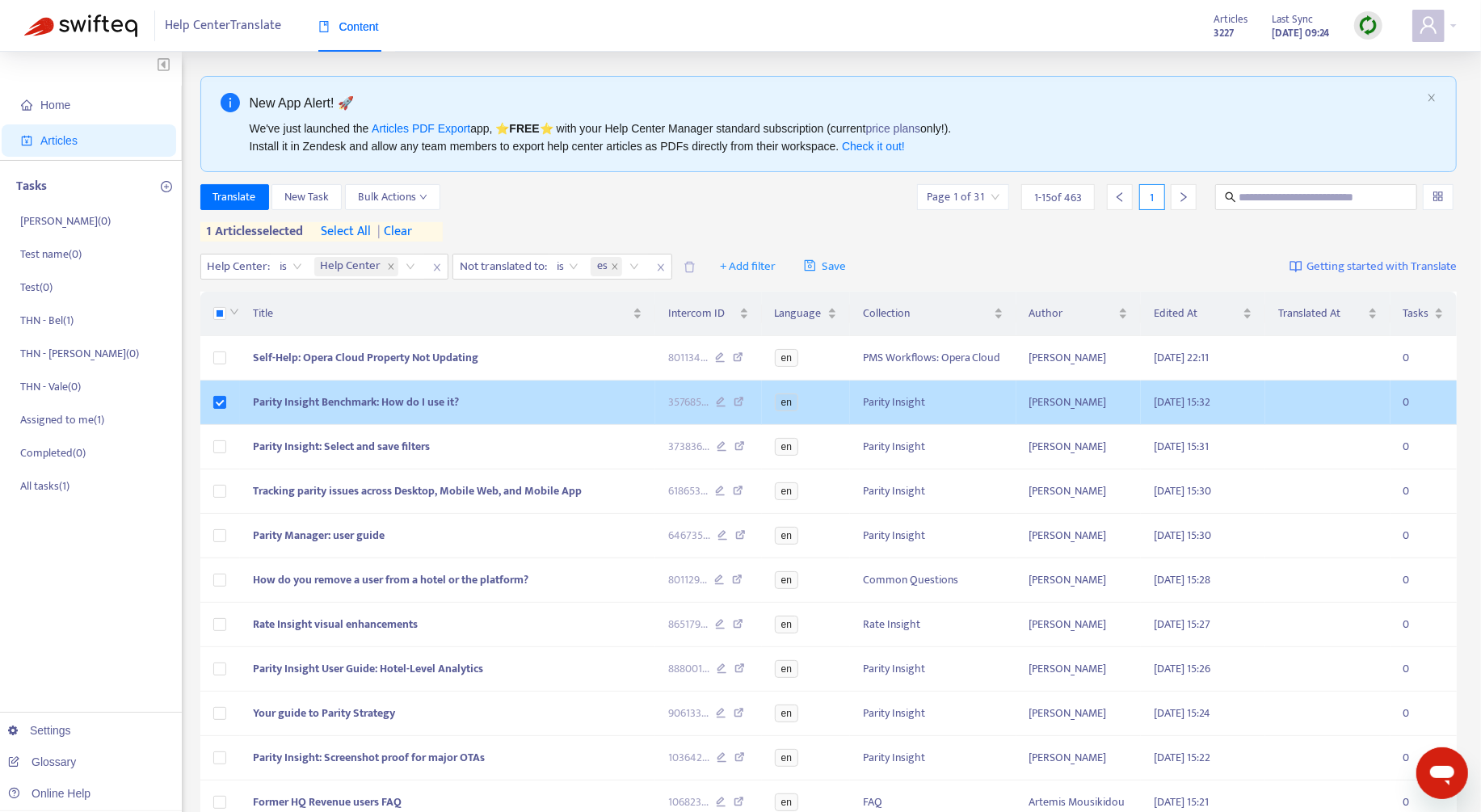
click at [610, 410] on td "Parity Insight Benchmark: How do I use it?" at bounding box center [449, 403] width 417 height 44
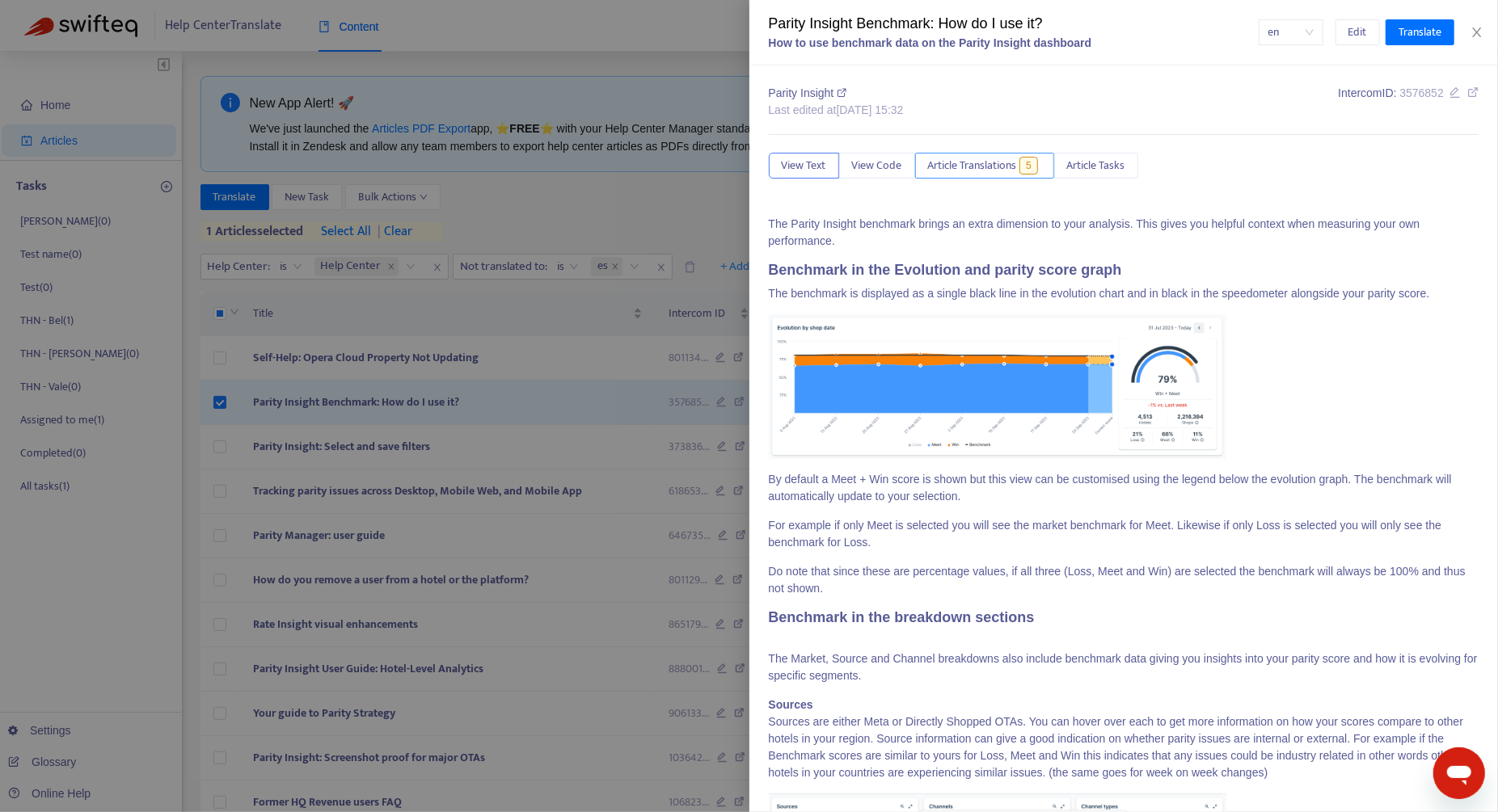
click at [888, 163] on span "Article Translations" at bounding box center [972, 165] width 89 height 17
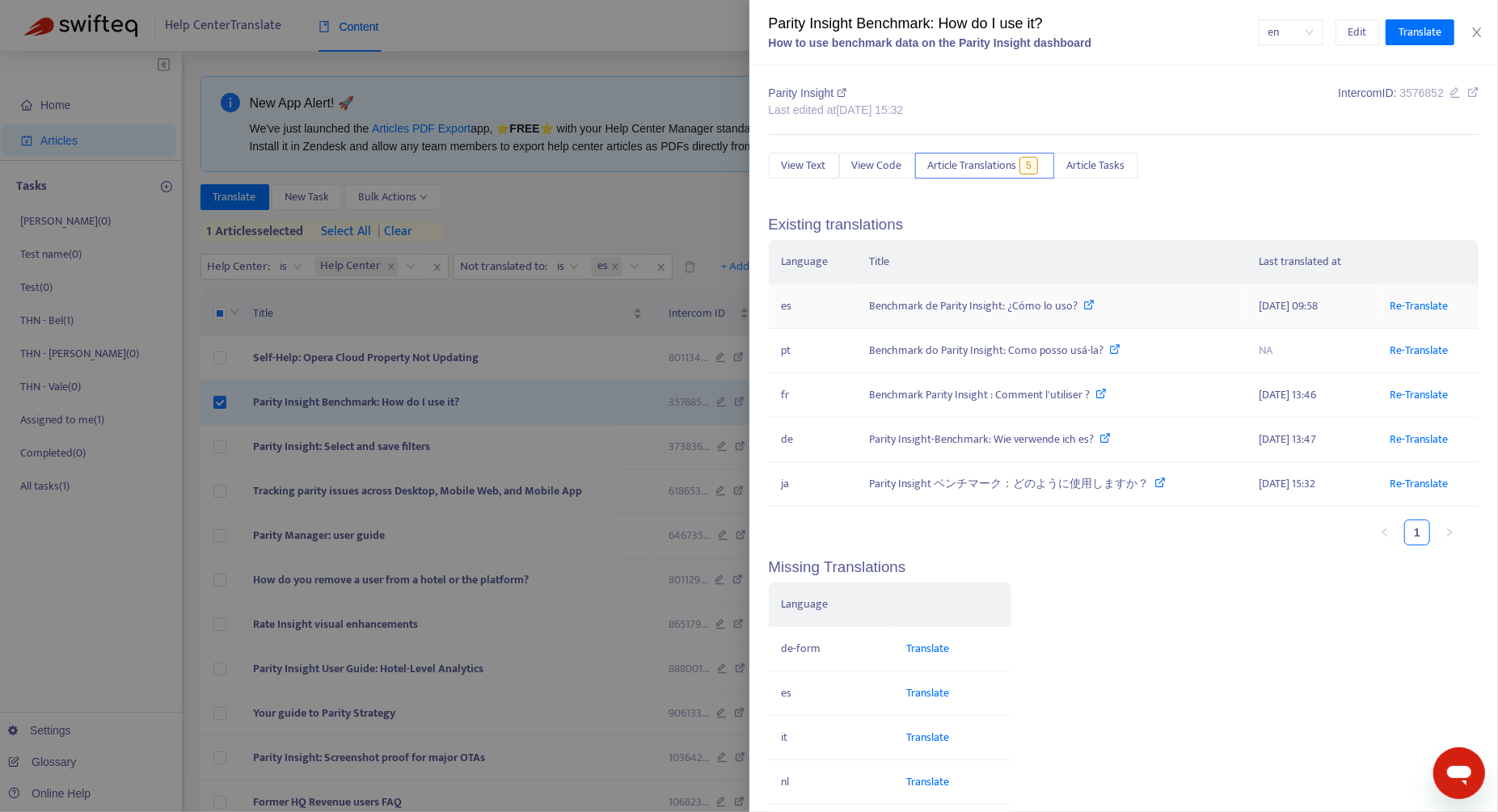
click at [888, 303] on div "Benchmark de Parity Insight: ¿Cómo lo uso?" at bounding box center [1051, 306] width 363 height 17
click at [888, 22] on div "Parity Insight Benchmark: How do I use it?" at bounding box center [1014, 24] width 490 height 22
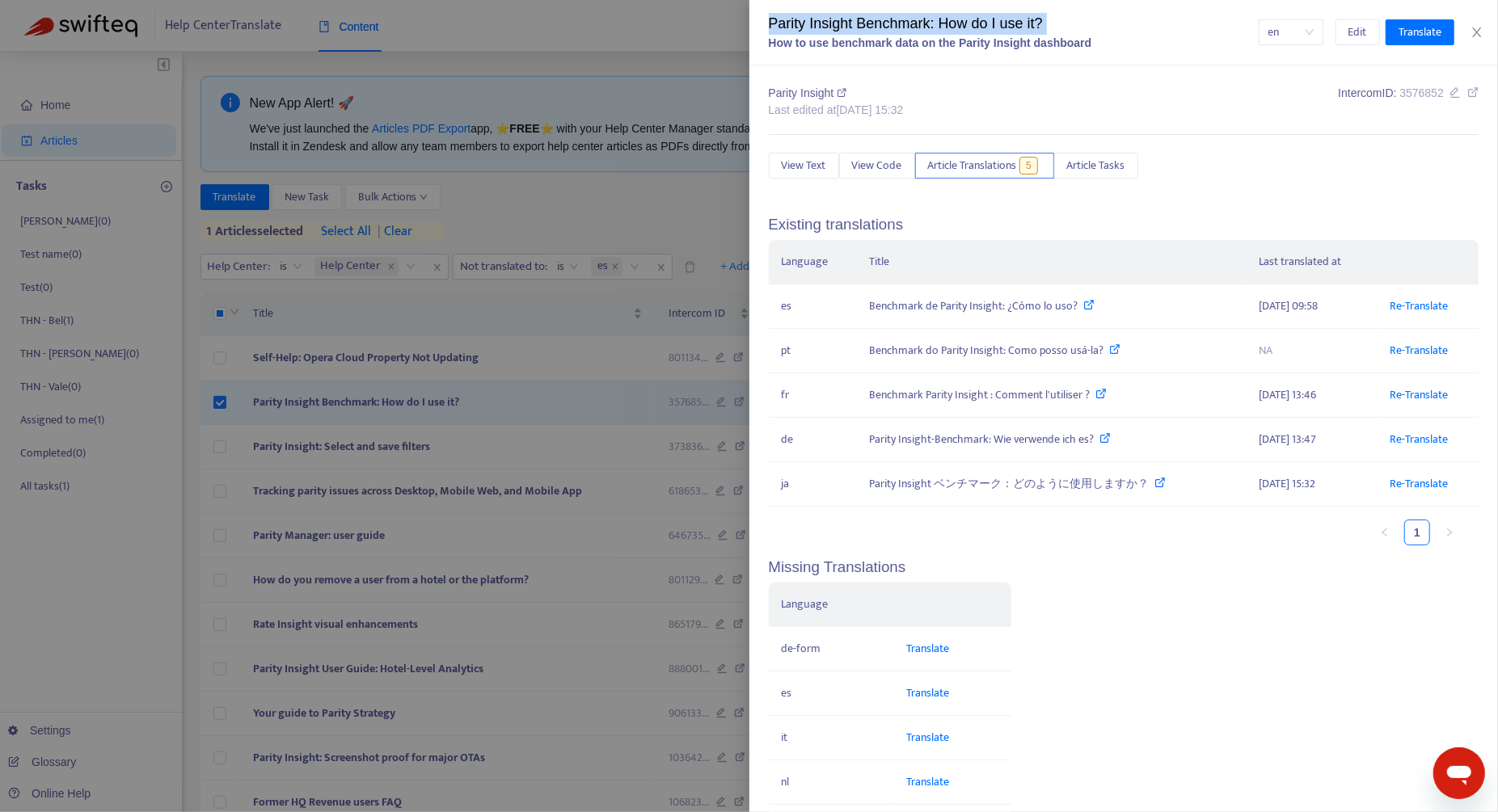
copy div "Parity Insight Benchmark: How do I use it?"
